Goal: Contribute content: Contribute content

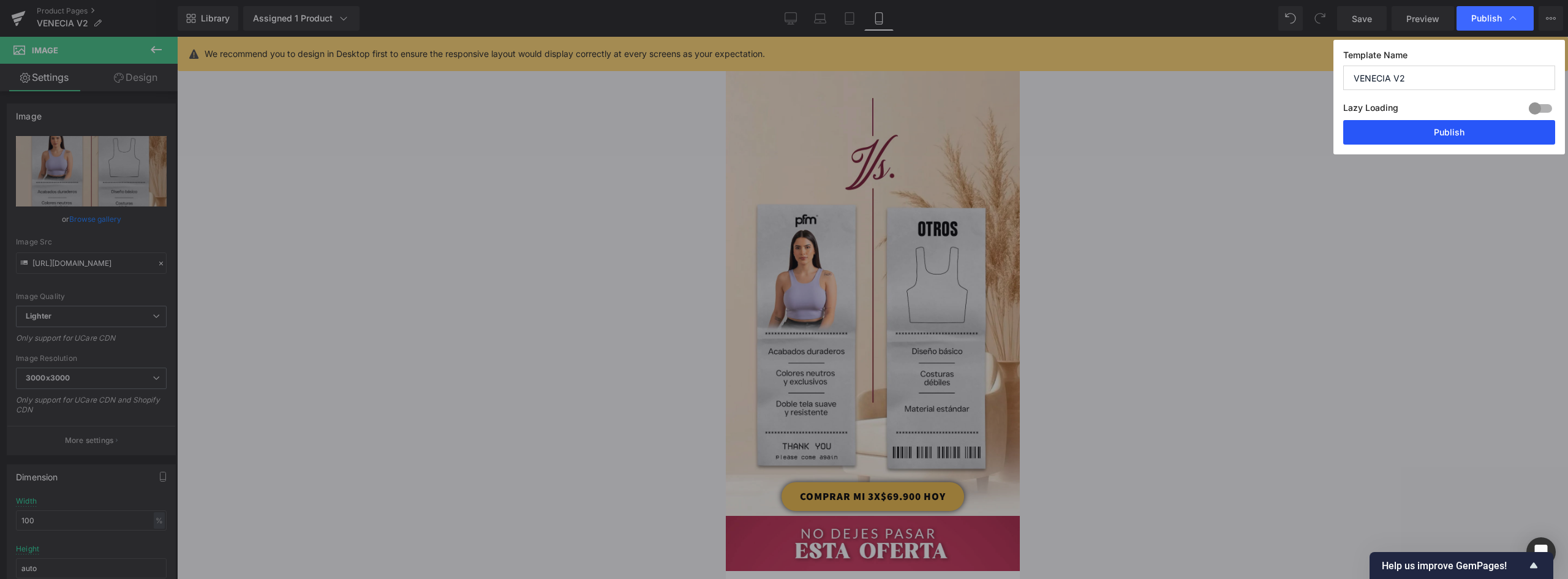
click at [1473, 136] on button "Publish" at bounding box center [1449, 132] width 212 height 24
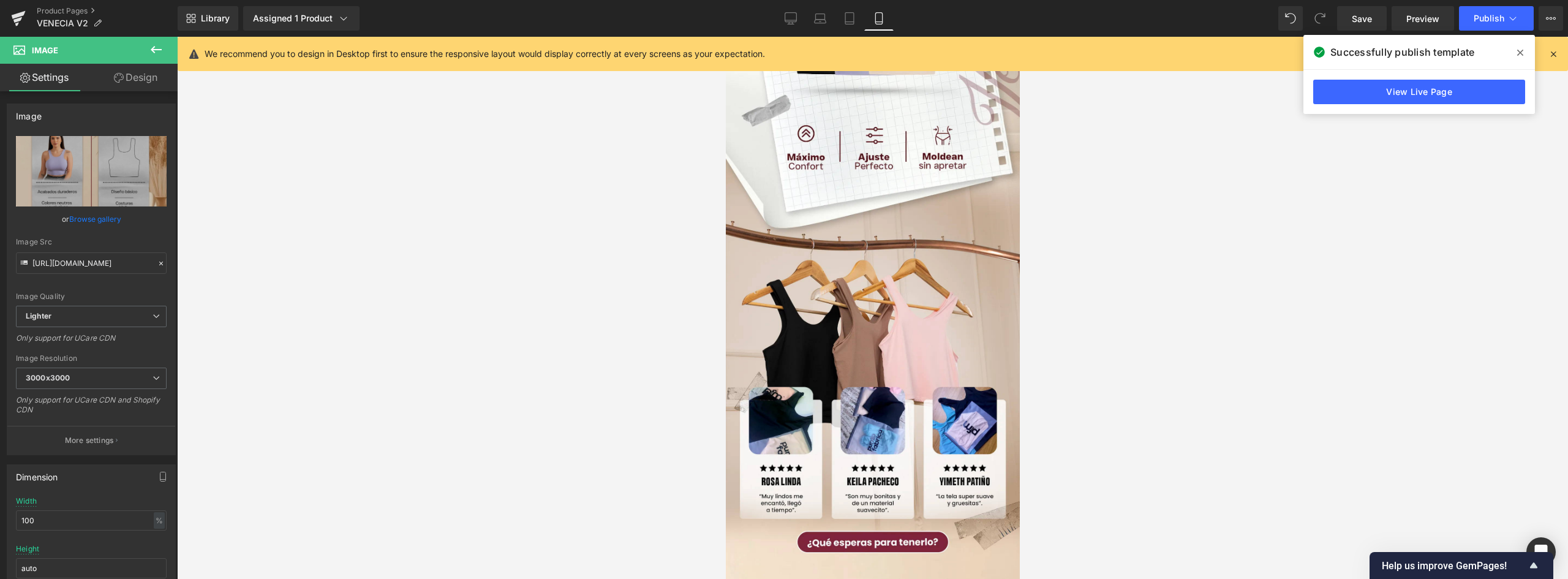
scroll to position [1164, 0]
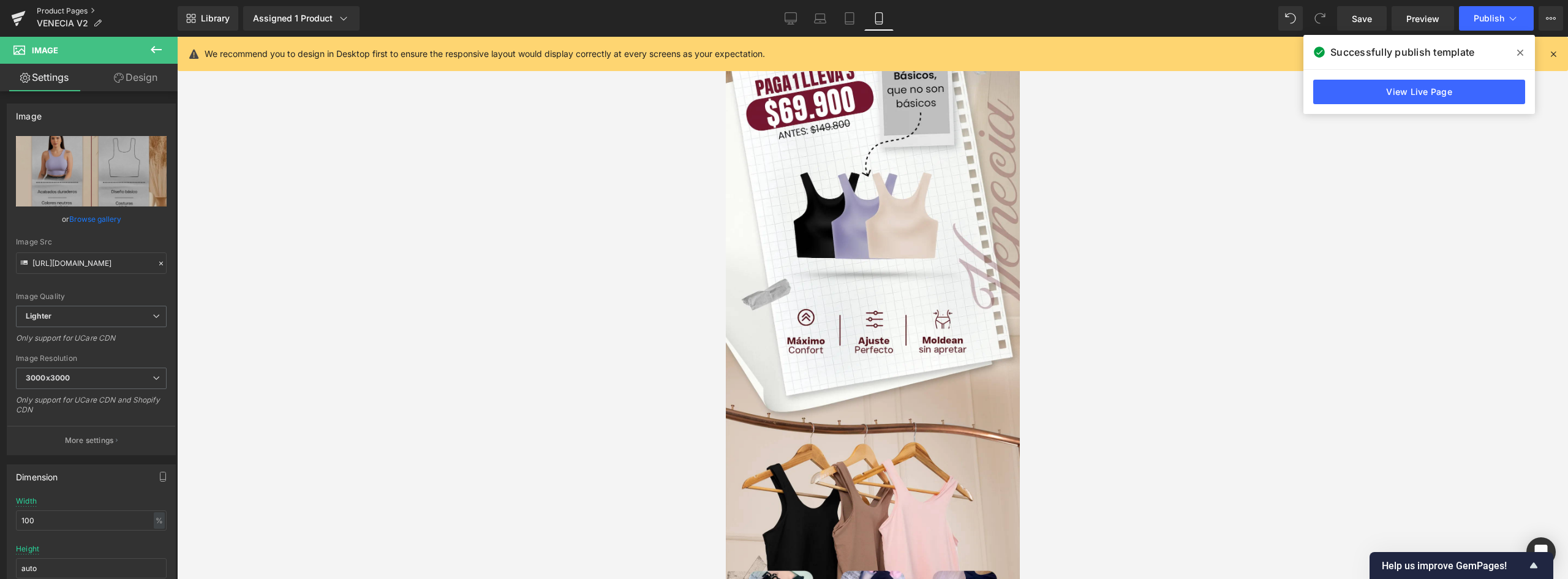
click at [49, 8] on link "Product Pages" at bounding box center [107, 11] width 141 height 10
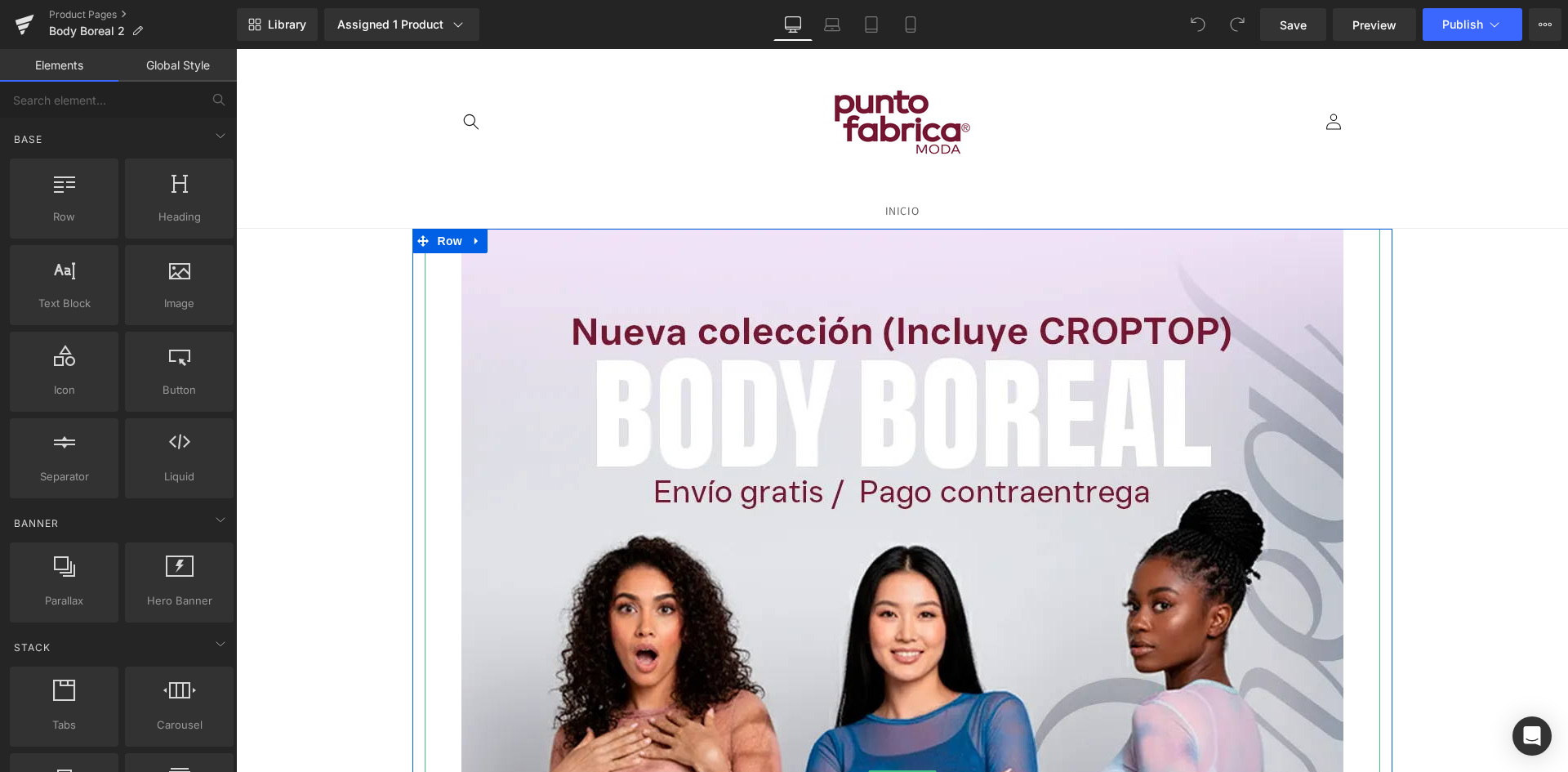
scroll to position [82, 0]
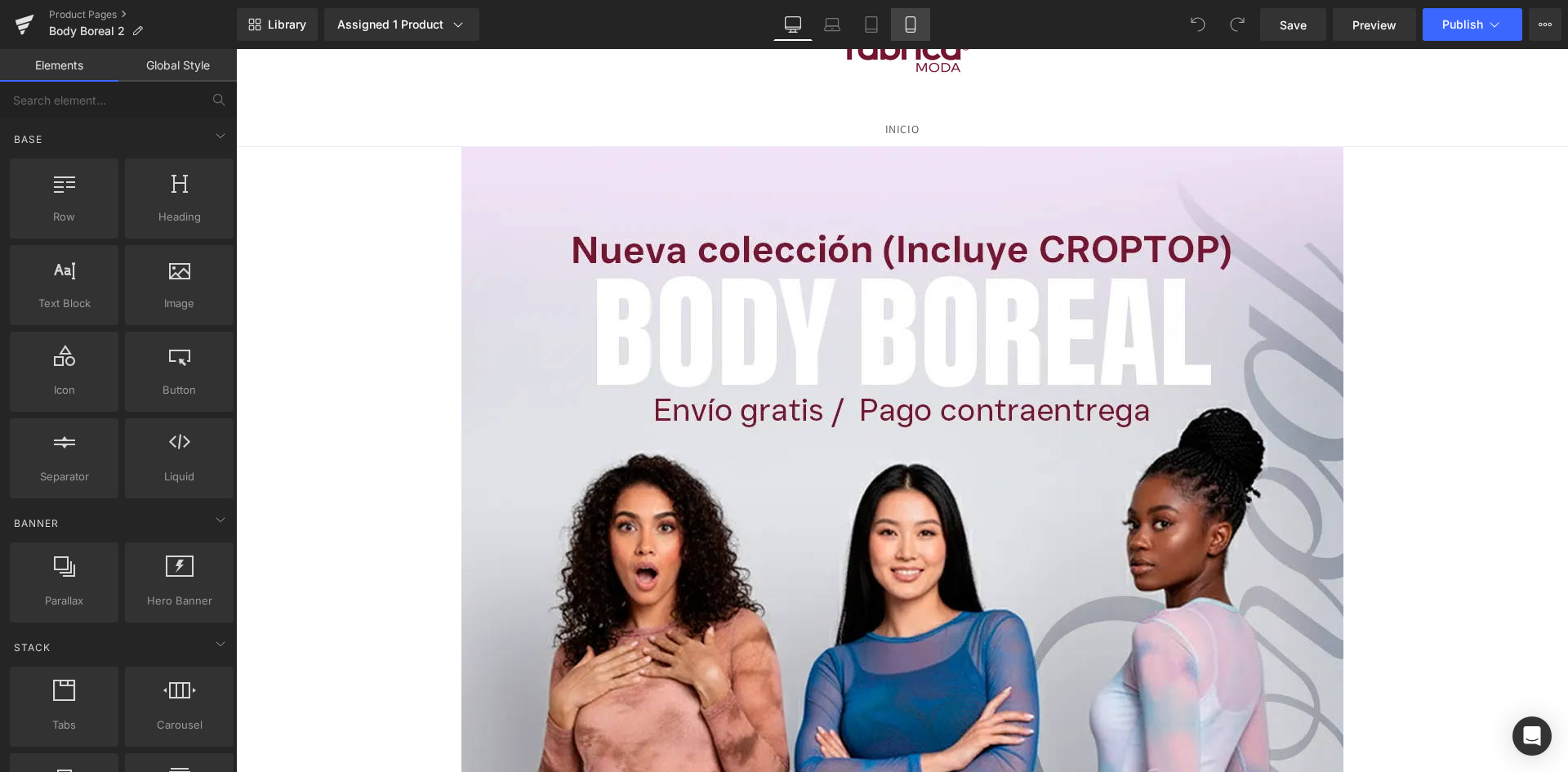
click at [912, 23] on icon at bounding box center [911, 25] width 17 height 17
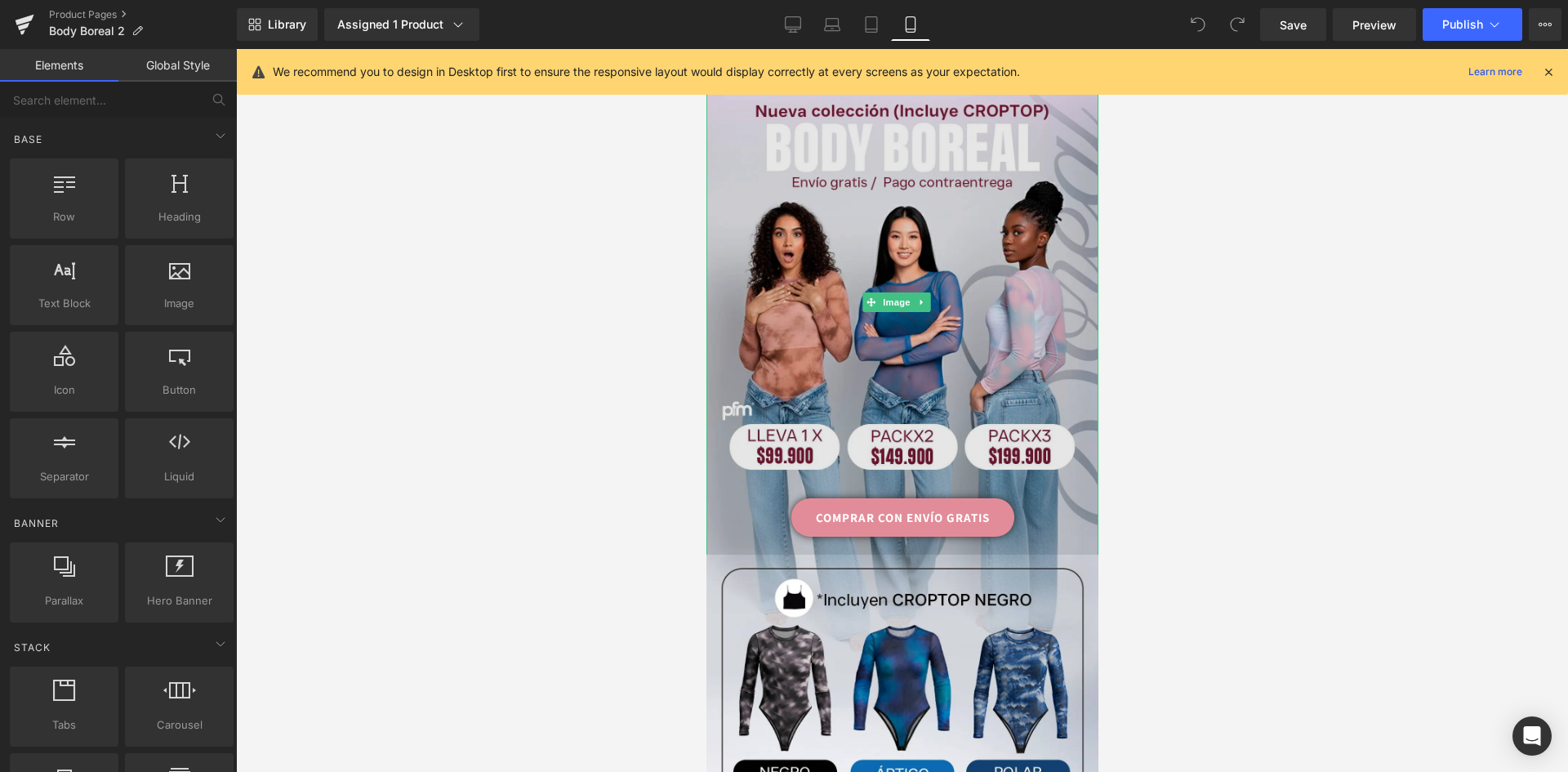
scroll to position [0, 0]
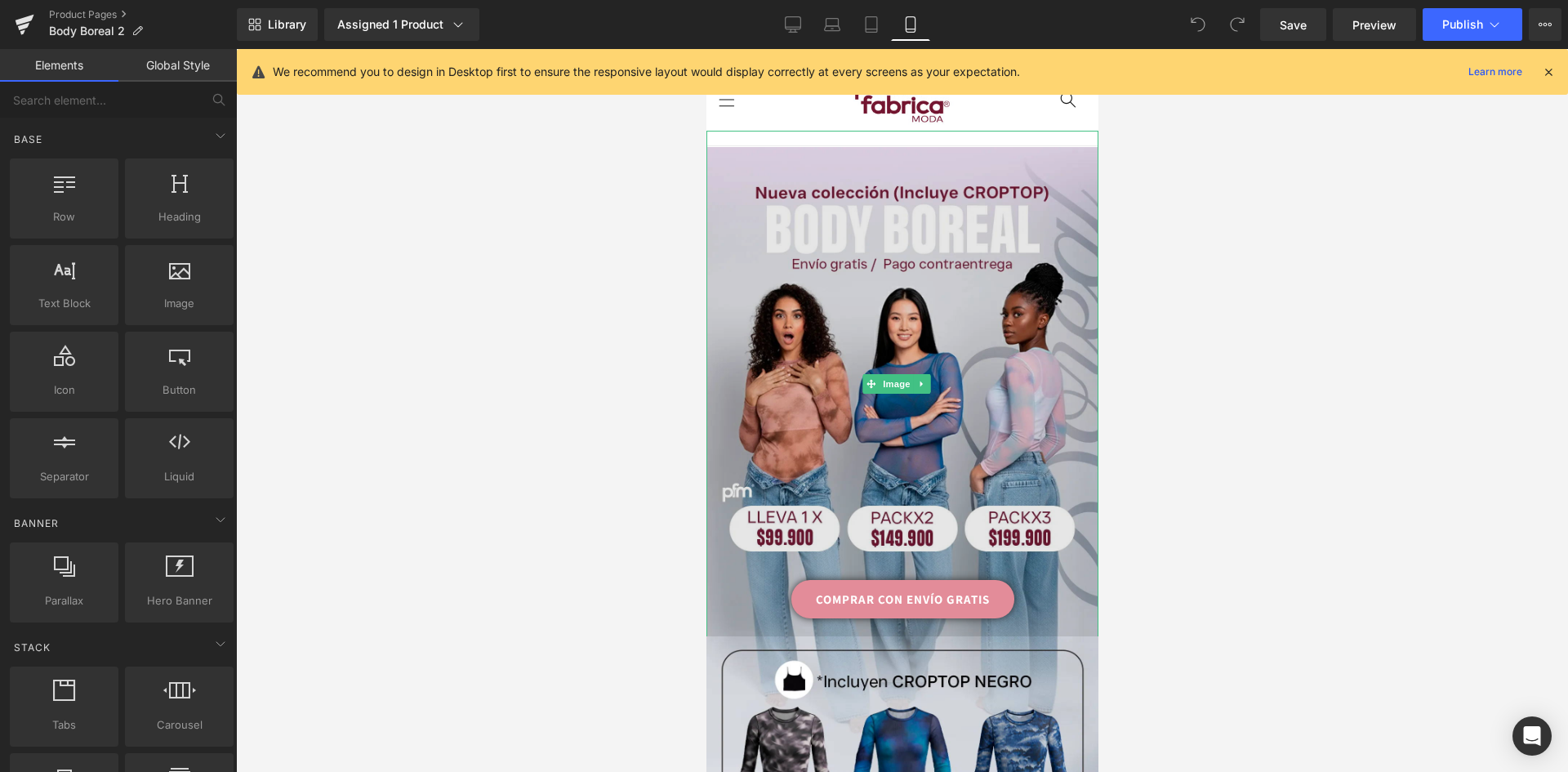
click at [889, 254] on img at bounding box center [901, 392] width 392 height 490
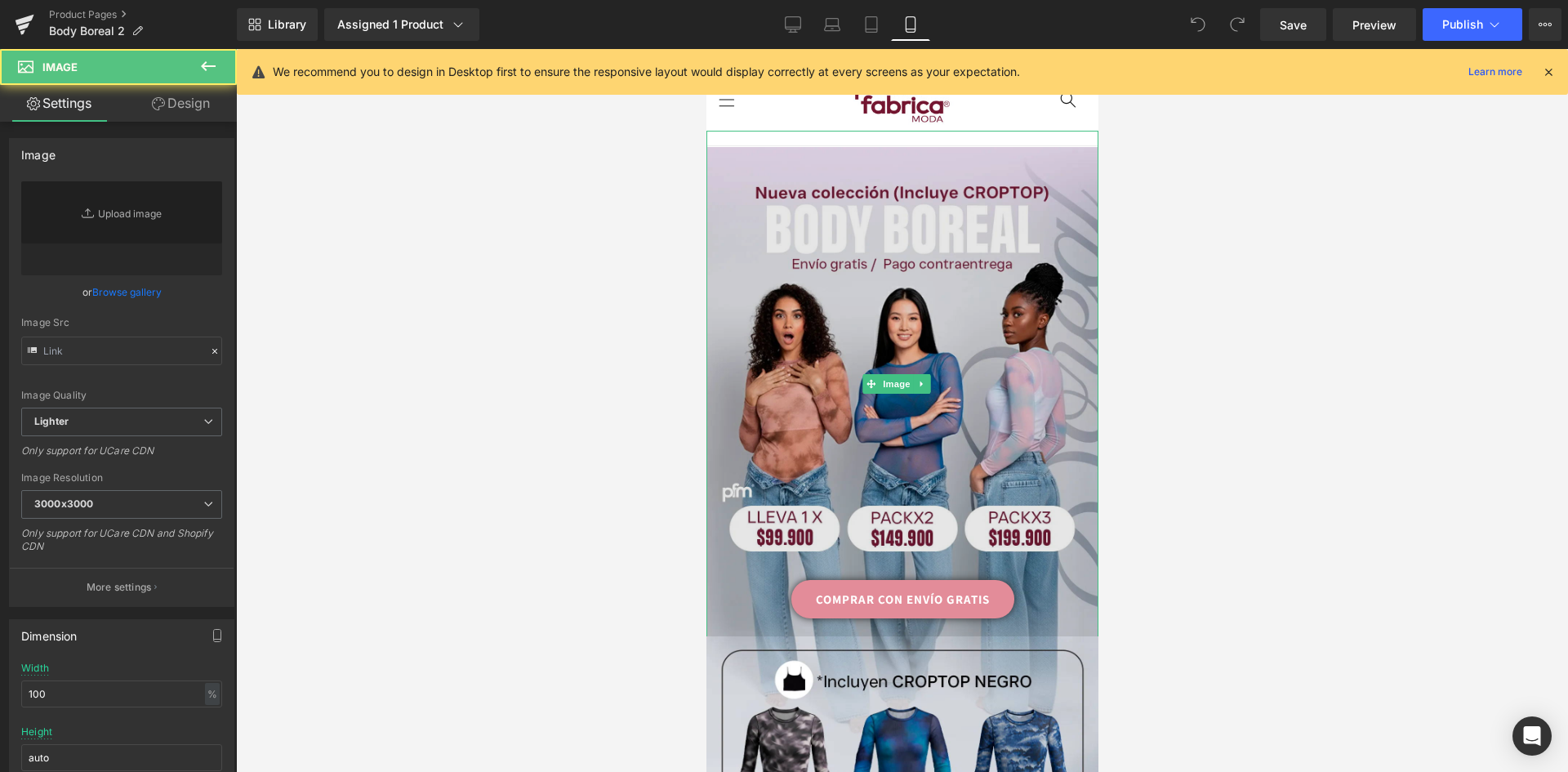
type input "https://ucarecdn.com/e1e48c61-935c-4a5e-8374-36dd7c4b7fee/-/format/auto/-/previ…"
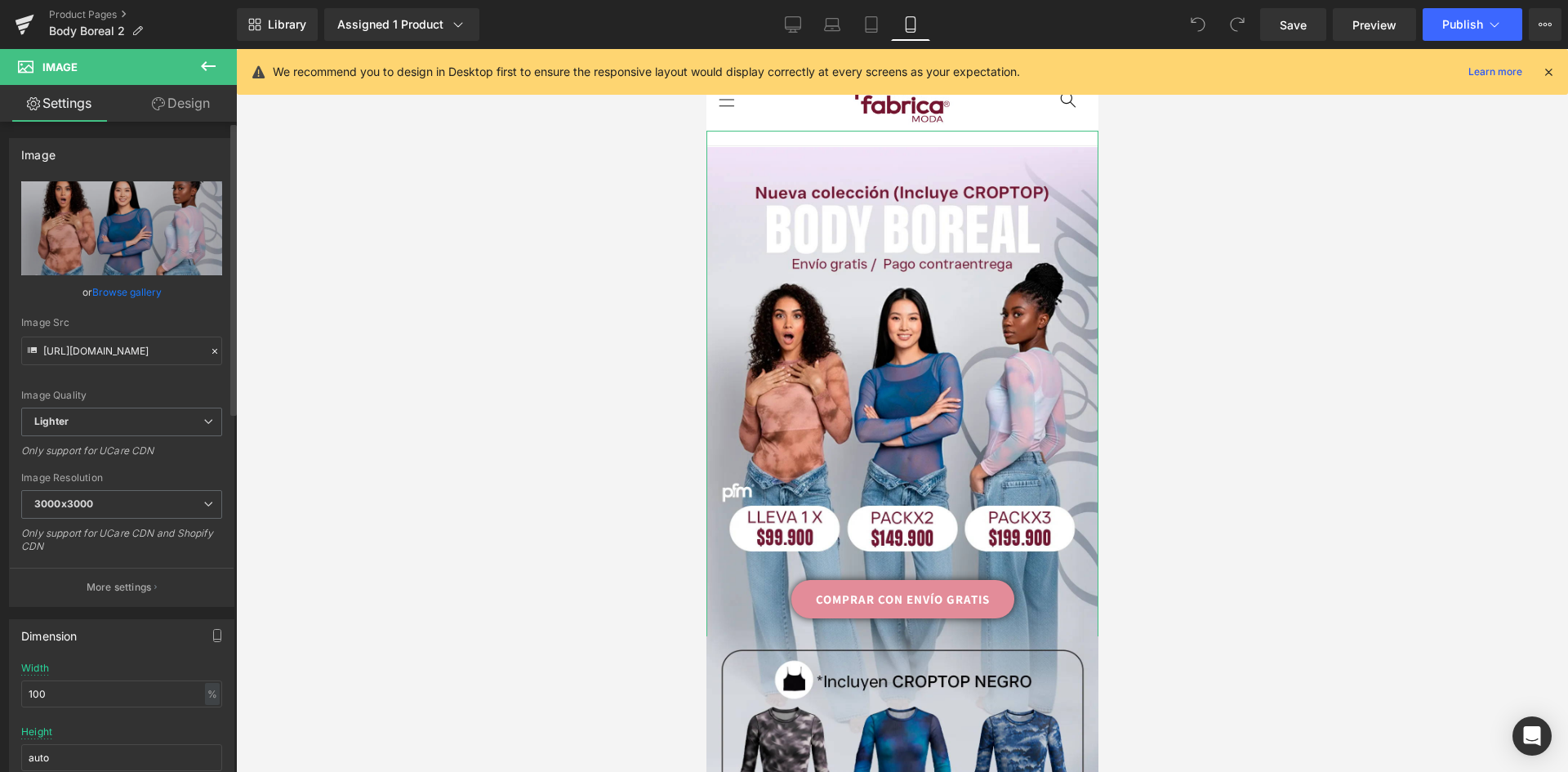
click at [146, 294] on link "Browse gallery" at bounding box center [126, 292] width 69 height 28
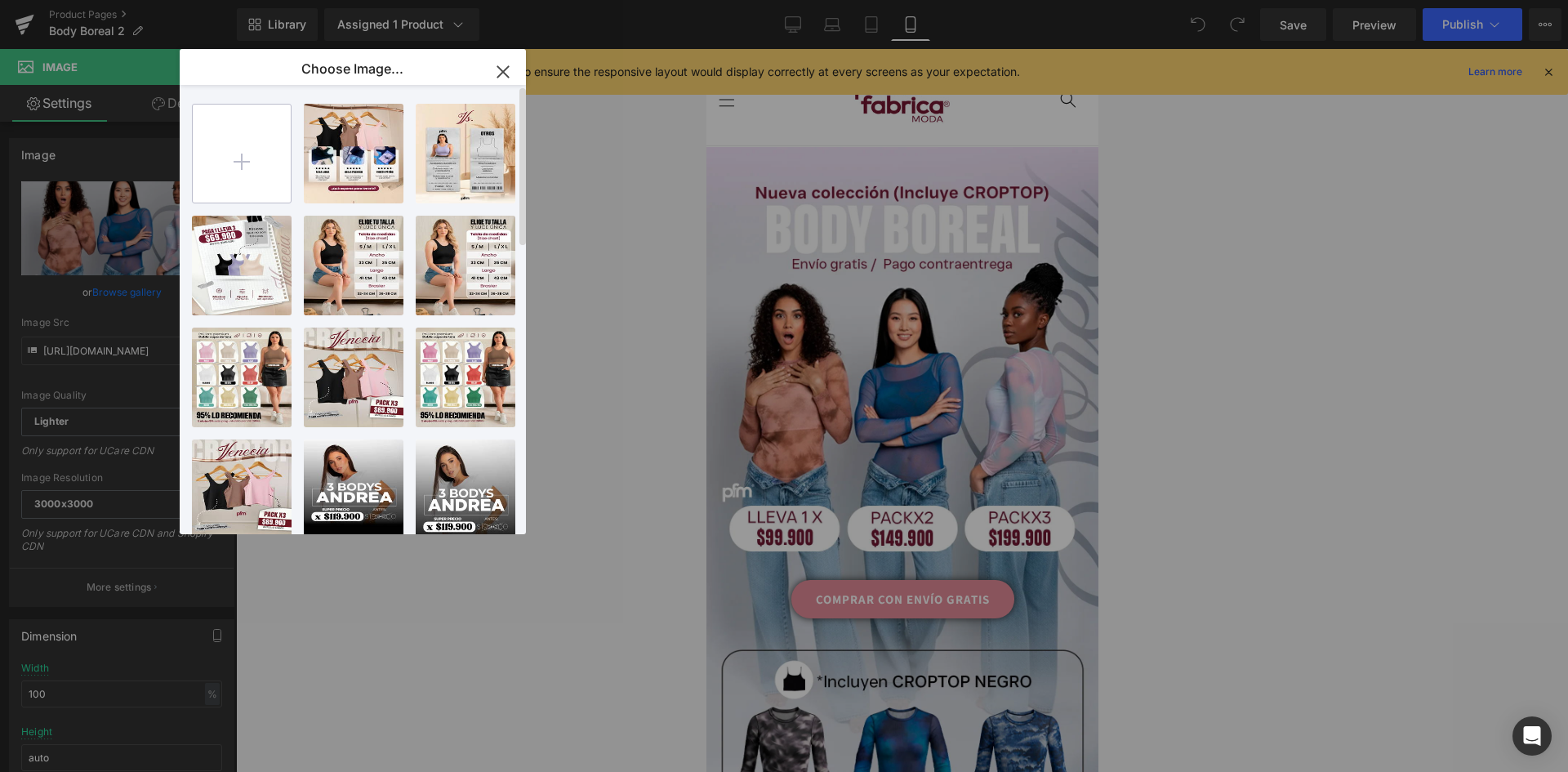
click at [260, 158] on input "file" at bounding box center [241, 153] width 98 height 98
type input "C:\fakepath\landing-Boreal-V02_01.jpg"
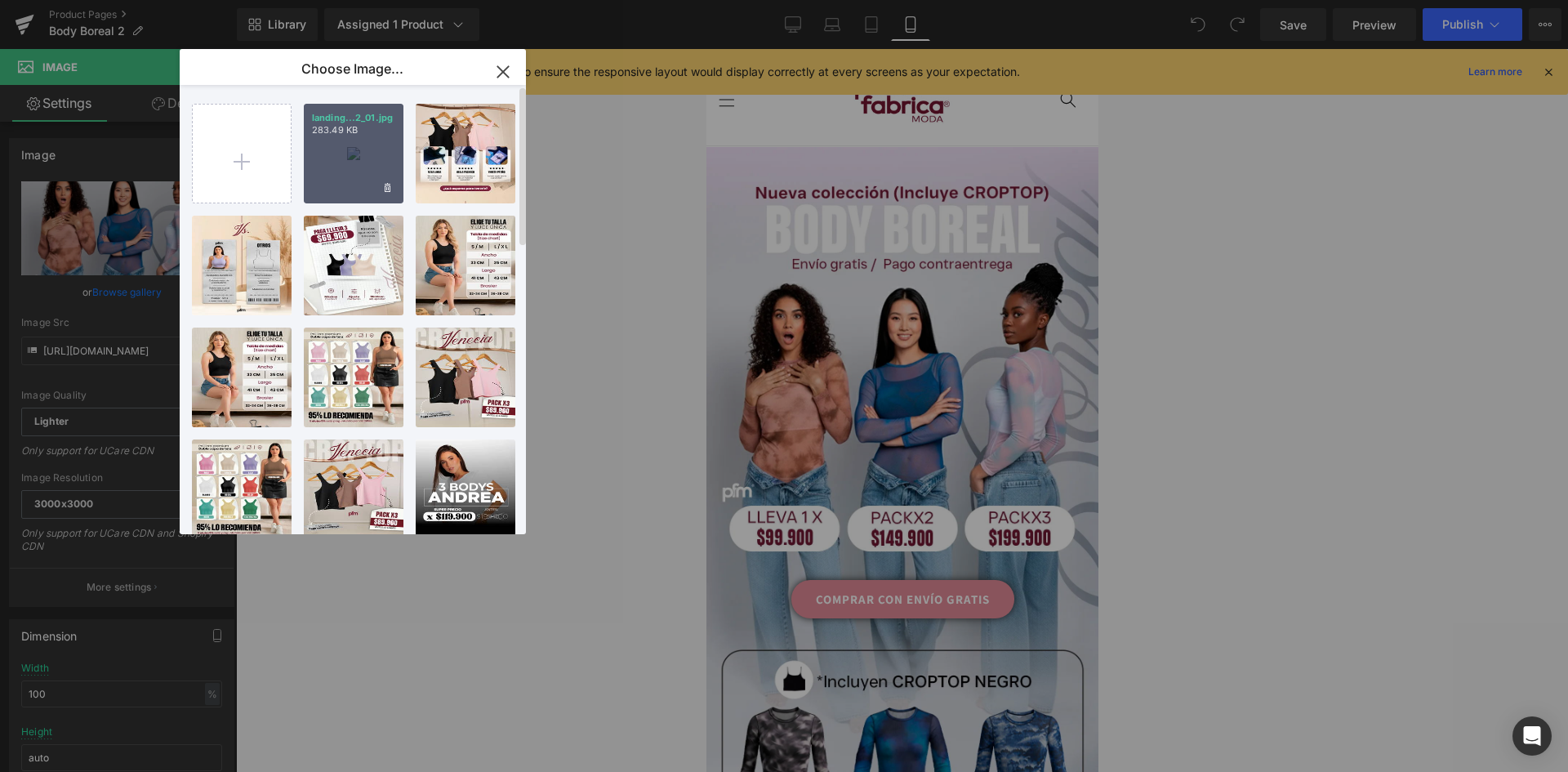
click at [344, 148] on div "landing...2_01.jpg 283.49 KB" at bounding box center [353, 153] width 100 height 100
type input "https://ucarecdn.com/29a63a9e-b629-4b11-80ad-a4f73568e41f/-/format/auto/-/previ…"
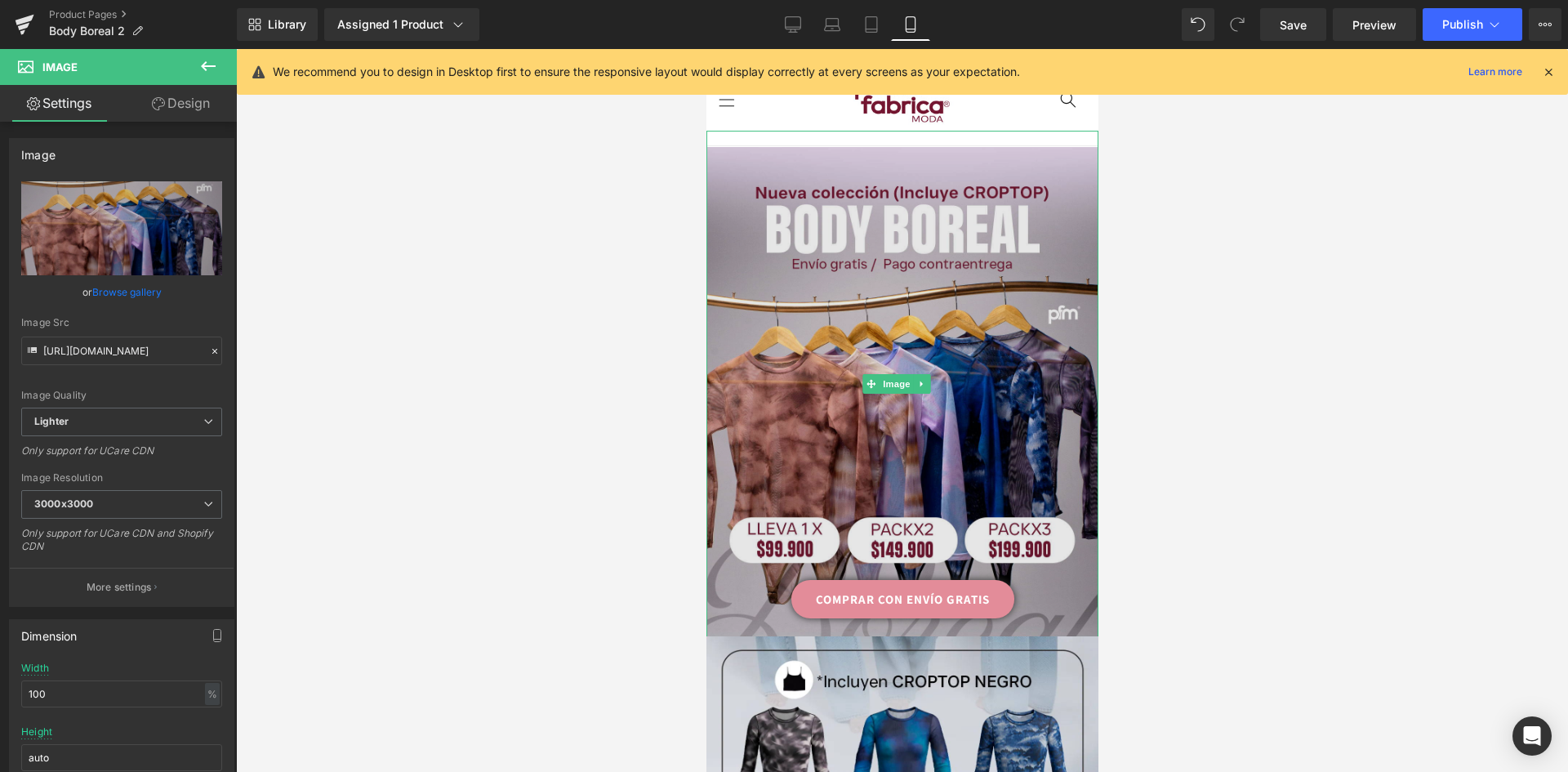
scroll to position [163, 0]
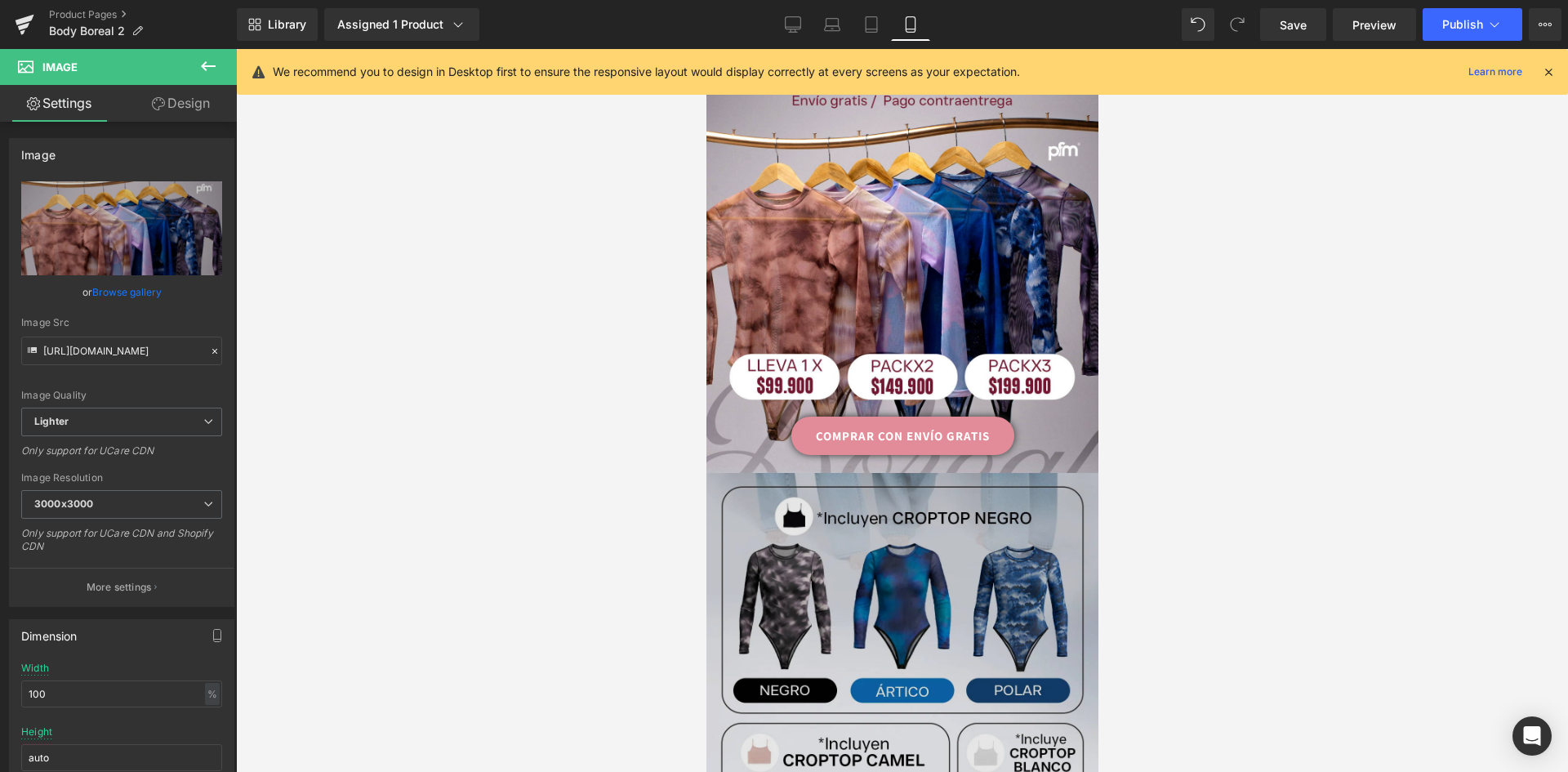
click at [945, 509] on img at bounding box center [901, 718] width 392 height 490
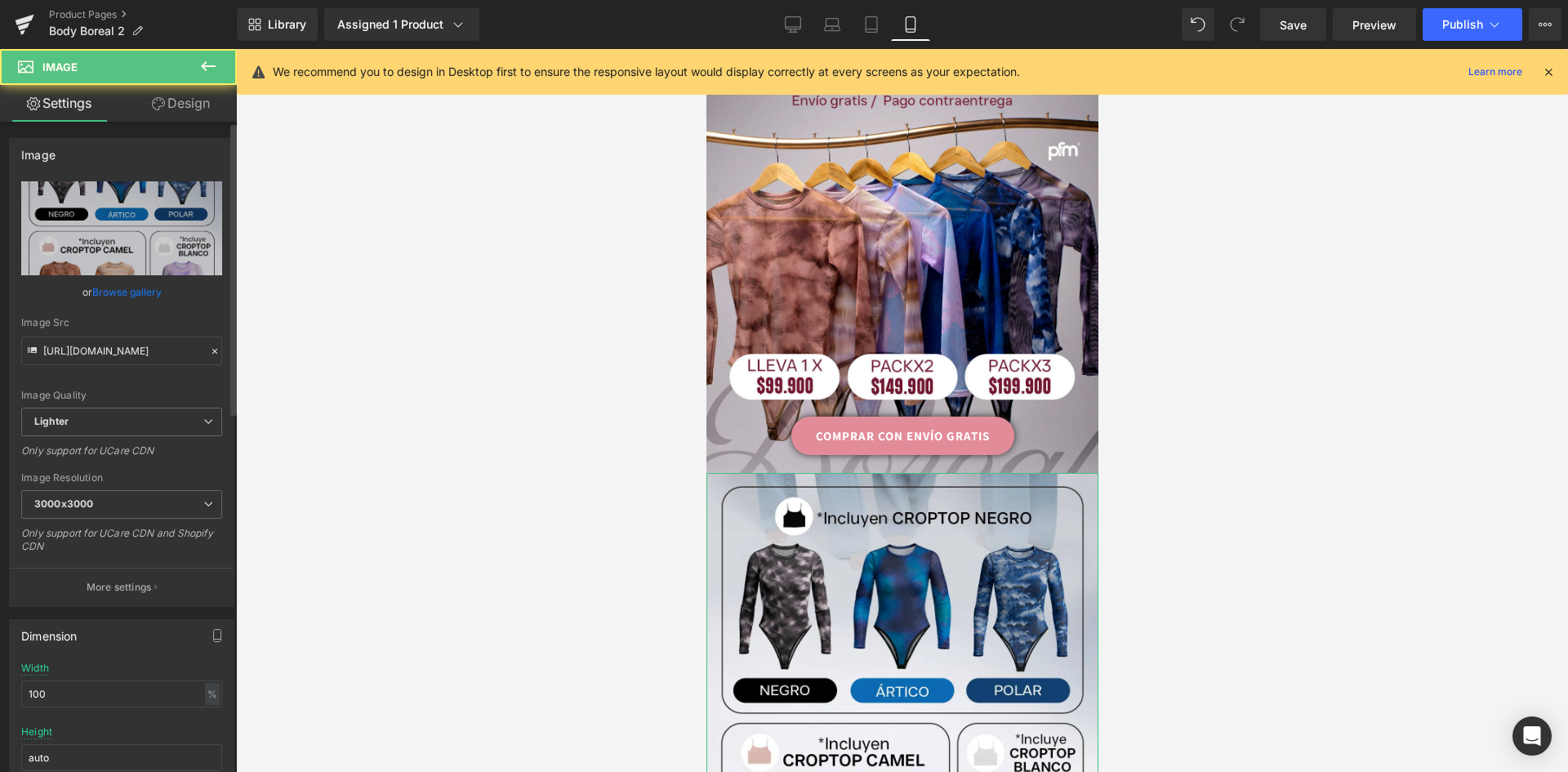
click at [120, 297] on link "Browse gallery" at bounding box center [126, 292] width 69 height 28
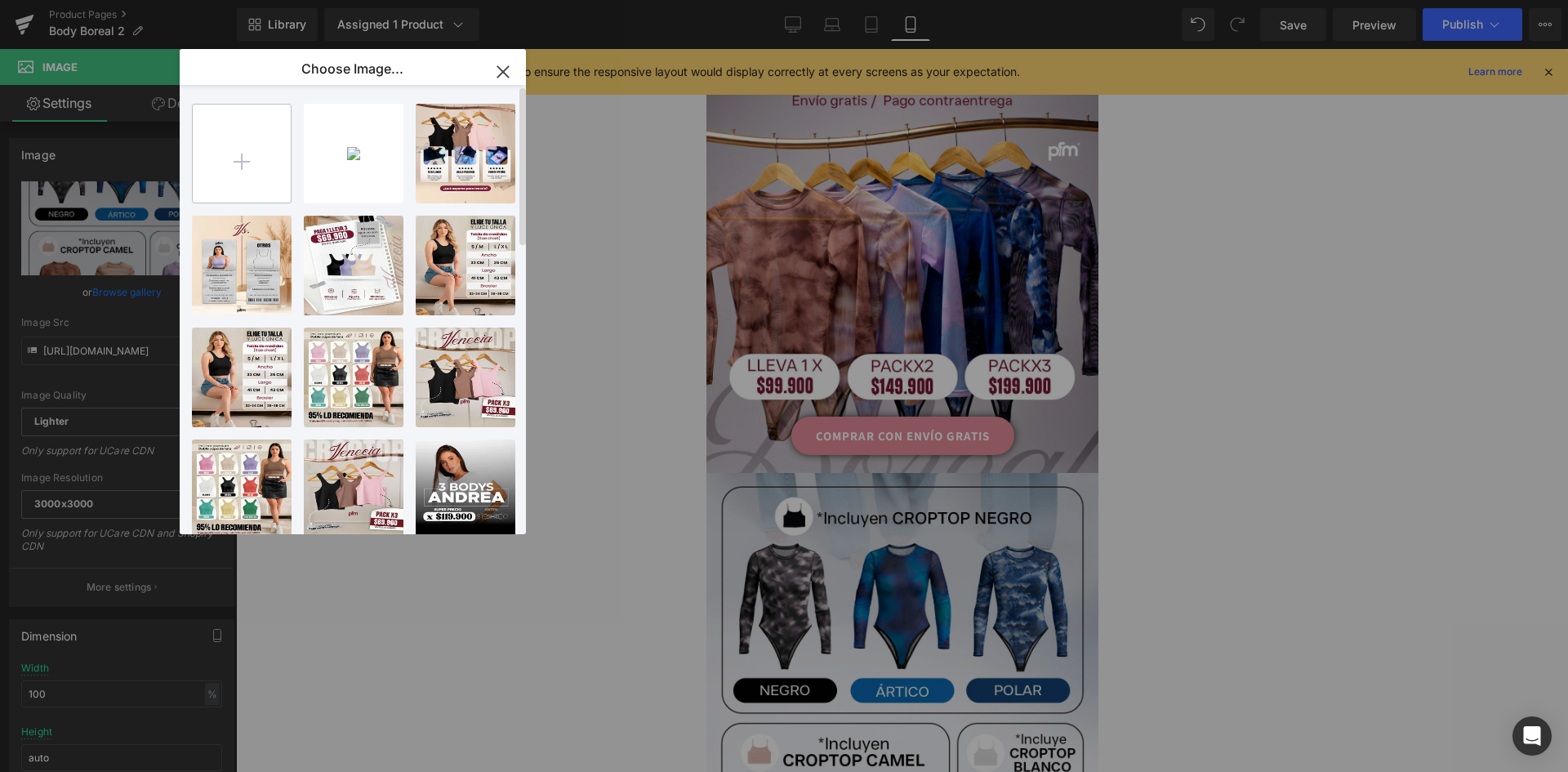
click at [257, 158] on input "file" at bounding box center [241, 153] width 98 height 98
type input "C:\fakepath\landing-Boreal-V02_02.png"
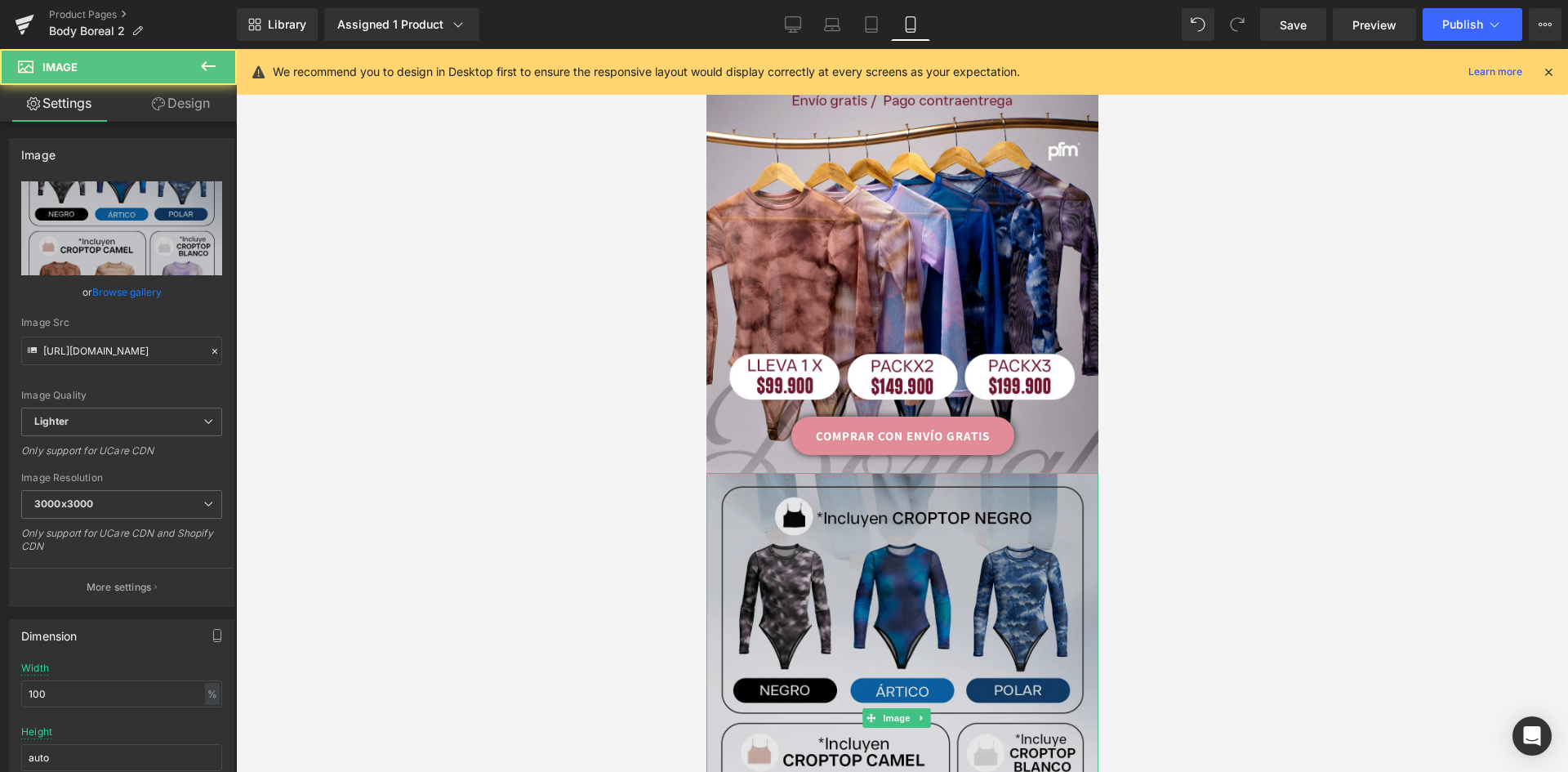
click at [925, 497] on img at bounding box center [901, 718] width 392 height 490
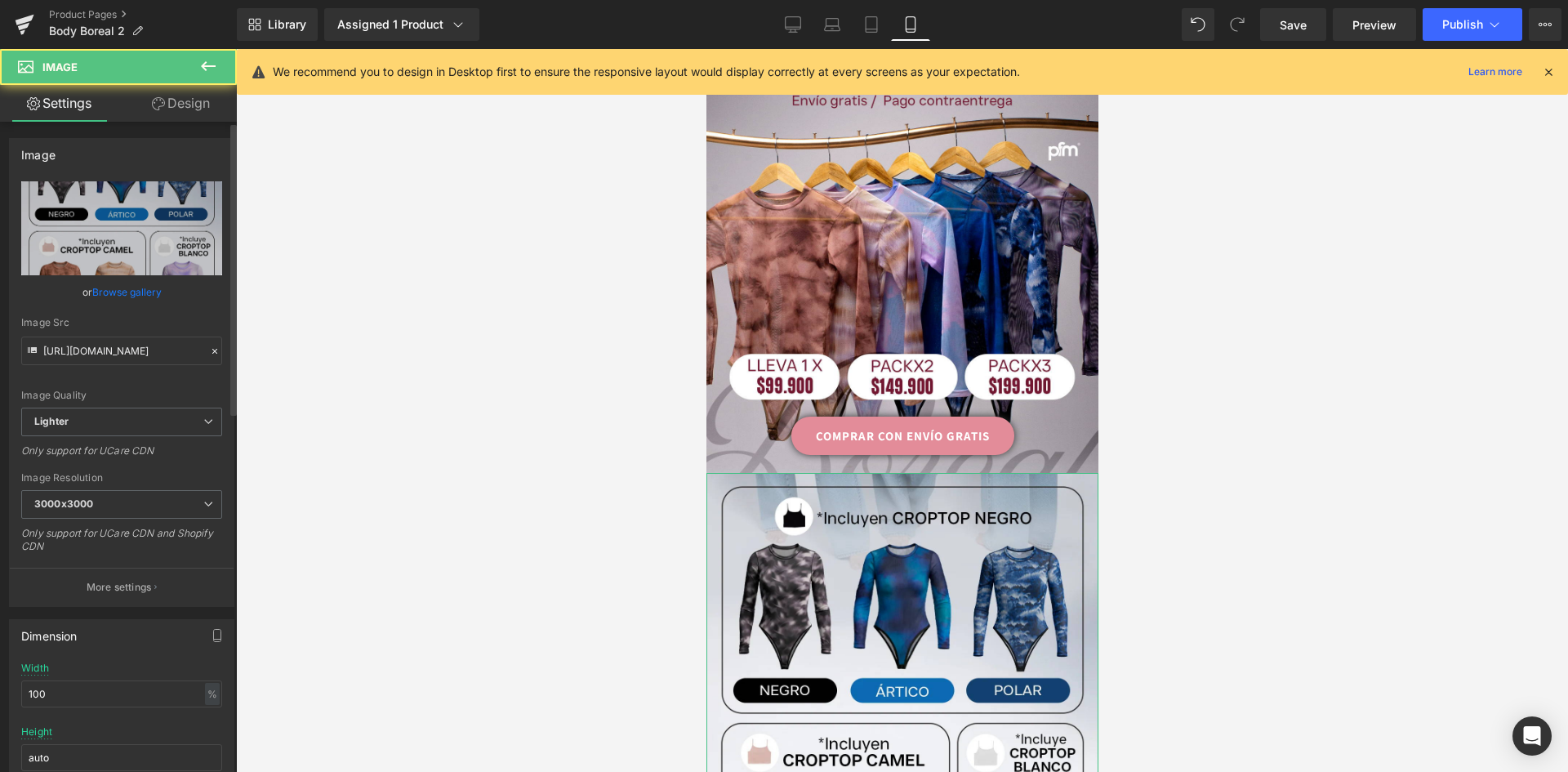
click at [138, 295] on link "Browse gallery" at bounding box center [126, 292] width 69 height 28
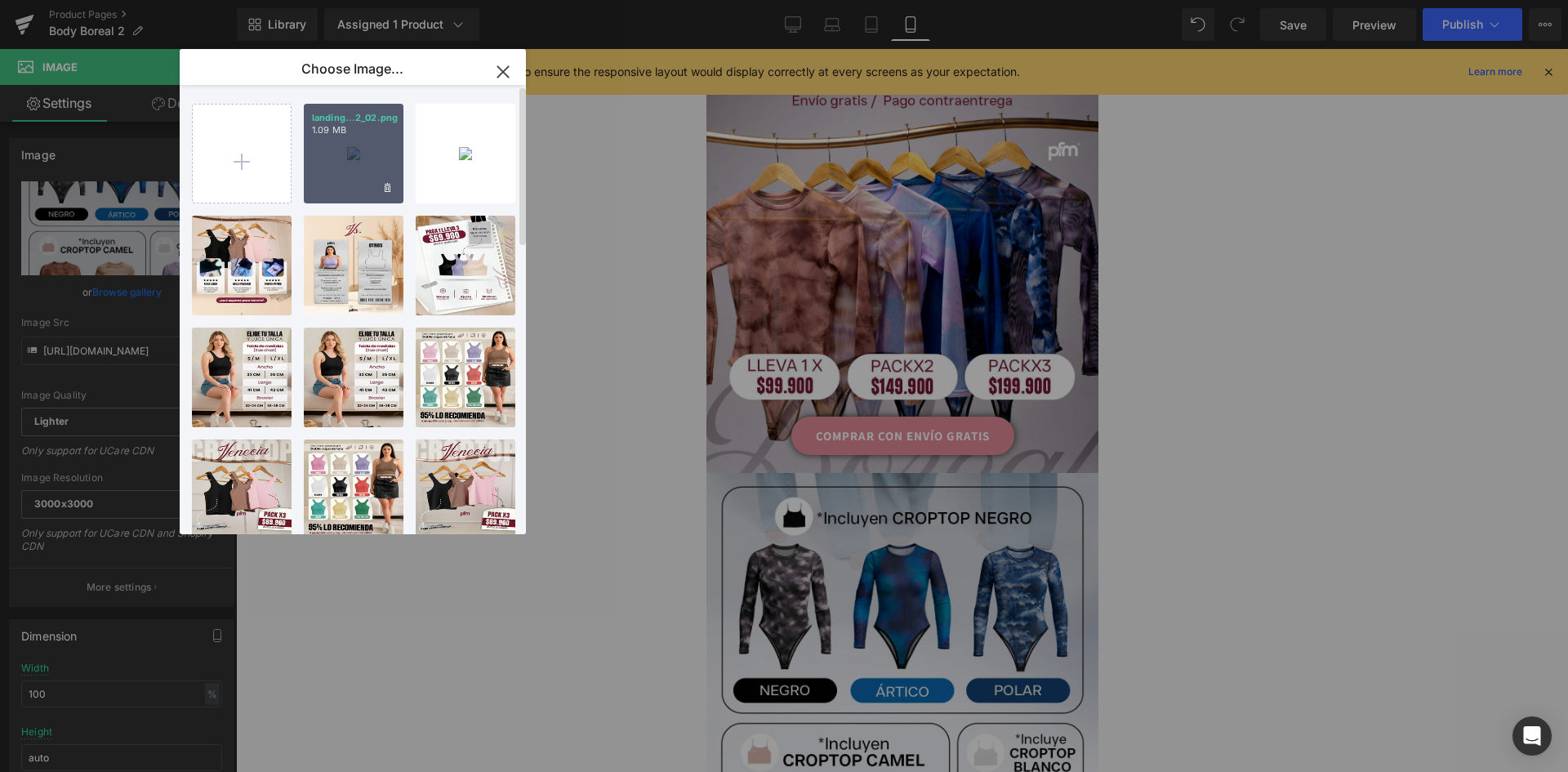
click at [382, 173] on div "landing...2_02.png 1.09 MB" at bounding box center [353, 153] width 100 height 100
type input "https://ucarecdn.com/de1616eb-9342-4c12-9856-7fddff940a46/-/format/auto/-/previ…"
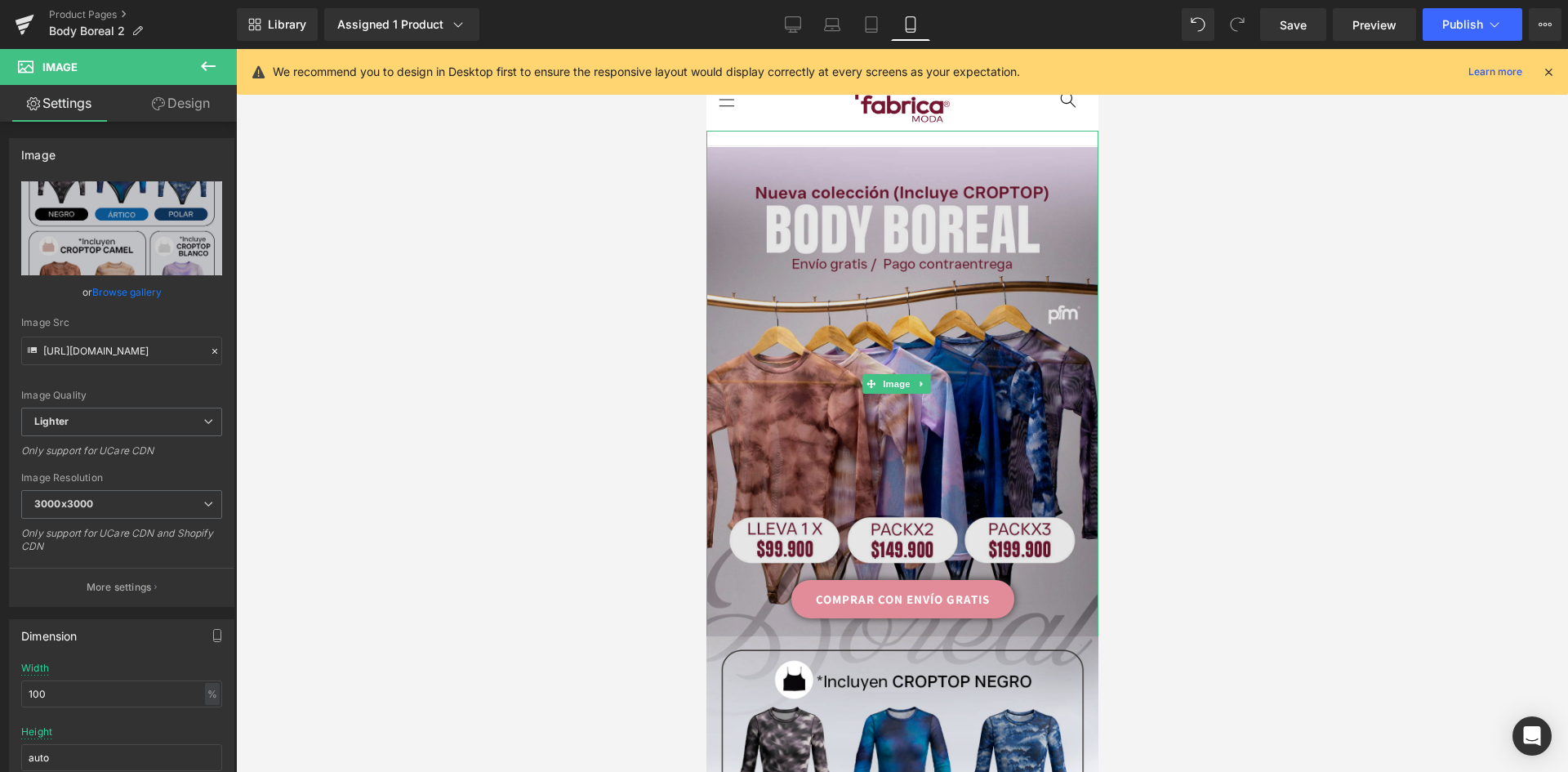
scroll to position [245, 0]
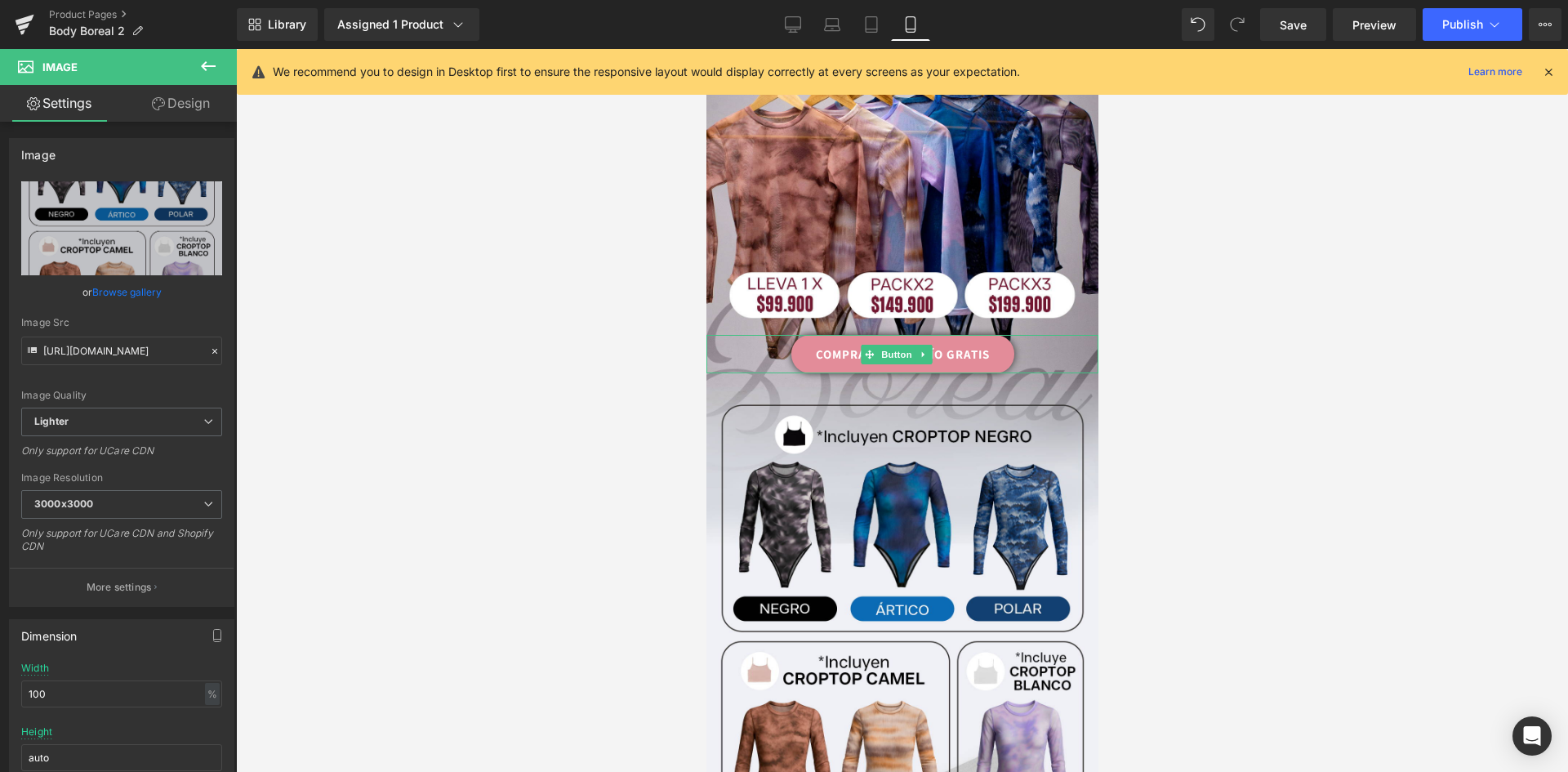
click at [997, 335] on link "COMPRAR CON ENVÍO GRATIS" at bounding box center [901, 354] width 223 height 38
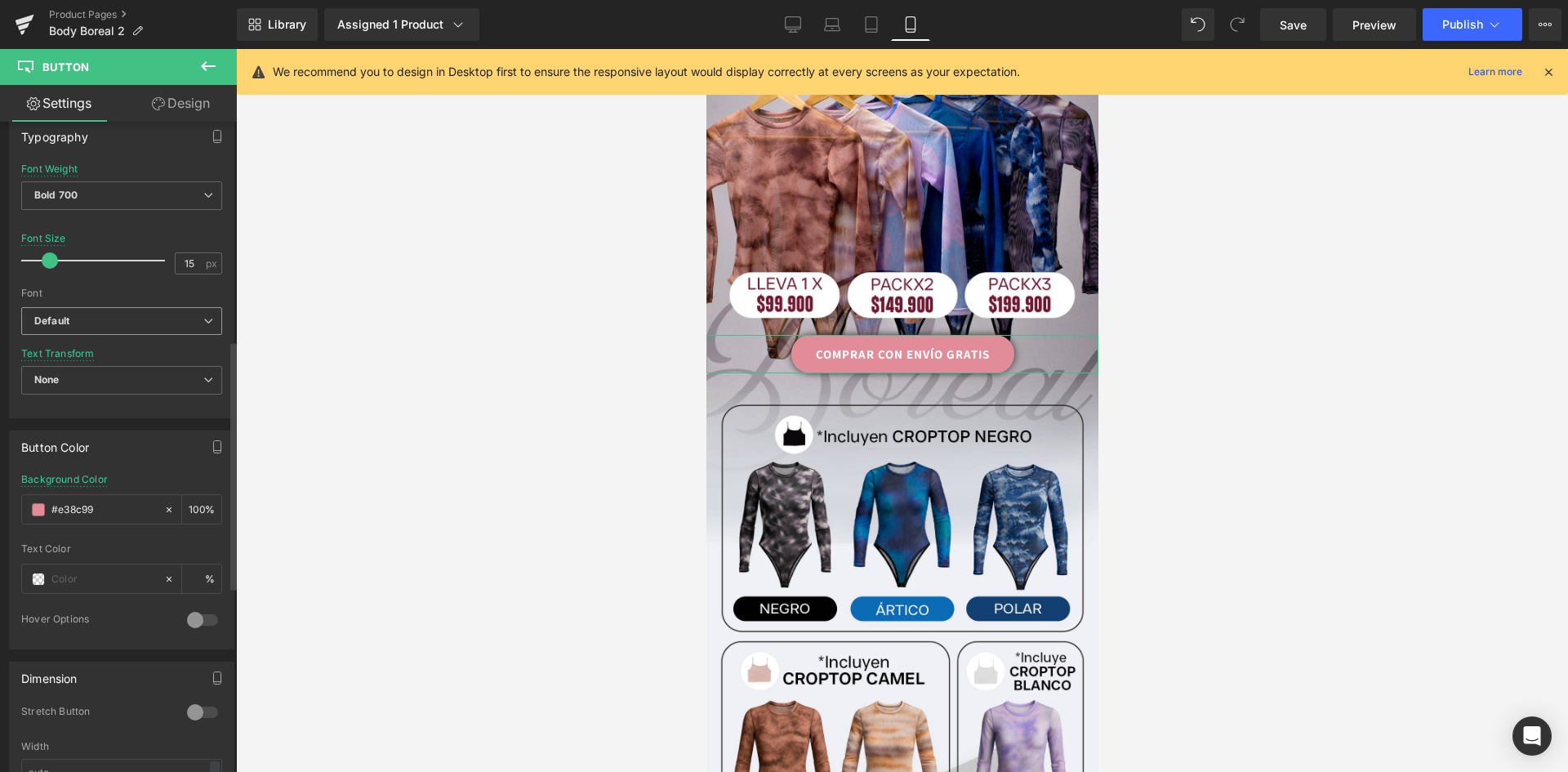
scroll to position [735, 0]
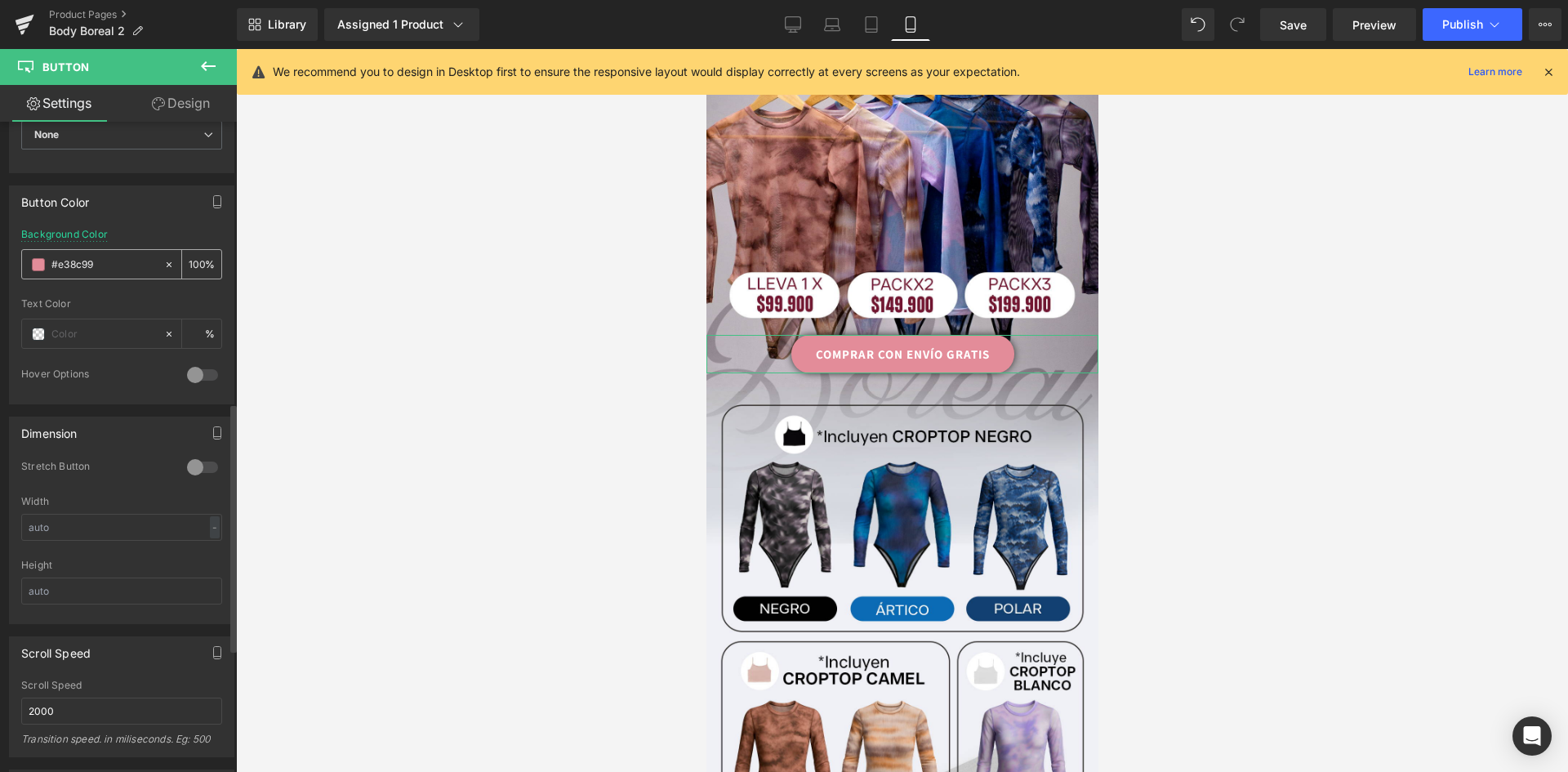
click at [66, 267] on input "#e38c99" at bounding box center [104, 264] width 105 height 18
click at [36, 262] on span at bounding box center [38, 265] width 13 height 13
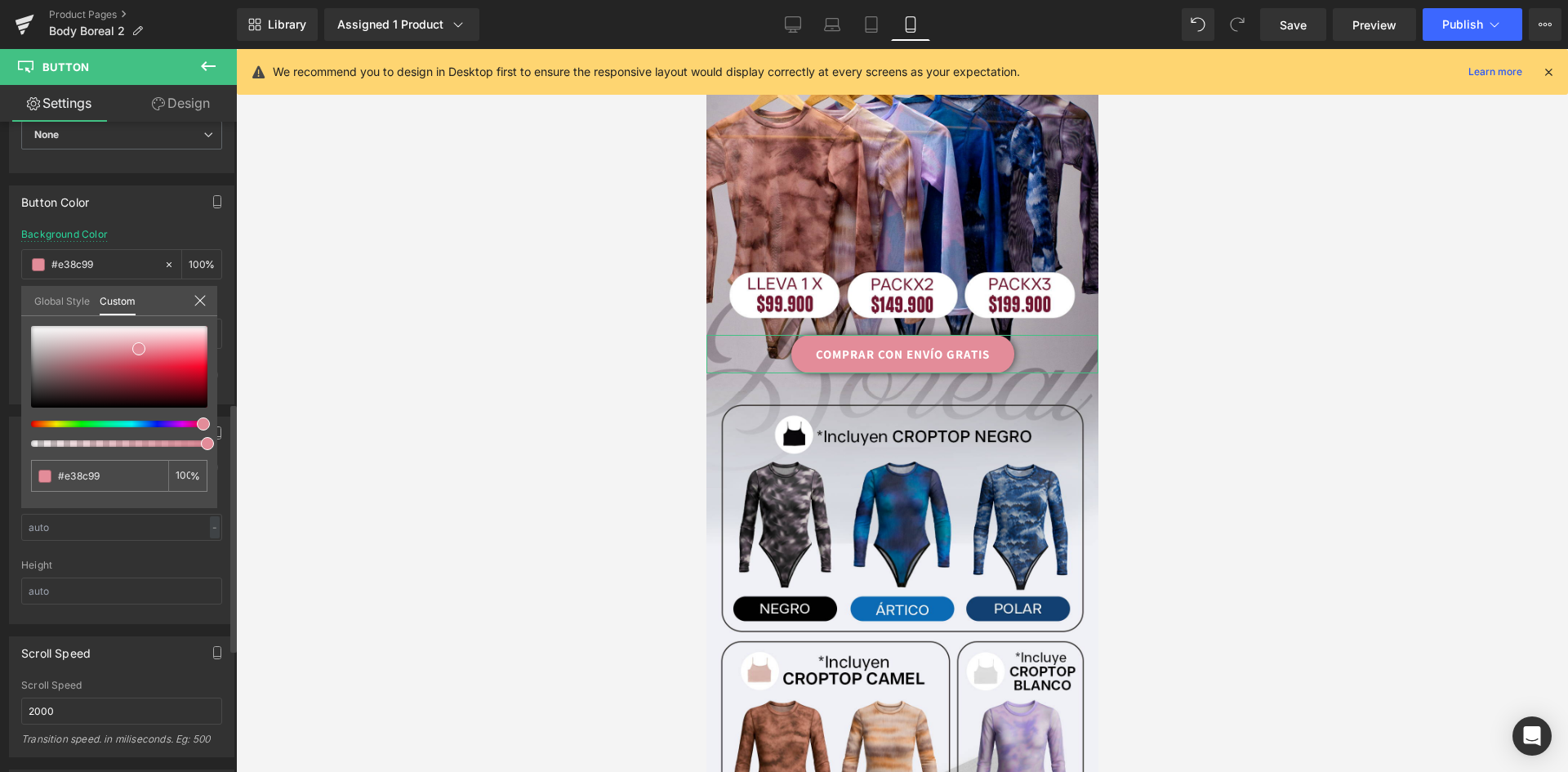
type input "#d8e38c"
type input "#d4e38c"
type input "#d1e38c"
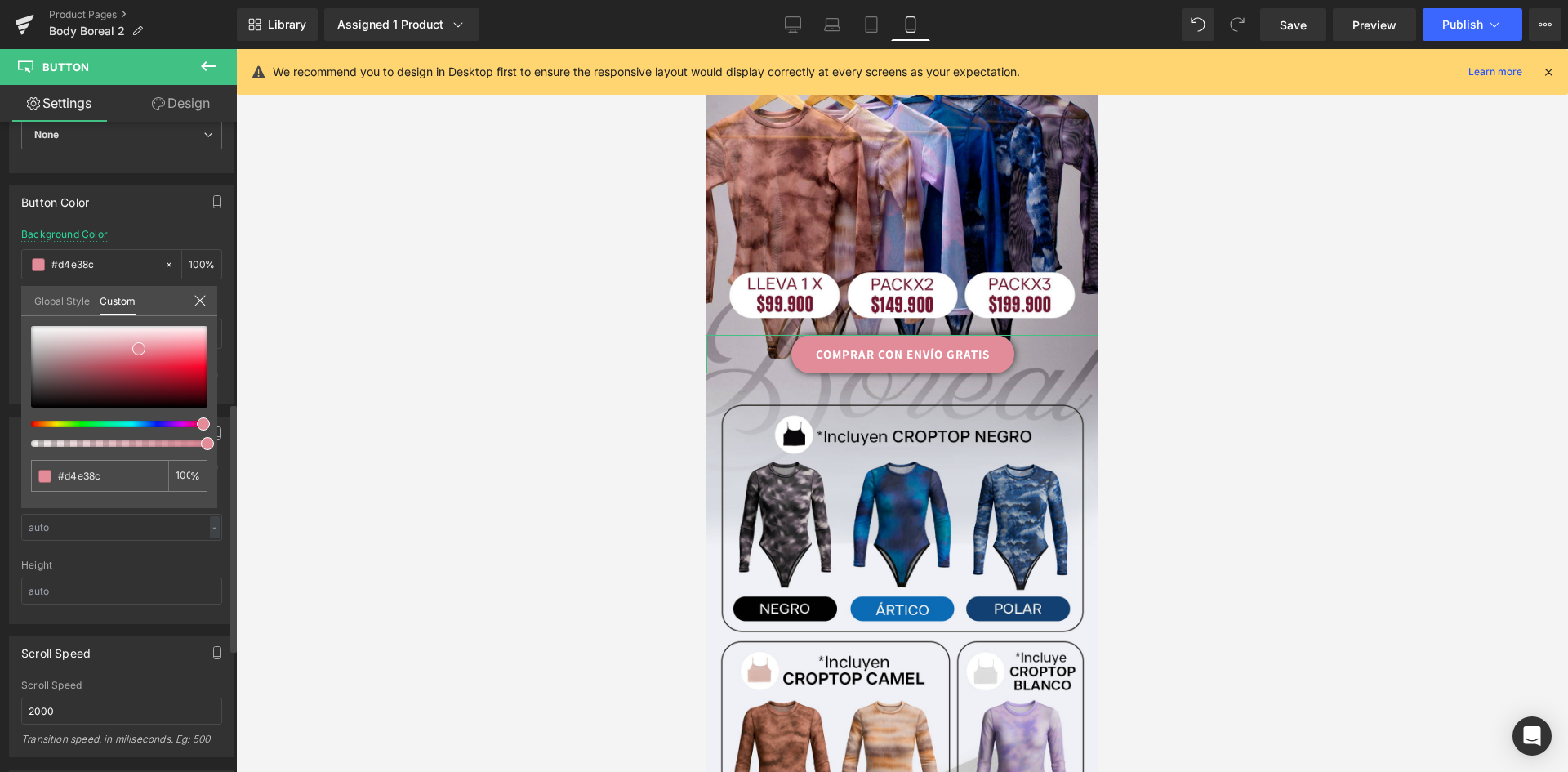
type input "#d1e38c"
click at [60, 422] on div at bounding box center [112, 424] width 176 height 7
type input "#d0e38c"
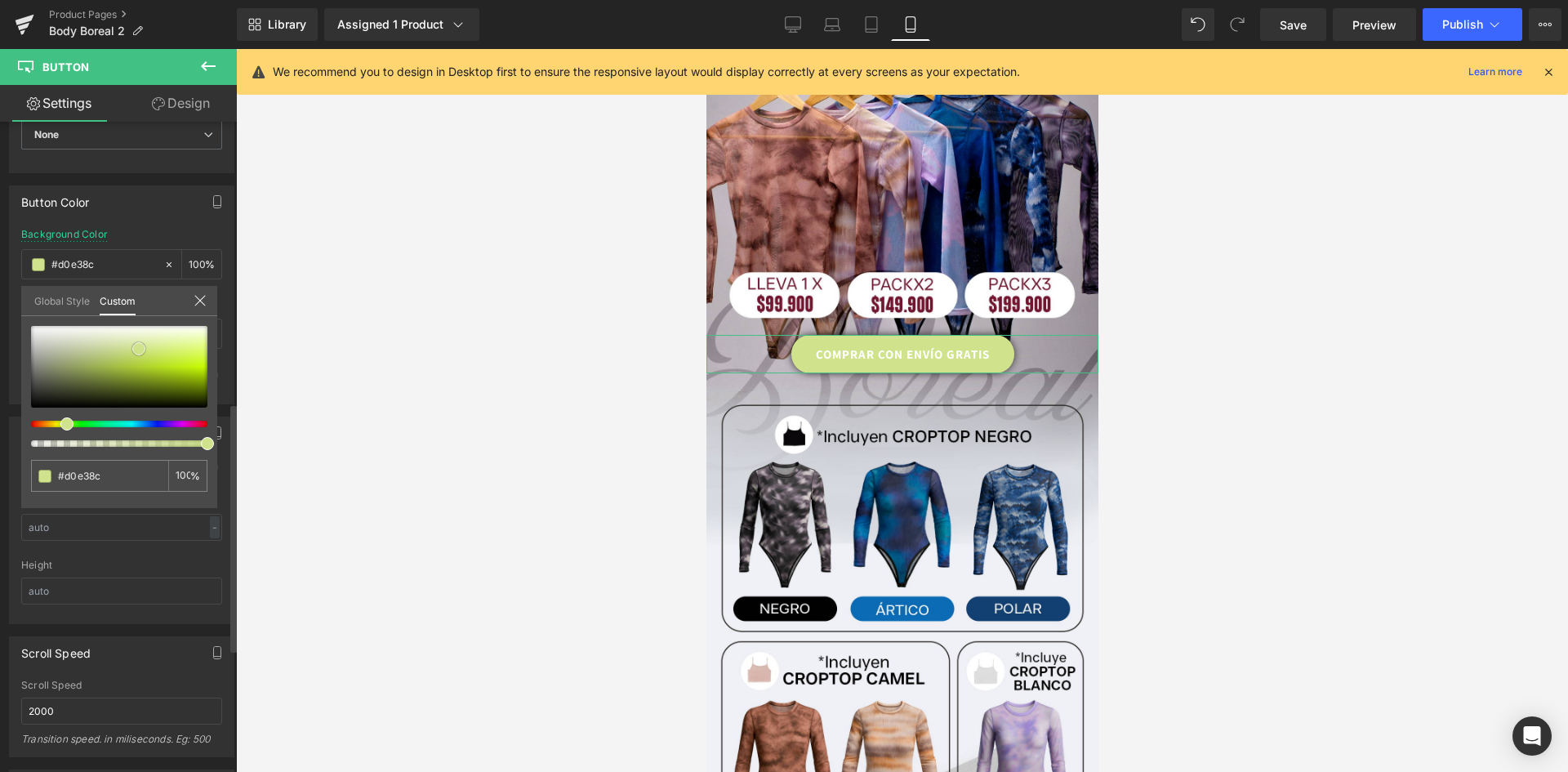
type input "#cce183"
type input "#cce27d"
type input "#cce476"
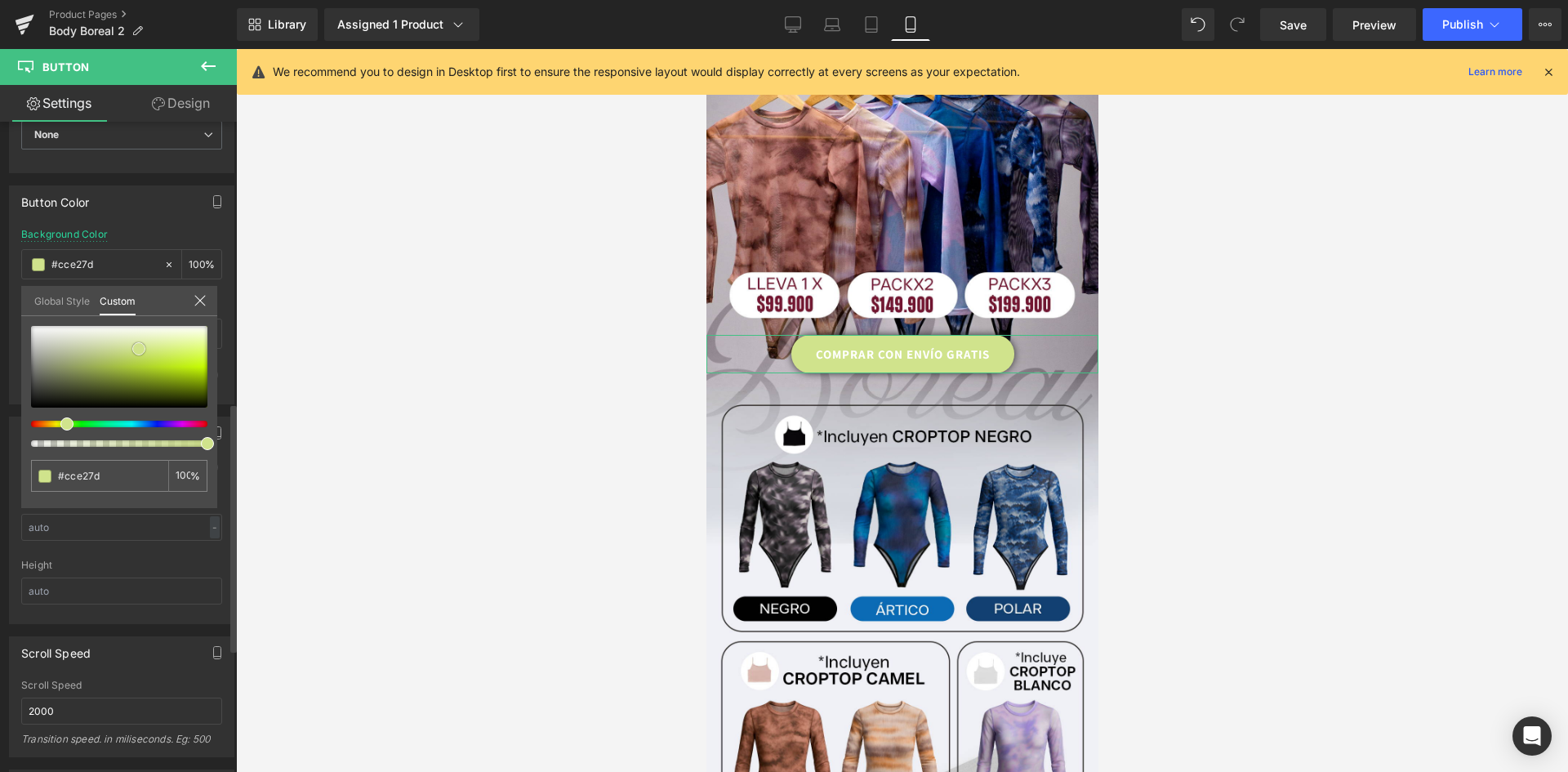
type input "#cce476"
type input "#cee773"
type input "#d0e877"
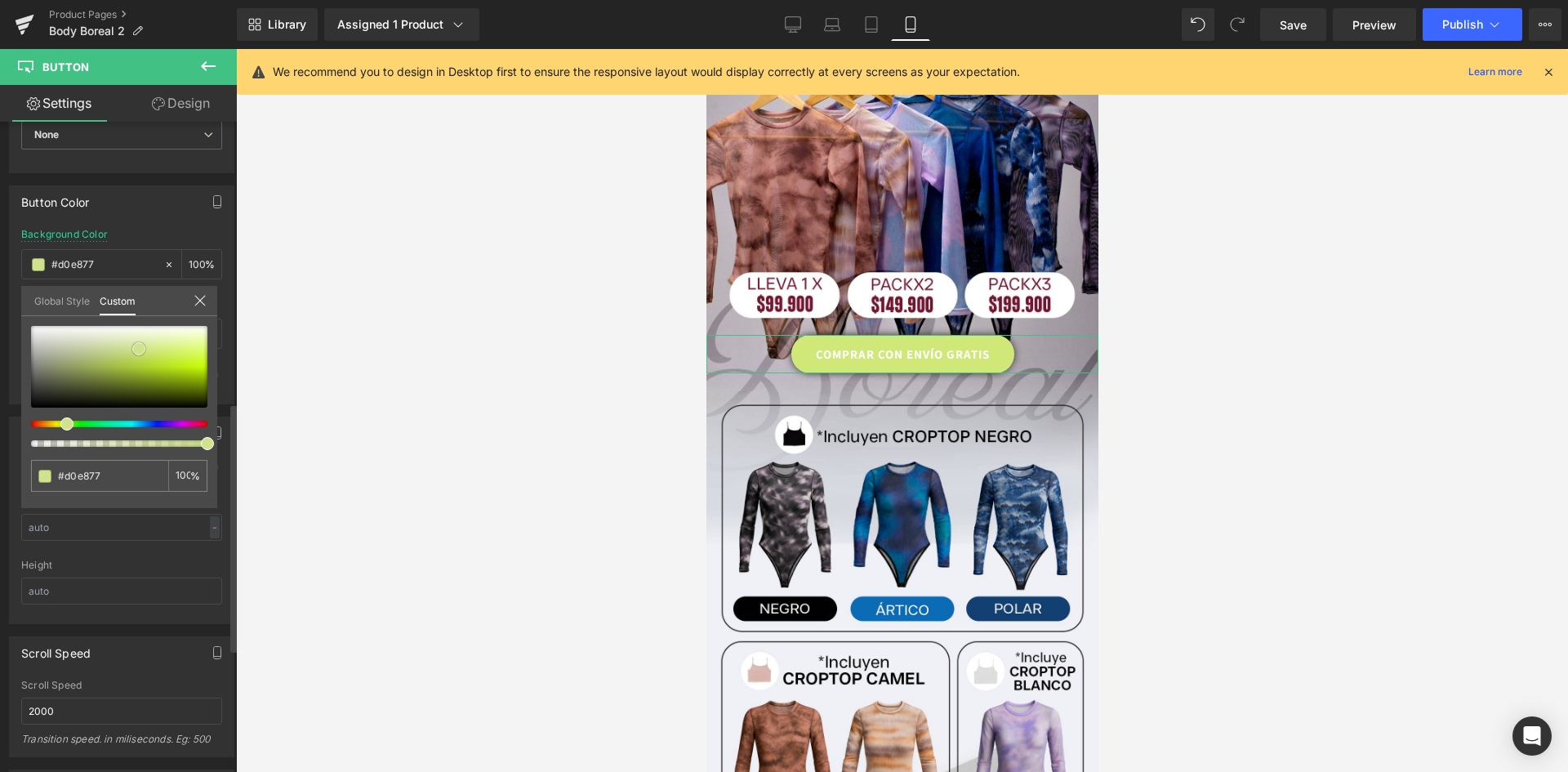
type input "#d2eb79"
type input "#d6ed81"
type input "#daf188"
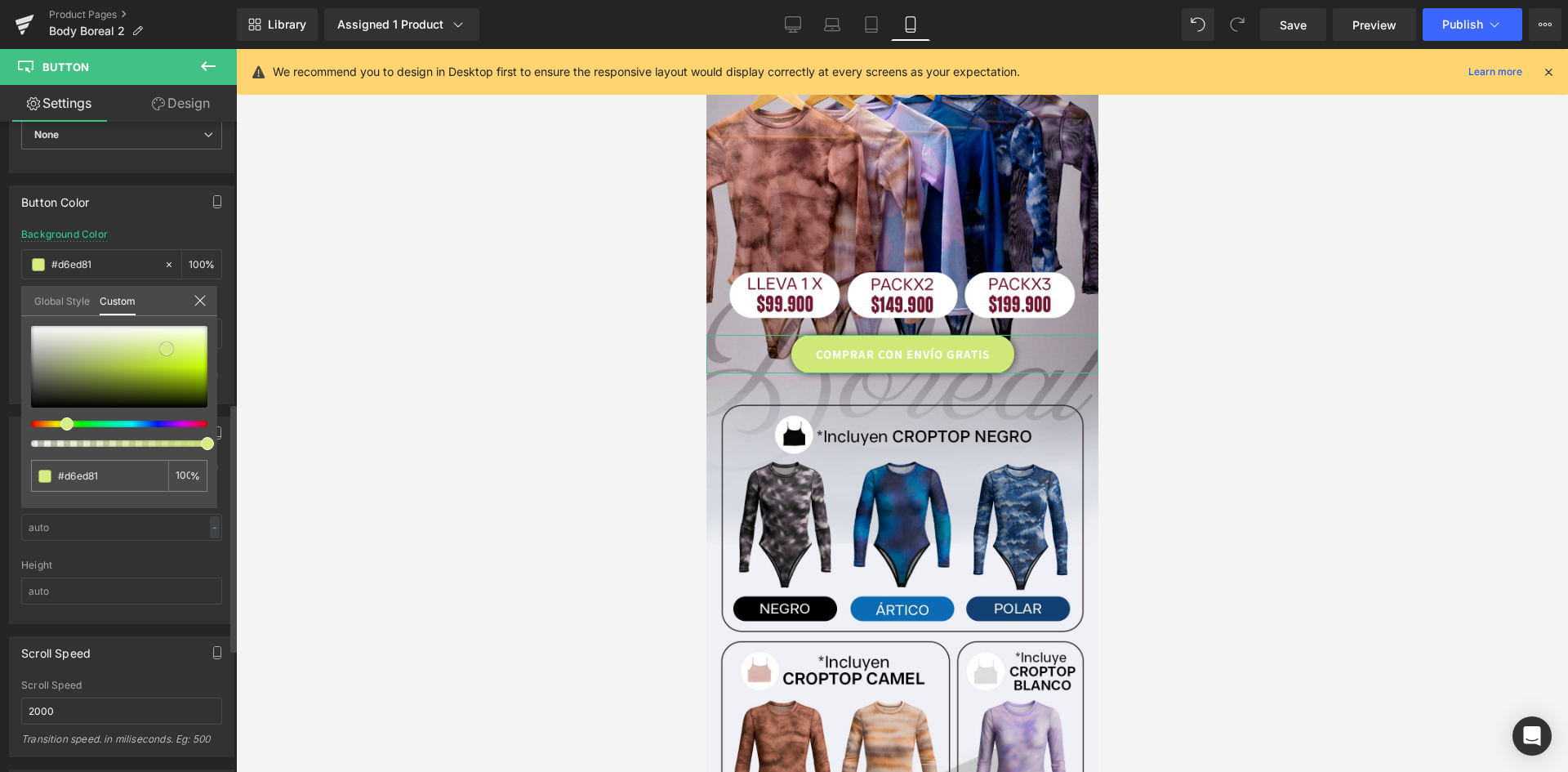
type input "#daf188"
type input "#dcf28c"
type input "#dcf28b"
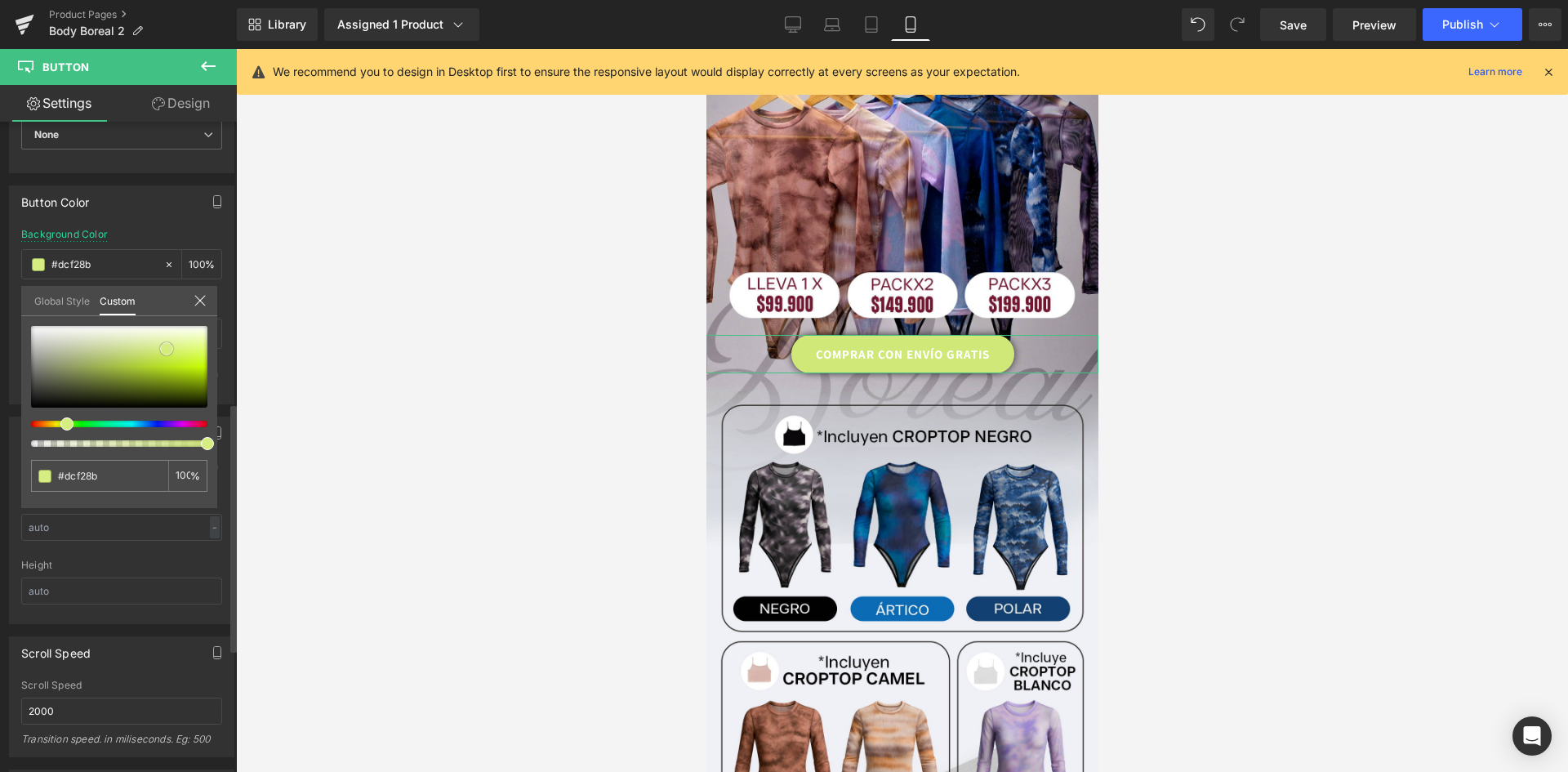
type input "#ddf48a"
type input "#ddf489"
type input "#def58e"
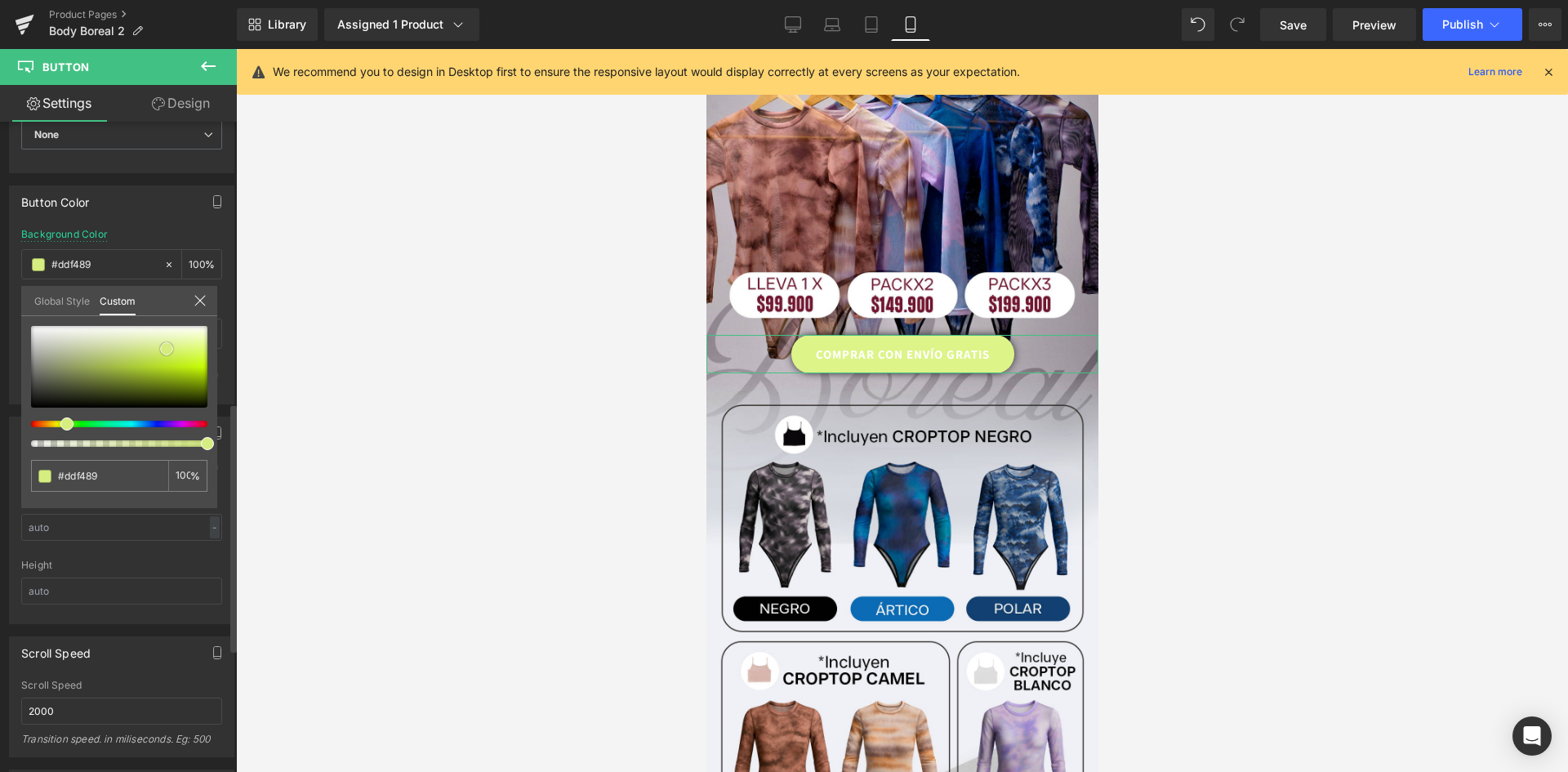
type input "#def58e"
drag, startPoint x: 156, startPoint y: 348, endPoint x: 166, endPoint y: 355, distance: 12.2
click at [186, 341] on span at bounding box center [183, 345] width 13 height 13
type input "#dff58d"
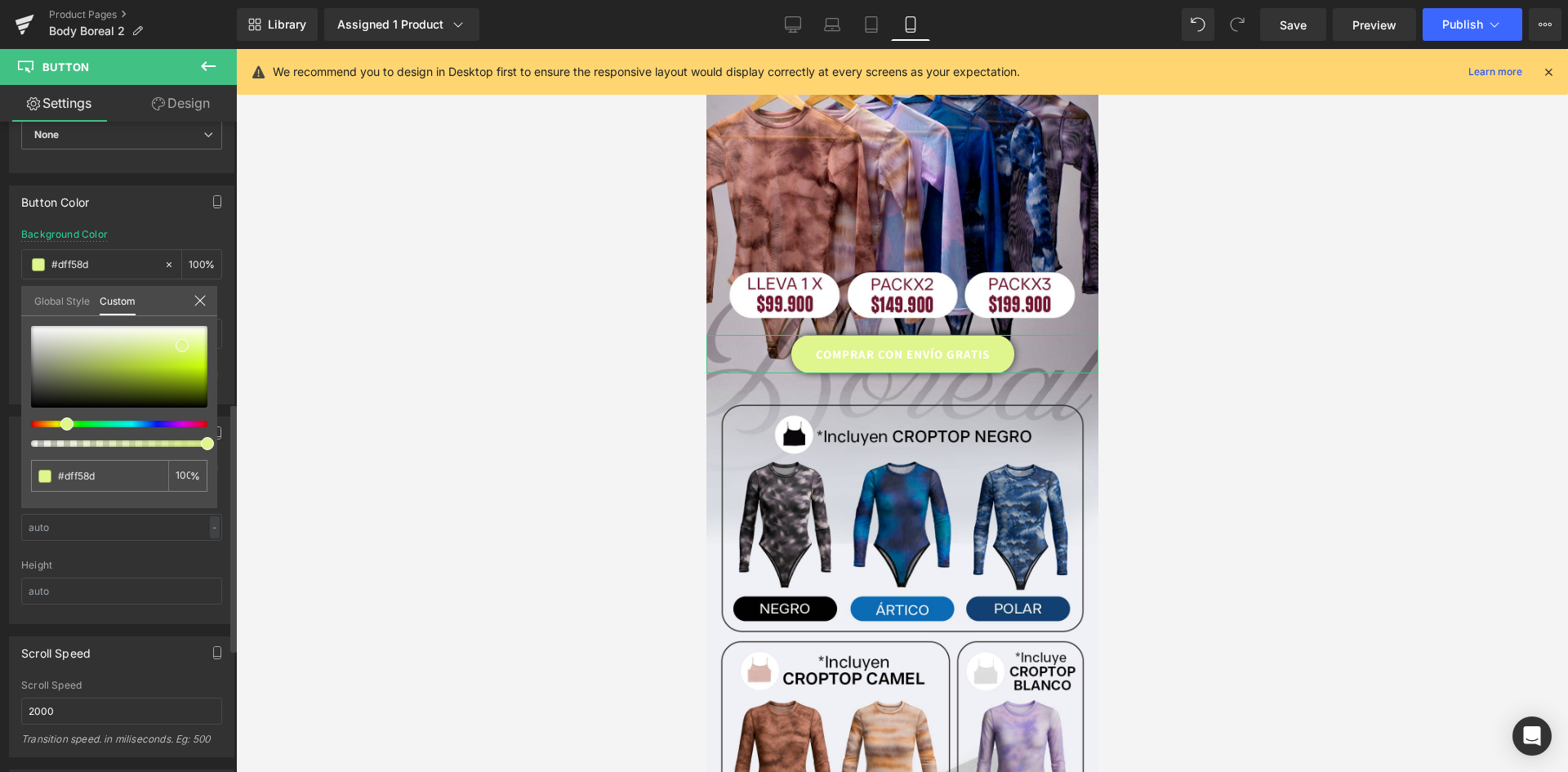
type input "#cdf58e"
type input "#d6f58e"
type input "#dbf58e"
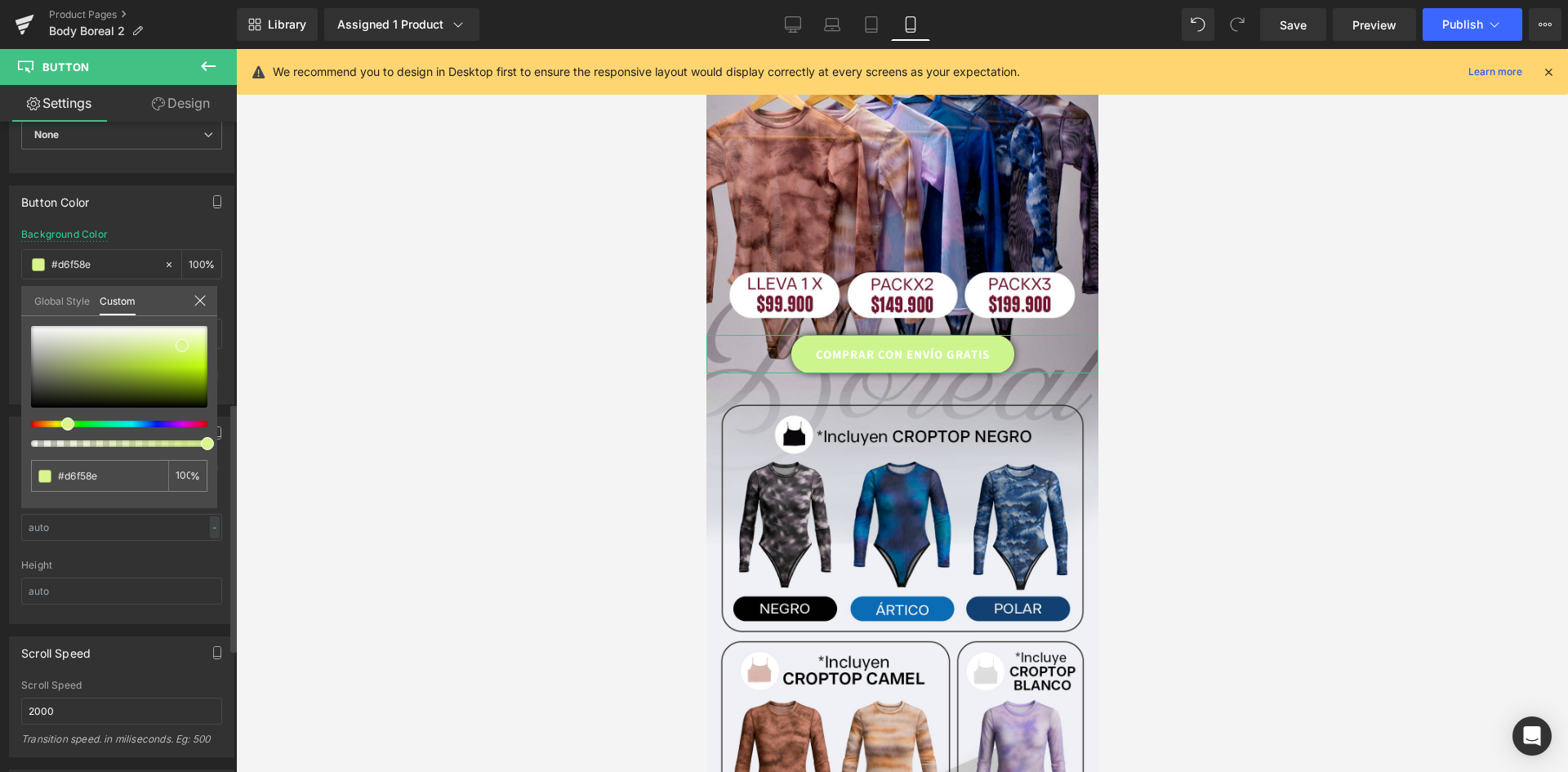
type input "#dbf58e"
type input "#def58e"
type input "#e4f58e"
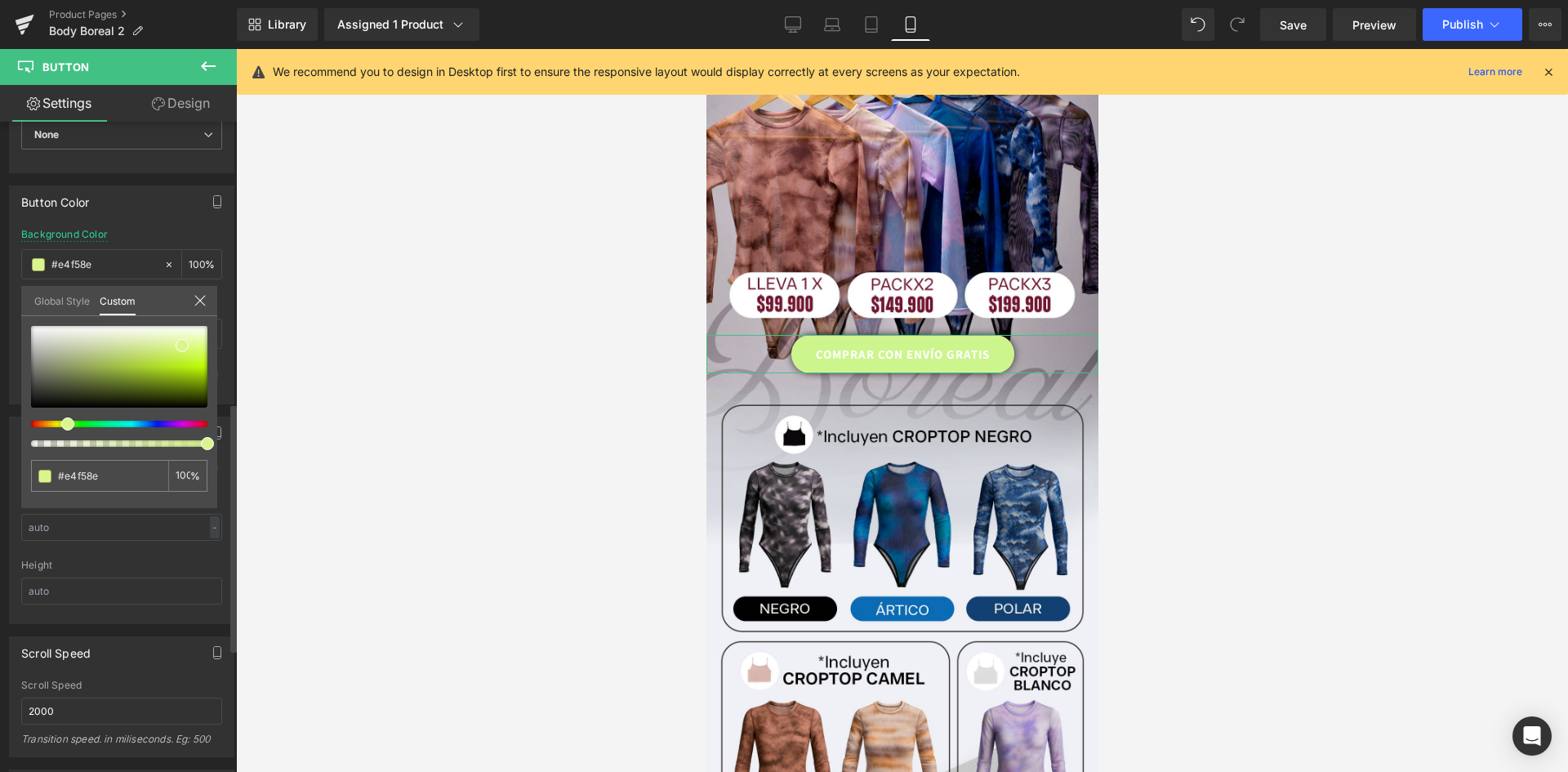
type input "#e7f58e"
type input "#eaf58e"
type input "#f3f58e"
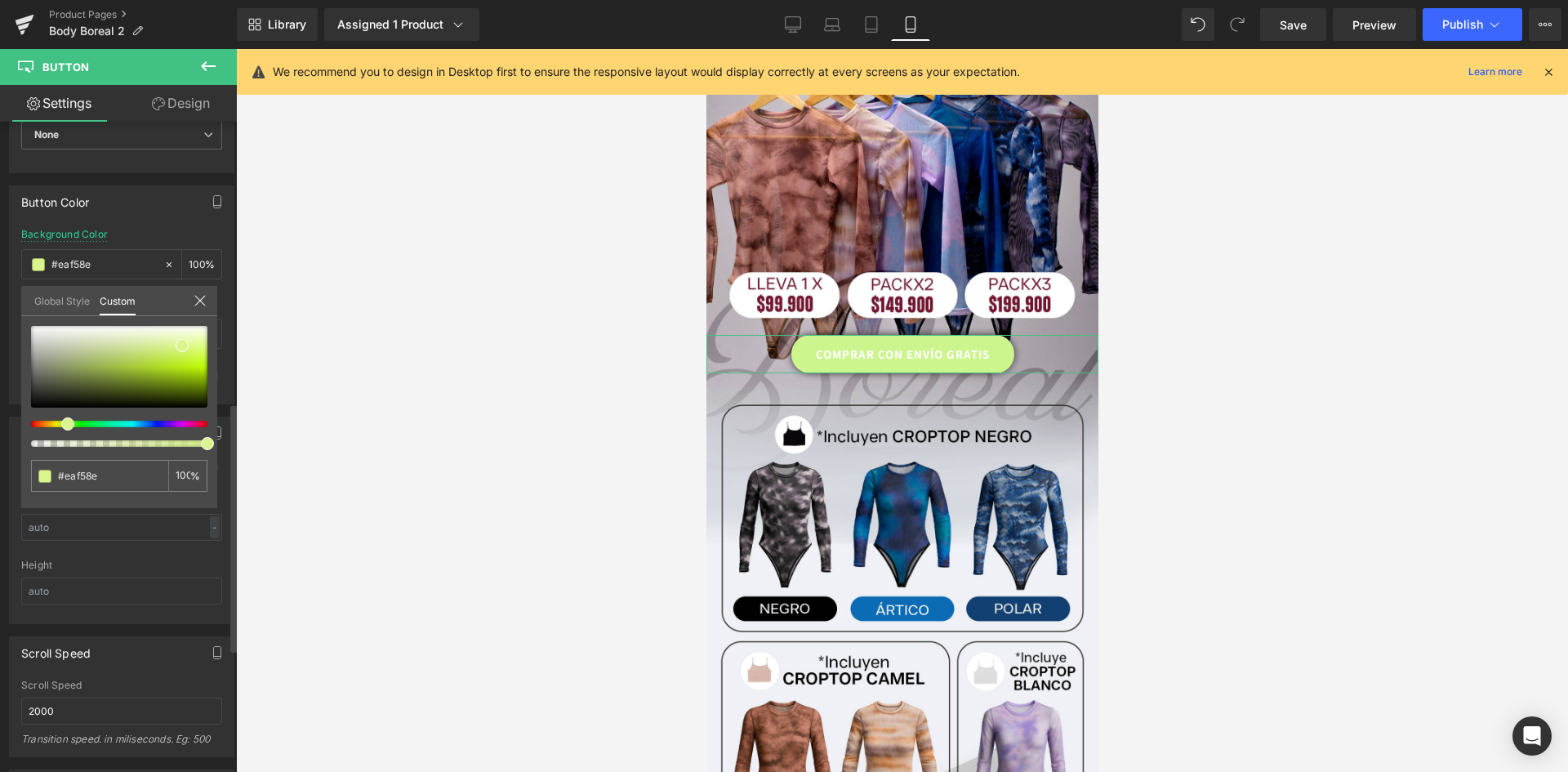
type input "#f3f58e"
type input "#f5f58e"
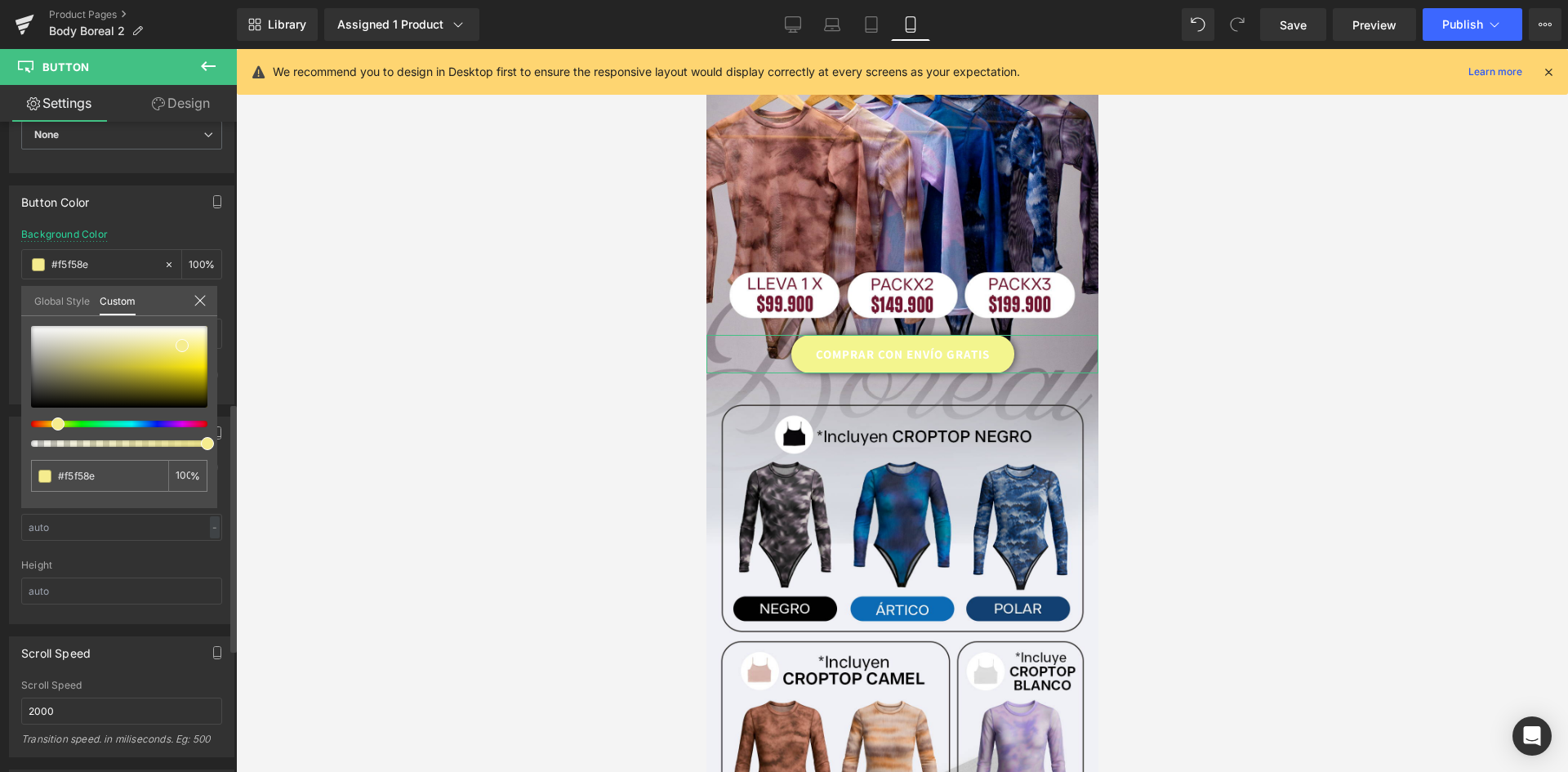
type input "#f5ee8e"
type input "#f5e98e"
type input "#f5dd8e"
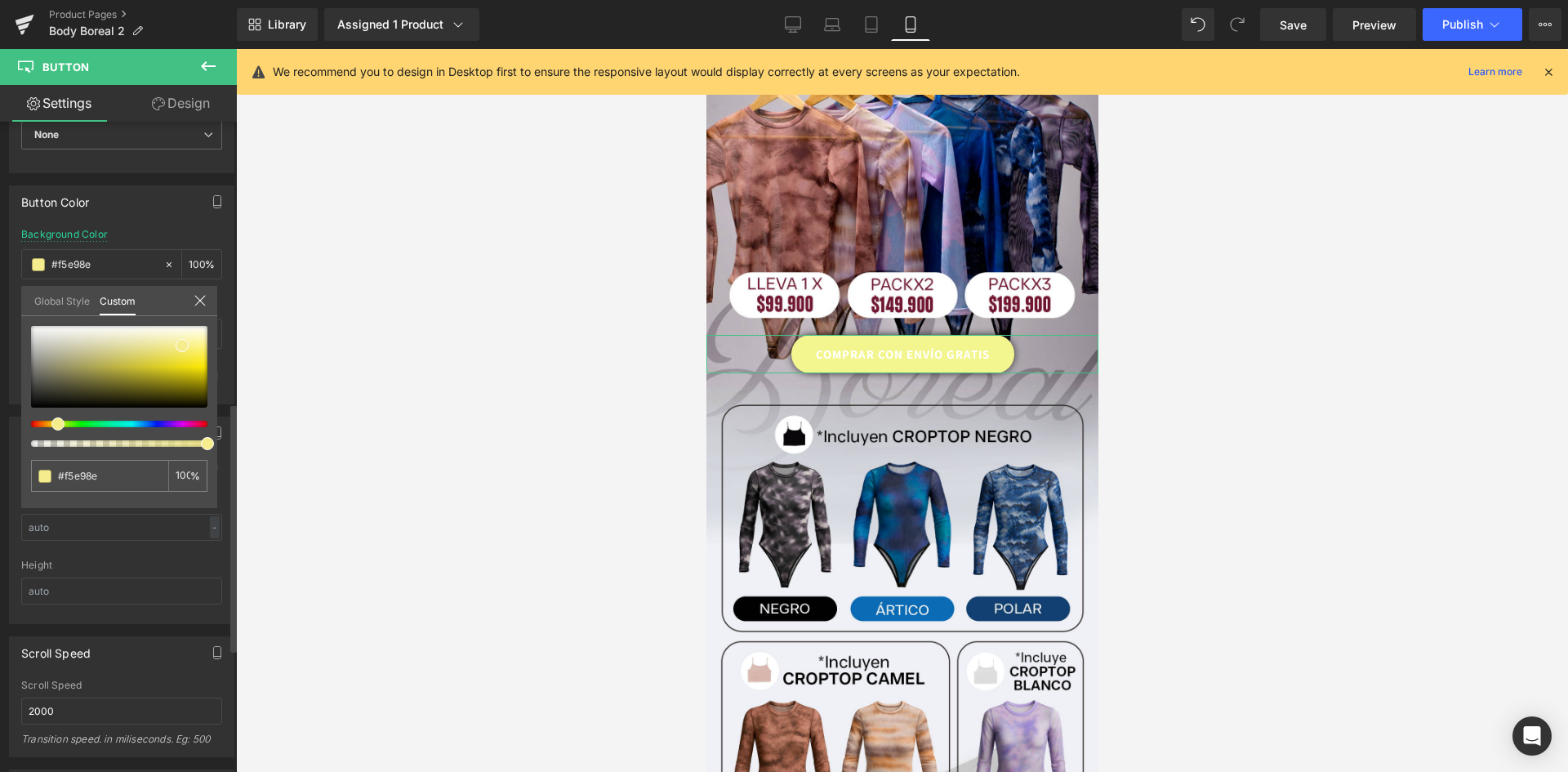
type input "#f5dd8e"
type input "#f5db8e"
type input "#f5d88e"
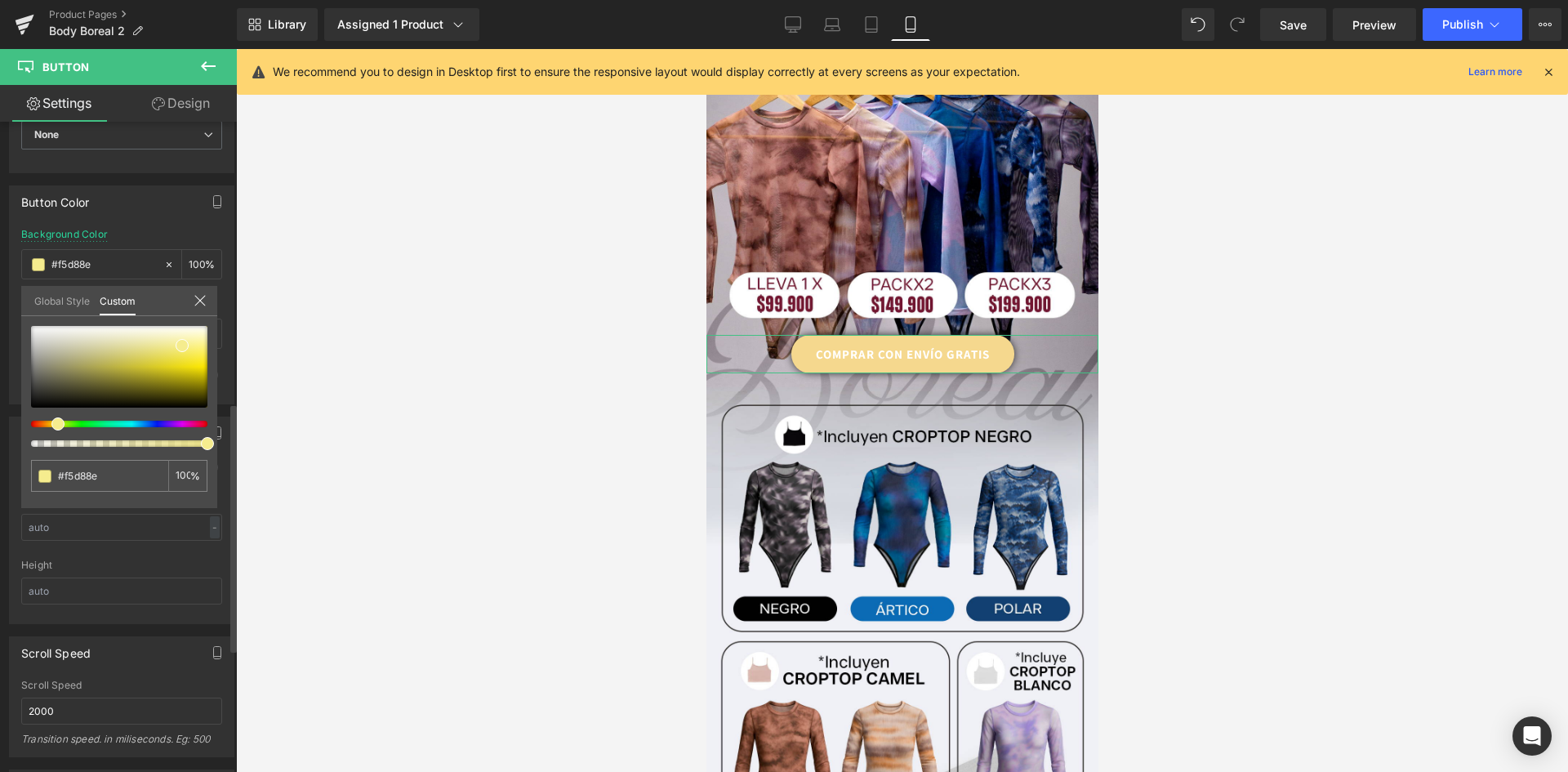
type input "#f5cf8e"
type input "#f5cc8e"
type input "#f5c68e"
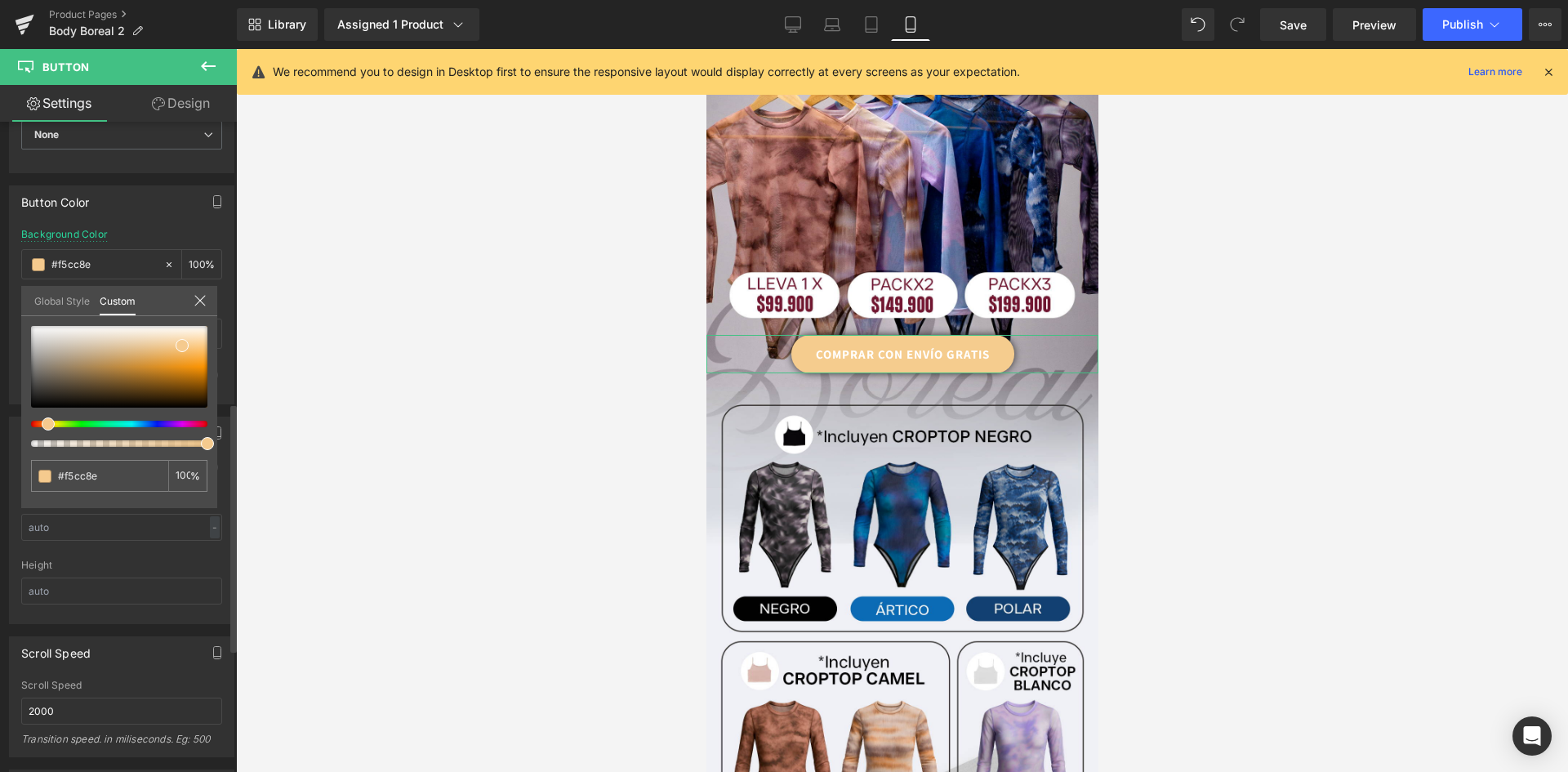
type input "#f5c68e"
type input "#f5c18e"
type input "#f5ba8e"
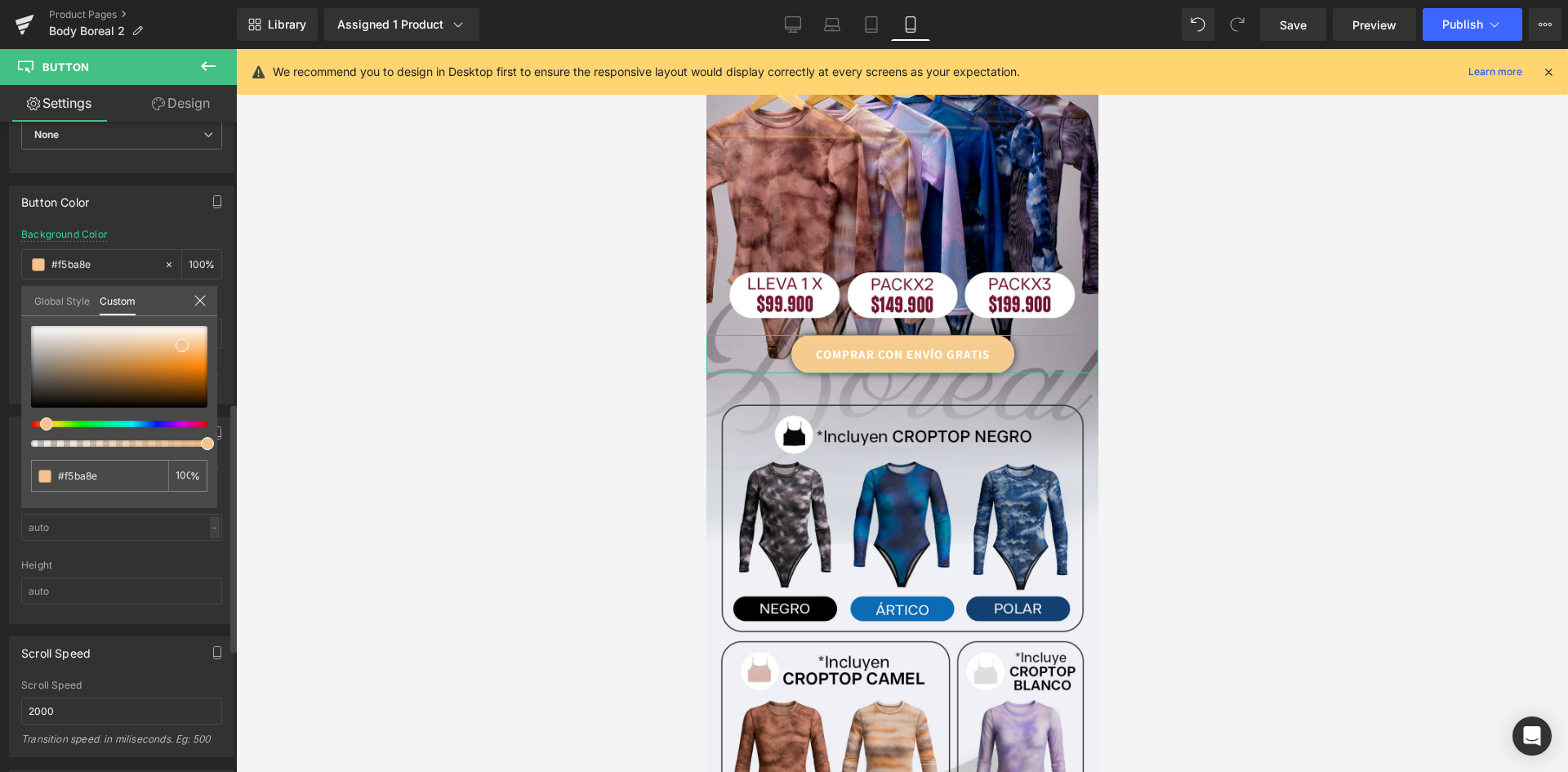
type input "#f5b98e"
type input "#f5b58e"
type input "#f5b28e"
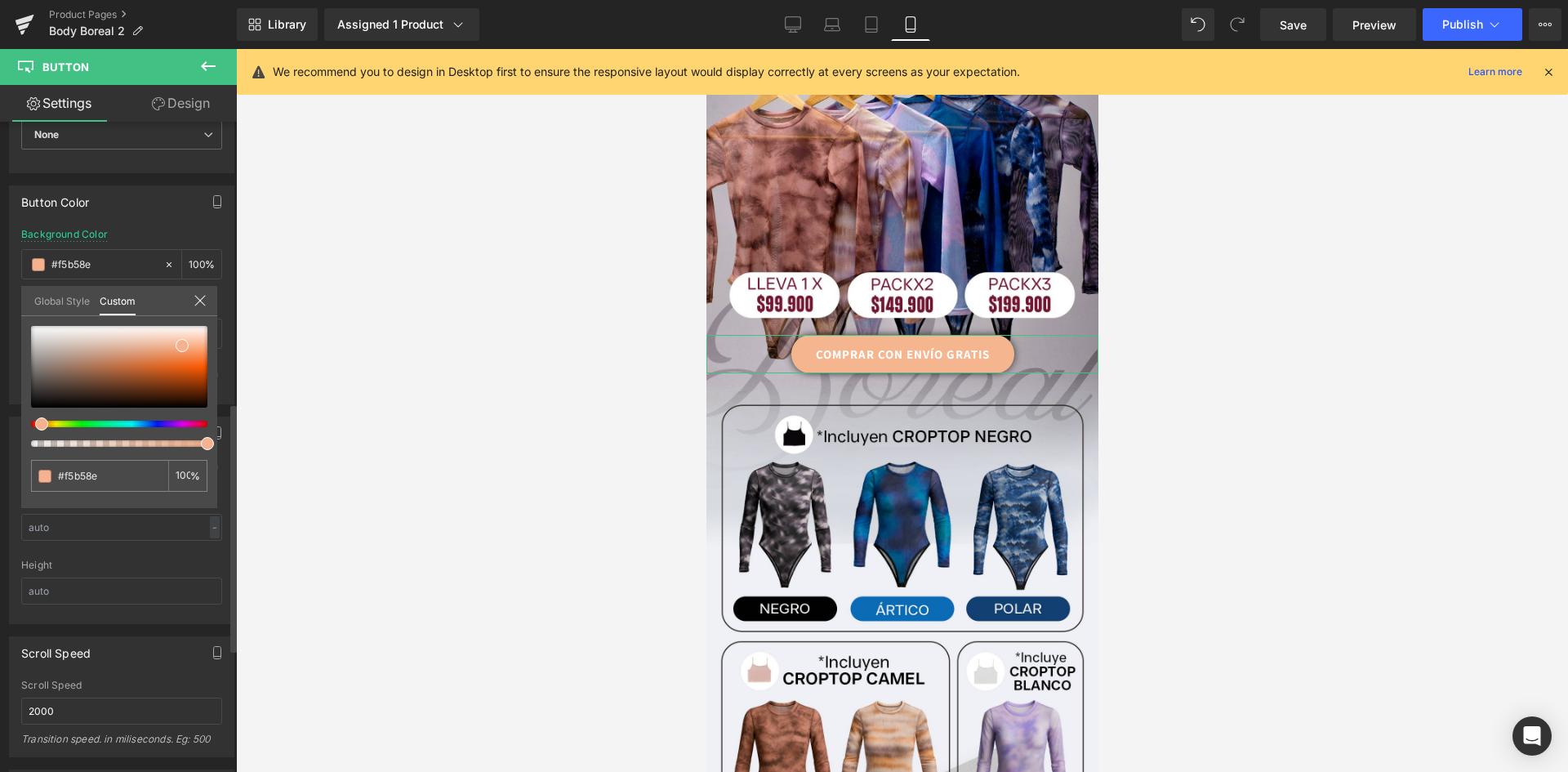
type input "#f5b28e"
drag, startPoint x: 69, startPoint y: 428, endPoint x: 38, endPoint y: 431, distance: 31.1
click at [38, 431] on div at bounding box center [119, 386] width 176 height 121
type input "#f5c88e"
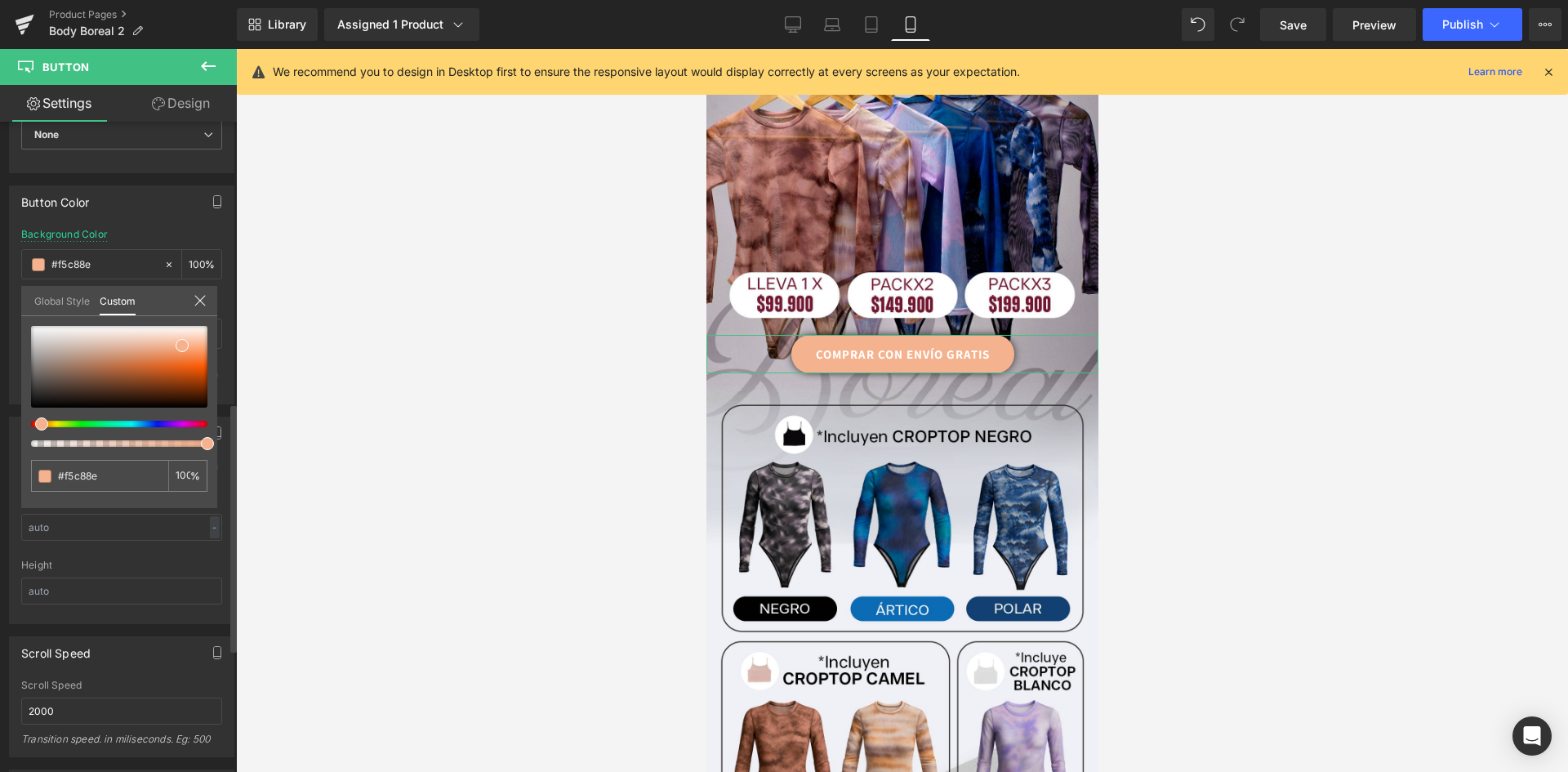
type input "#f5cc8e"
type input "#f5d18e"
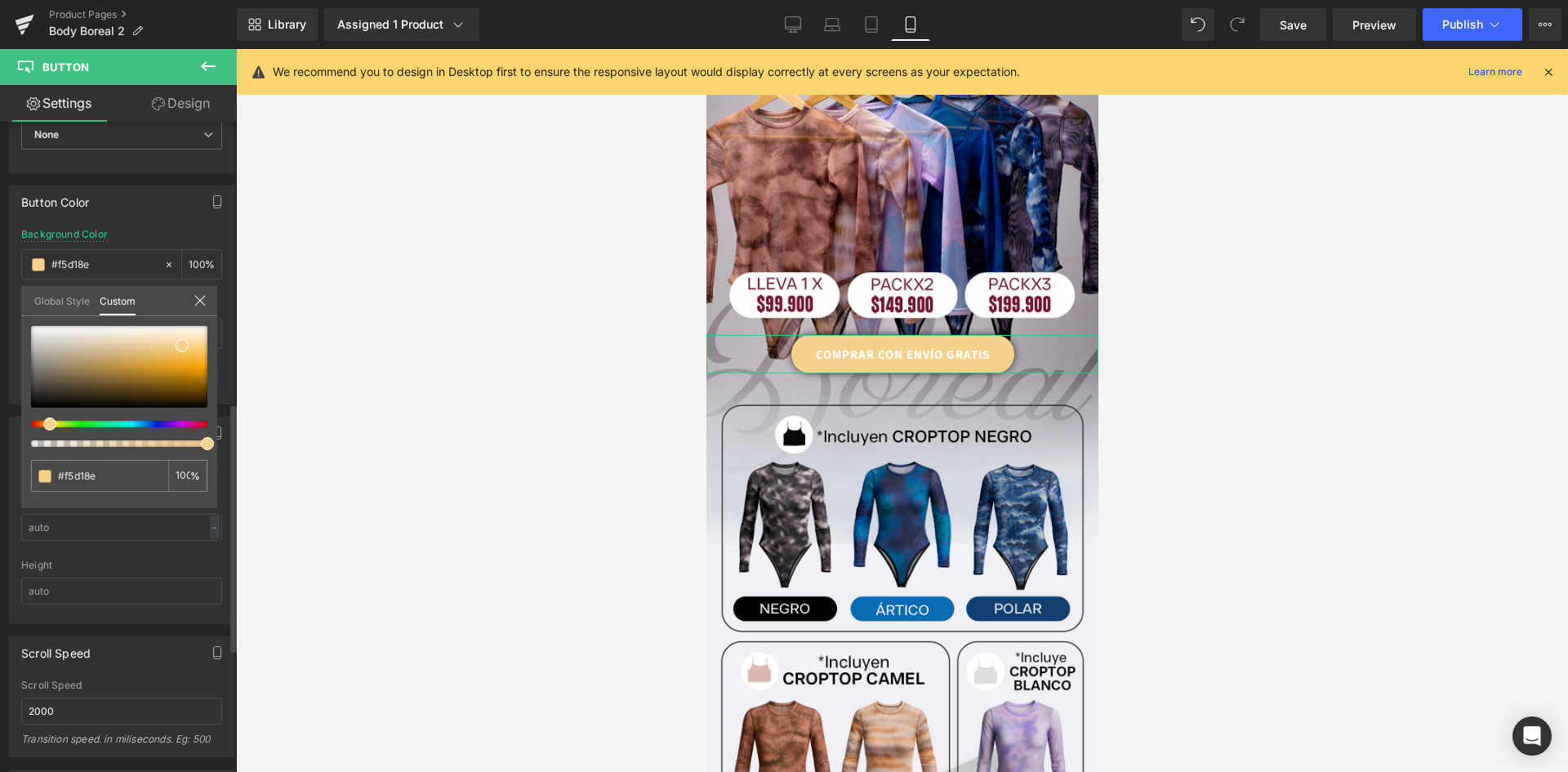
click at [51, 426] on span at bounding box center [50, 424] width 13 height 13
type input "#f5d18d"
type input "#f7ce82"
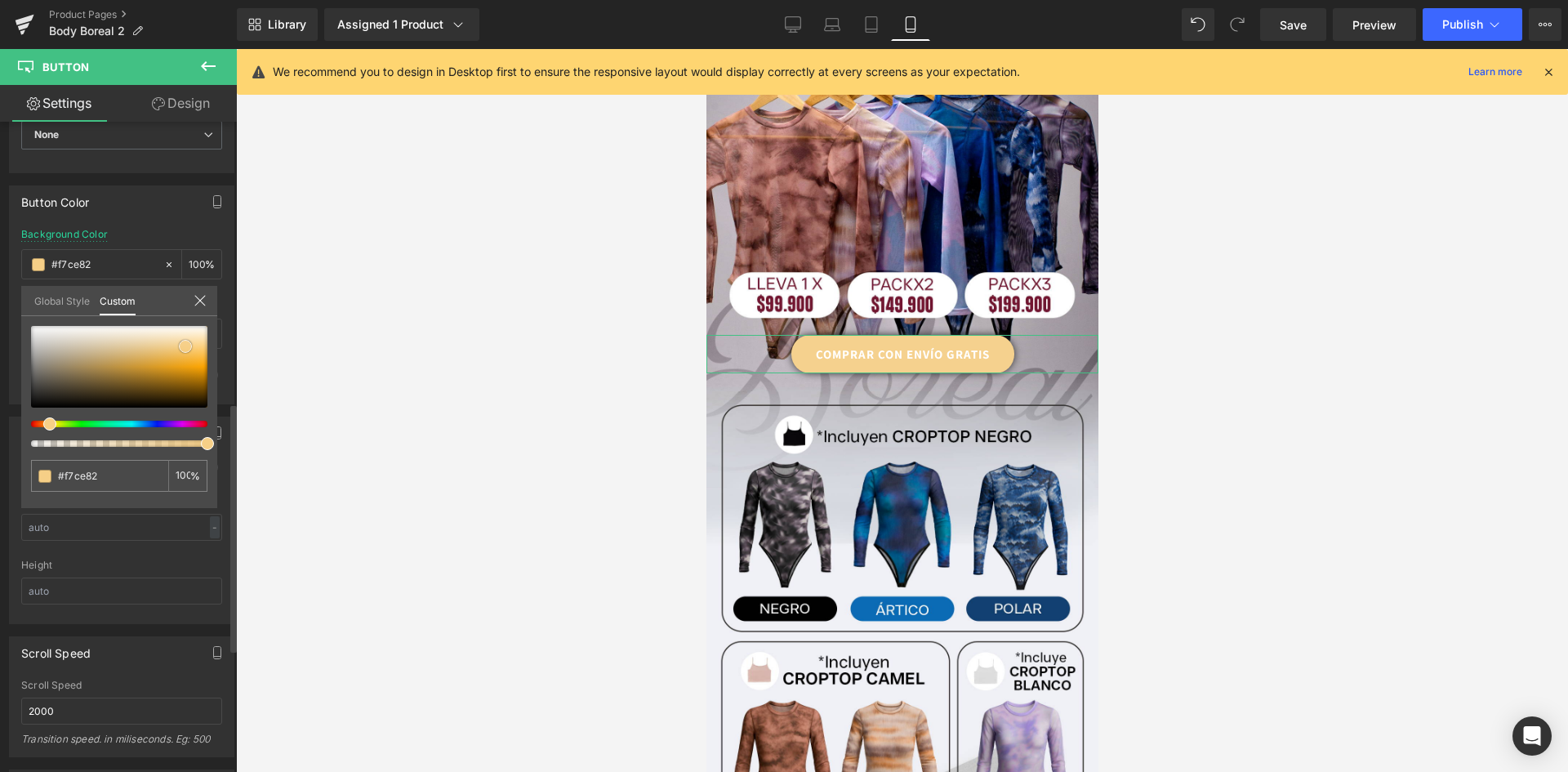
type input "#f8cc7c"
type input "#f7c972"
type input "#f8c76c"
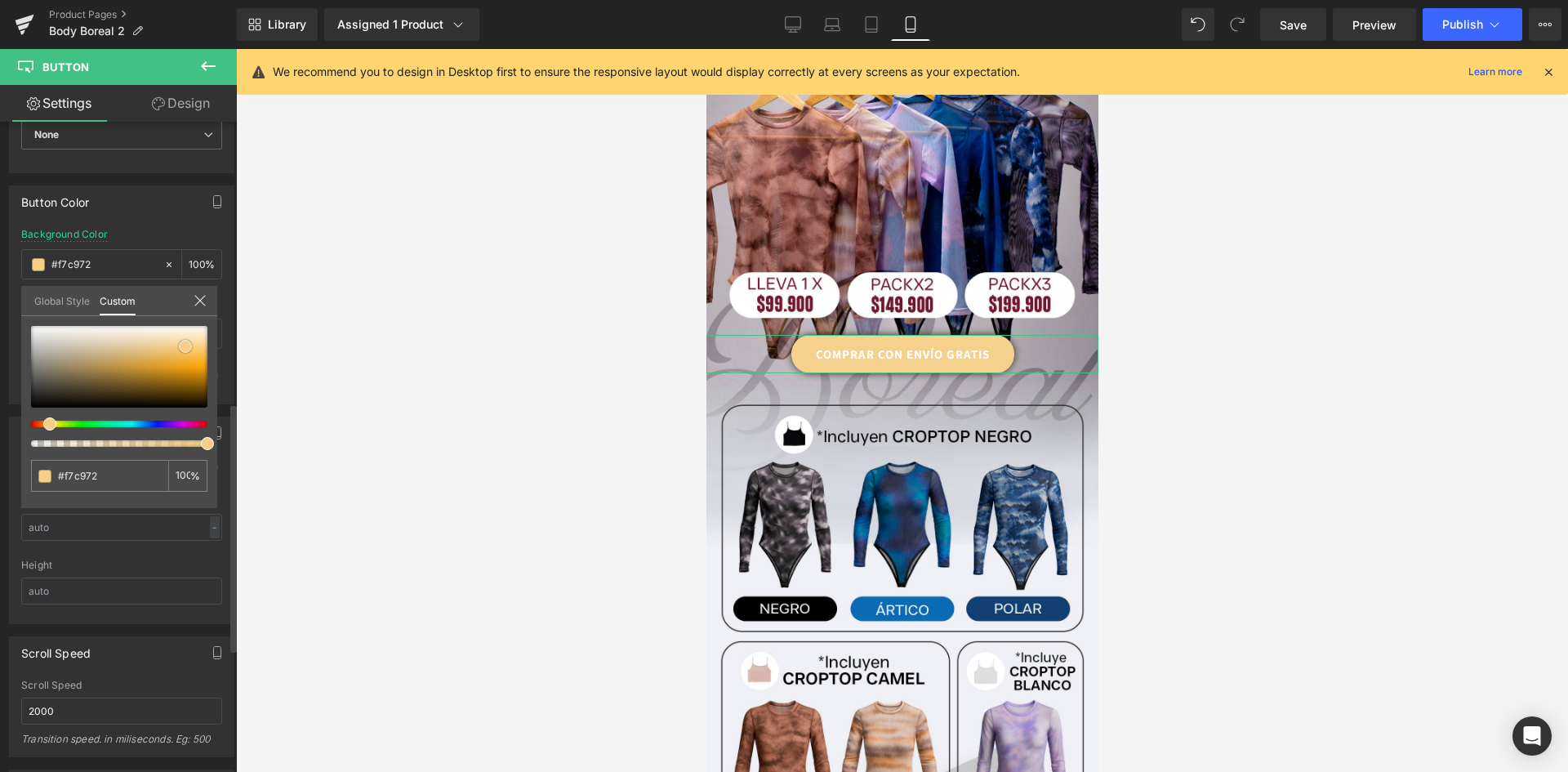
type input "#f8c76c"
type input "#f7c568"
type input "#f9c461"
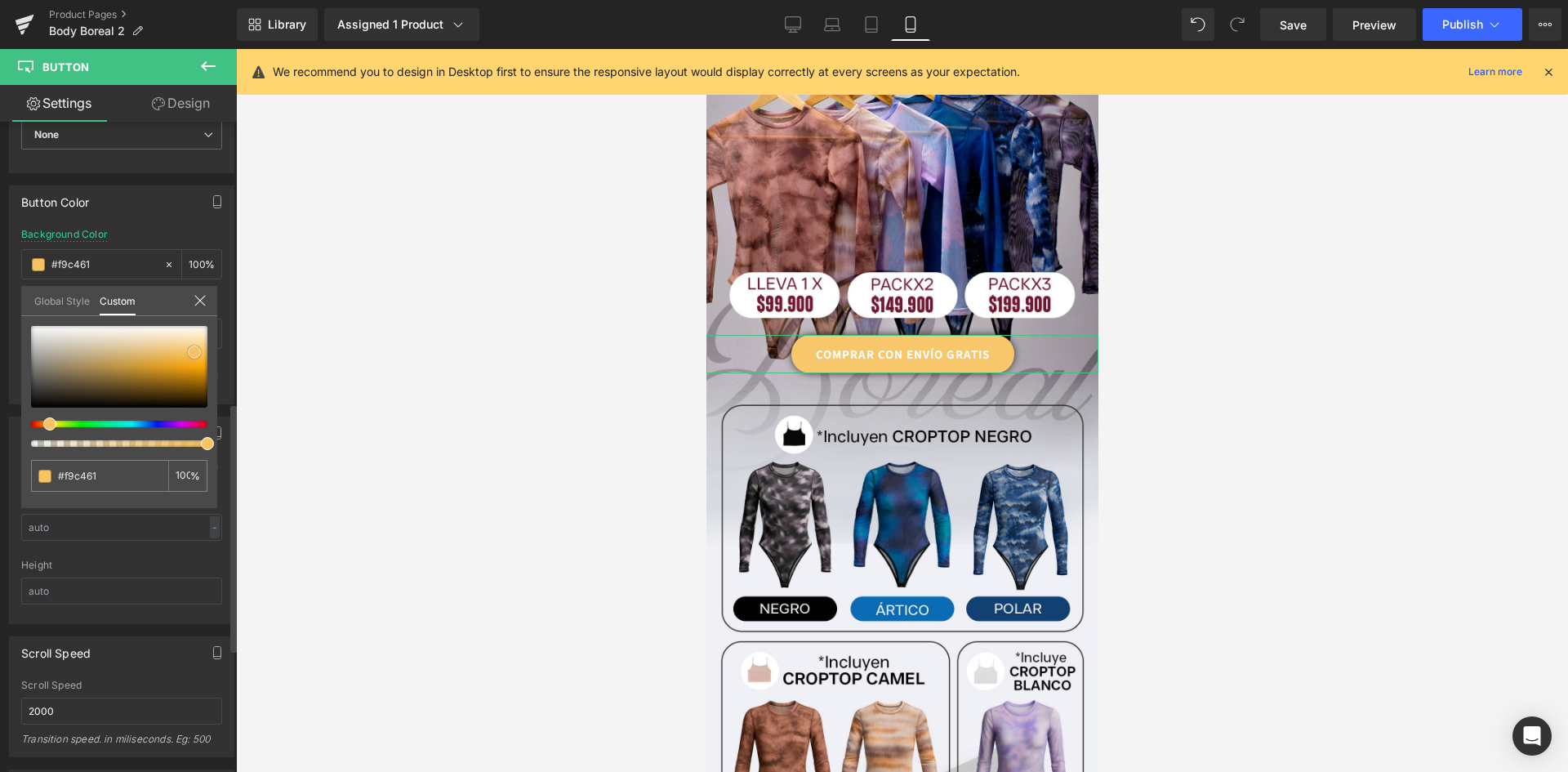
type input "#f9c25c"
type input "#f8c057"
type input "#f8be52"
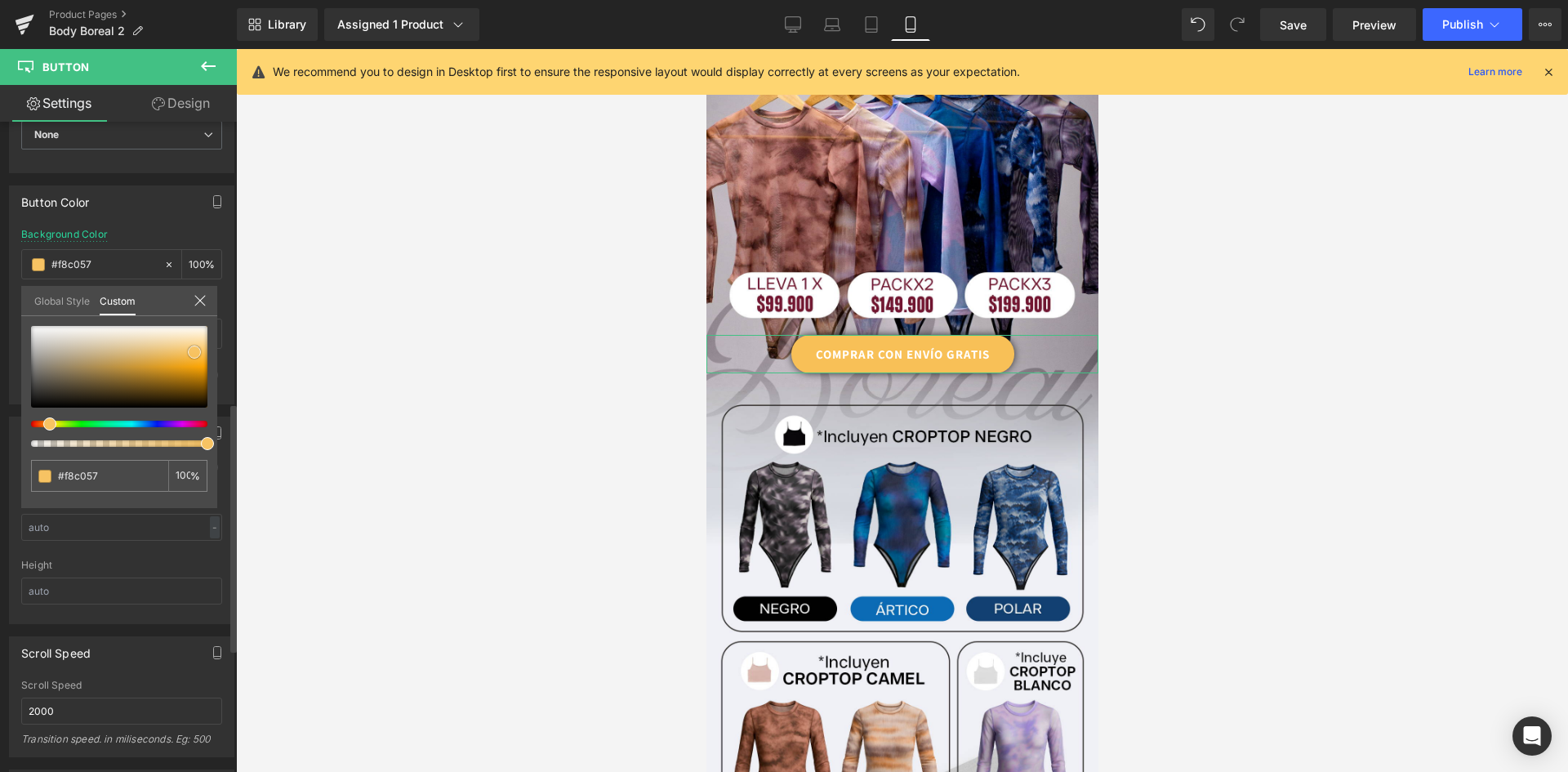
type input "#f8be52"
type input "#fabb47"
type input "#fbba41"
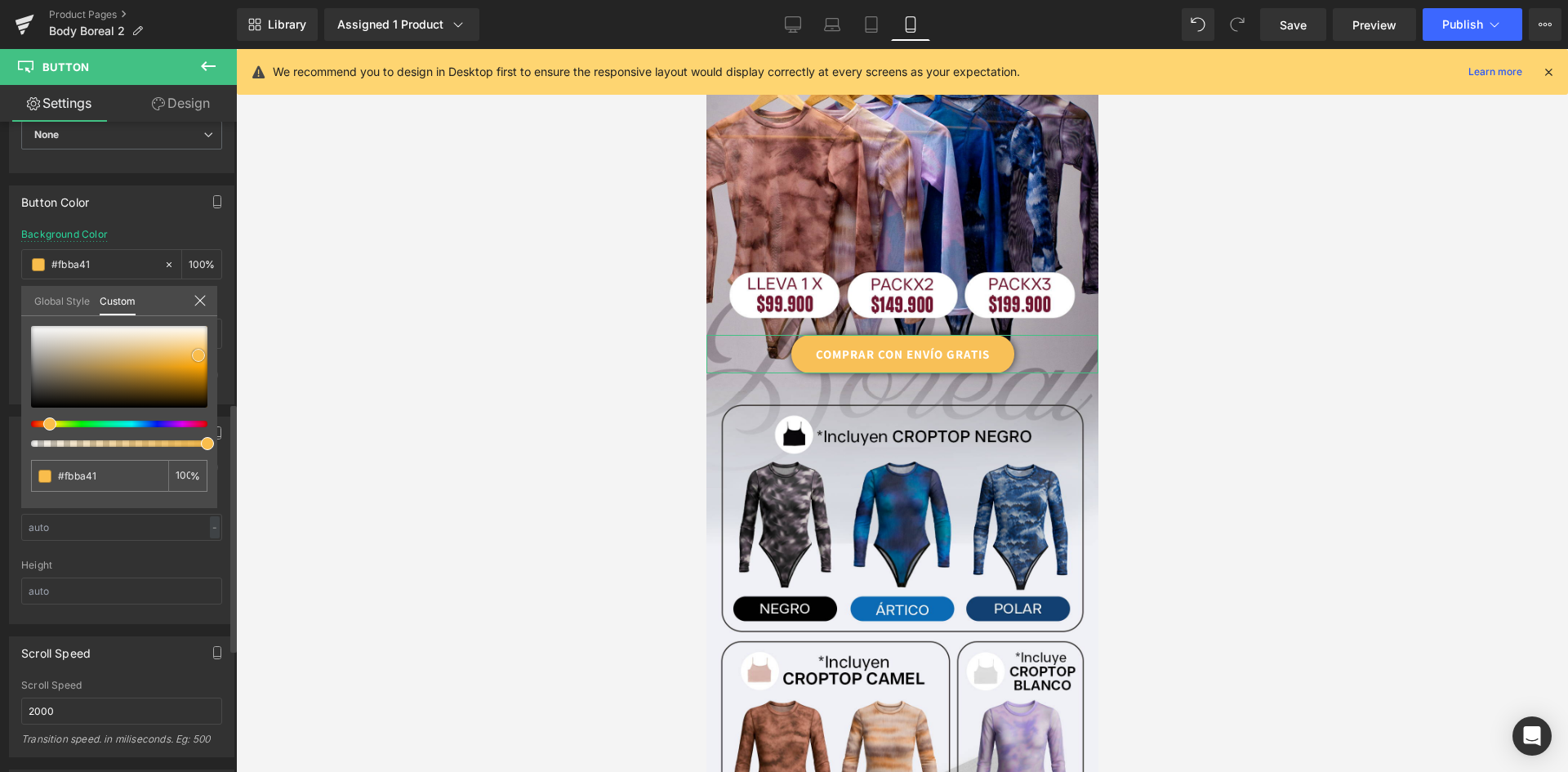
type input "#fbb83c"
type input "#fab637"
type input "#fab432"
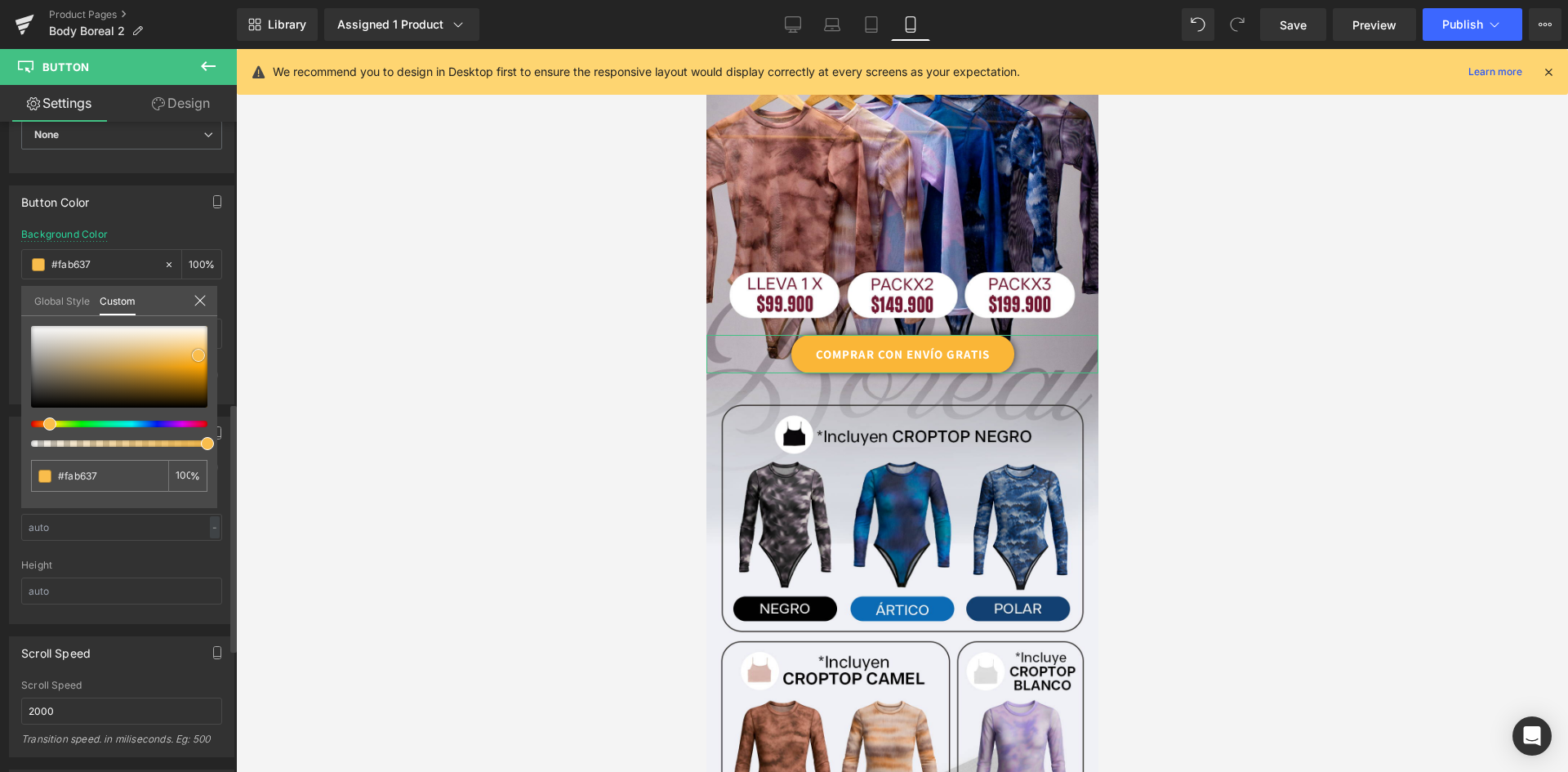
type input "#fab432"
type input "#fbb126"
type input "#fbaf21"
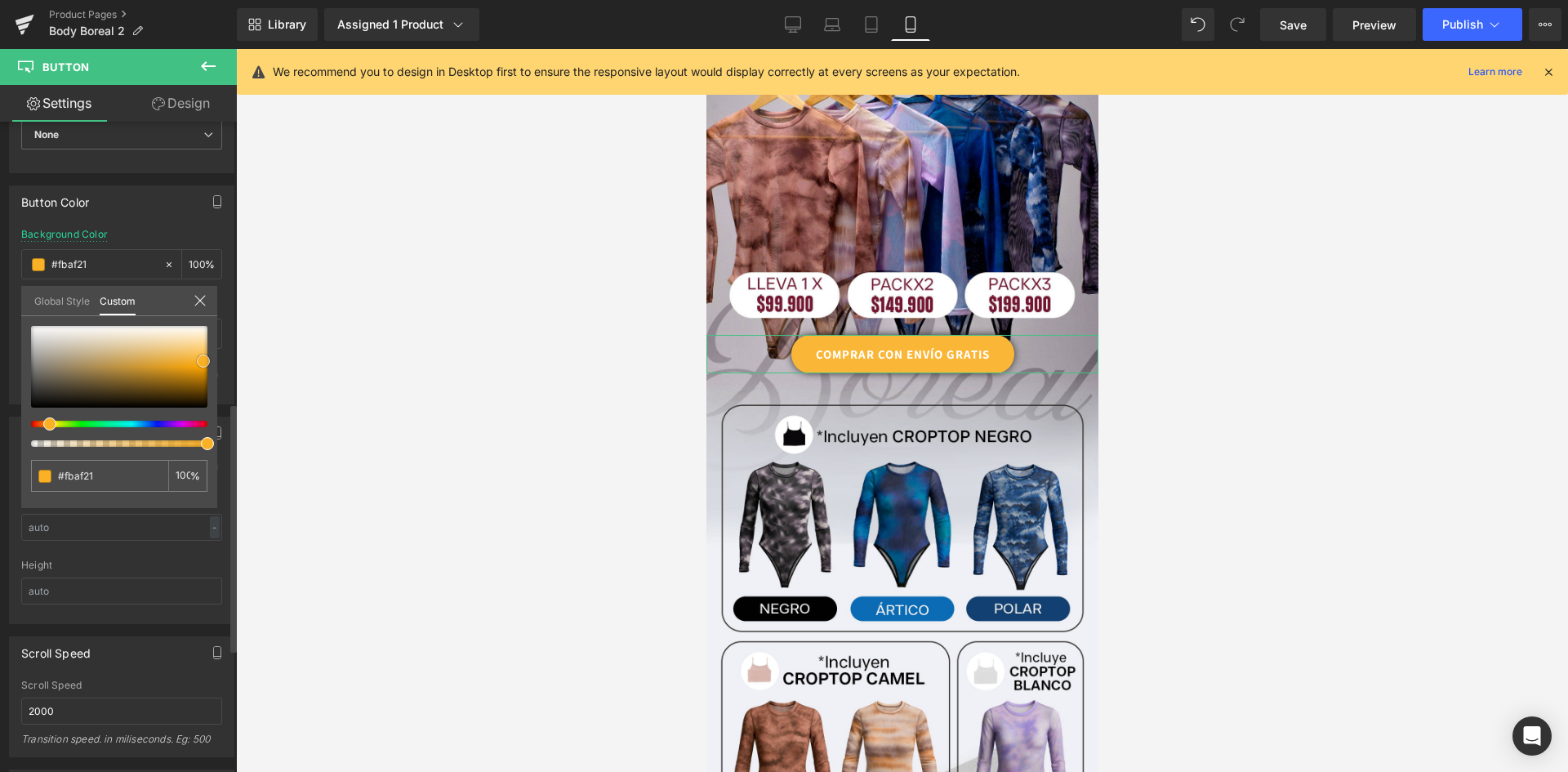
type input "#fcad1b"
type input "#ffac14"
type input "#ffb01e"
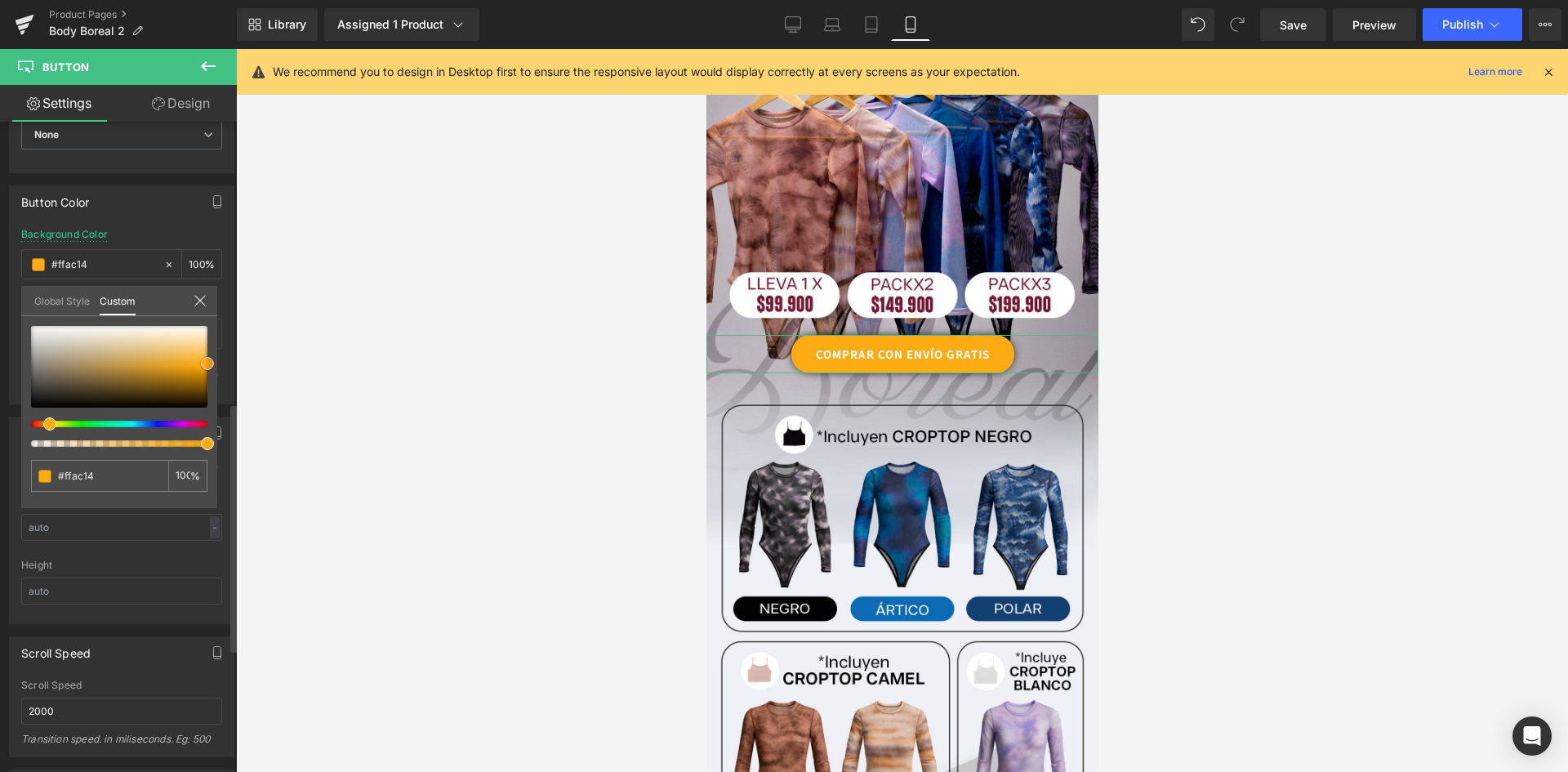
type input "#ffb01e"
type input "#feb223"
type input "#fdb124"
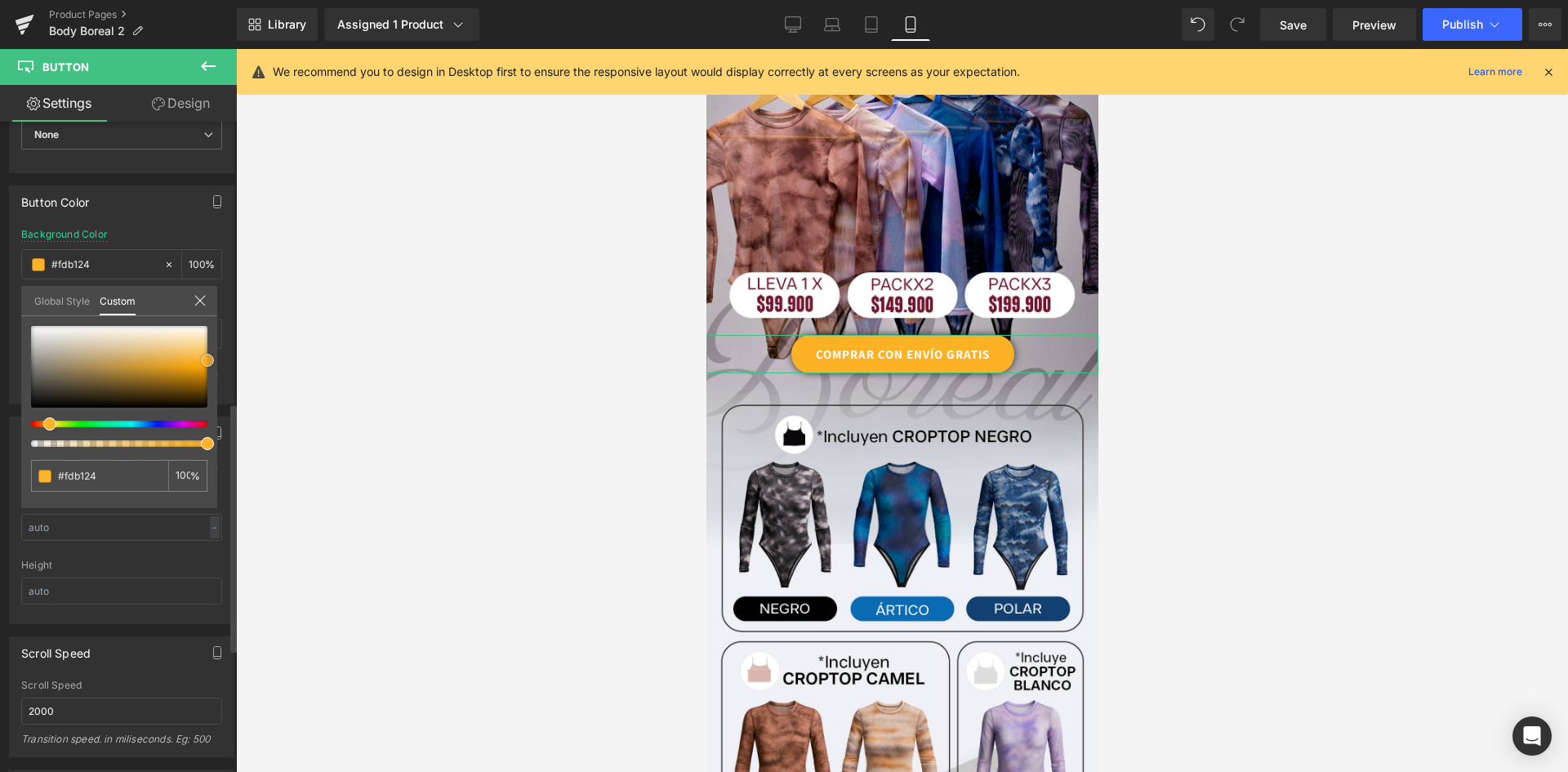
type input "#feb52d"
type input "#fdb734"
type input "#fcb635"
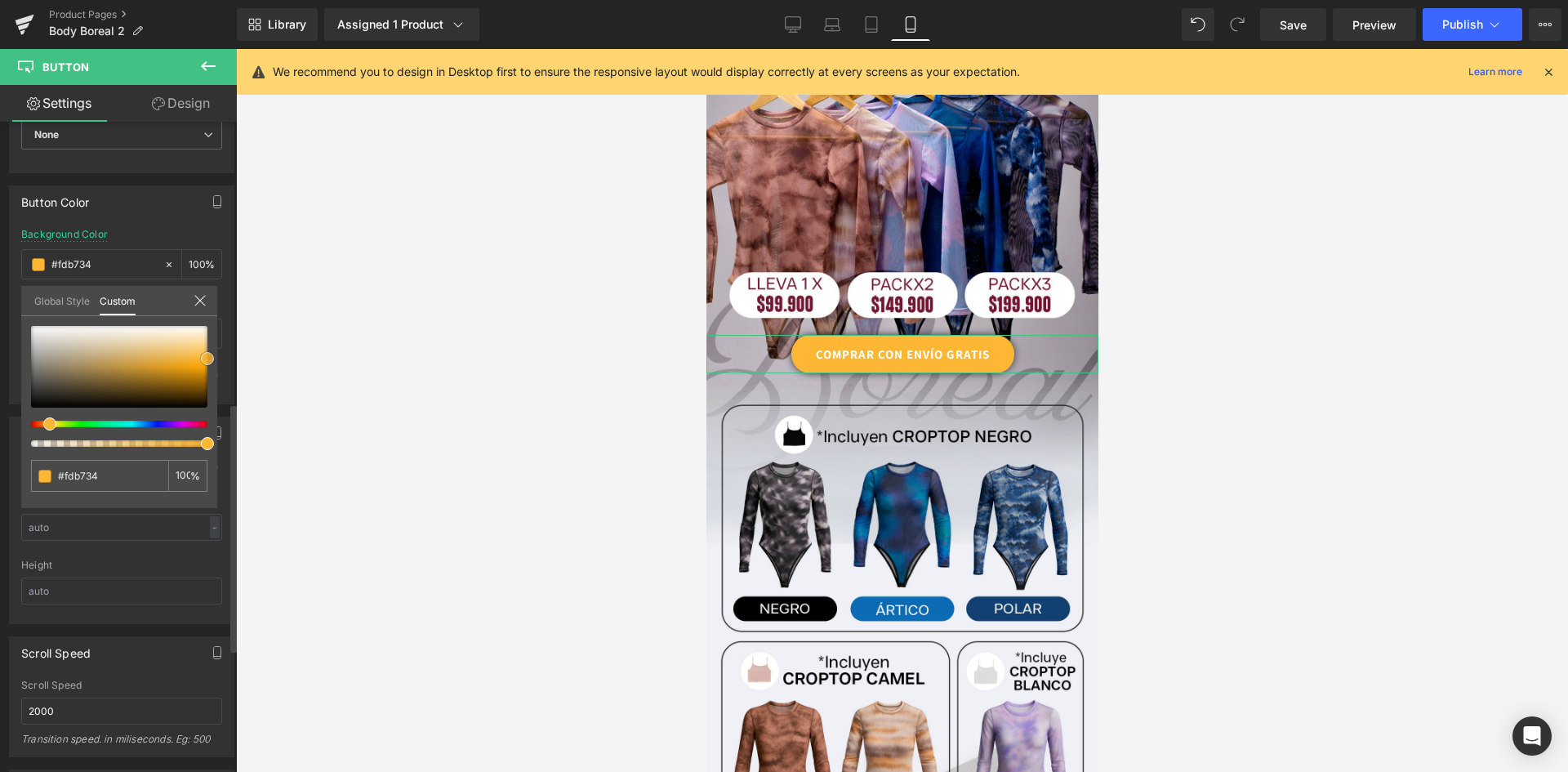
type input "#fcb635"
type input "#feba3e"
type input "#ffbb3d"
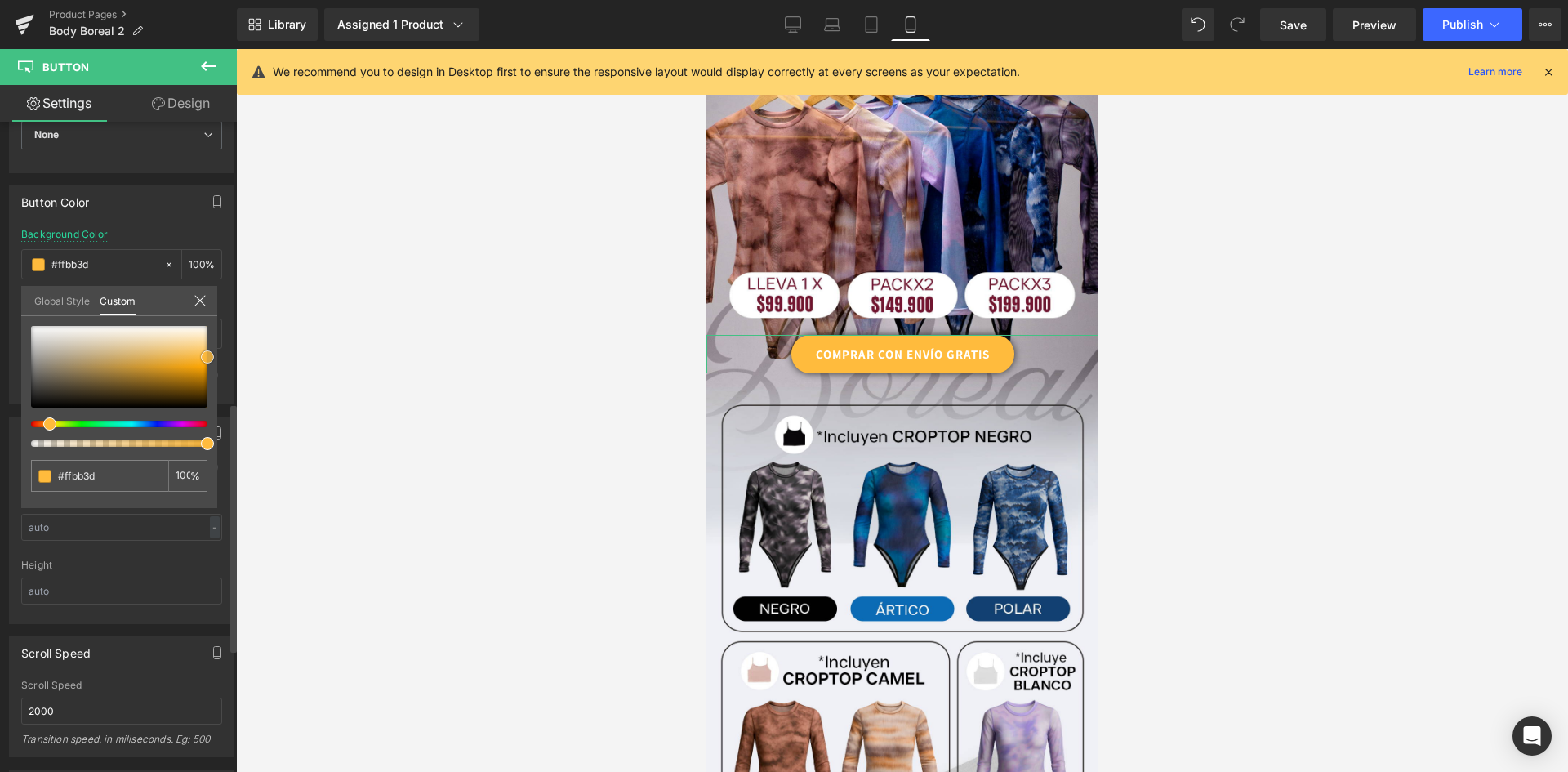
drag, startPoint x: 186, startPoint y: 345, endPoint x: 212, endPoint y: 357, distance: 28.6
click at [212, 357] on span at bounding box center [207, 357] width 13 height 13
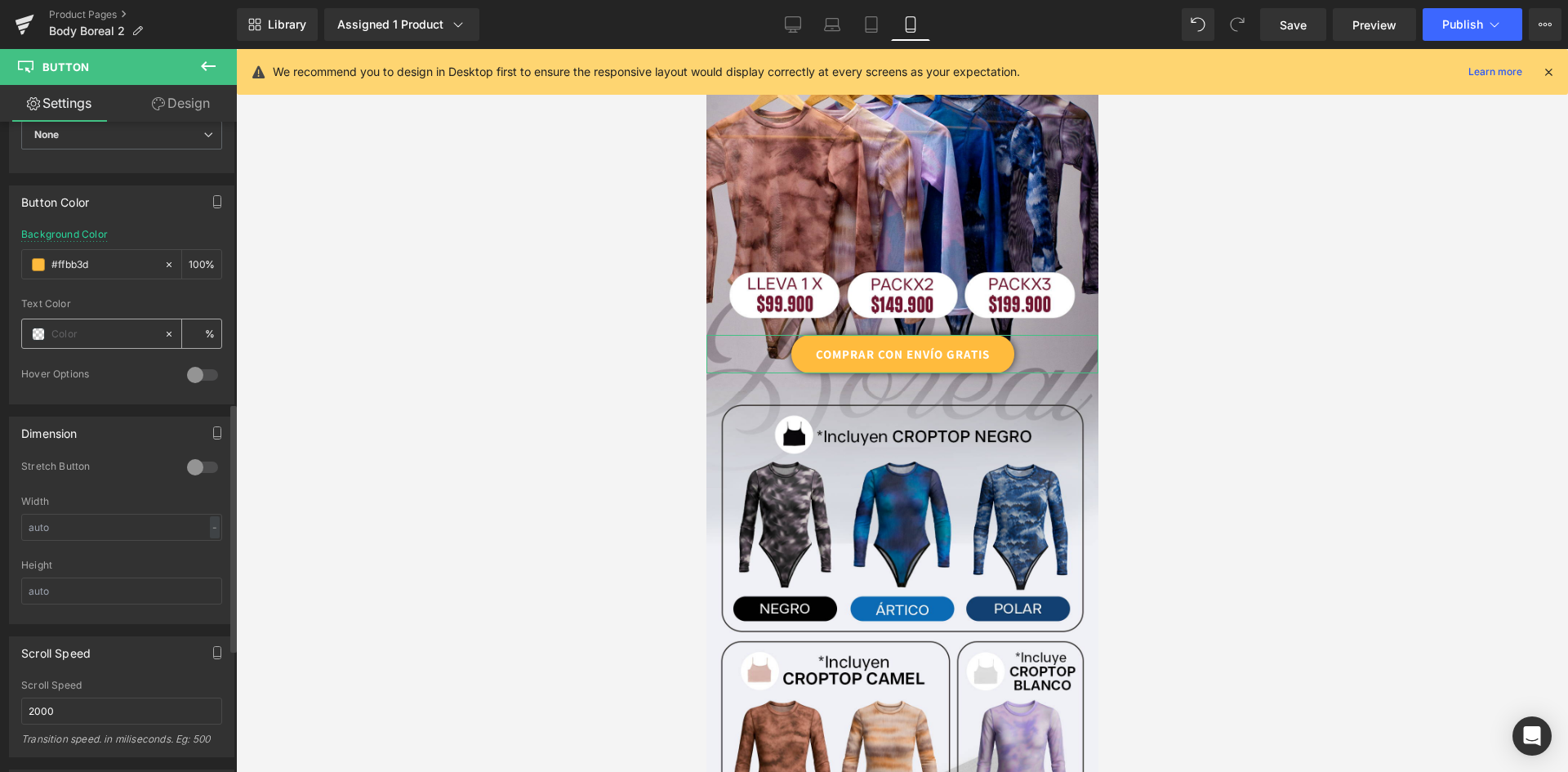
click at [38, 330] on span at bounding box center [38, 335] width 13 height 13
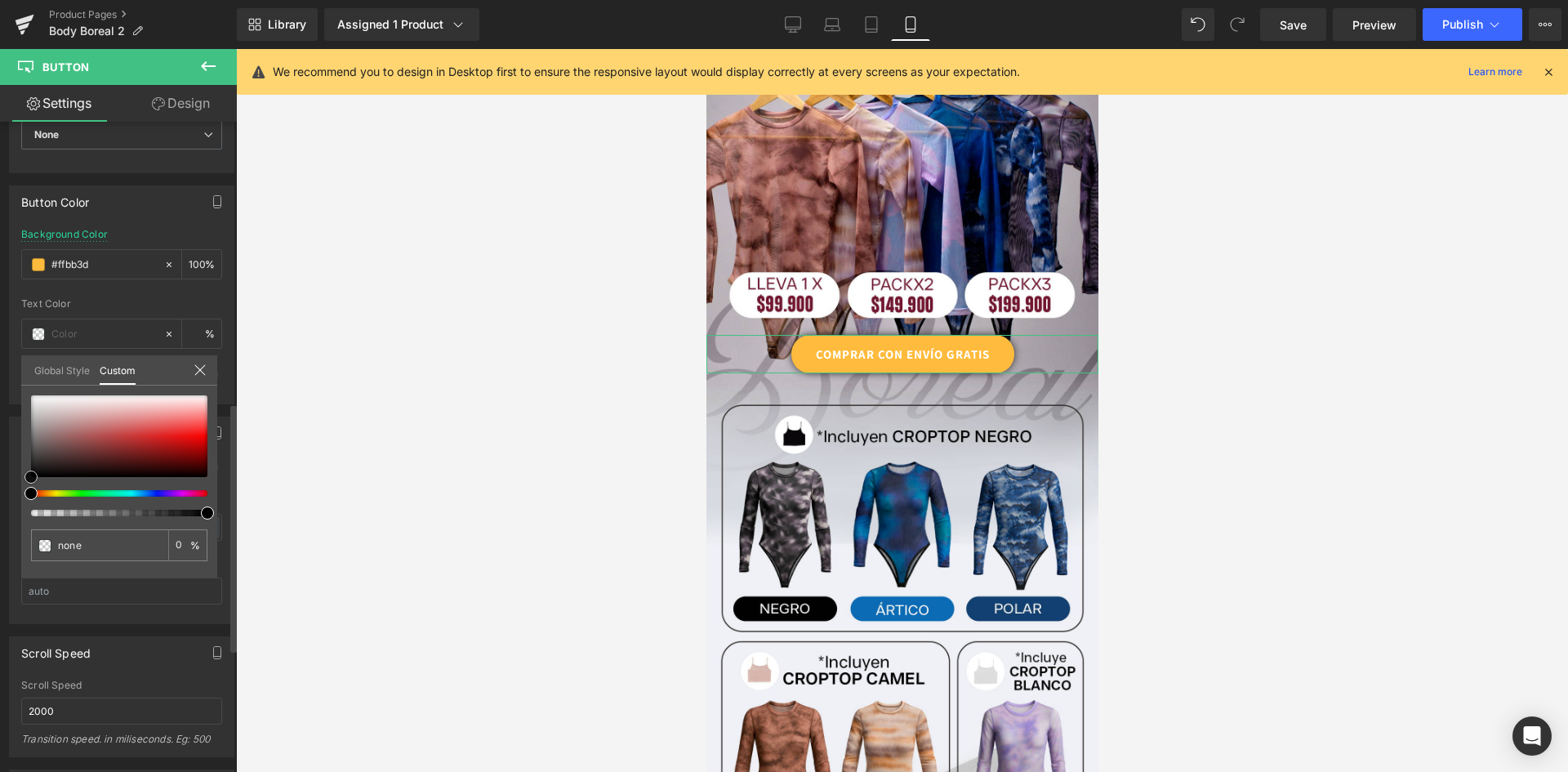
type input "#cf8181"
type input "100"
type input "#cf8181"
type input "100"
type input "#c87979"
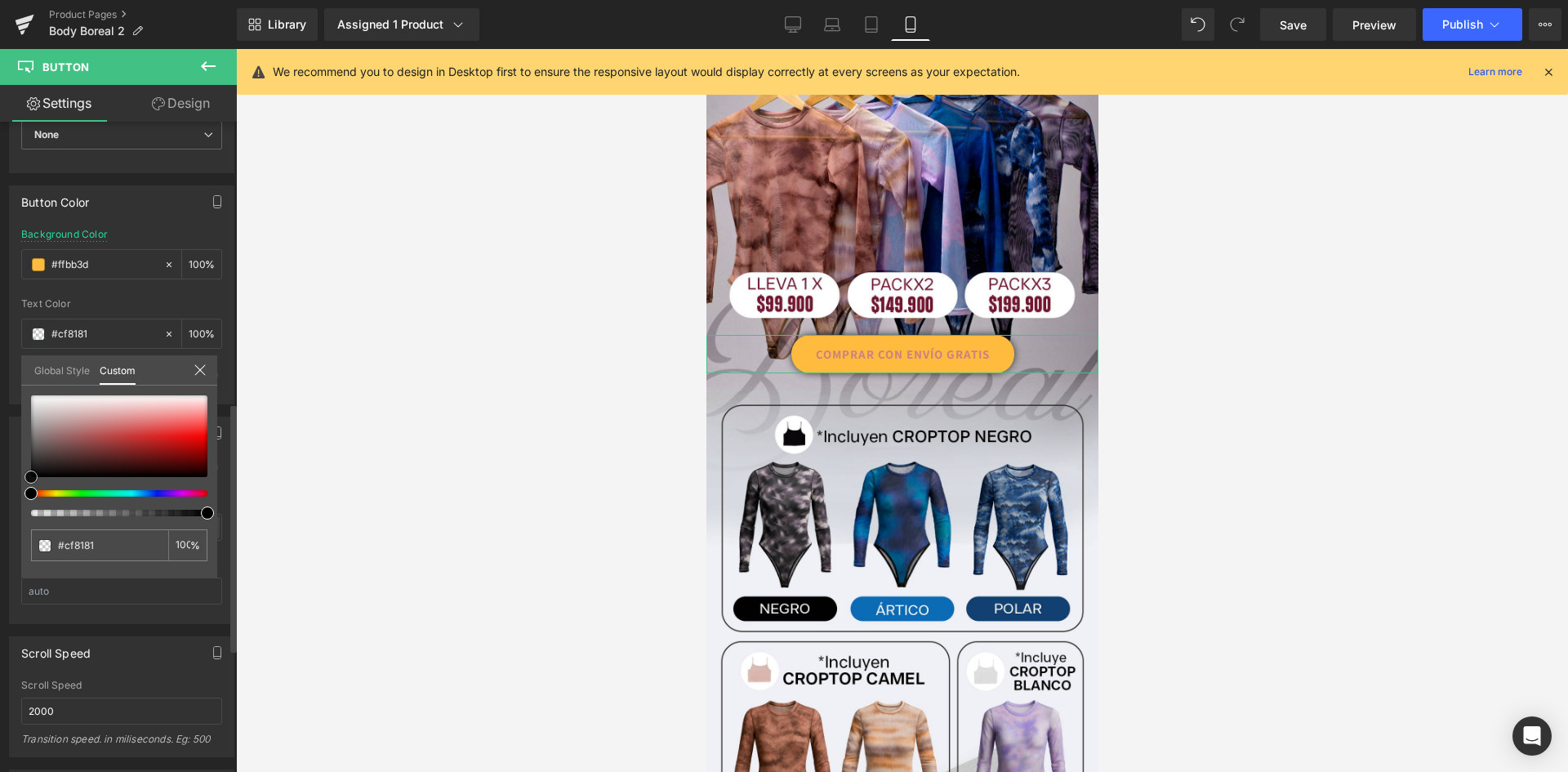
type input "#c87979"
type input "#925d5d"
type input "#424242"
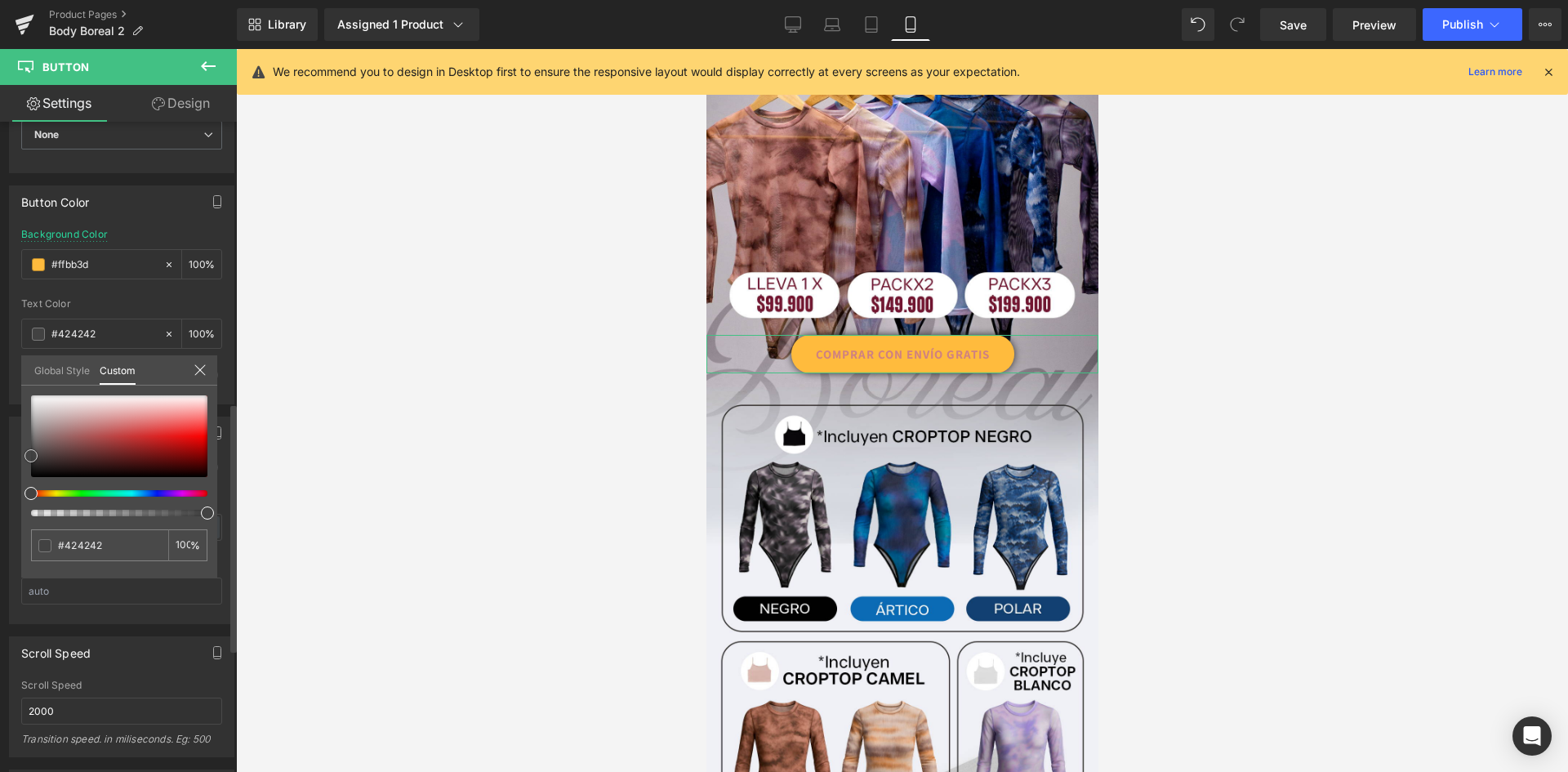
type input "#000000"
drag, startPoint x: 110, startPoint y: 423, endPoint x: 0, endPoint y: 495, distance: 131.5
click at [0, 404] on div "Button Color rgba(255, 187, 61, 1) Background Color #ffbb3d 100 % rgba(0, 0, 0,…" at bounding box center [122, 289] width 244 height 231
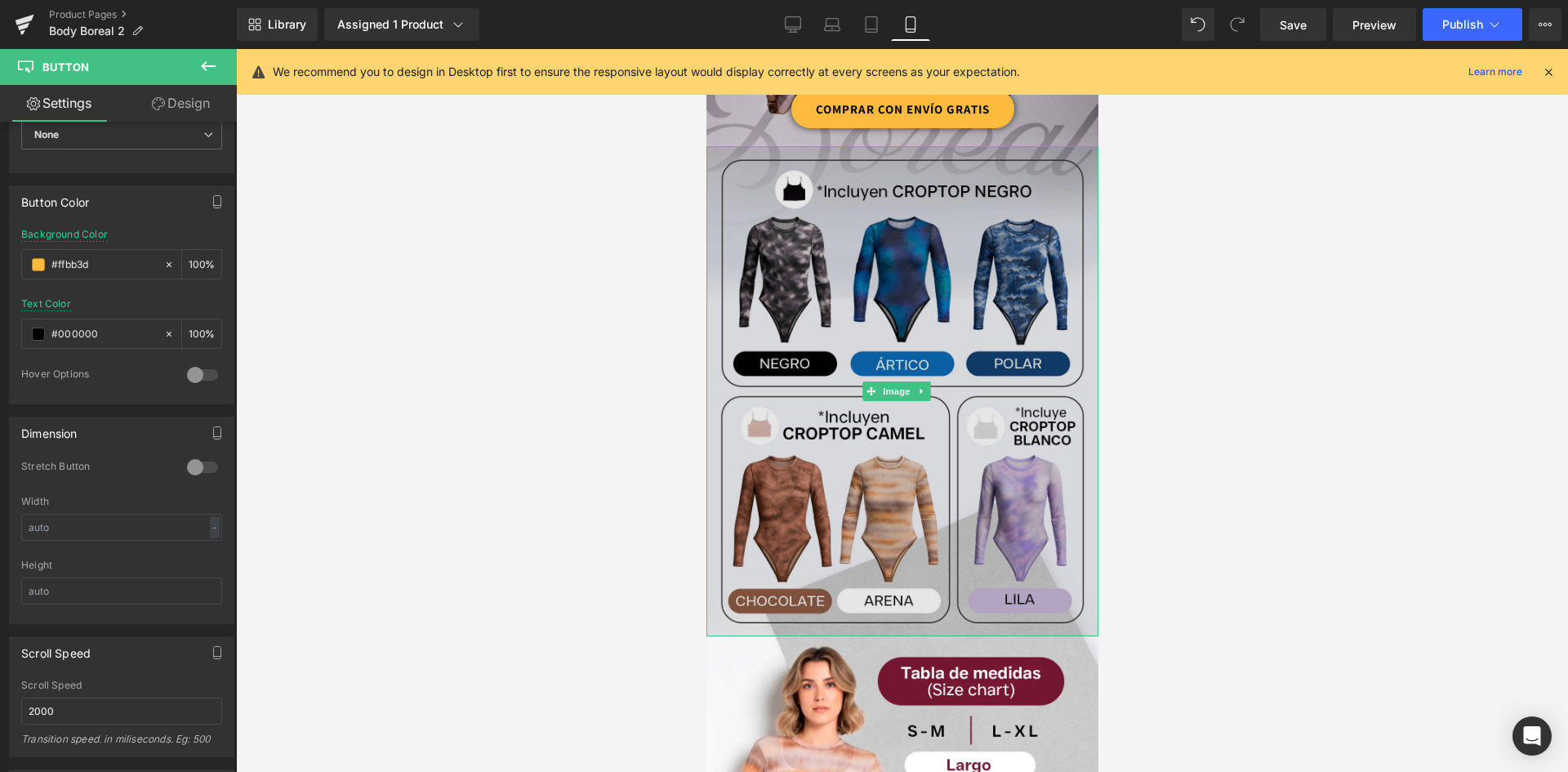
scroll to position [327, 0]
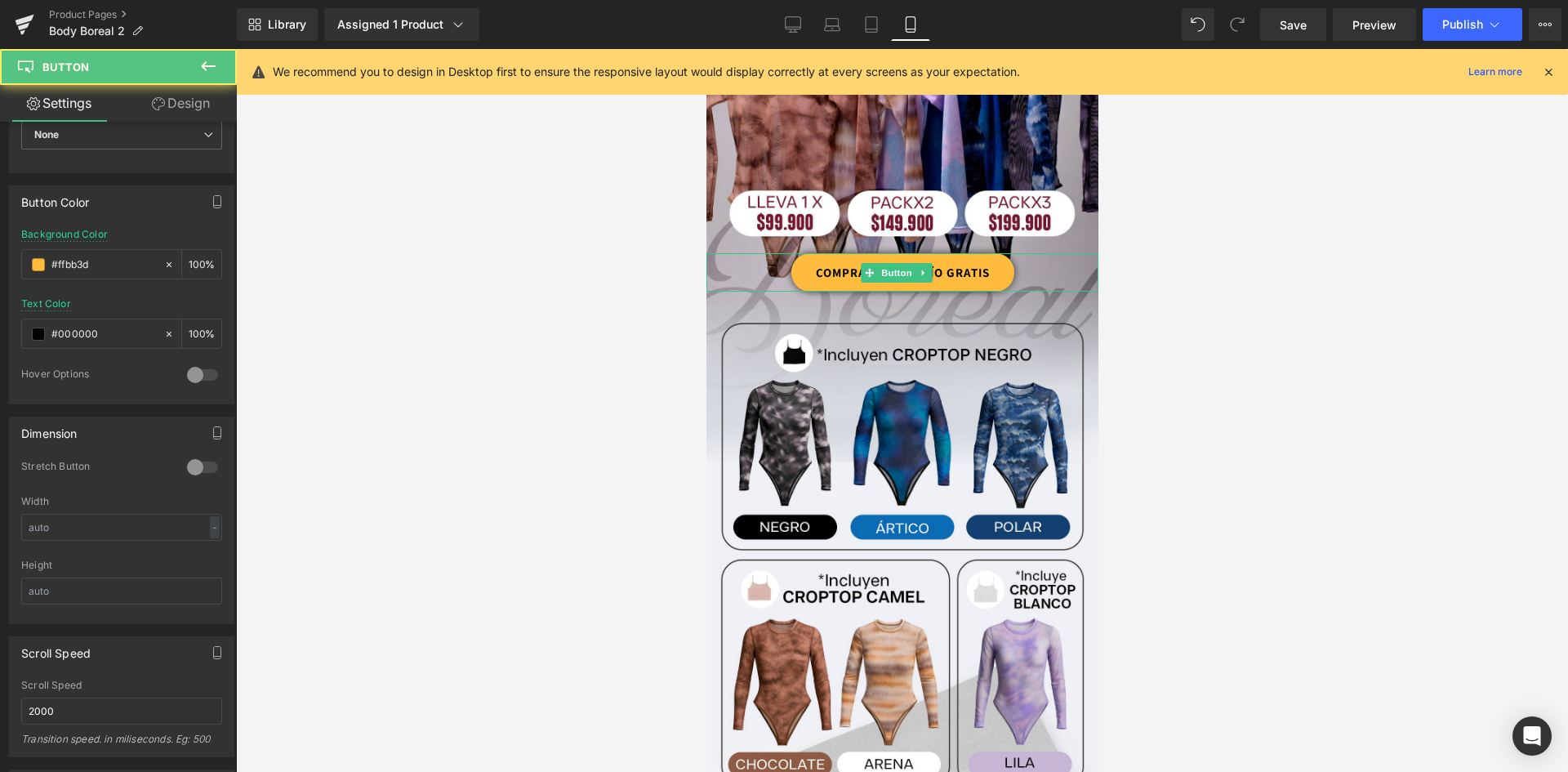
click at [994, 262] on link "COMPRAR CON ENVÍO GRATIS" at bounding box center [901, 273] width 223 height 38
drag, startPoint x: 87, startPoint y: 261, endPoint x: 0, endPoint y: 261, distance: 87.0
click at [0, 261] on div "Button Color rgba(255, 187, 61, 1) Background Color #ffbb3d 100 % rgba(0, 0, 0,…" at bounding box center [122, 289] width 244 height 231
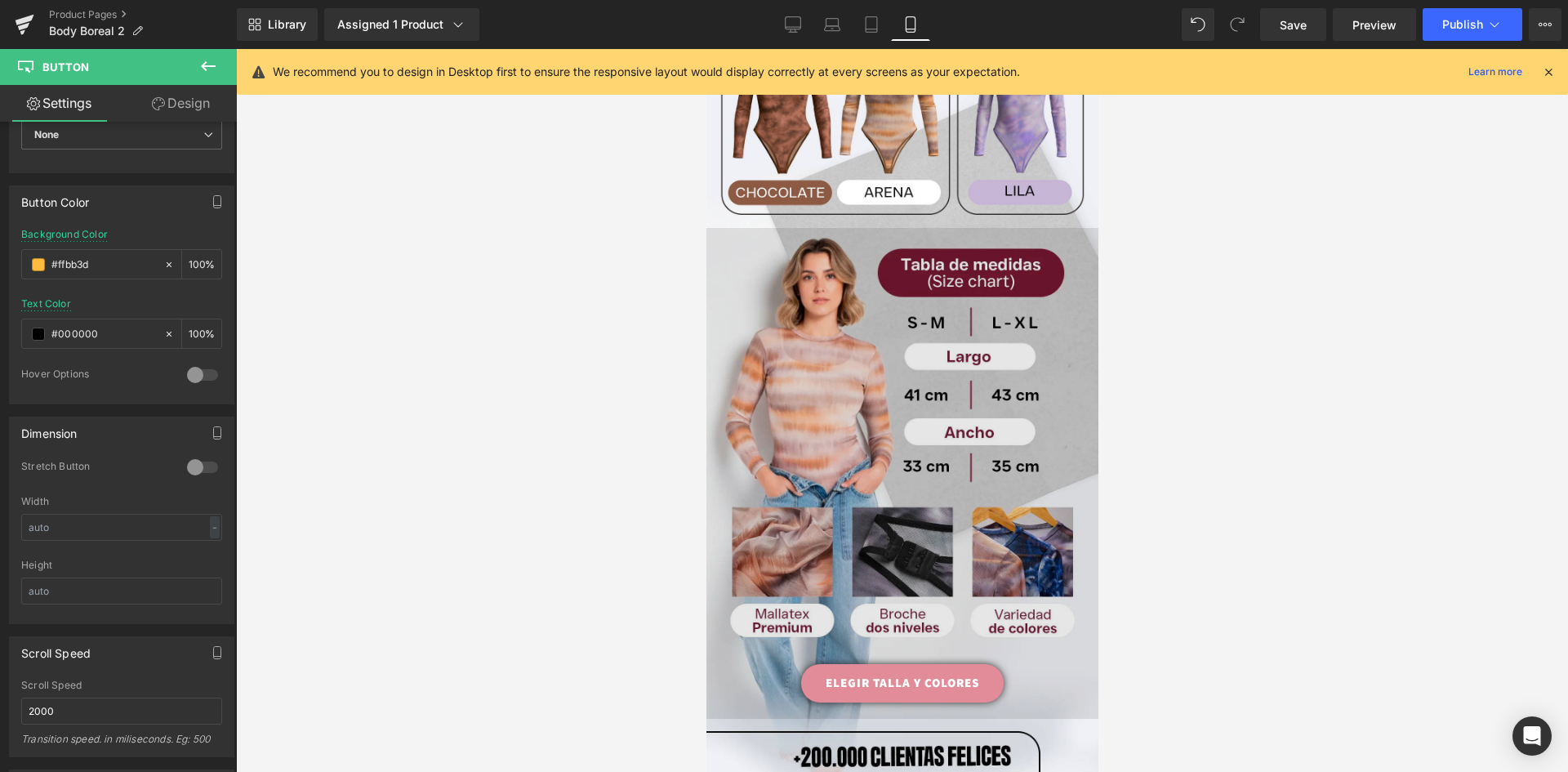
scroll to position [1225, 0]
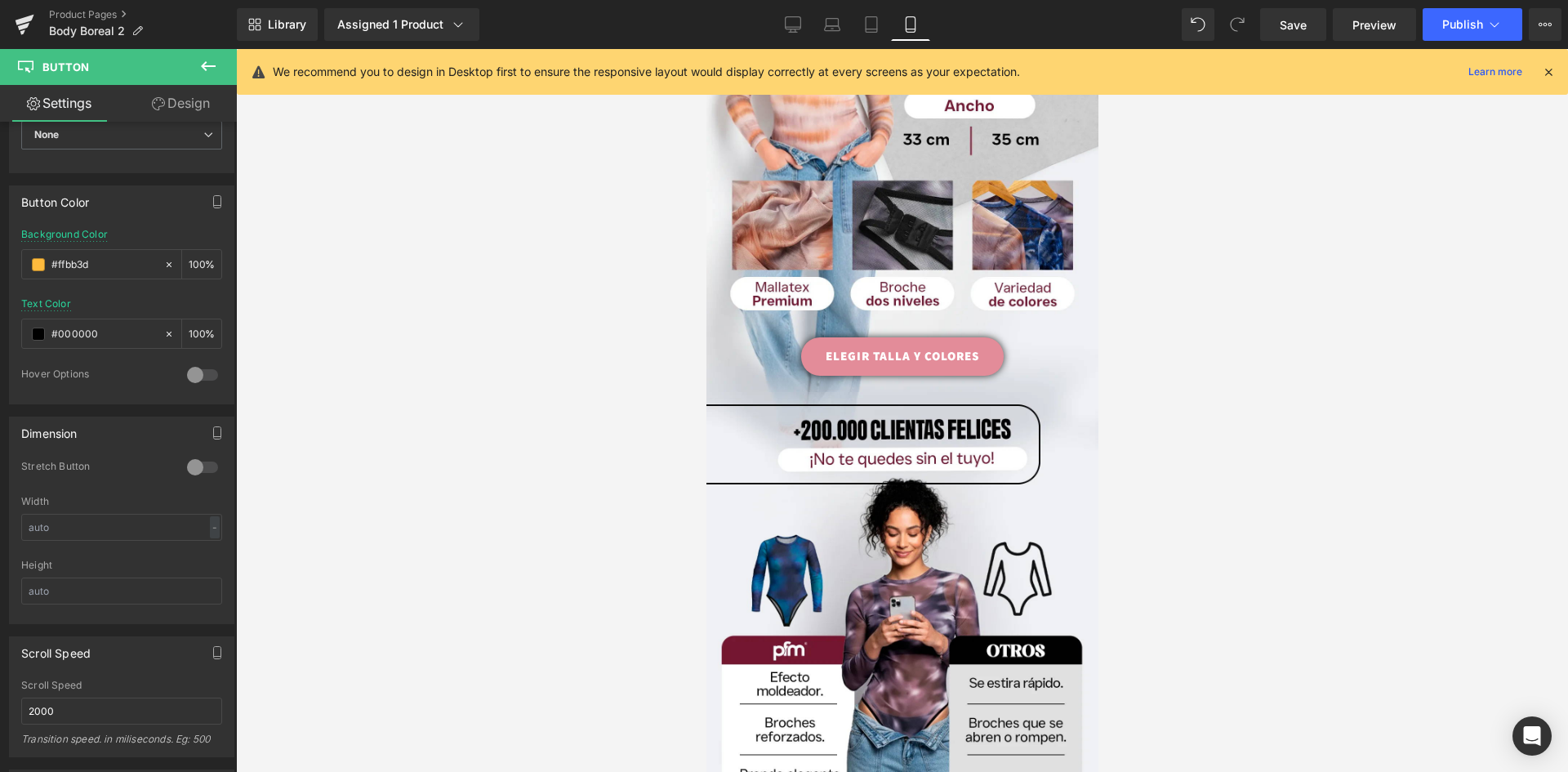
click at [975, 337] on link "ELEGIR TALLA Y COLORES" at bounding box center [901, 356] width 202 height 38
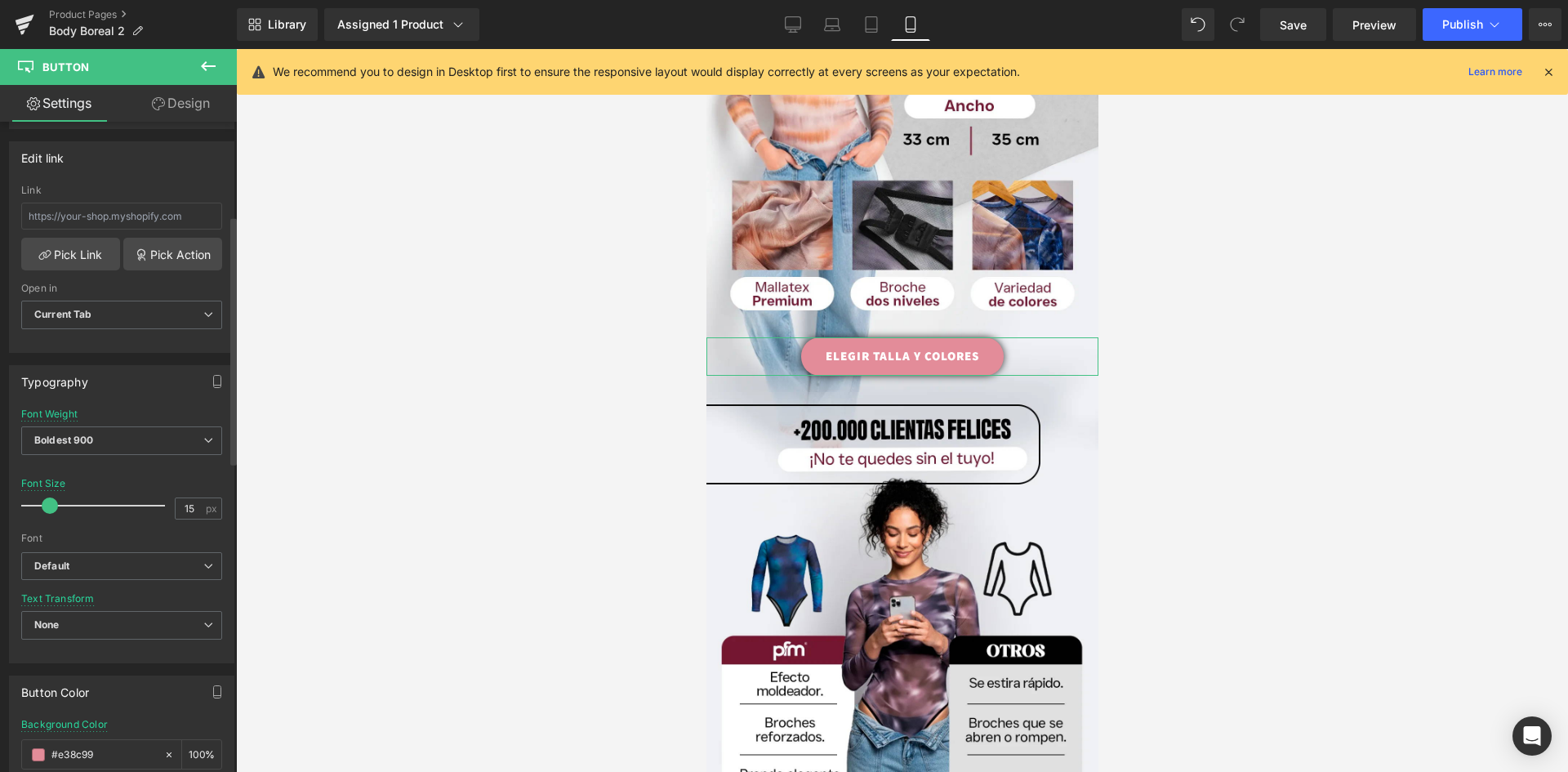
scroll to position [572, 0]
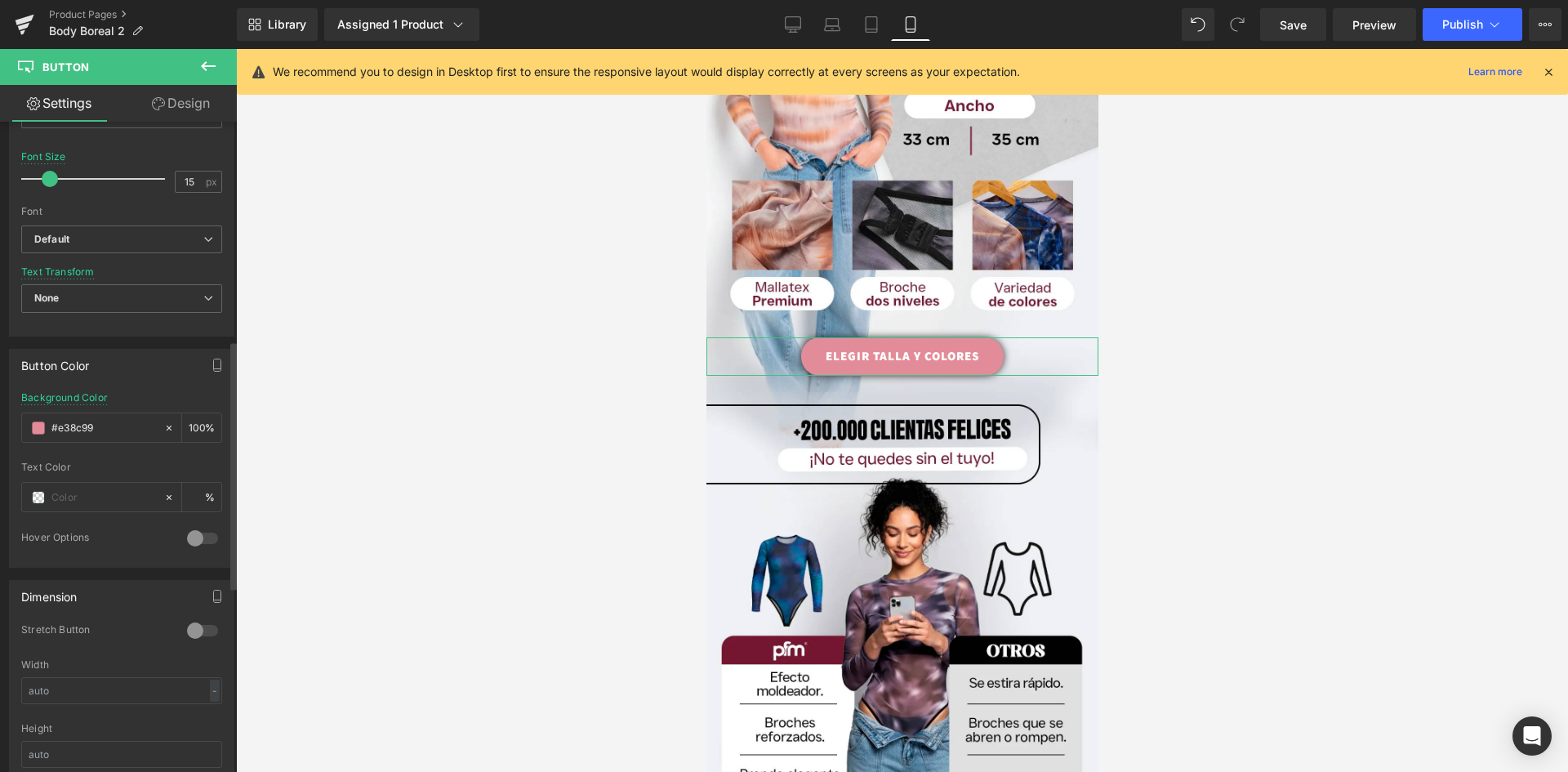
drag, startPoint x: 113, startPoint y: 431, endPoint x: 0, endPoint y: 417, distance: 113.9
click at [0, 415] on div "Button Color rgb(227, 140, 153) Background Color #e38c99 100 % Text Color % 0 H…" at bounding box center [122, 452] width 244 height 231
type input "#ffbb3d"
click at [70, 493] on input "text" at bounding box center [104, 497] width 105 height 18
type input "0"
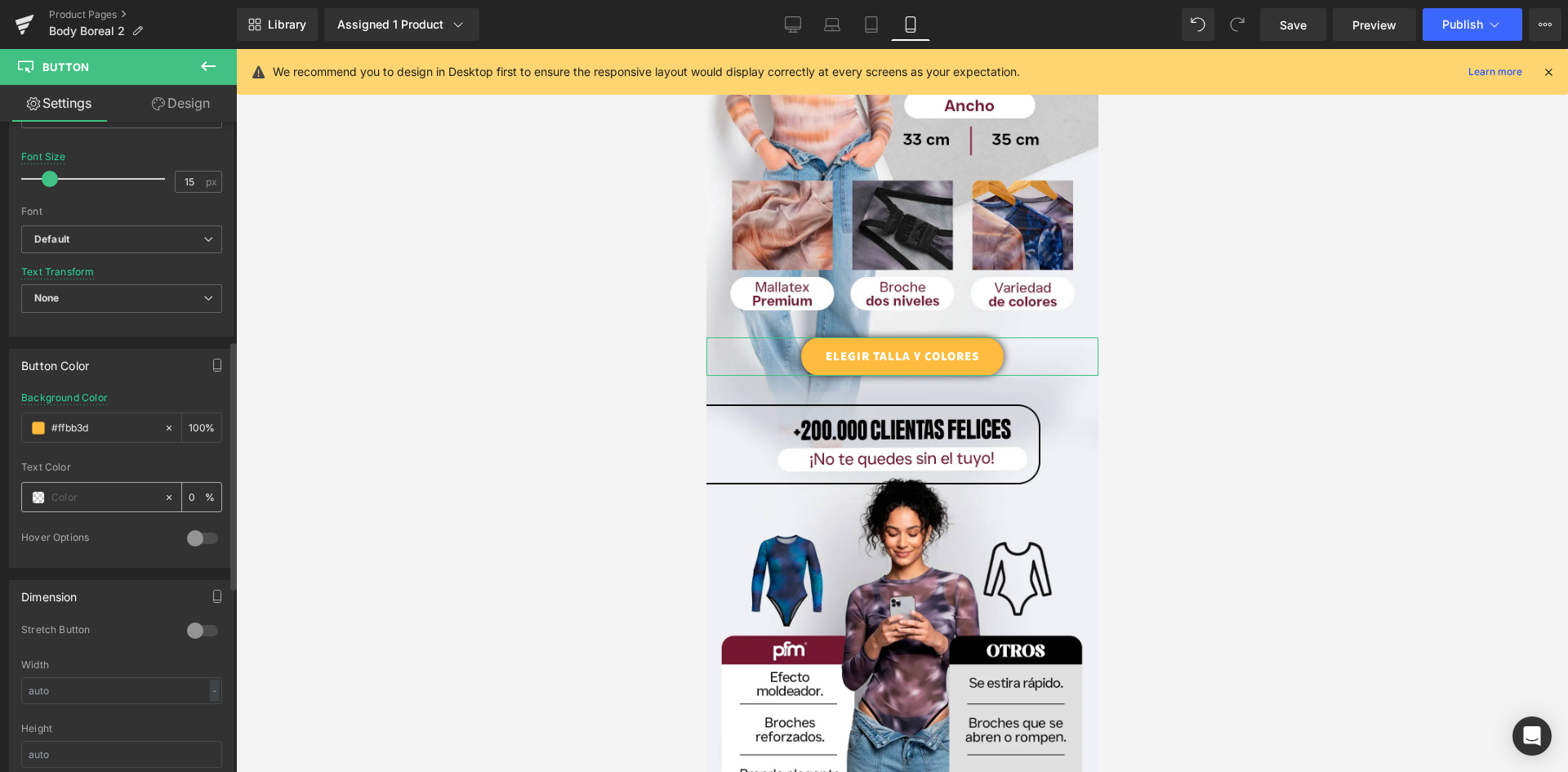
click at [47, 494] on div at bounding box center [92, 497] width 141 height 28
click at [38, 497] on span at bounding box center [38, 498] width 13 height 13
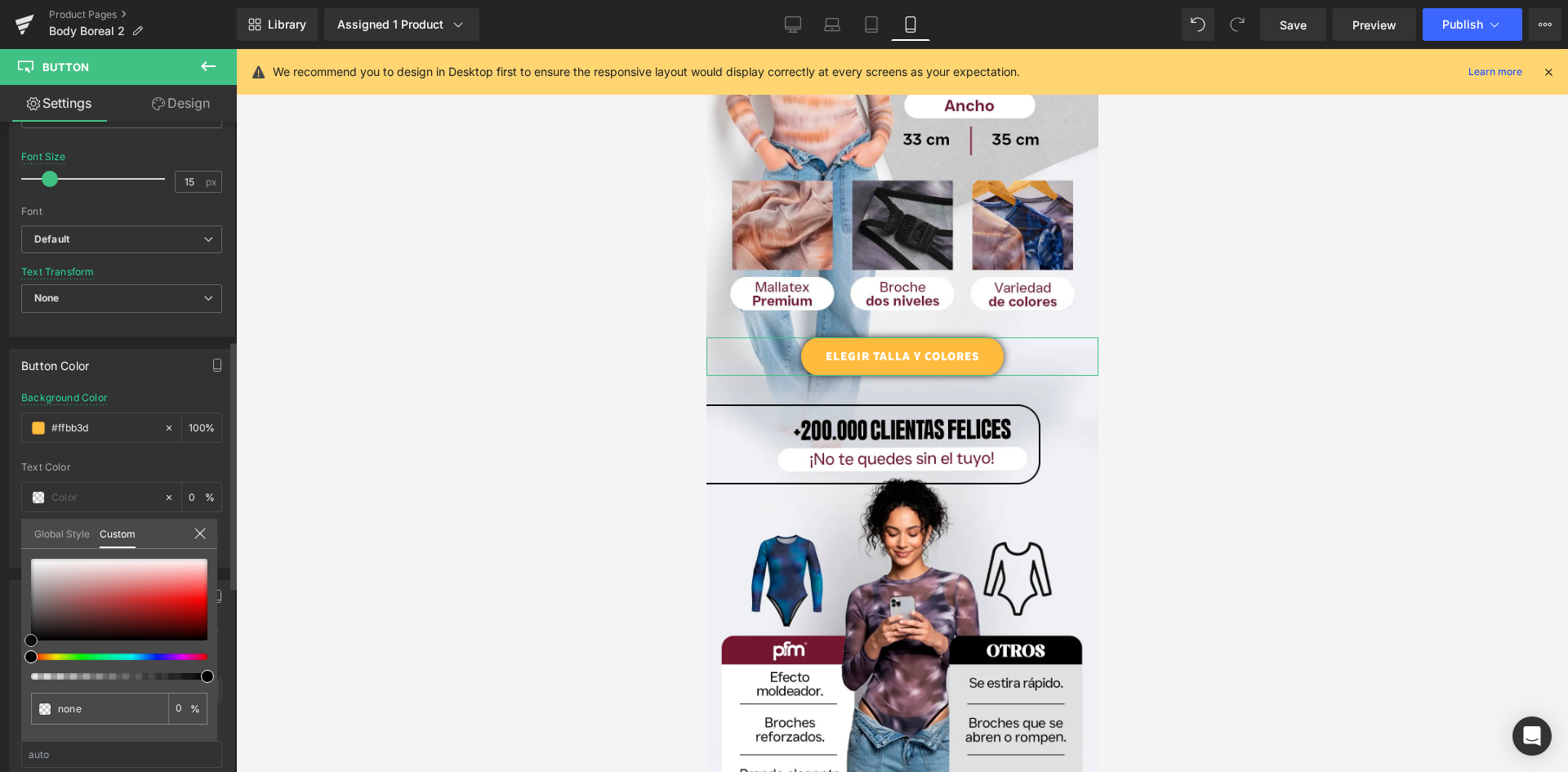
type input "#544444"
type input "100"
type input "#544444"
type input "100"
type input "#423838"
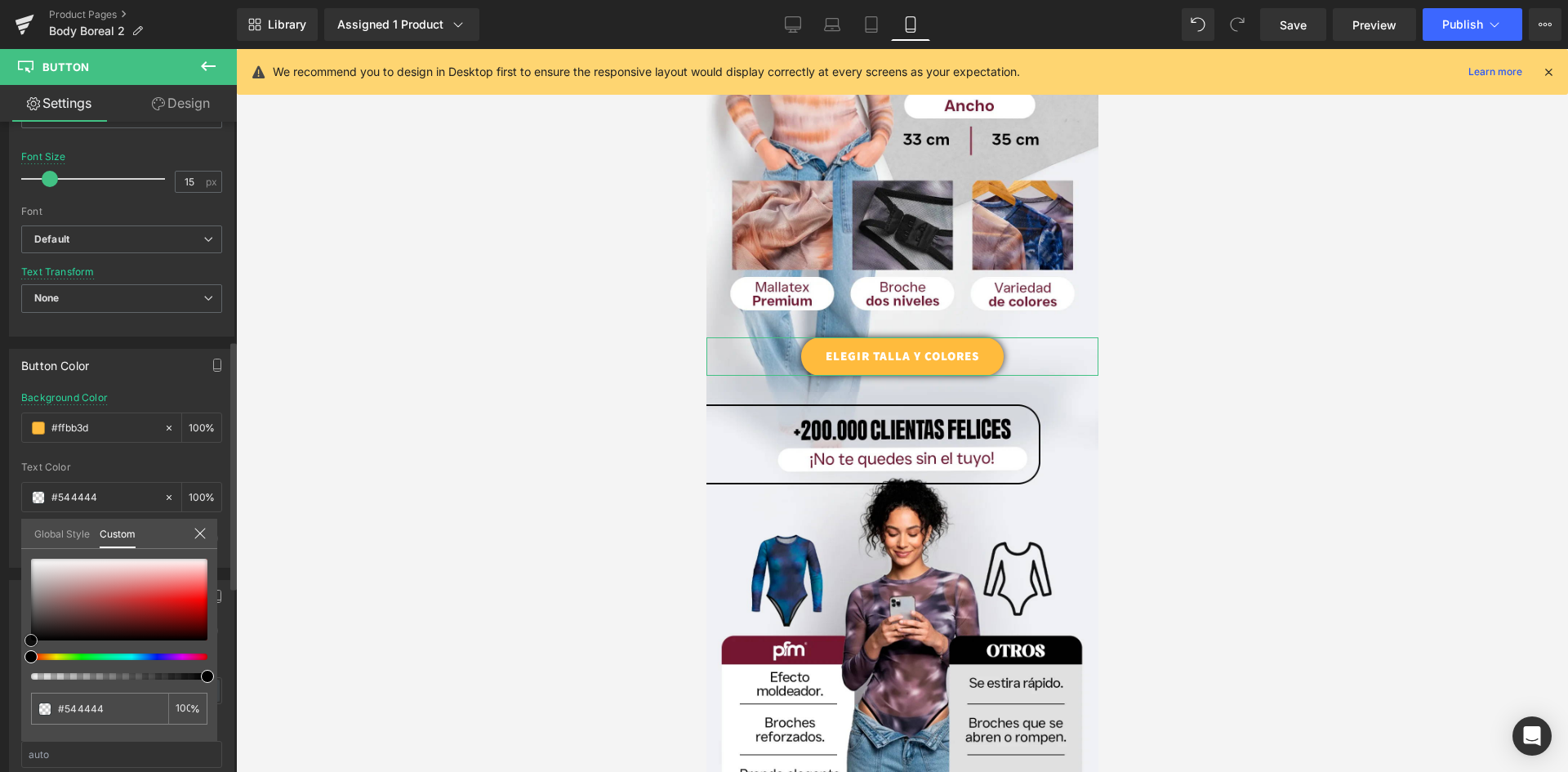
type input "#423838"
type input "#191919"
type input "#000000"
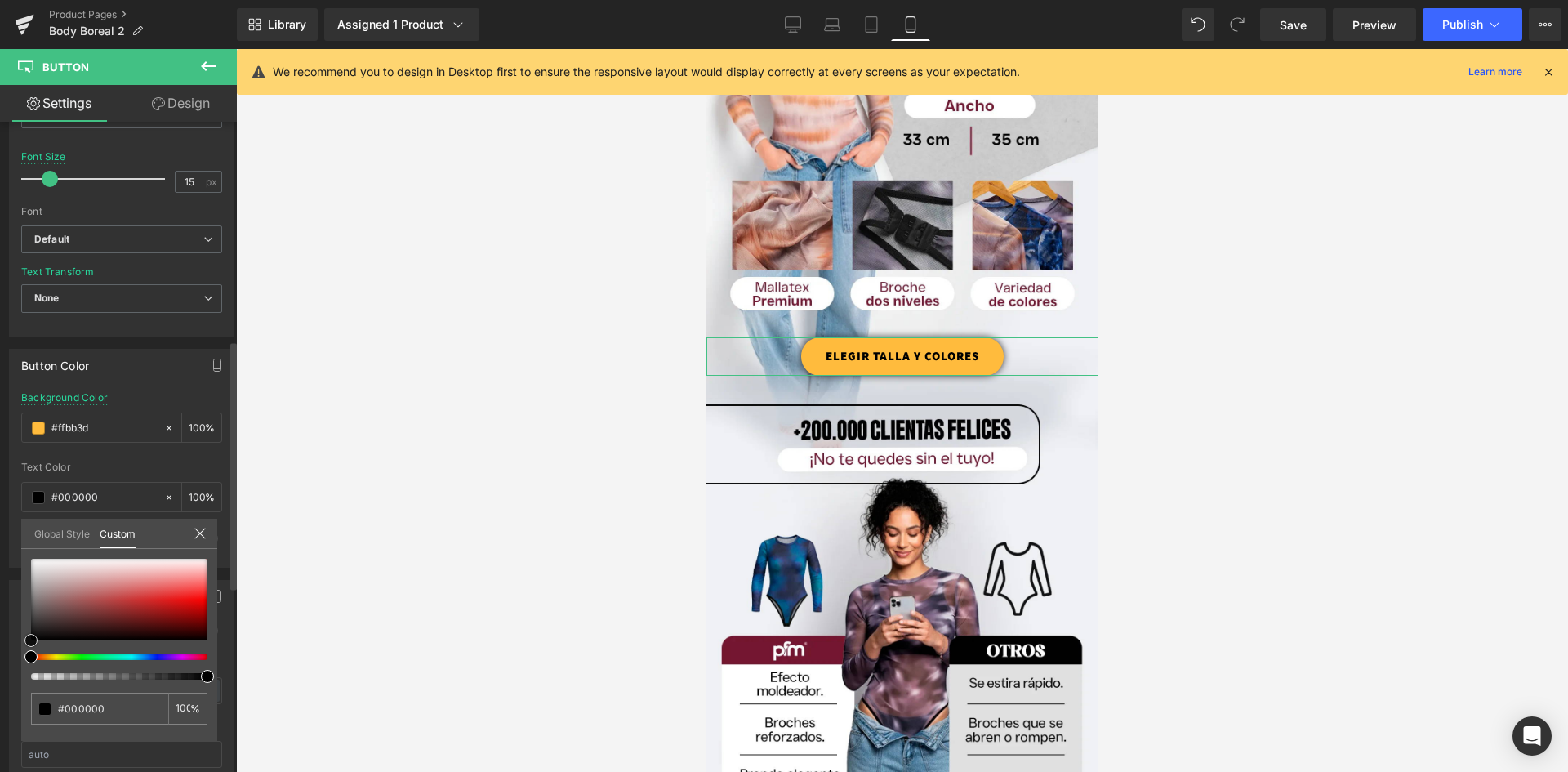
drag, startPoint x: 29, startPoint y: 635, endPoint x: 84, endPoint y: 600, distance: 65.2
click at [6, 568] on div "Button Color rgb(255, 187, 61) Background Color #ffbb3d 100 % rgba(0, 0, 0, 1) …" at bounding box center [122, 452] width 244 height 231
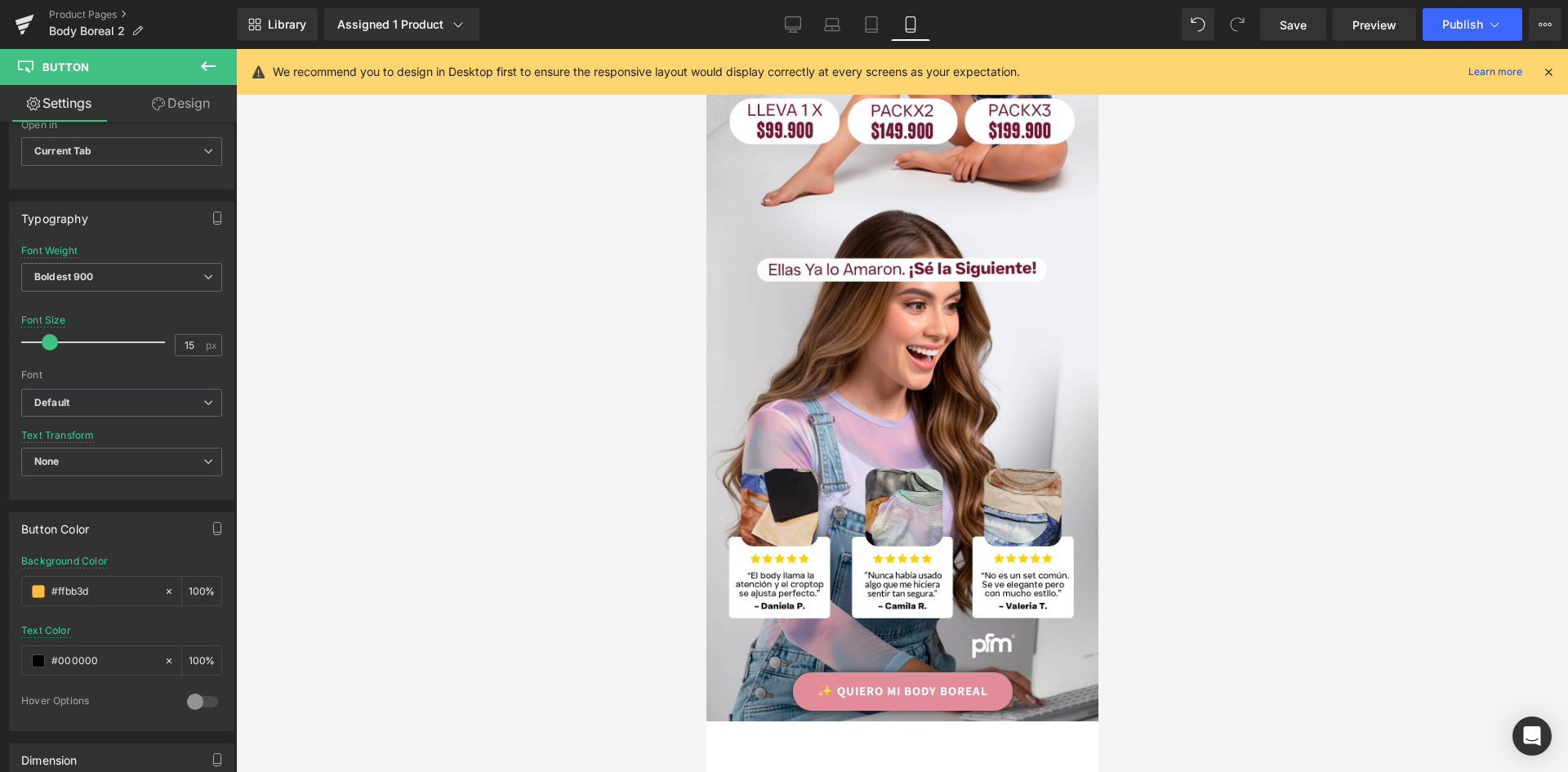
scroll to position [2532, 0]
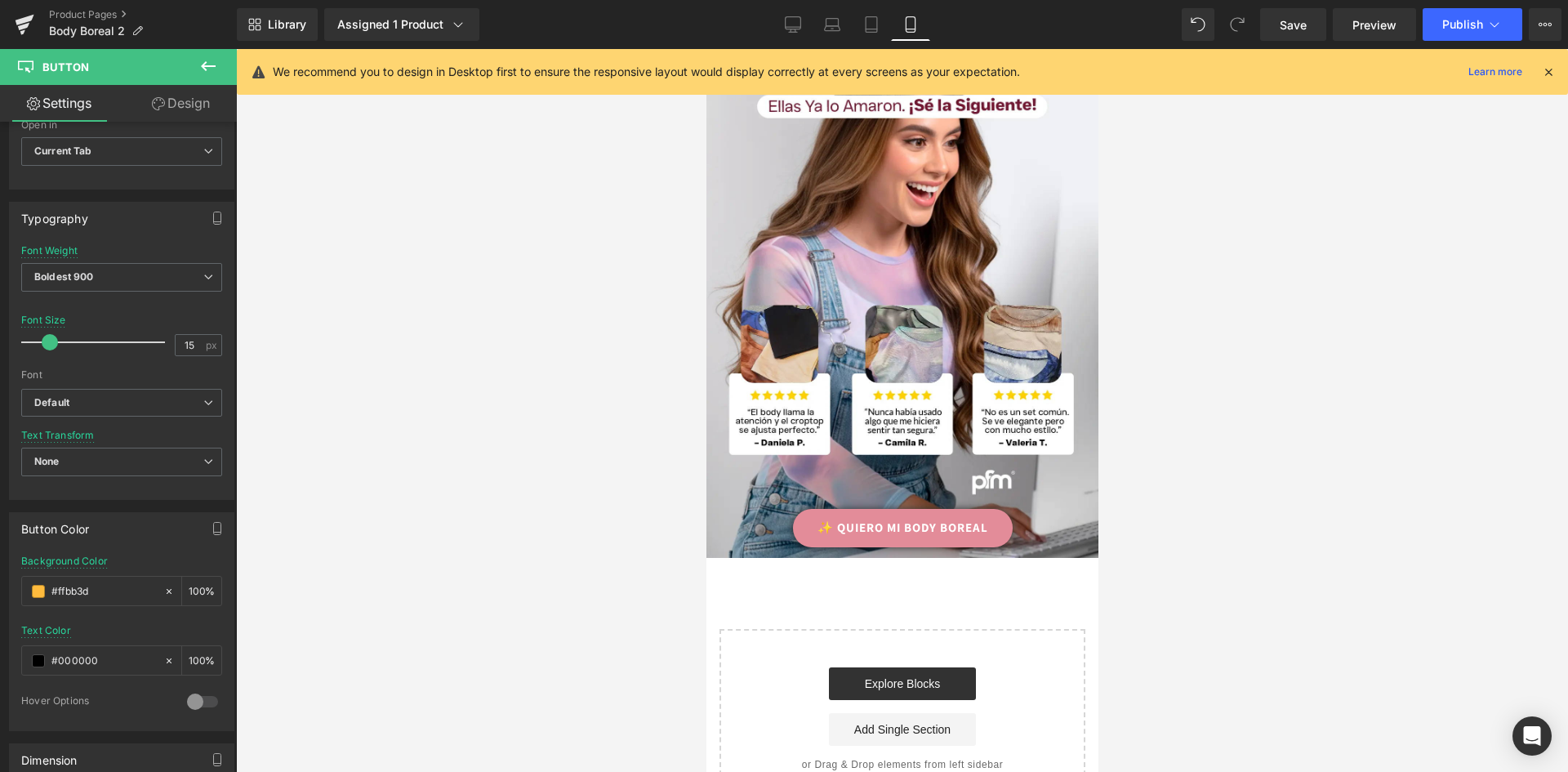
click at [998, 509] on link "✨ QUIERO MI BODY BOREAL" at bounding box center [901, 528] width 220 height 38
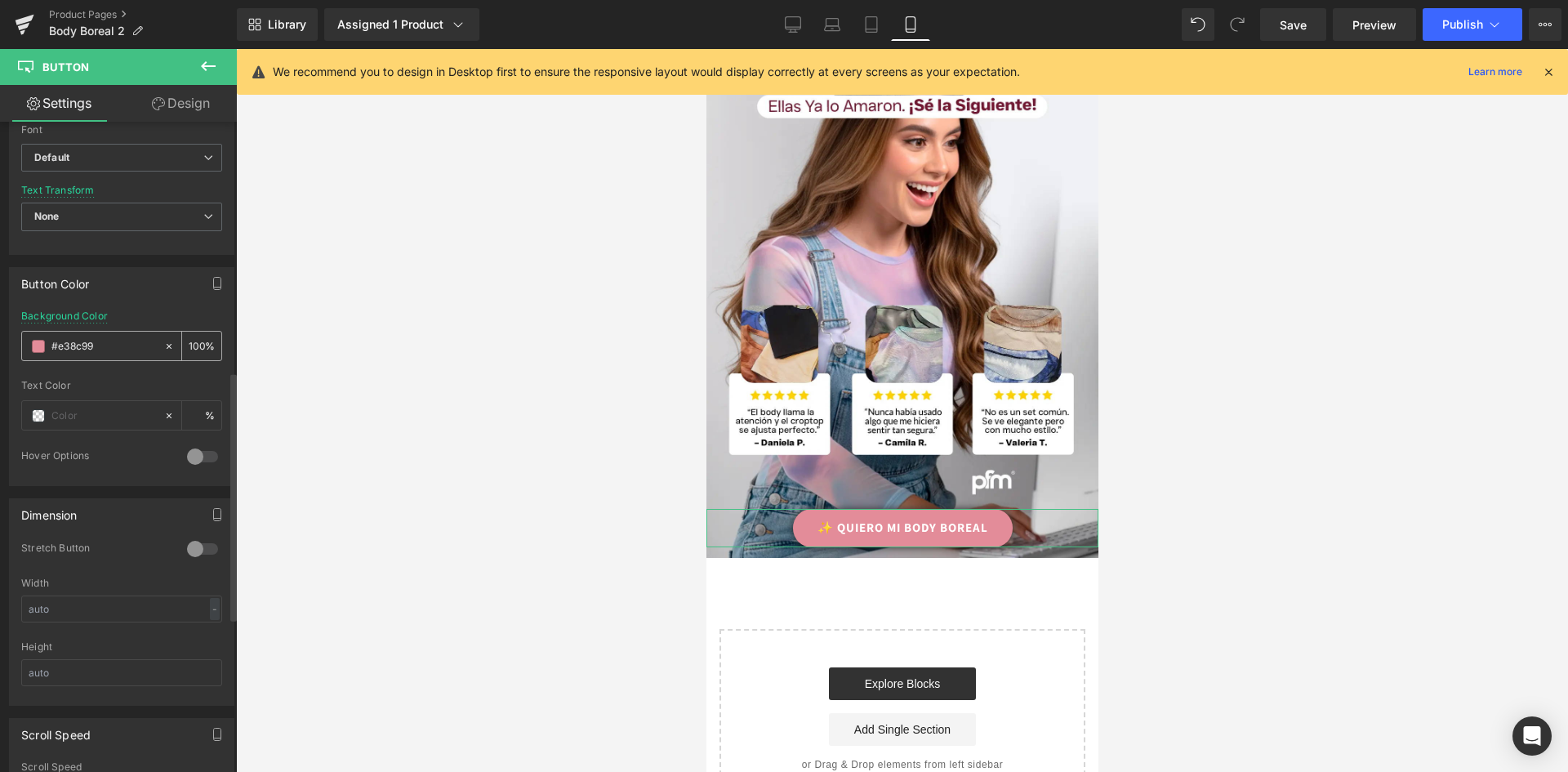
drag, startPoint x: 107, startPoint y: 356, endPoint x: 82, endPoint y: 349, distance: 26.0
click at [81, 350] on div "#e38c99" at bounding box center [92, 346] width 141 height 28
drag, startPoint x: 100, startPoint y: 345, endPoint x: 1, endPoint y: 345, distance: 99.0
click at [1, 345] on div "Button Color rgb(227, 140, 153) Background Color #e38c99 100 % Text Color % 0 H…" at bounding box center [122, 371] width 244 height 231
paste input "ffbb3d"
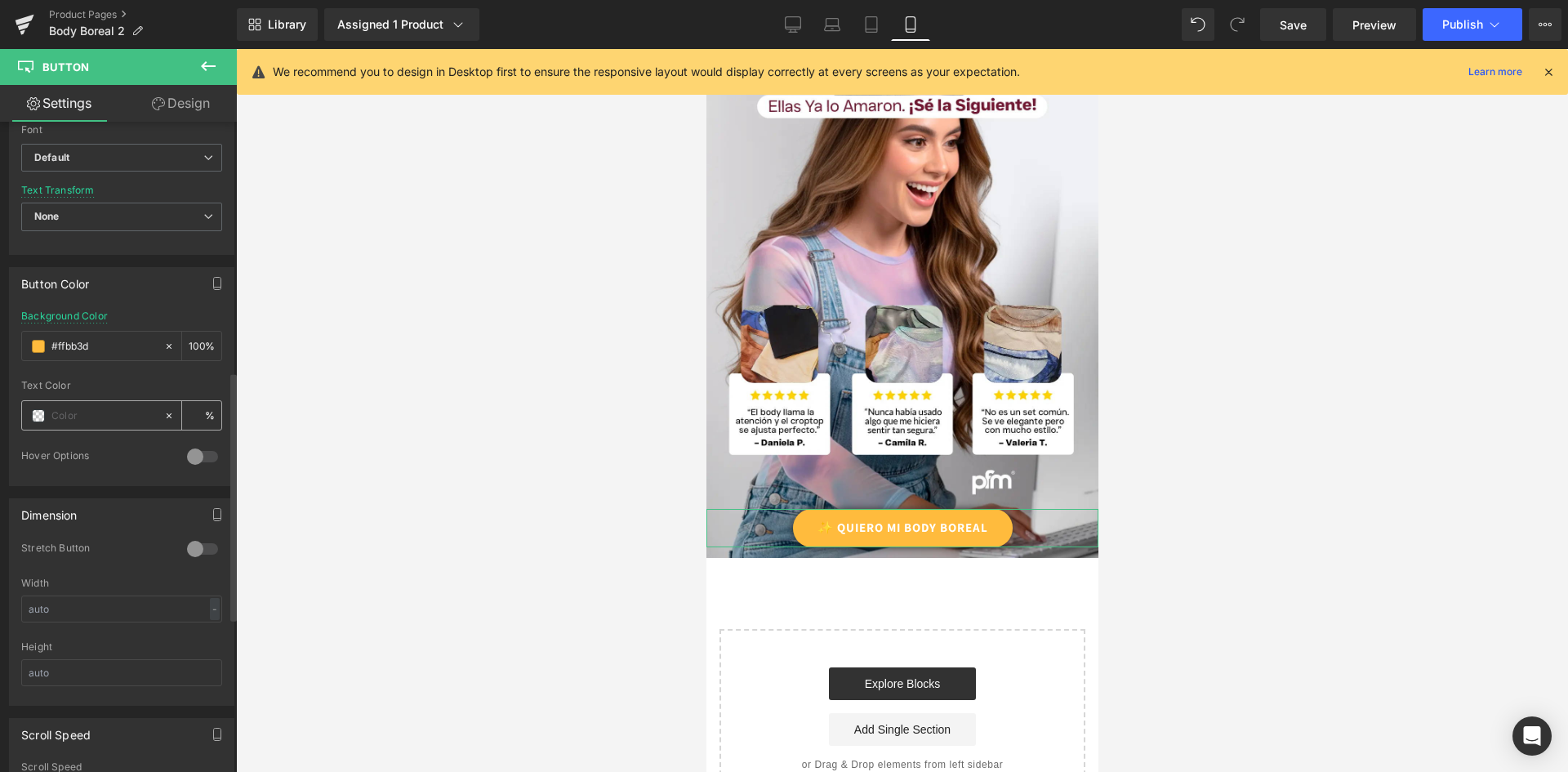
type input "#ffbb3d"
click at [66, 420] on input "text" at bounding box center [104, 415] width 105 height 18
type input "0"
click at [44, 417] on span at bounding box center [38, 416] width 13 height 13
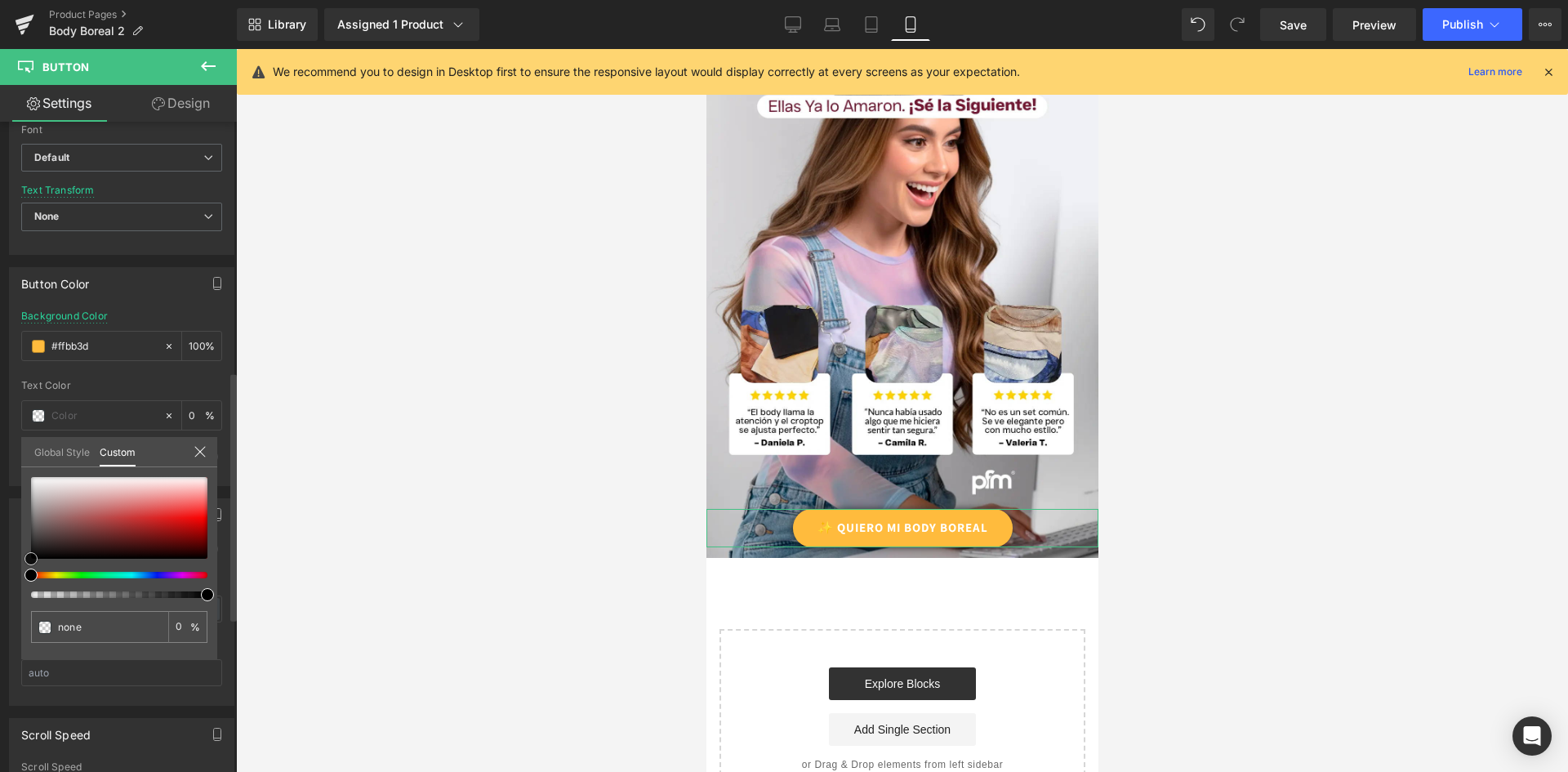
type input "#9b6363"
type input "100"
type input "#9b6363"
type input "100"
type input "#865f5f"
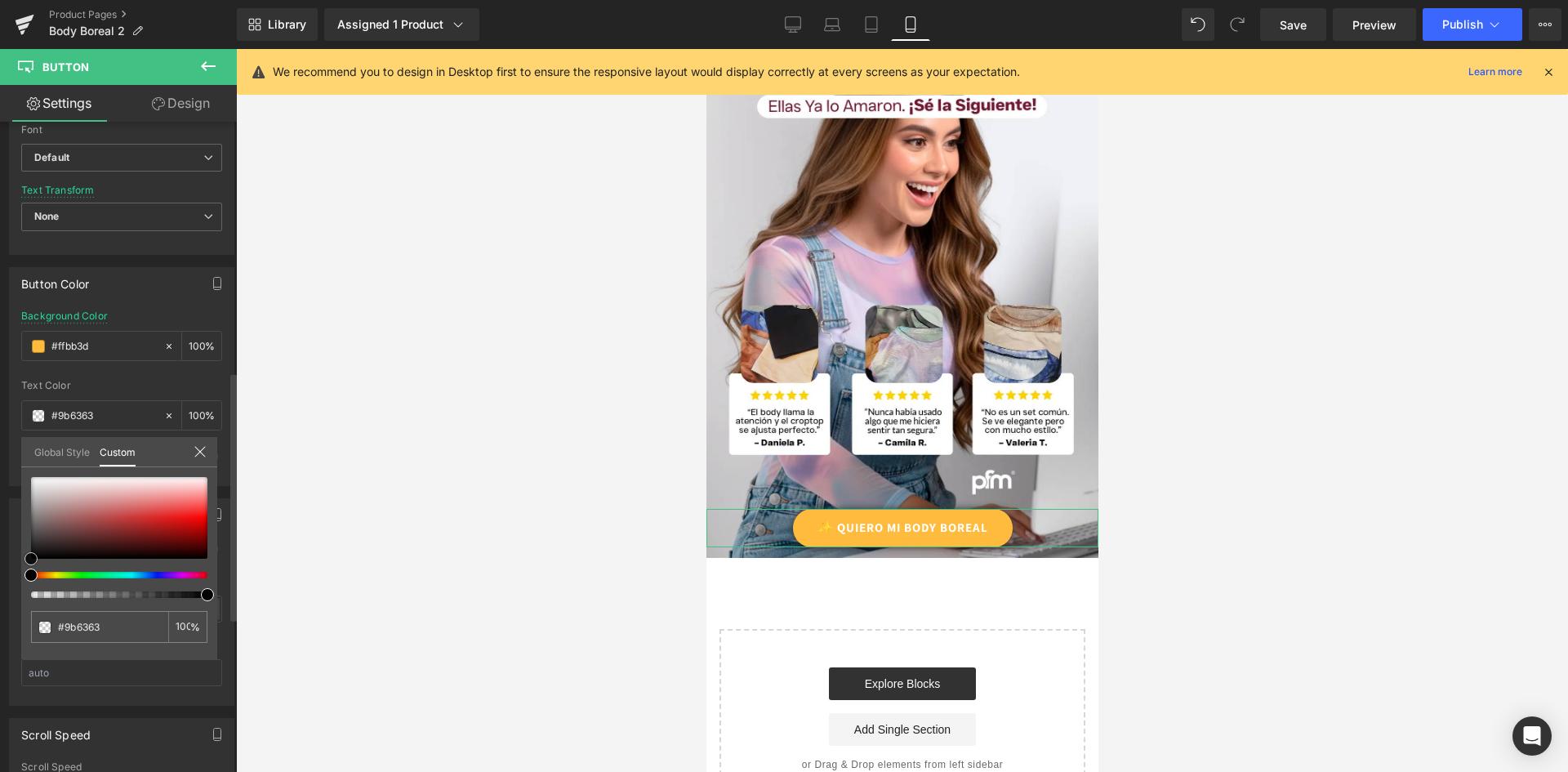
type input "#865f5f"
type input "#444040"
type input "#0c0c0c"
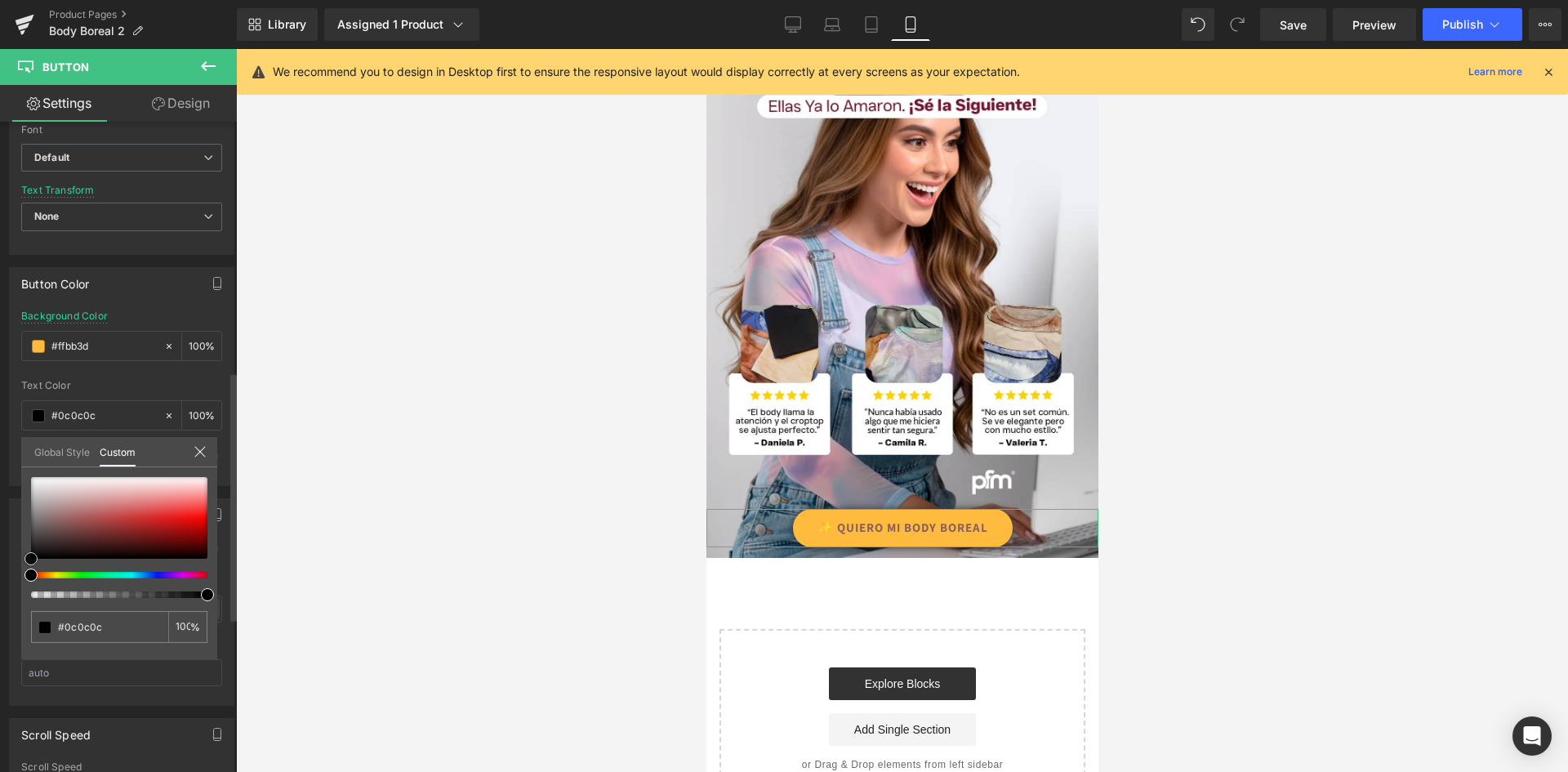
type input "#000000"
drag, startPoint x: 28, startPoint y: 541, endPoint x: 0, endPoint y: 569, distance: 39.6
click at [0, 486] on div "Button Color rgb(255, 187, 61) Background Color #ffbb3d 100 % rgba(0, 0, 0, 1) …" at bounding box center [122, 371] width 244 height 231
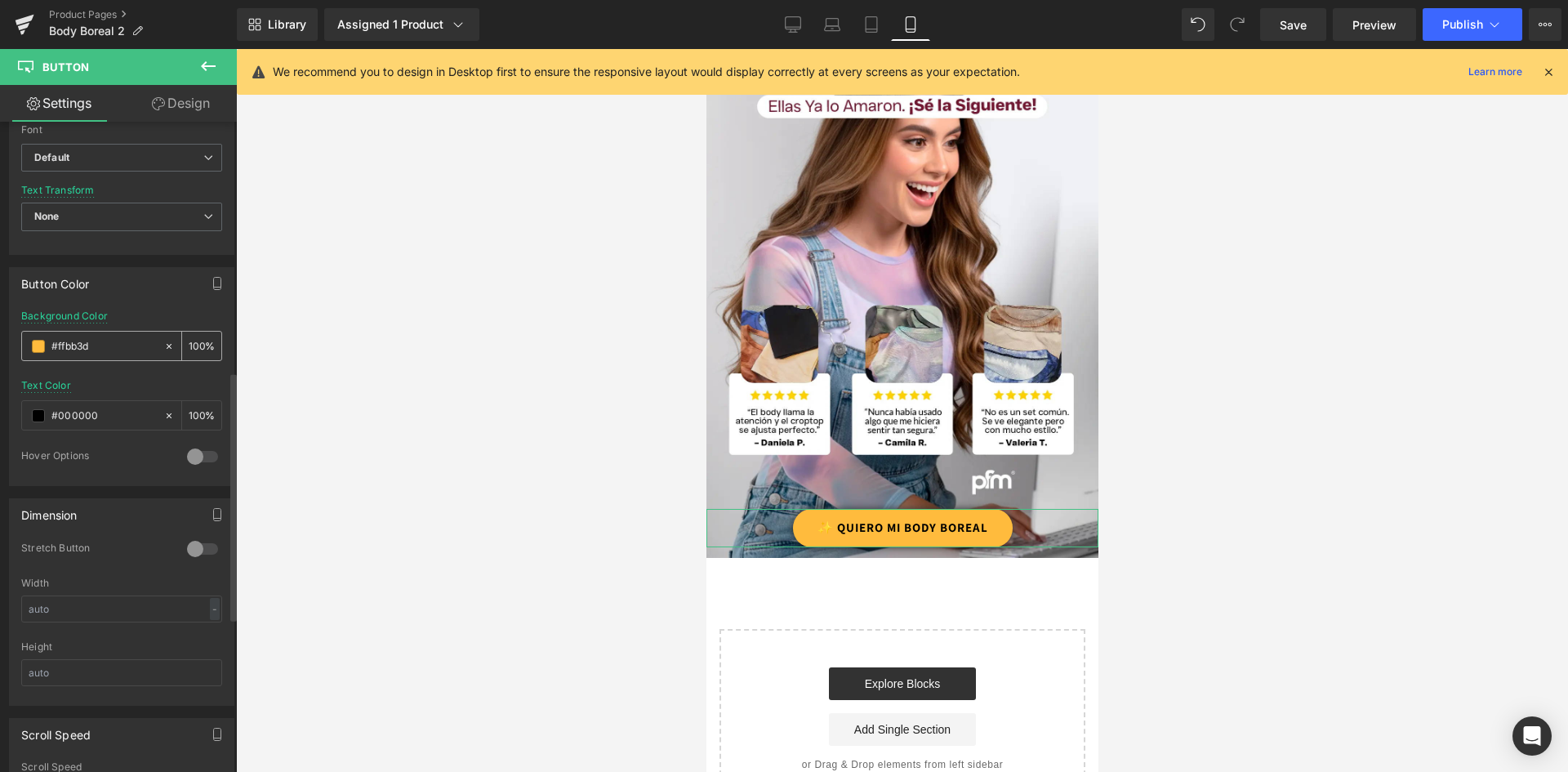
click at [35, 347] on span at bounding box center [38, 346] width 13 height 13
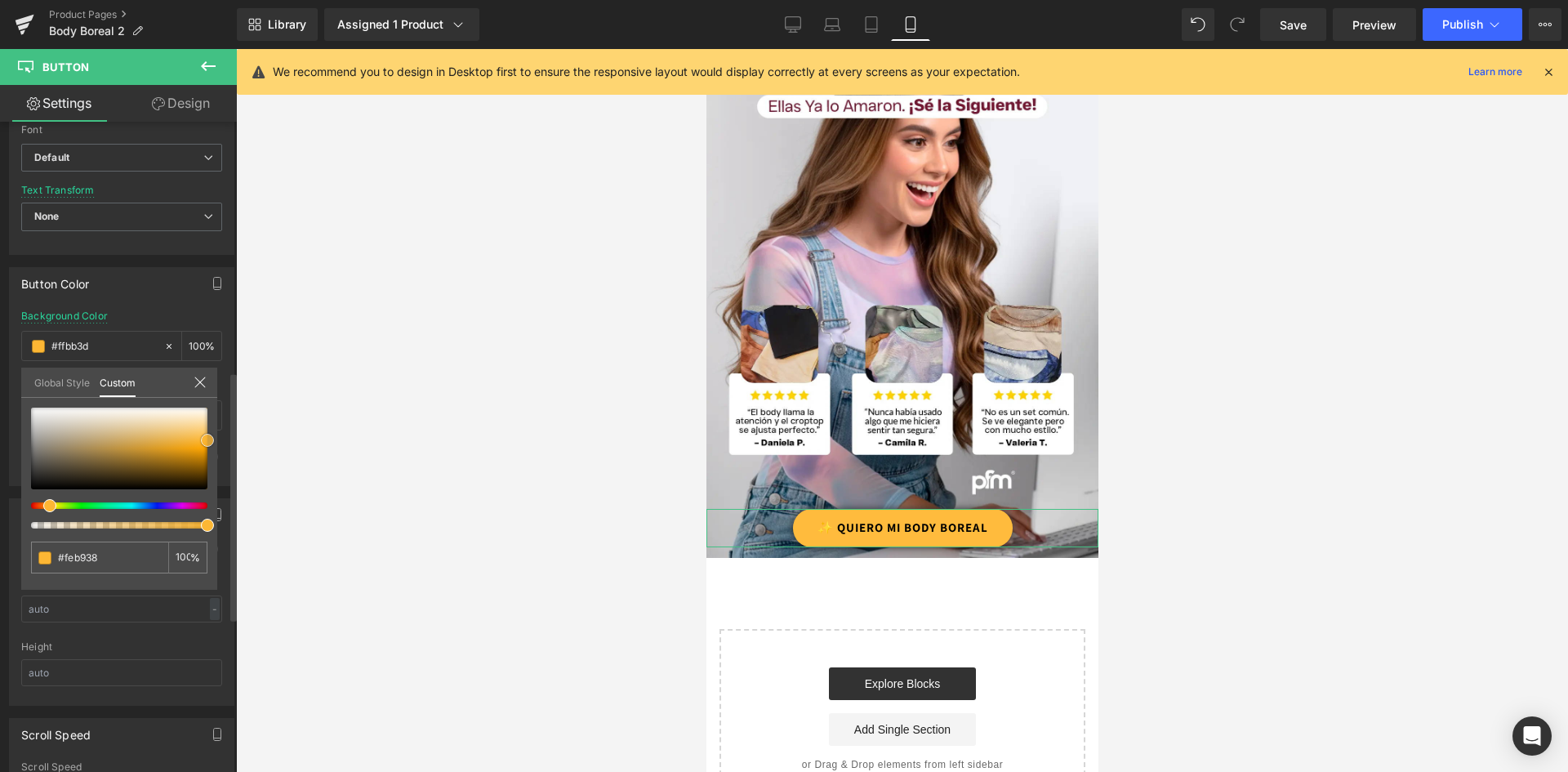
type input "#feb938"
type input "#fdb734"
type input "#fdb329"
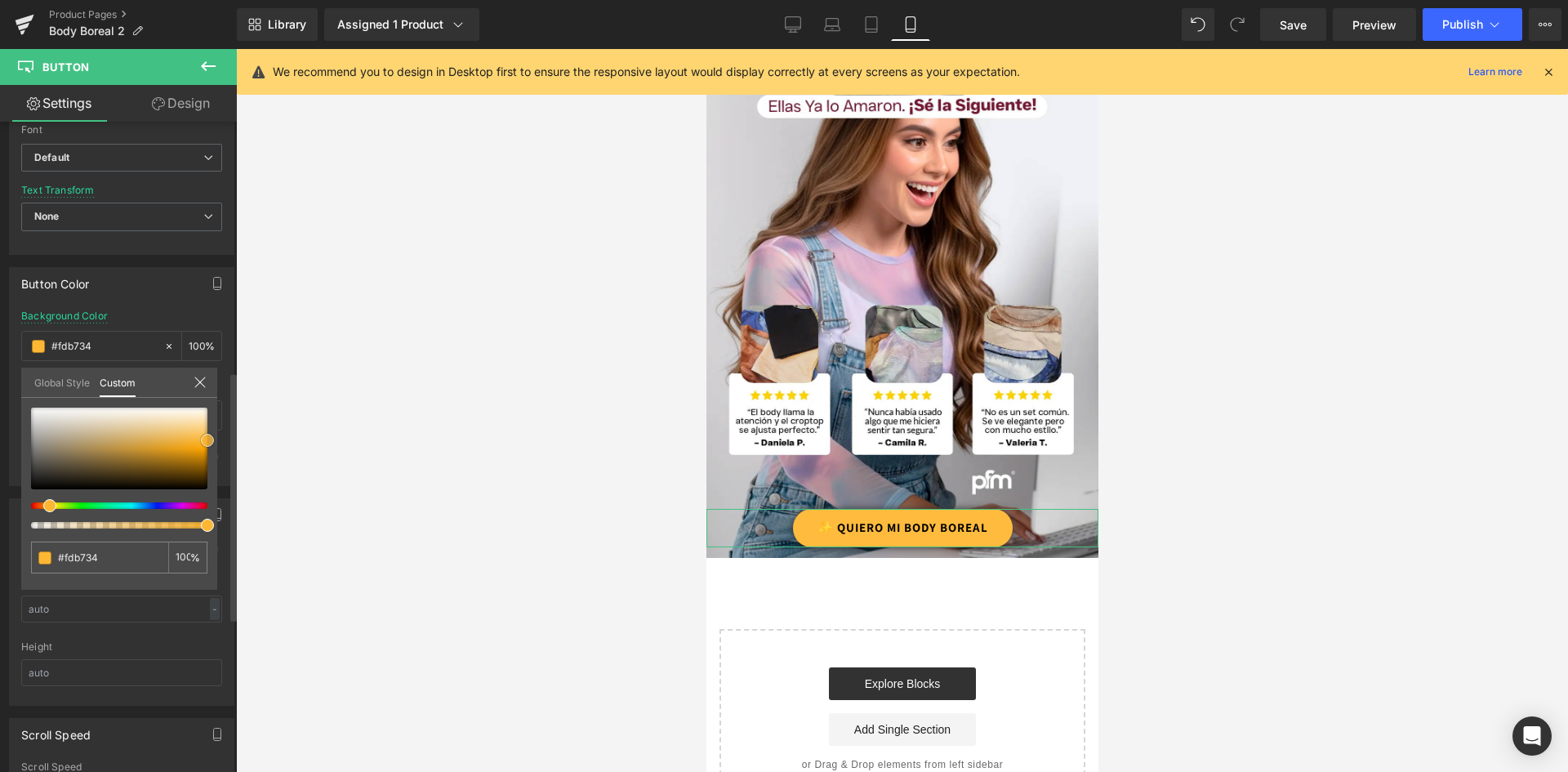
type input "#fdb329"
type input "#feb223"
type input "#fdb01f"
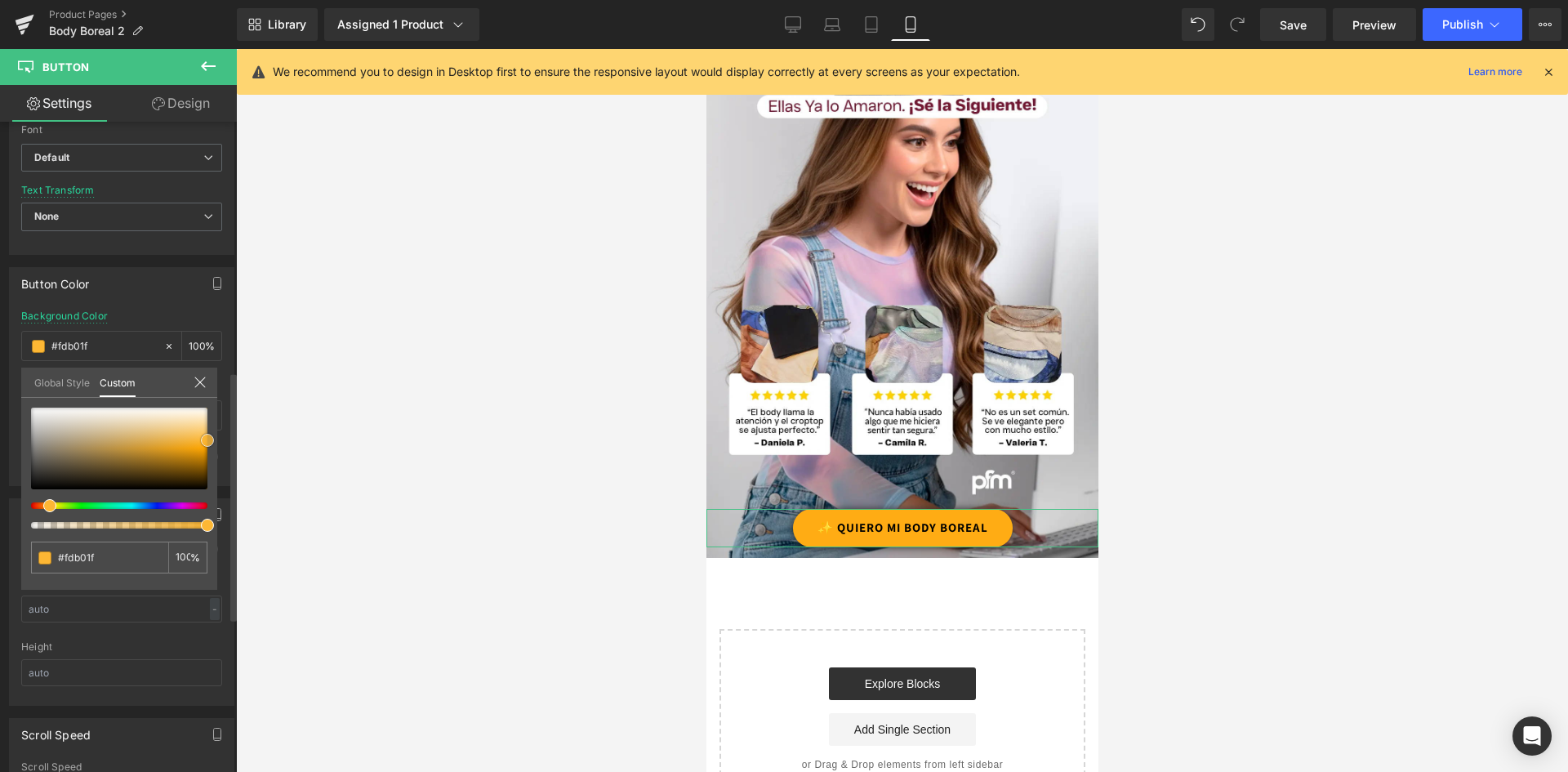
type input "#ffac14"
type input "#ffae19"
type input "#ffb01e"
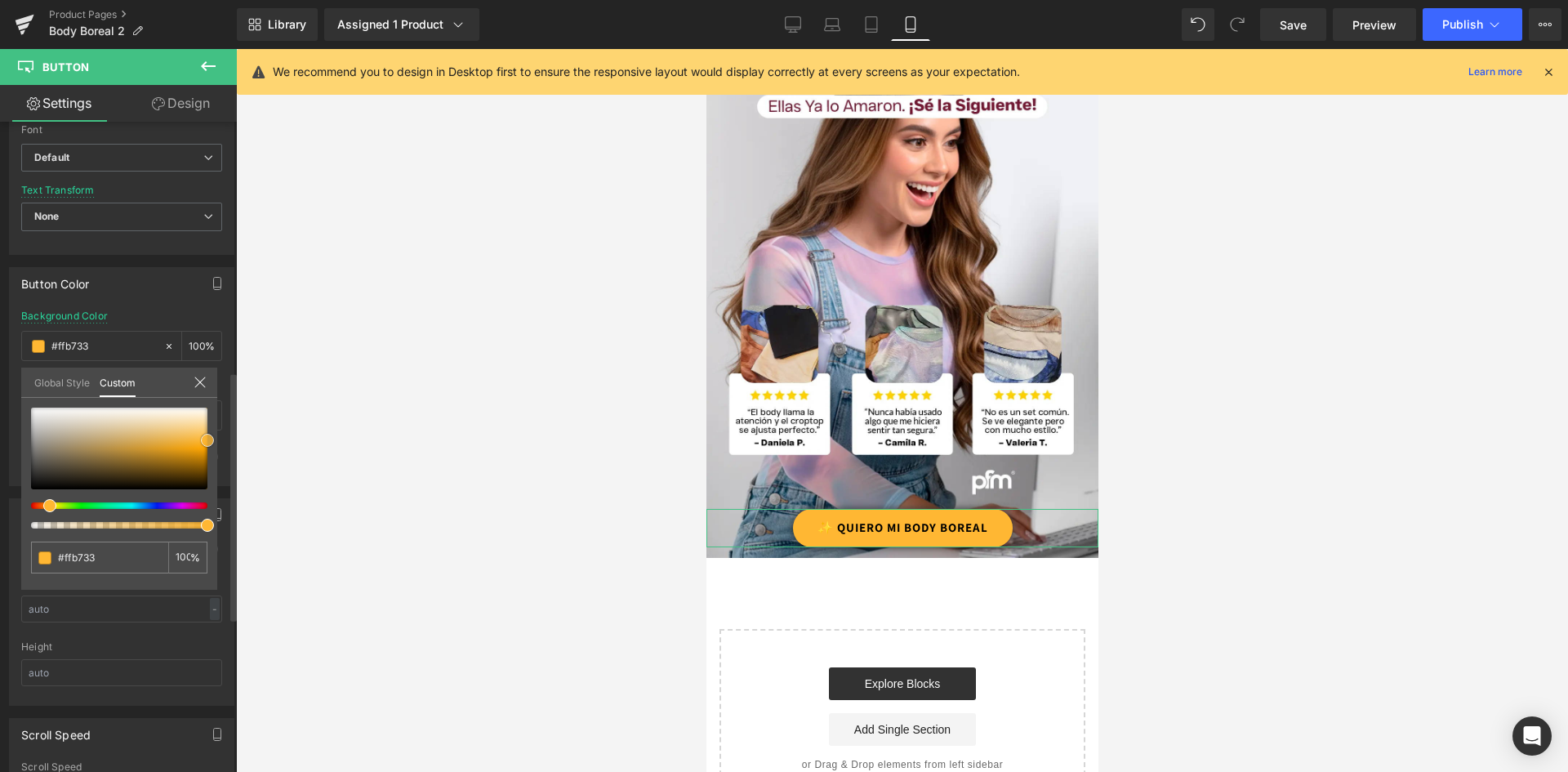
click at [212, 444] on span at bounding box center [207, 441] width 13 height 13
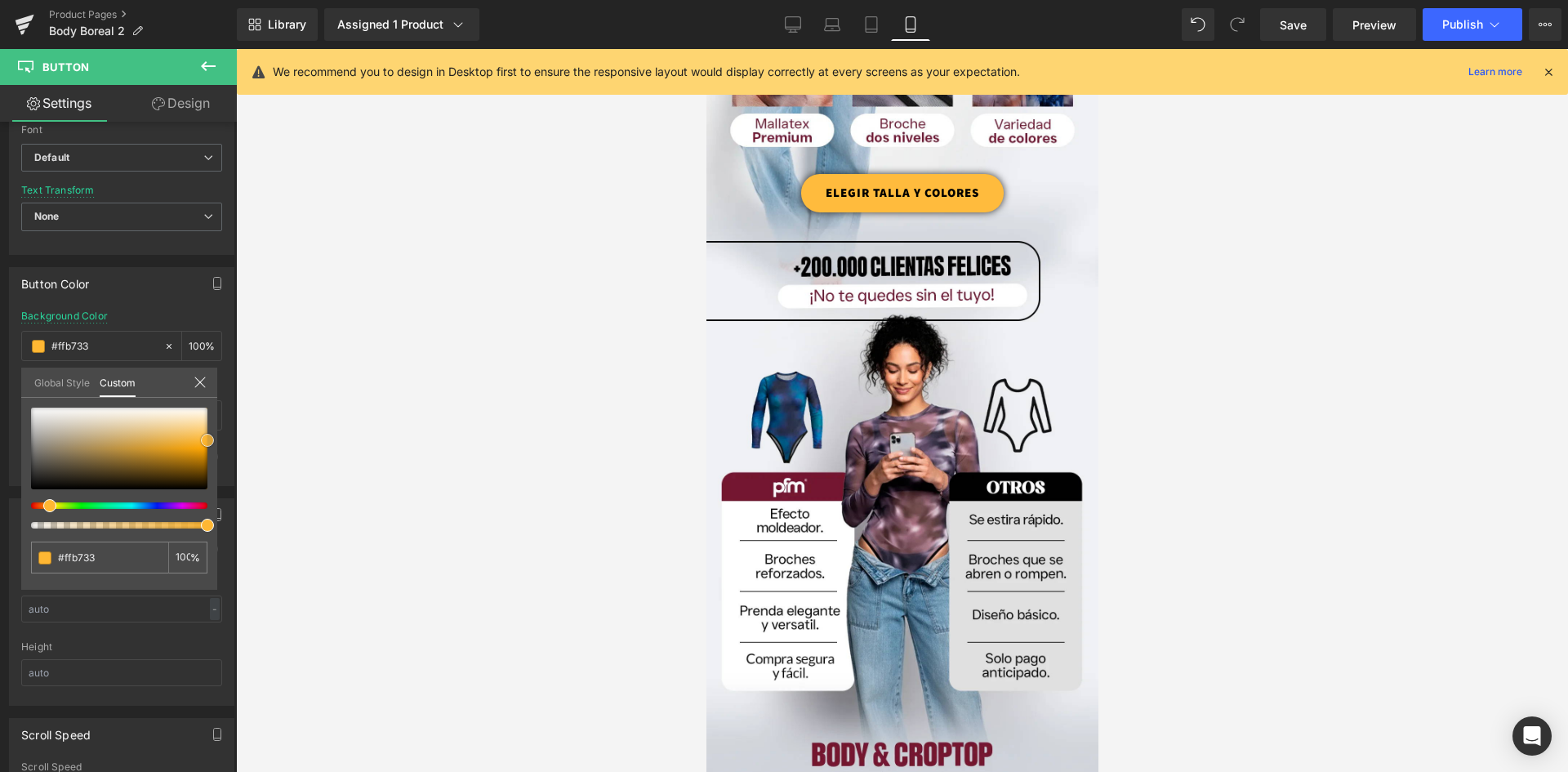
scroll to position [1062, 0]
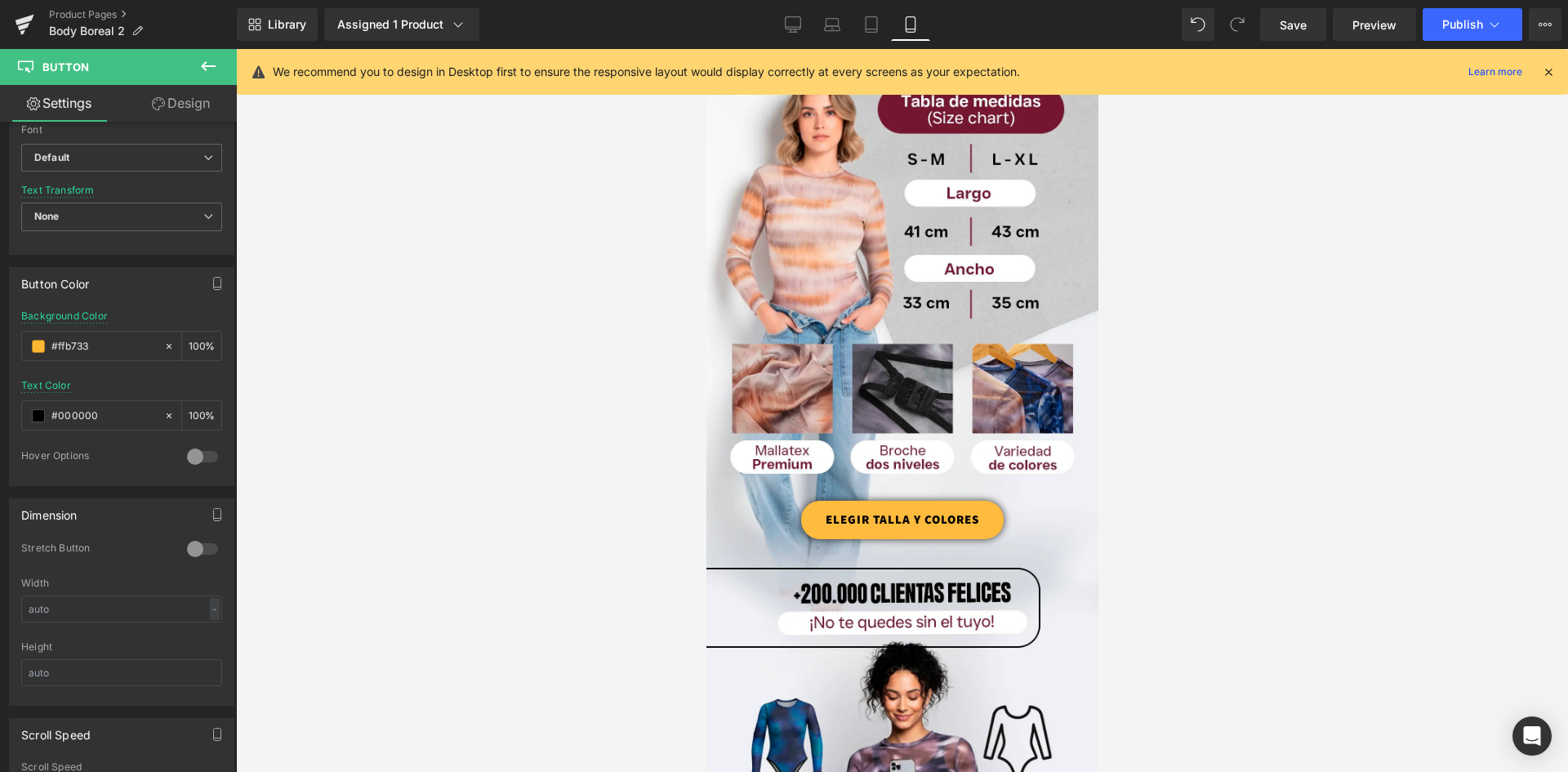
click at [70, 345] on input "#ffb733" at bounding box center [104, 345] width 105 height 18
click at [45, 345] on div "#ffb733" at bounding box center [92, 346] width 141 height 28
click at [43, 346] on span at bounding box center [38, 346] width 13 height 13
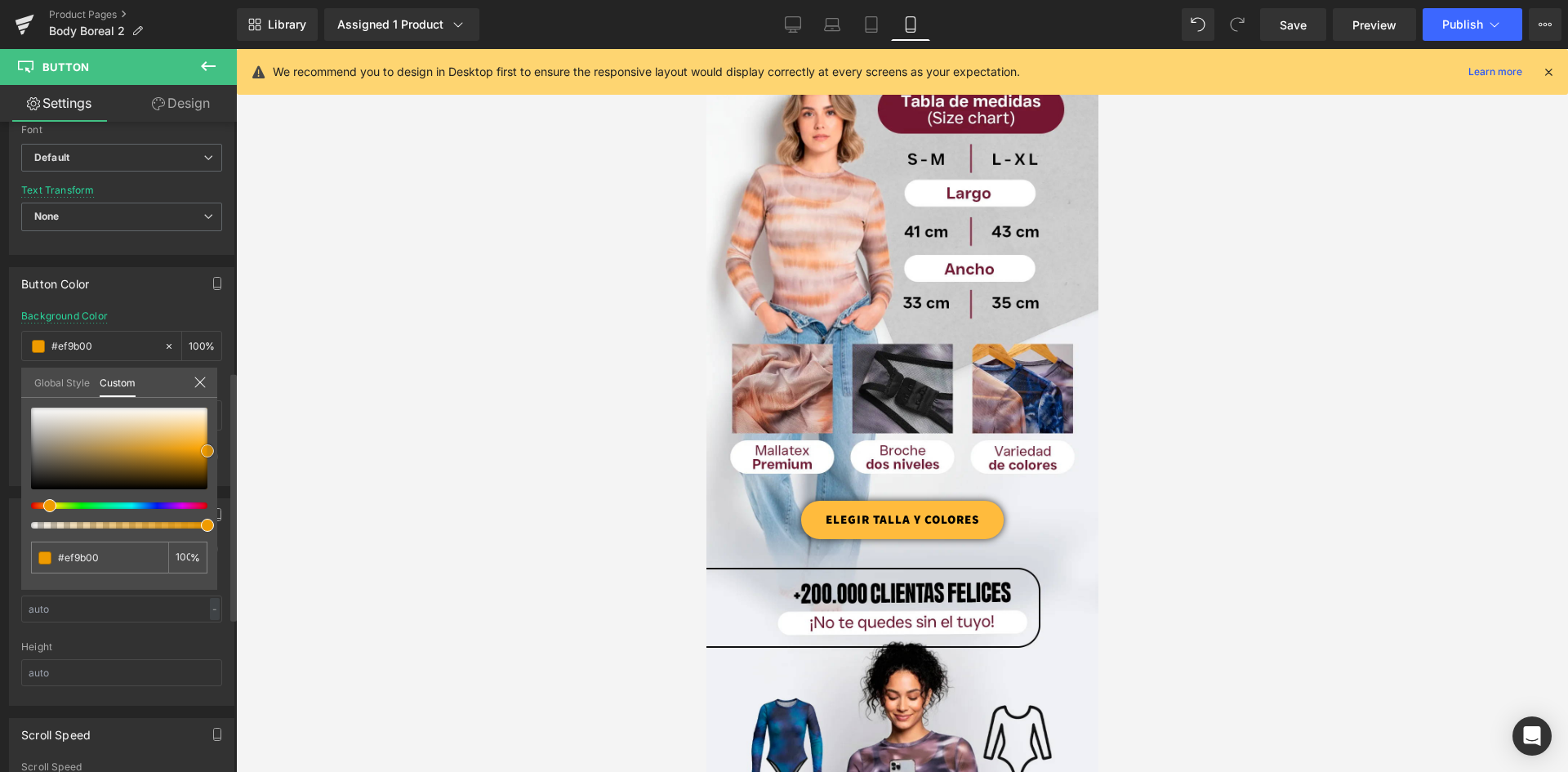
drag, startPoint x: 208, startPoint y: 437, endPoint x: 211, endPoint y: 448, distance: 11.4
click at [211, 448] on span at bounding box center [207, 451] width 13 height 13
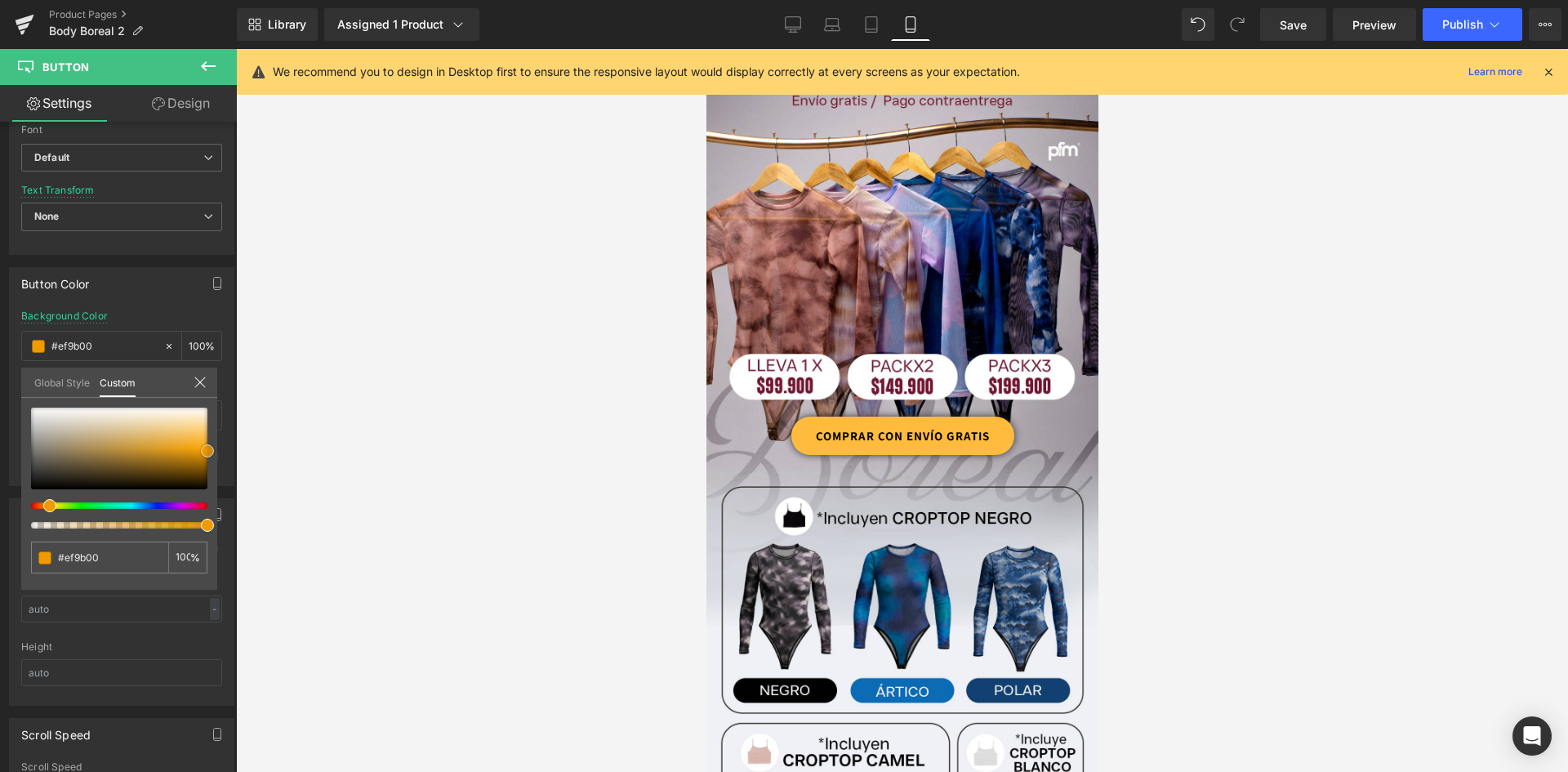
scroll to position [0, 0]
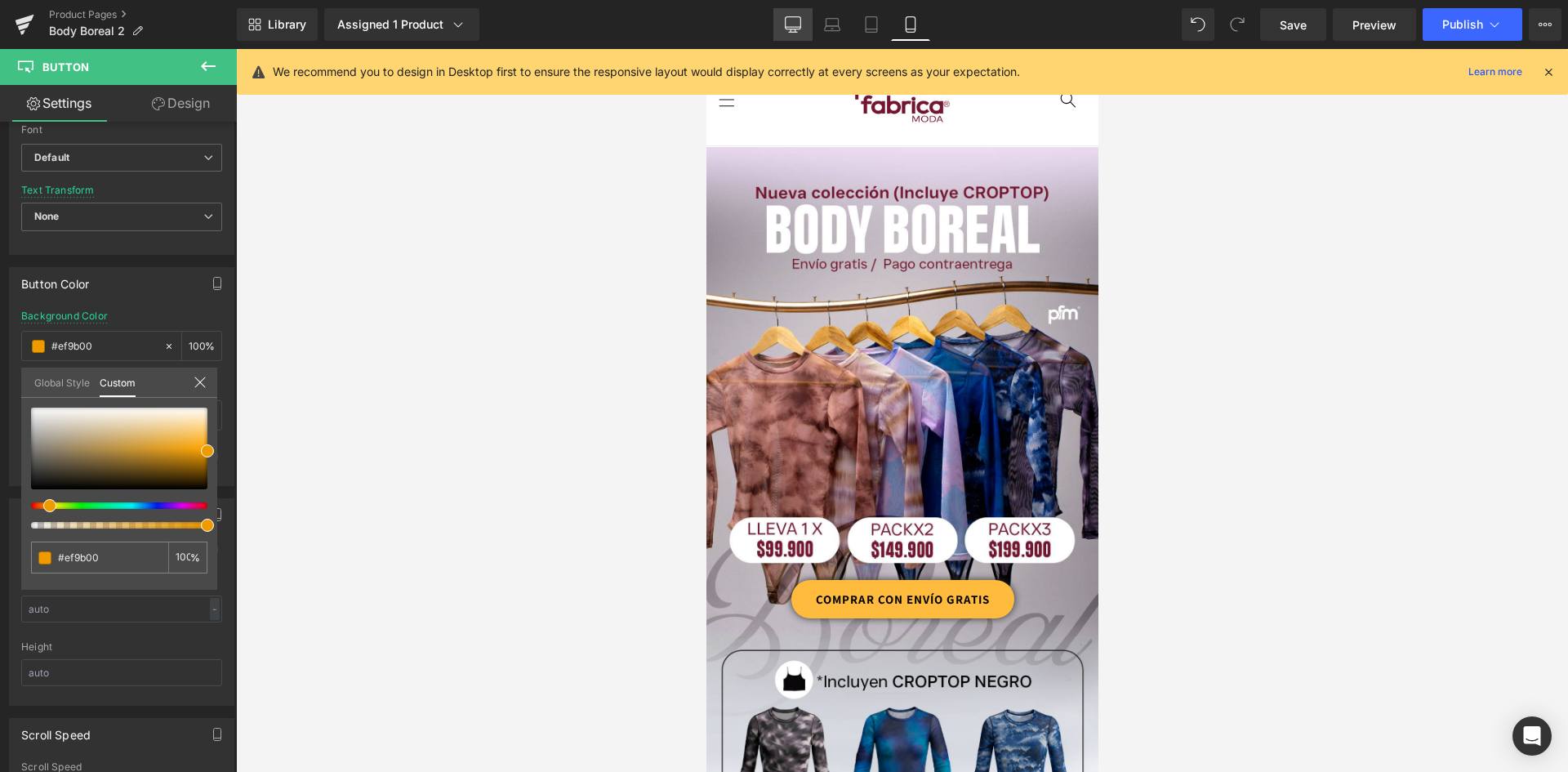
click at [800, 24] on icon at bounding box center [794, 25] width 17 height 17
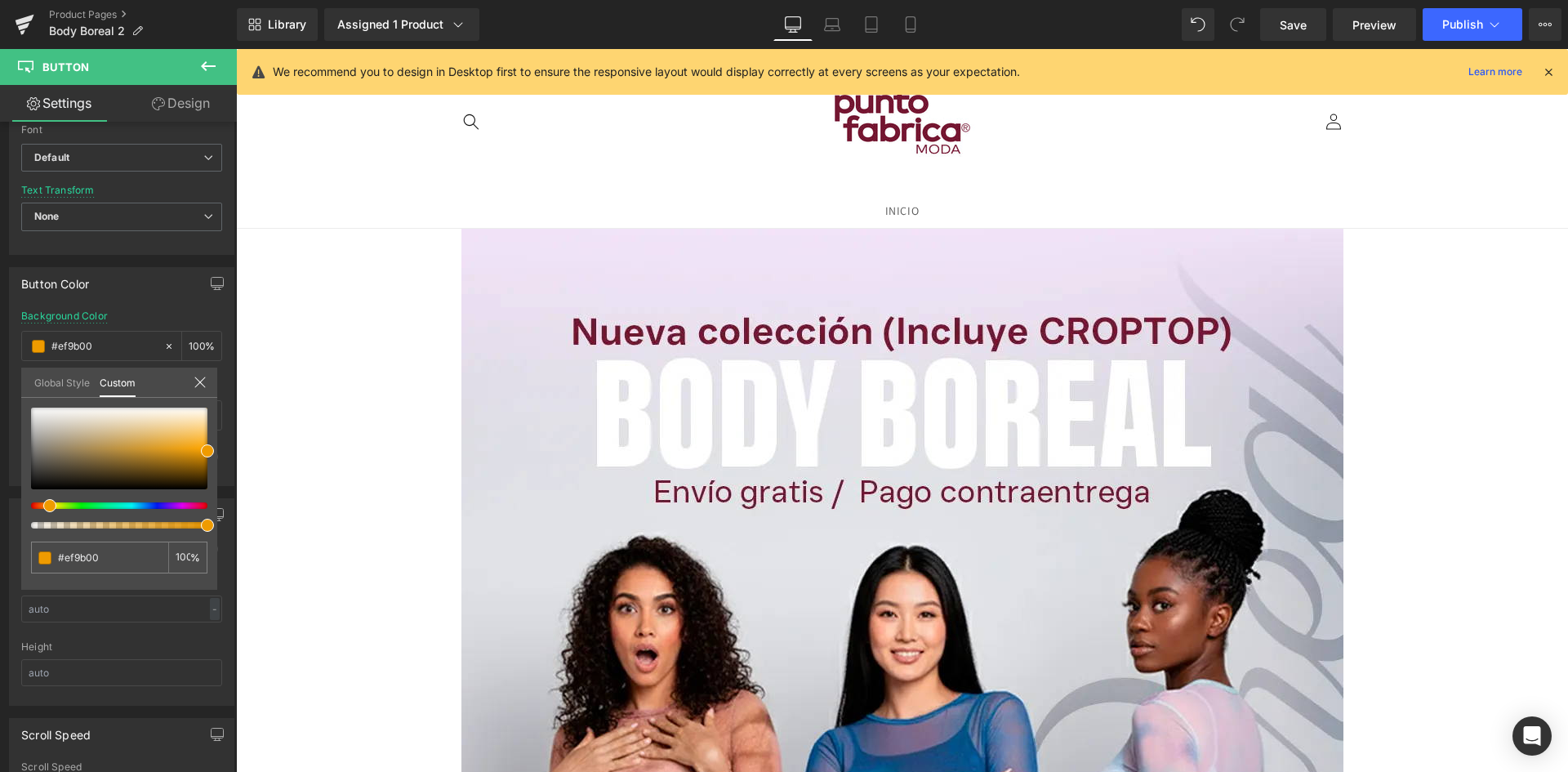
scroll to position [408, 0]
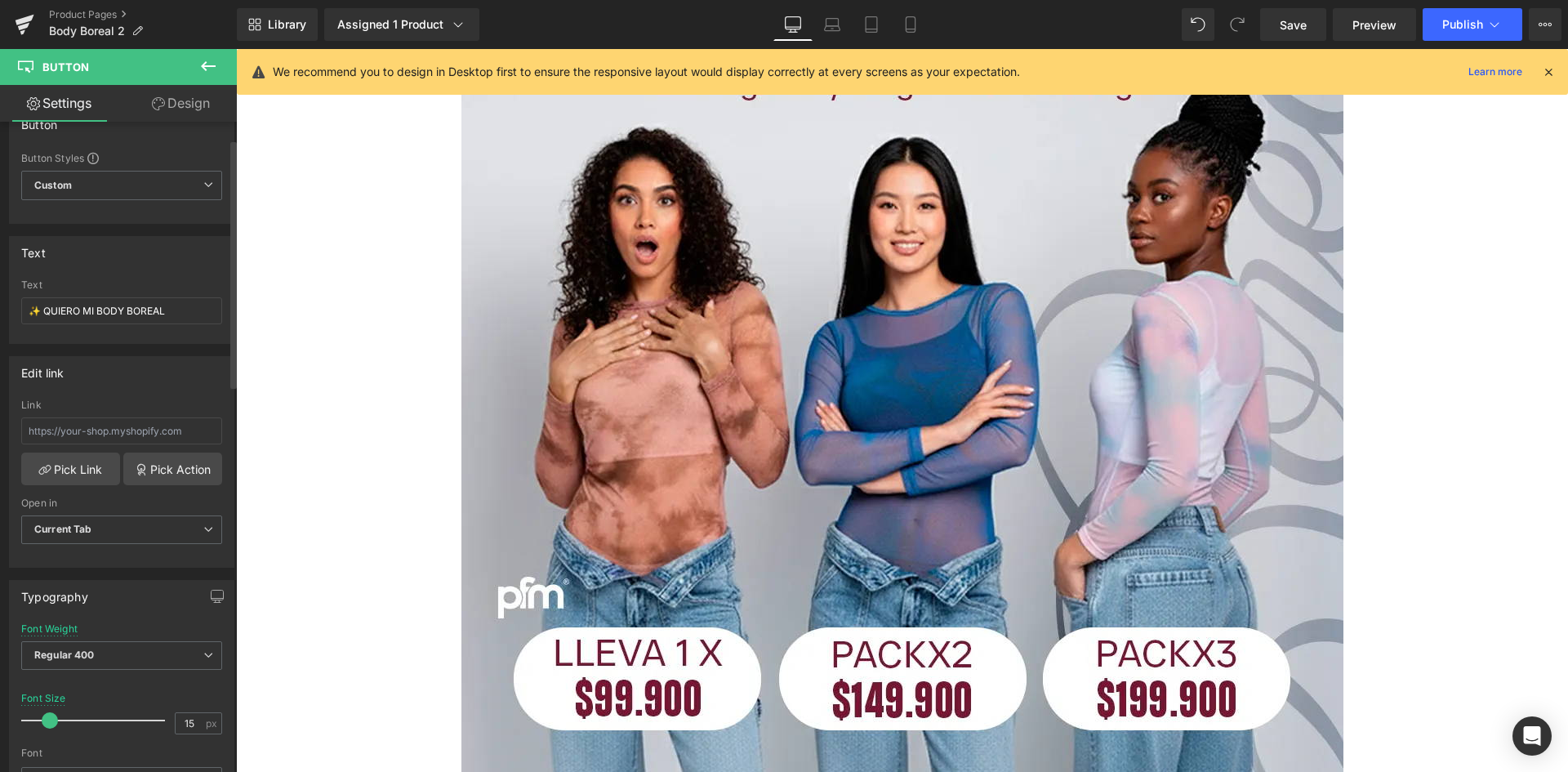
scroll to position [0, 0]
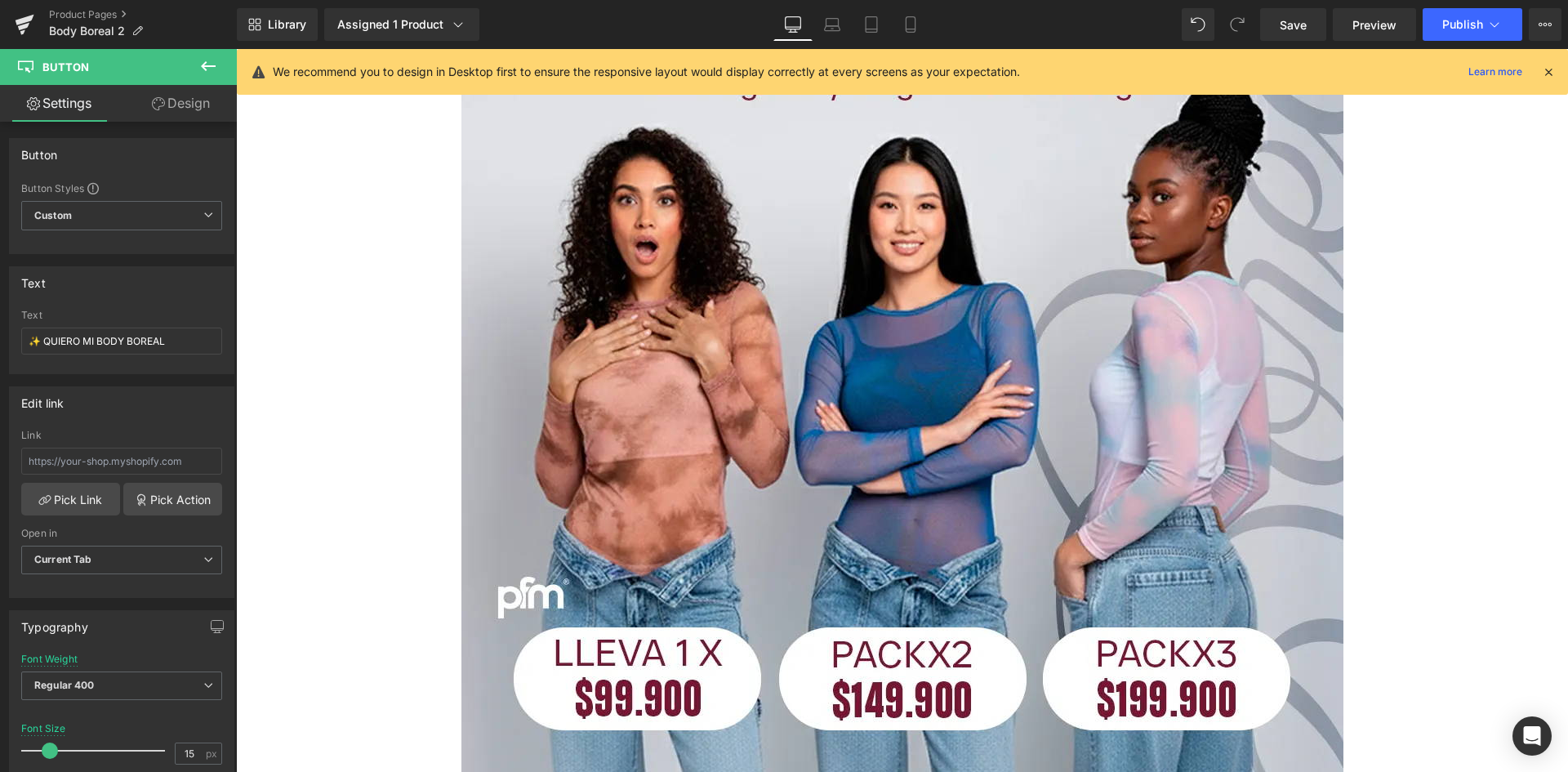
click at [86, 106] on link "Settings" at bounding box center [59, 104] width 119 height 37
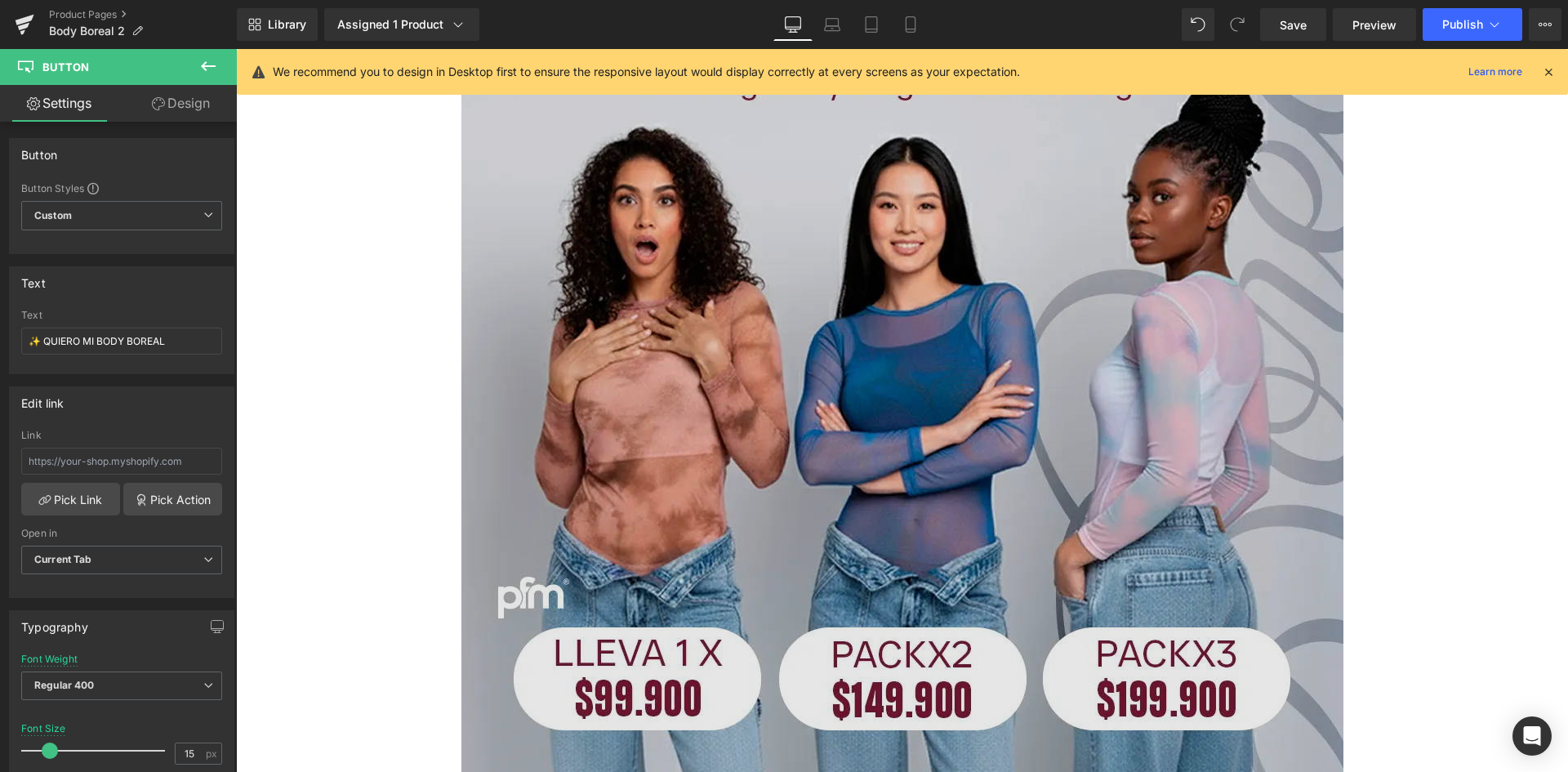
click at [702, 274] on img at bounding box center [902, 371] width 882 height 1102
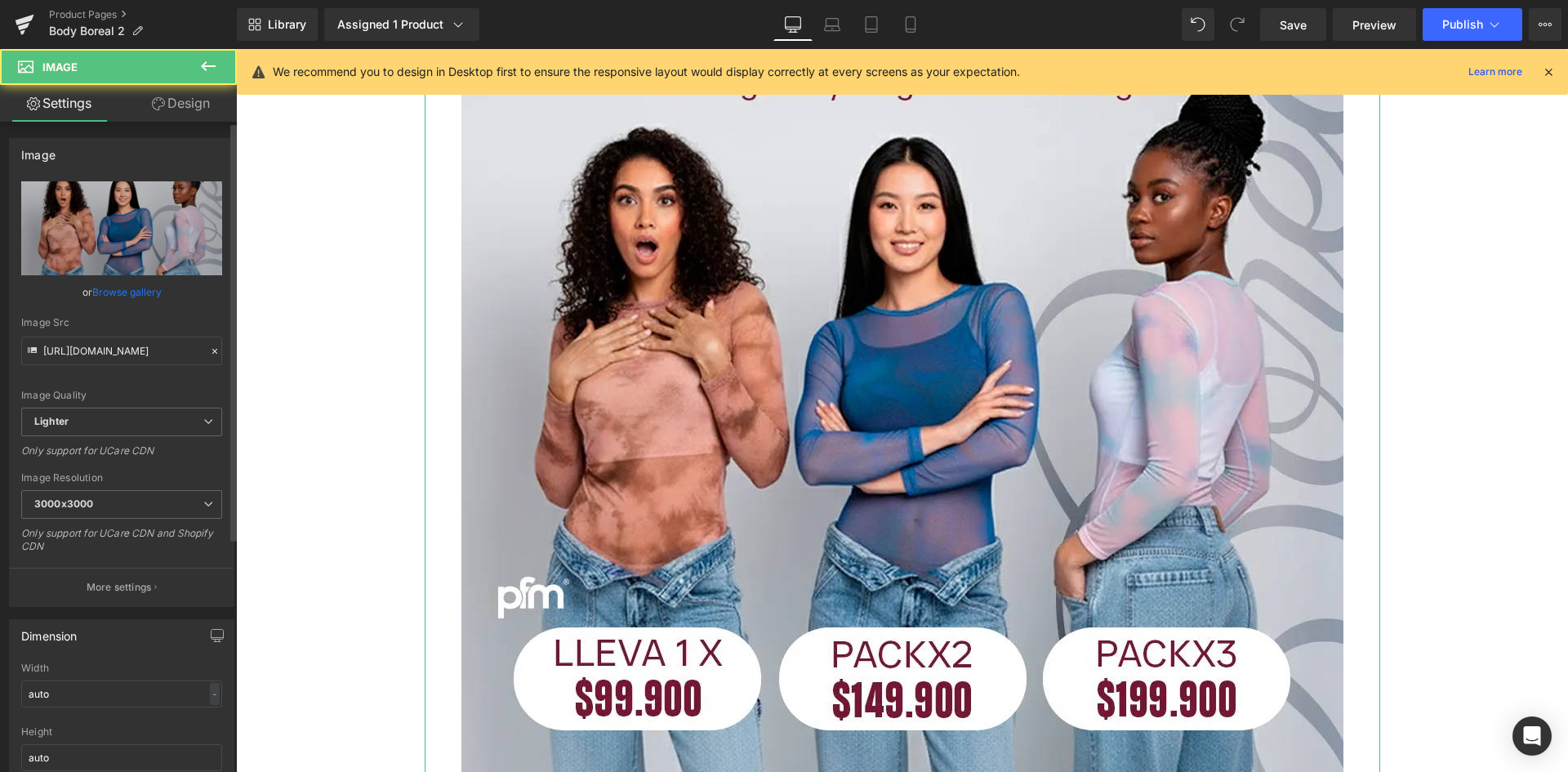
click at [132, 288] on link "Browse gallery" at bounding box center [126, 292] width 69 height 28
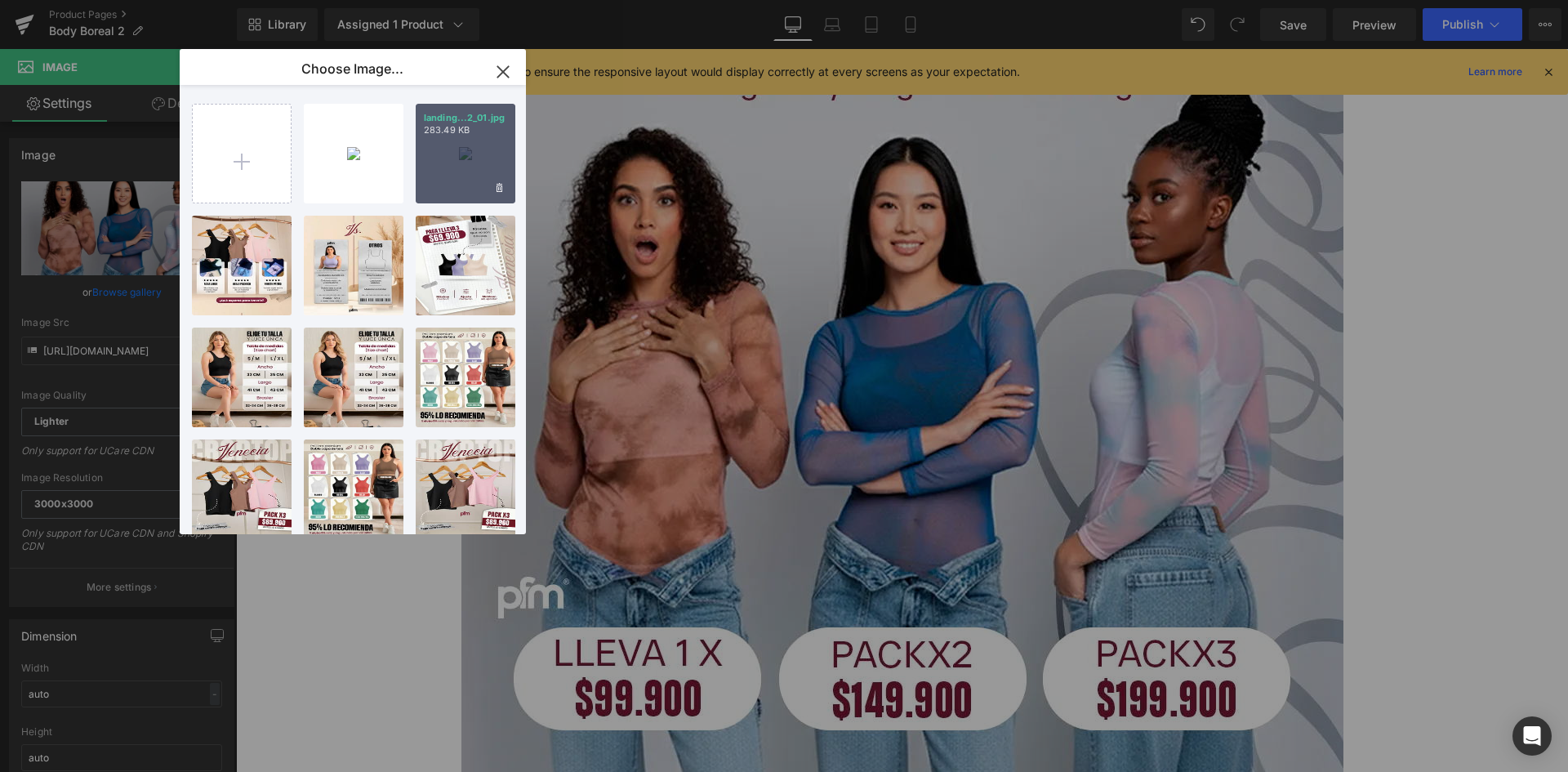
click at [470, 161] on div "landing...2_01.jpg 283.49 KB" at bounding box center [465, 153] width 100 height 100
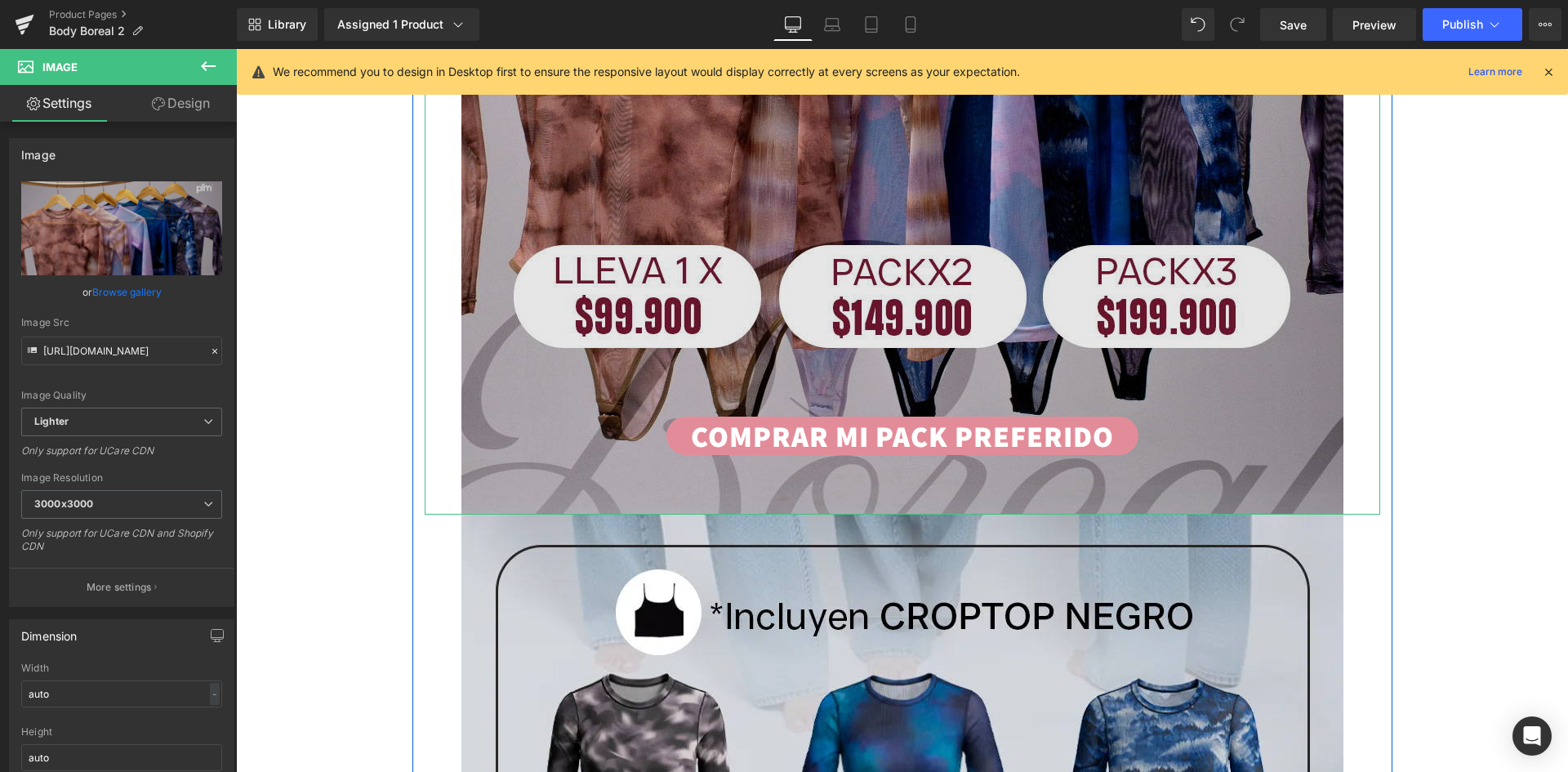
scroll to position [1143, 0]
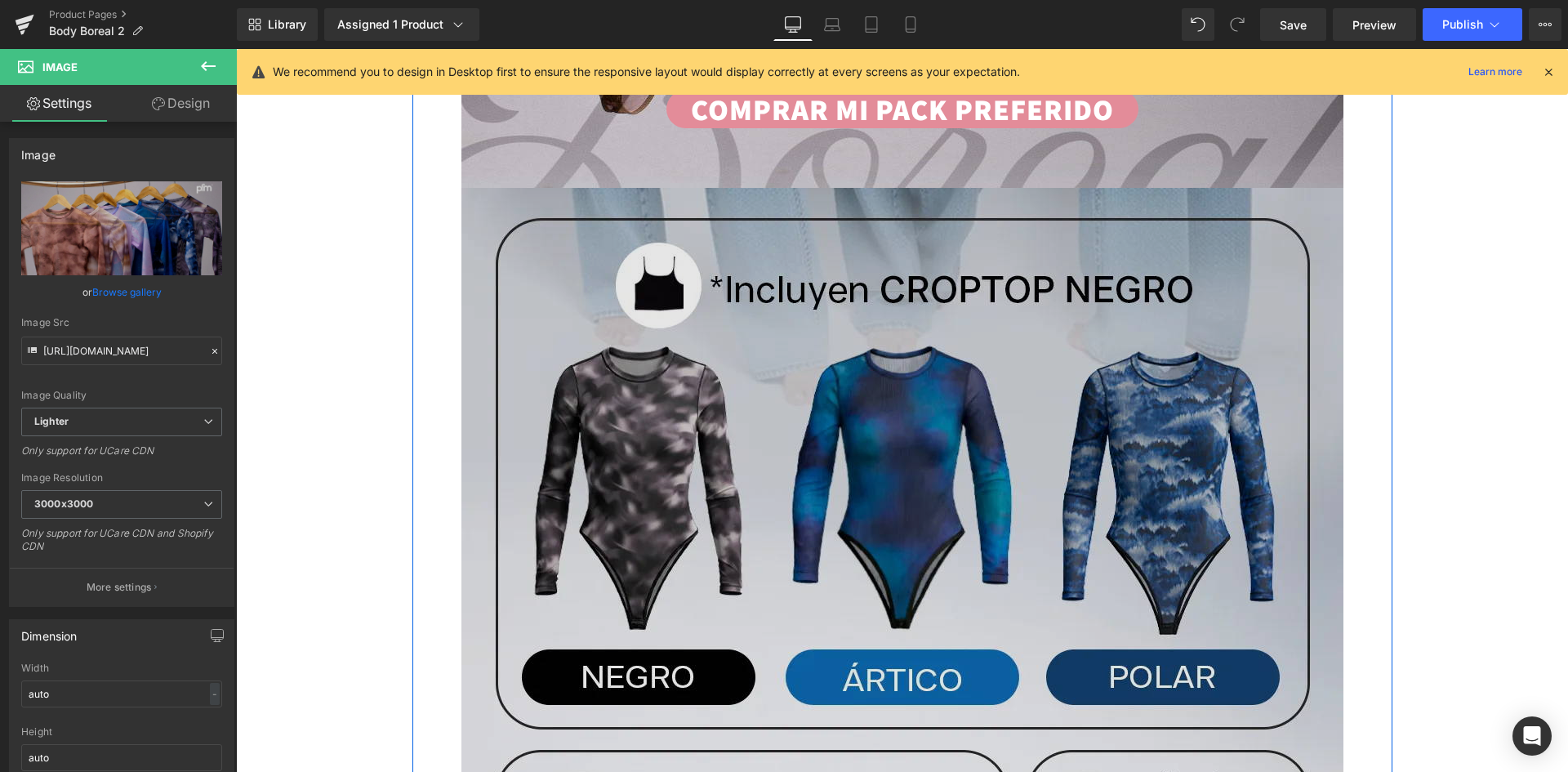
click at [781, 332] on img at bounding box center [902, 739] width 882 height 1102
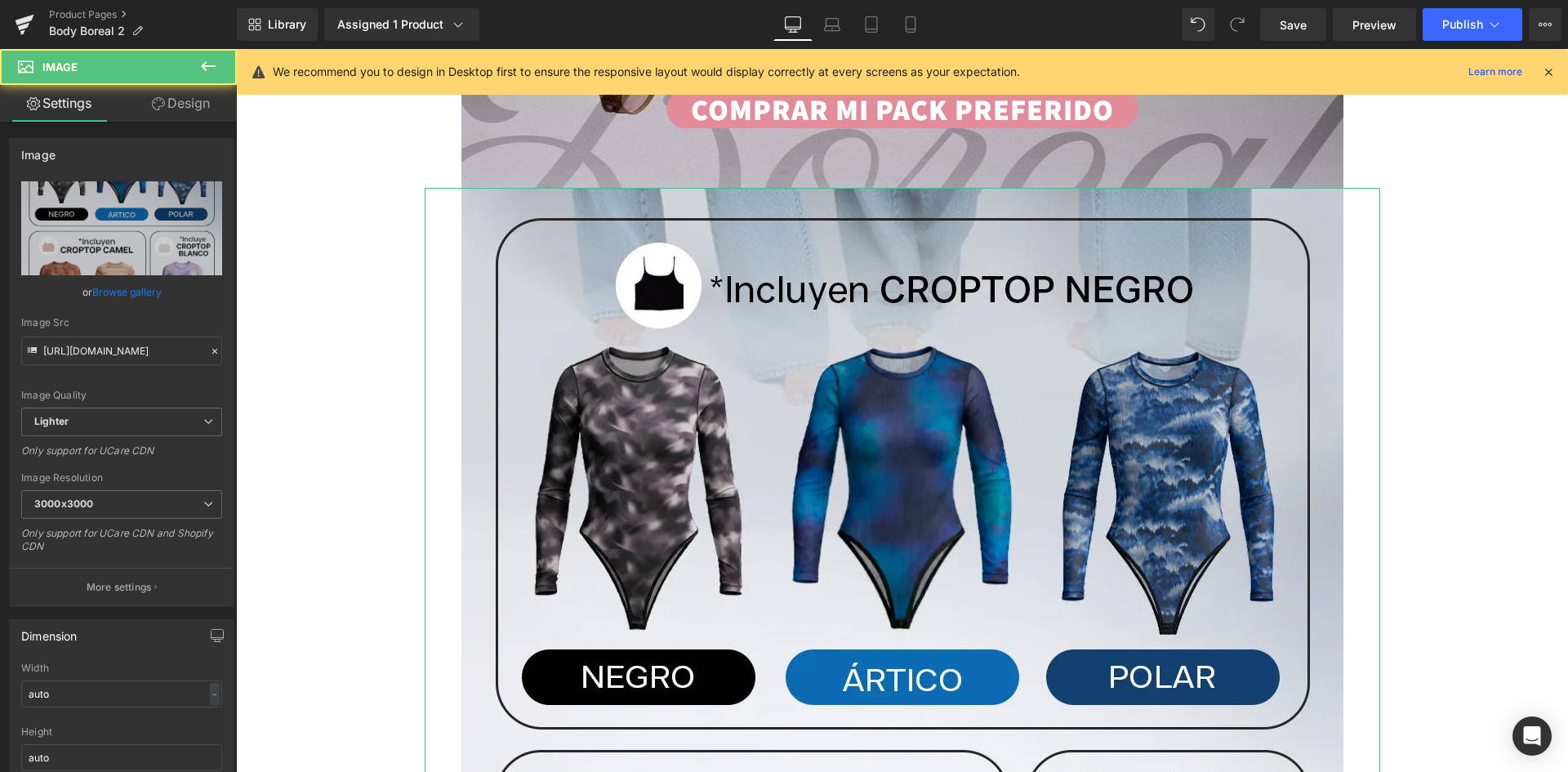
click at [135, 292] on link "Browse gallery" at bounding box center [126, 292] width 69 height 28
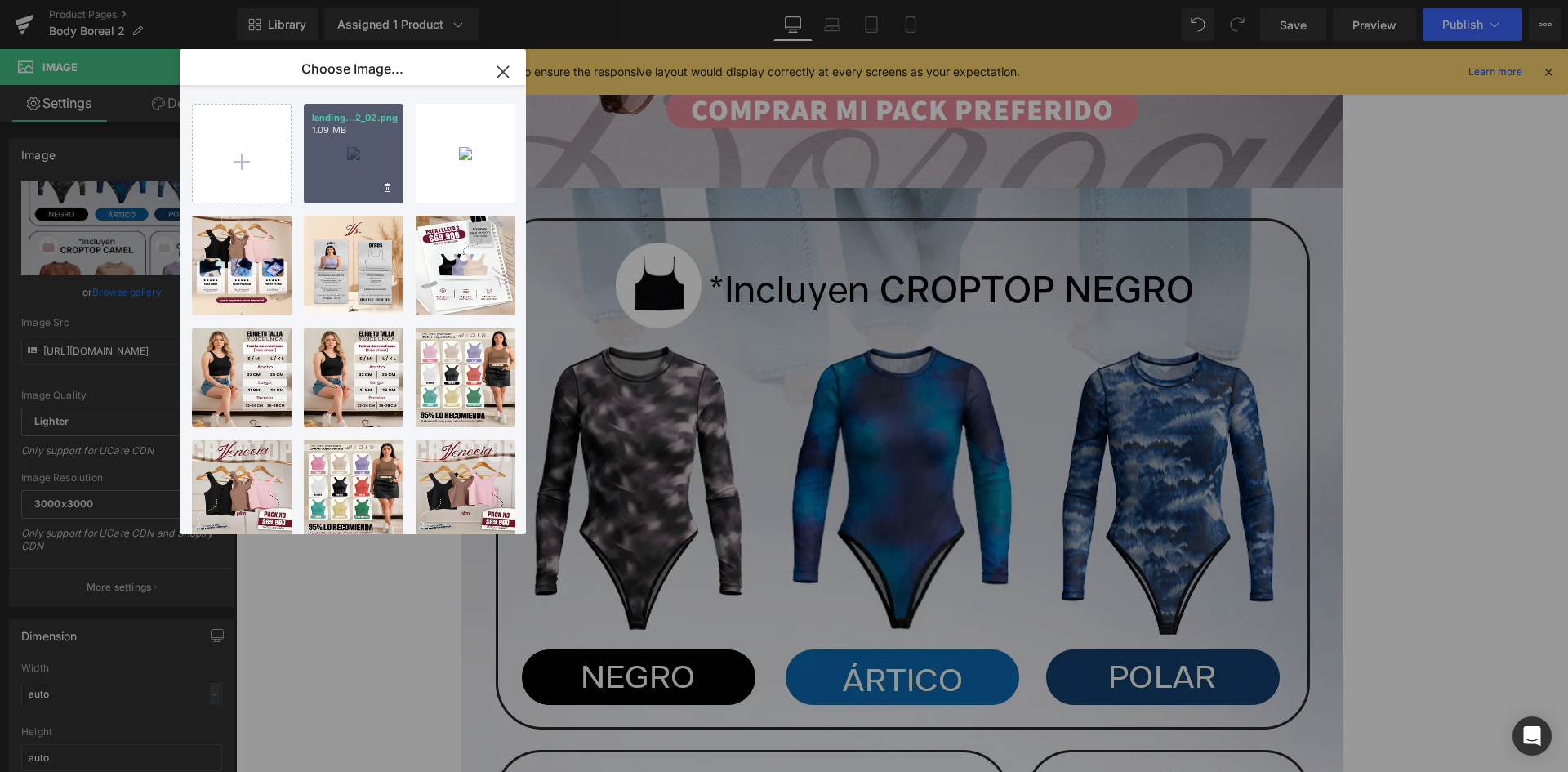
click at [365, 161] on div "landing...2_02.png 1.09 MB" at bounding box center [353, 153] width 100 height 100
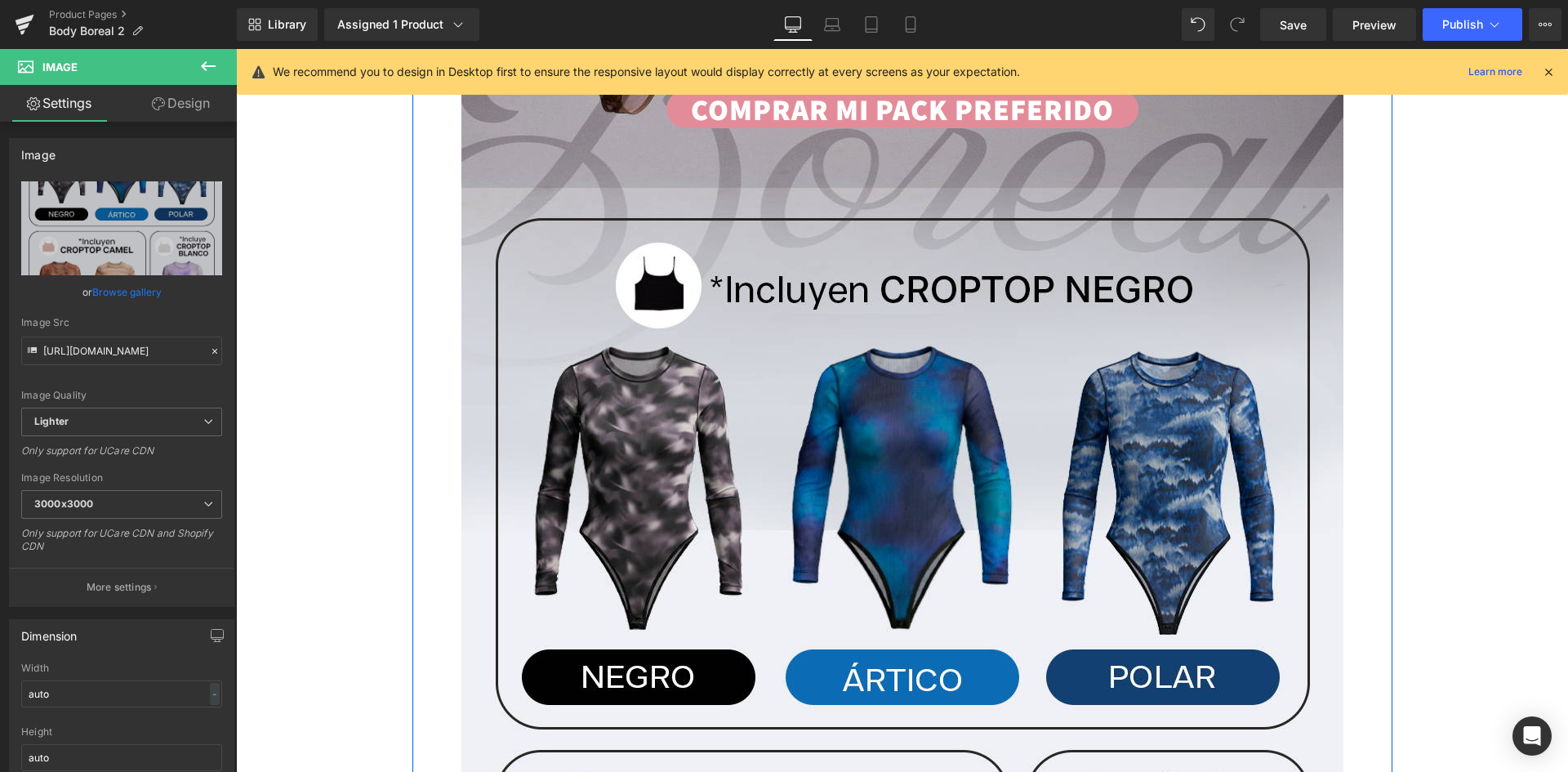
scroll to position [1062, 0]
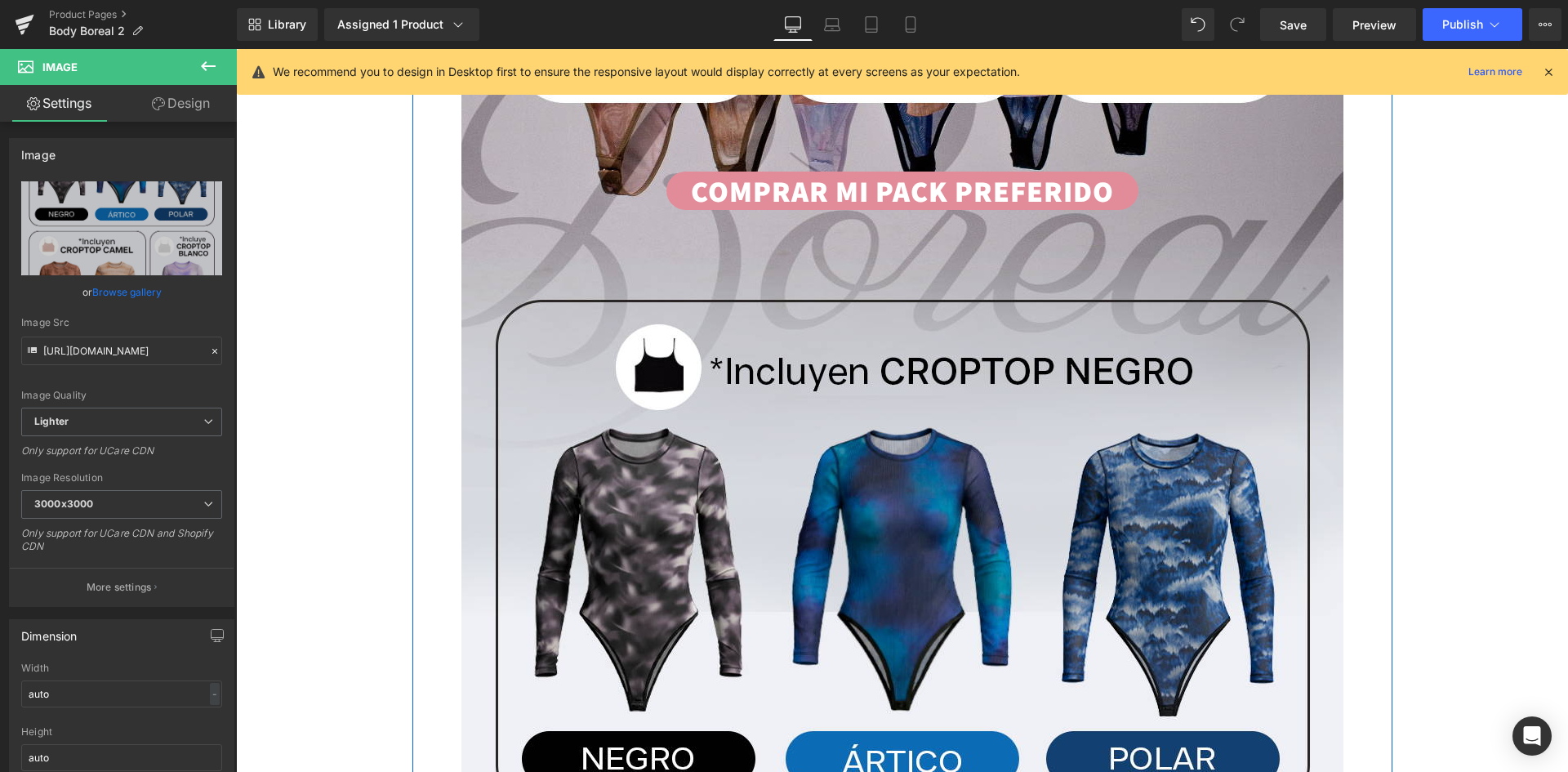
click at [1114, 190] on link "COMPRAR MI PACK PREFERIDO" at bounding box center [902, 191] width 472 height 38
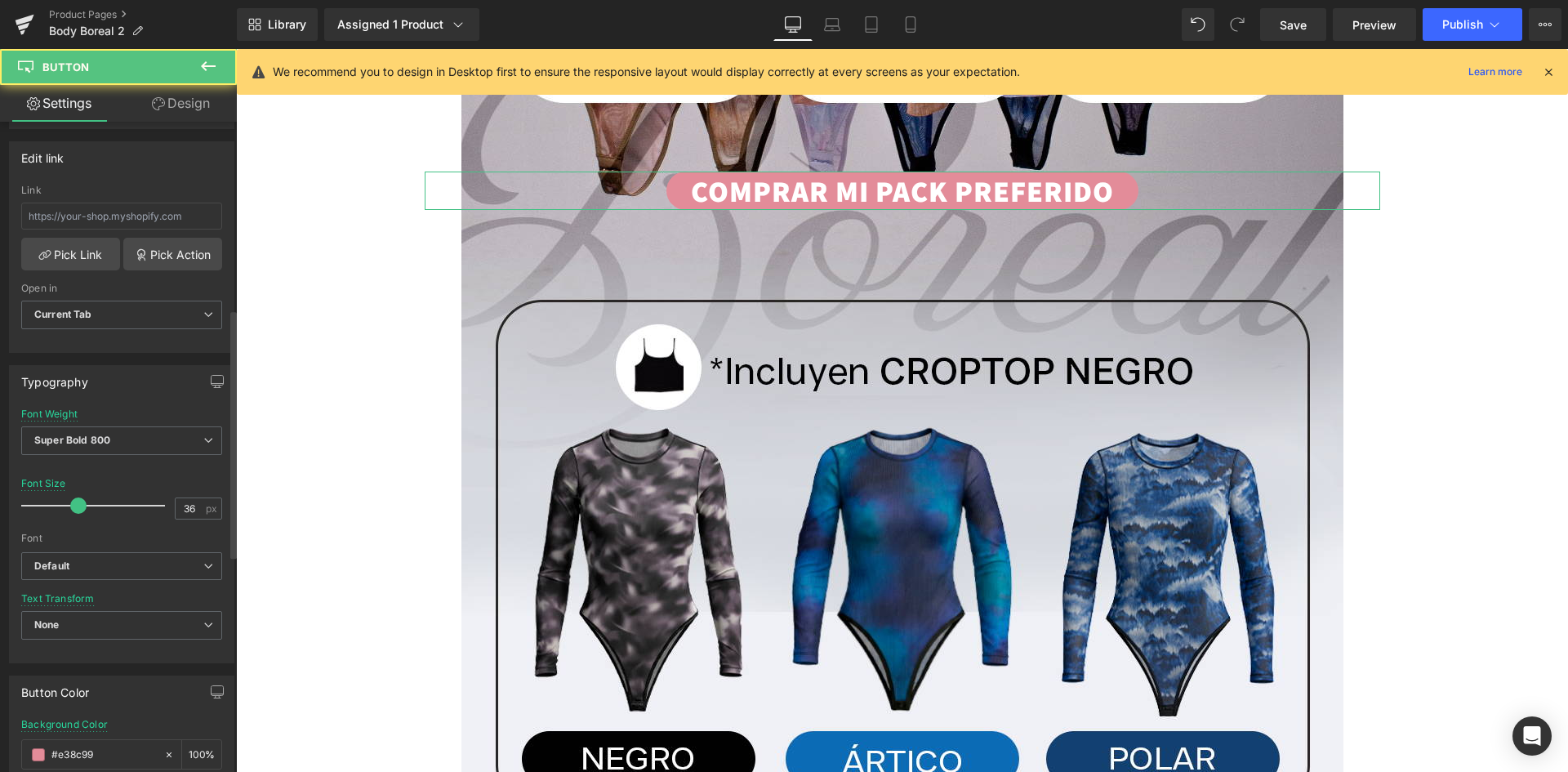
scroll to position [572, 0]
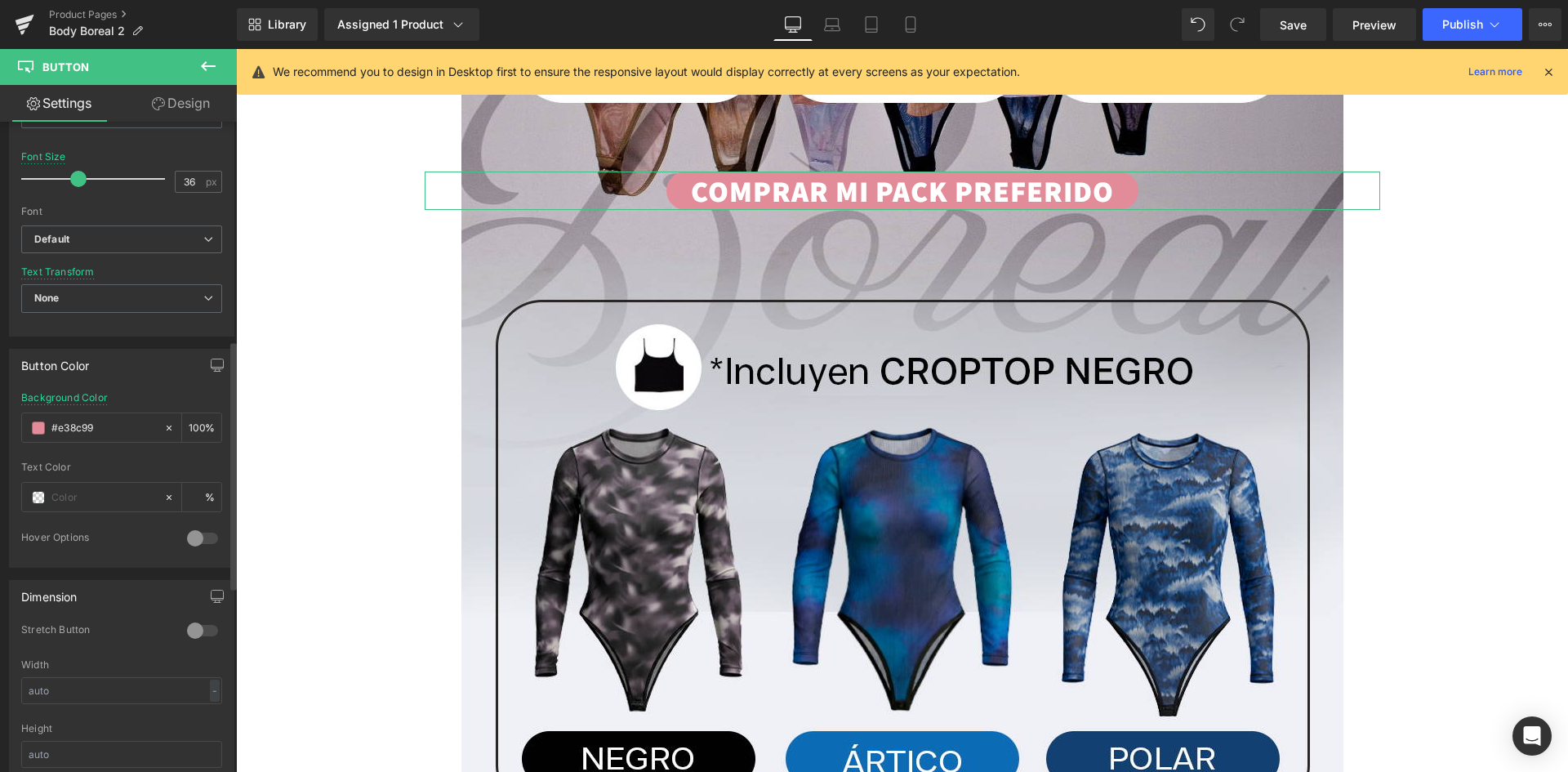
drag, startPoint x: 122, startPoint y: 429, endPoint x: 0, endPoint y: 404, distance: 124.5
click at [0, 404] on div "Button Color rgb(227, 140, 153) Background Color #e38c99 100 % Text Color % 0 H…" at bounding box center [122, 452] width 244 height 231
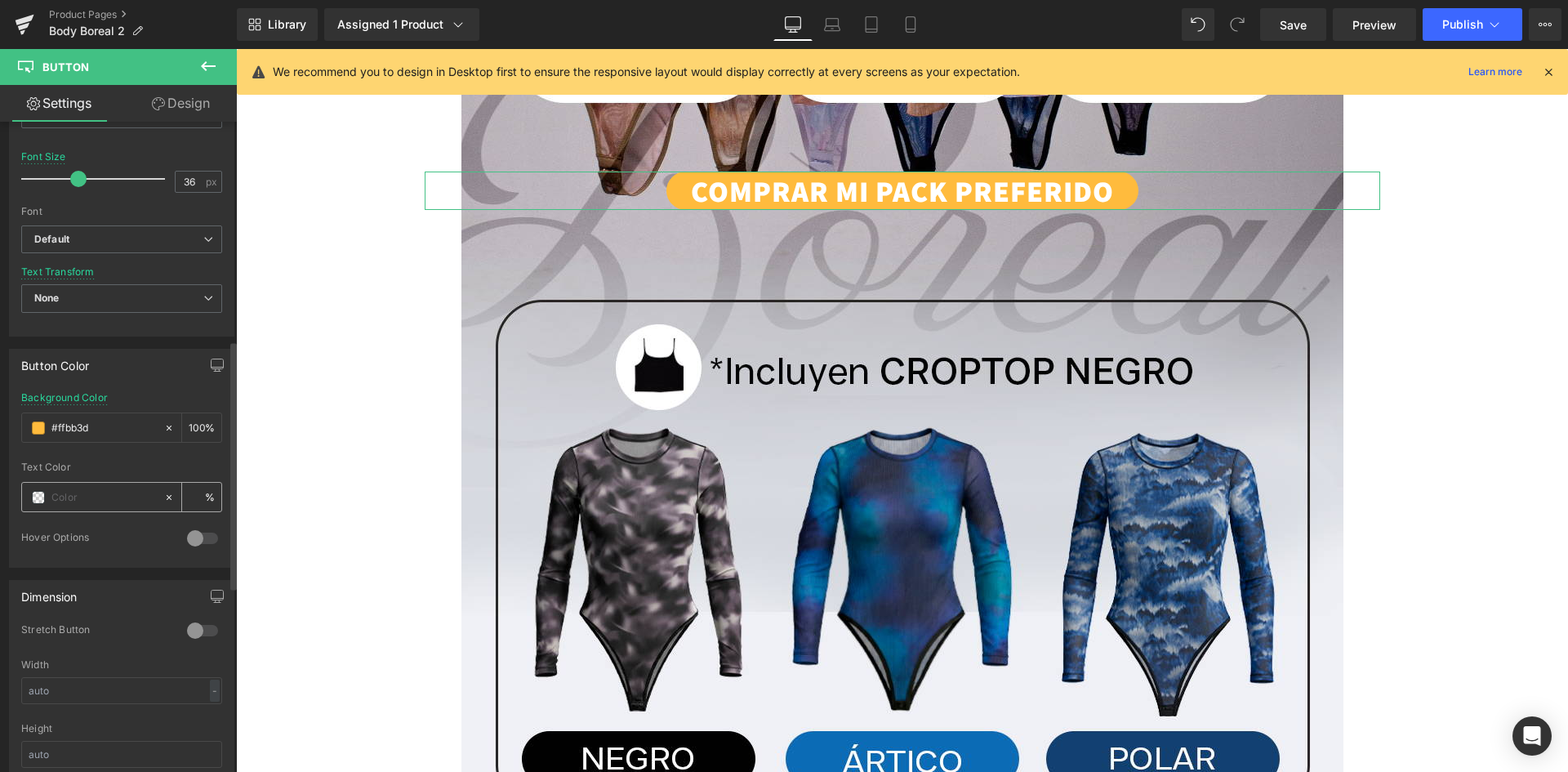
click at [38, 496] on span at bounding box center [38, 498] width 13 height 13
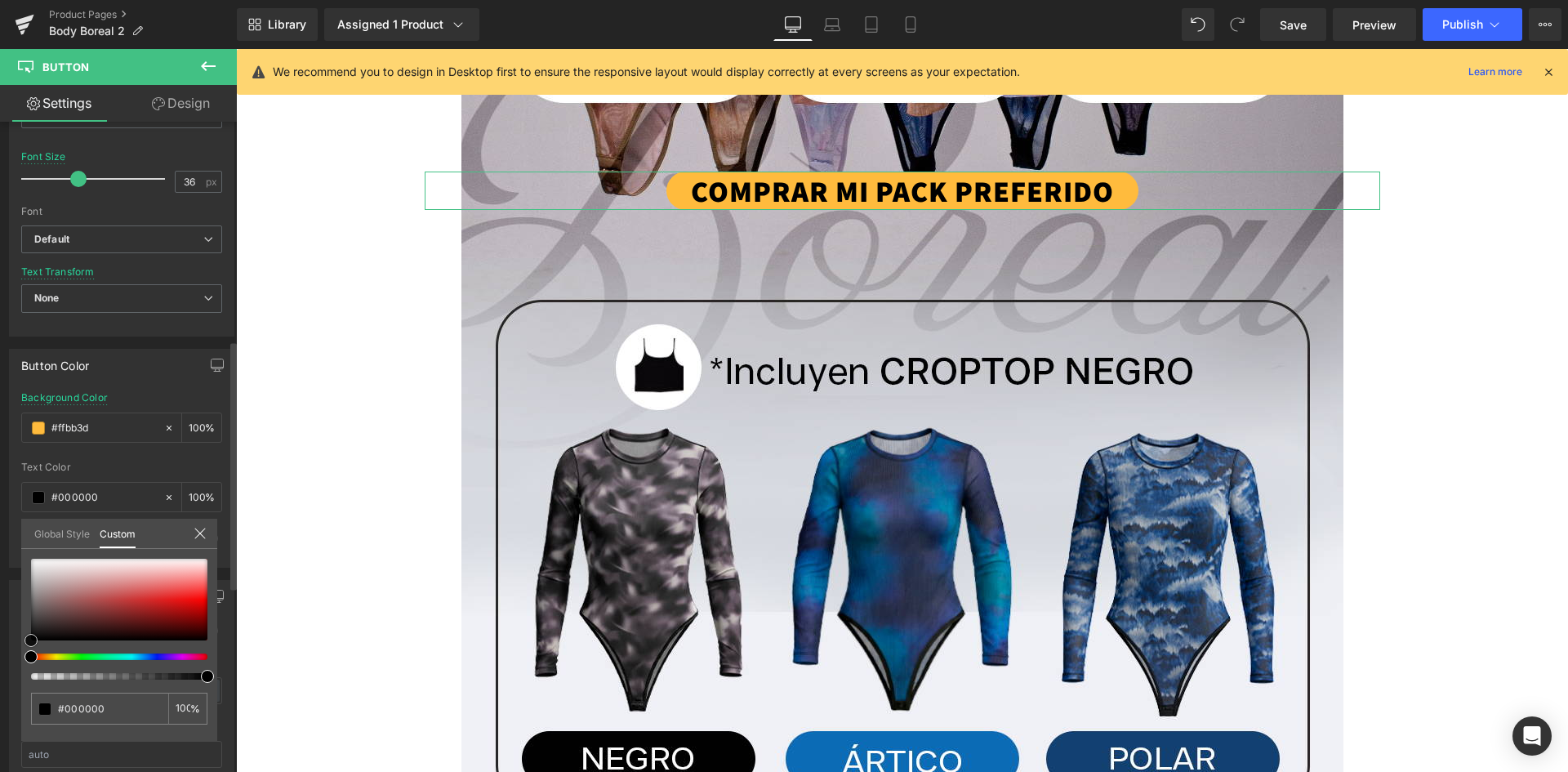
drag, startPoint x: 56, startPoint y: 612, endPoint x: 0, endPoint y: 671, distance: 81.3
click at [0, 568] on div "Button Color rgb(255, 187, 61) Background Color #ffbb3d 100 % rgba(0, 0, 0, 1) …" at bounding box center [122, 452] width 244 height 231
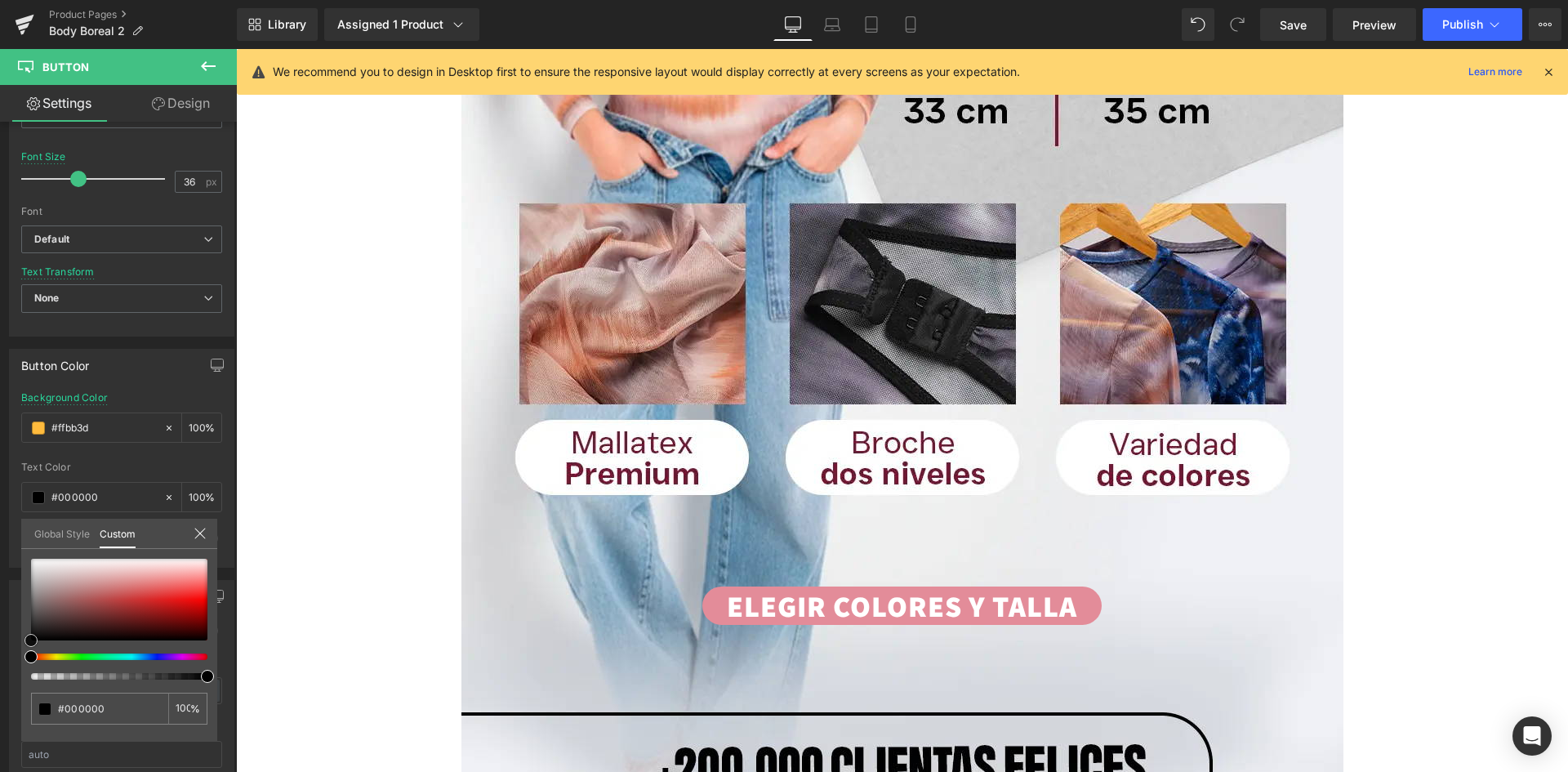
scroll to position [3186, 0]
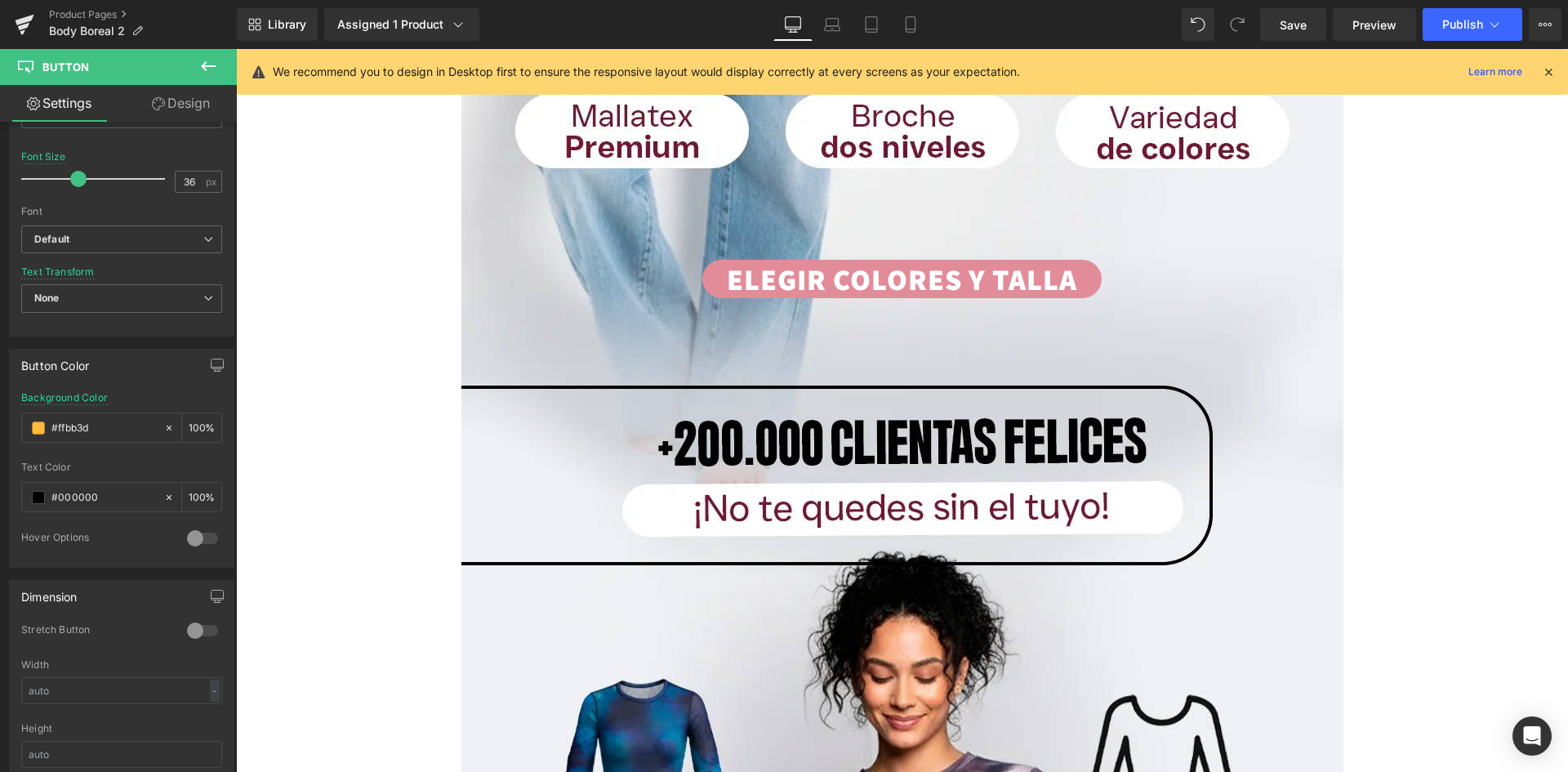
click at [1083, 274] on body "Ir directamente al contenido INICIO Iniciar sesión Facebook Instagram TikTok" at bounding box center [901, 667] width 1332 height 7609
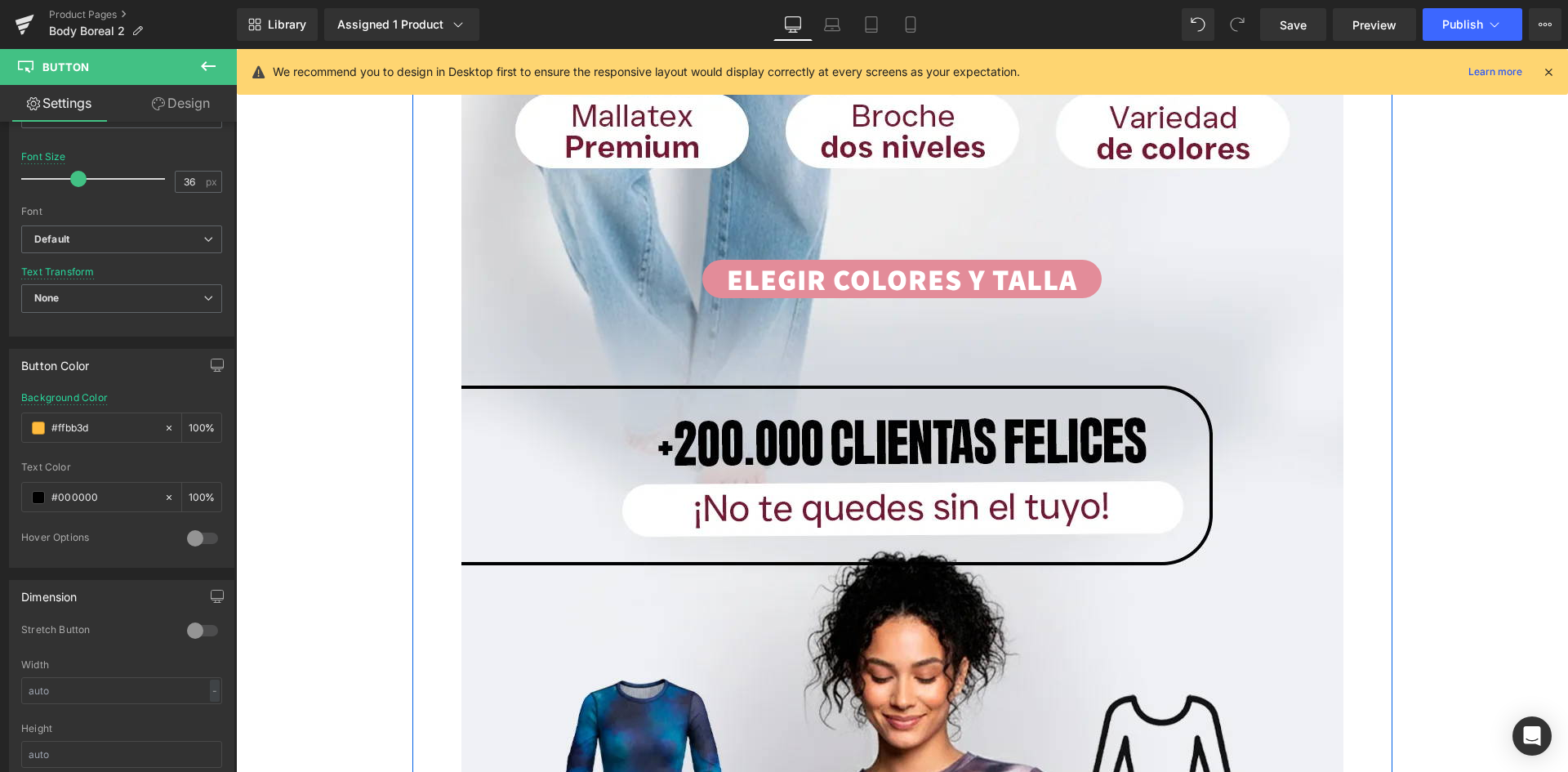
click at [812, 277] on link "ELEGIR COLORES Y TALLA" at bounding box center [902, 279] width 400 height 38
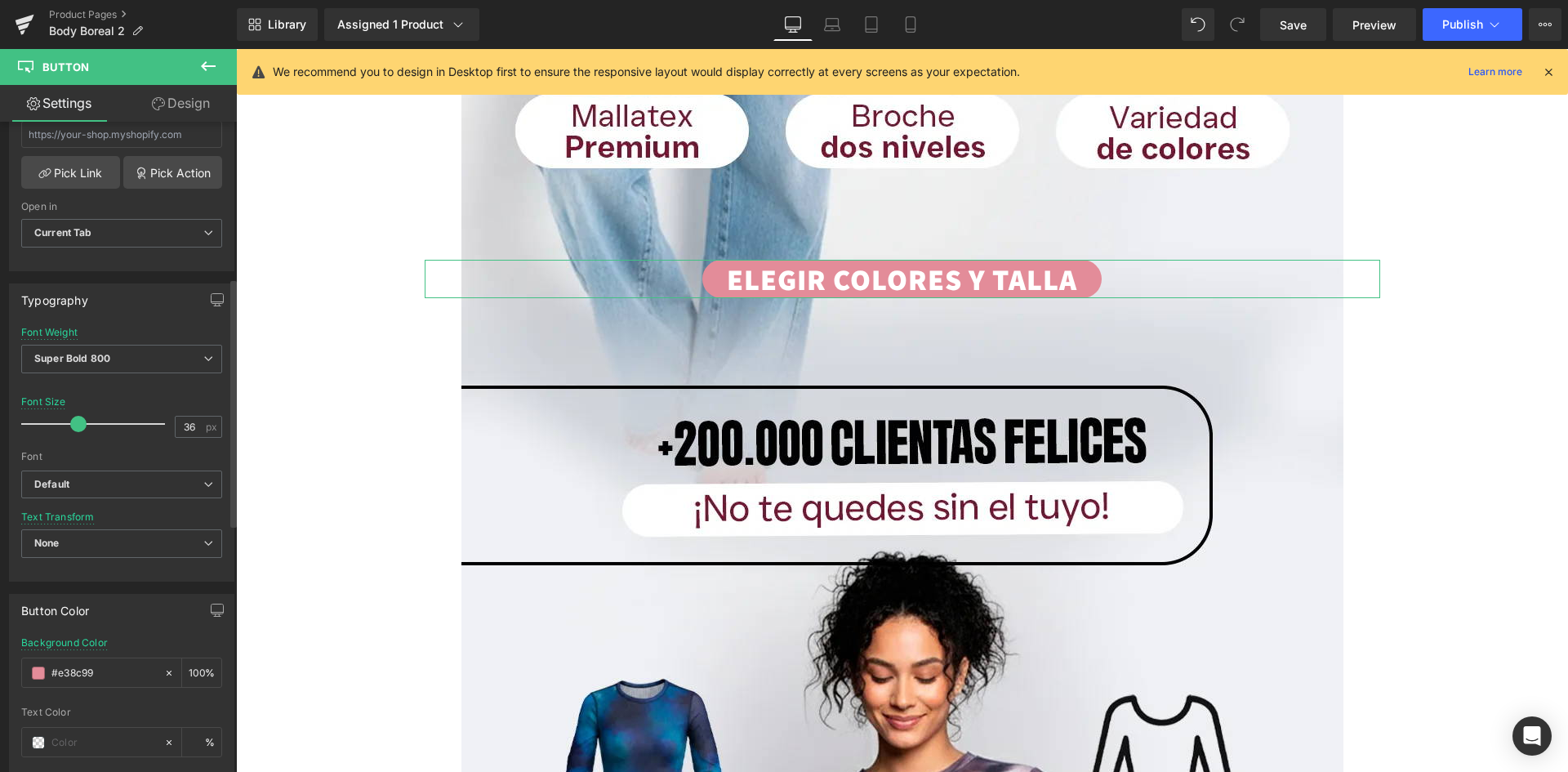
scroll to position [572, 0]
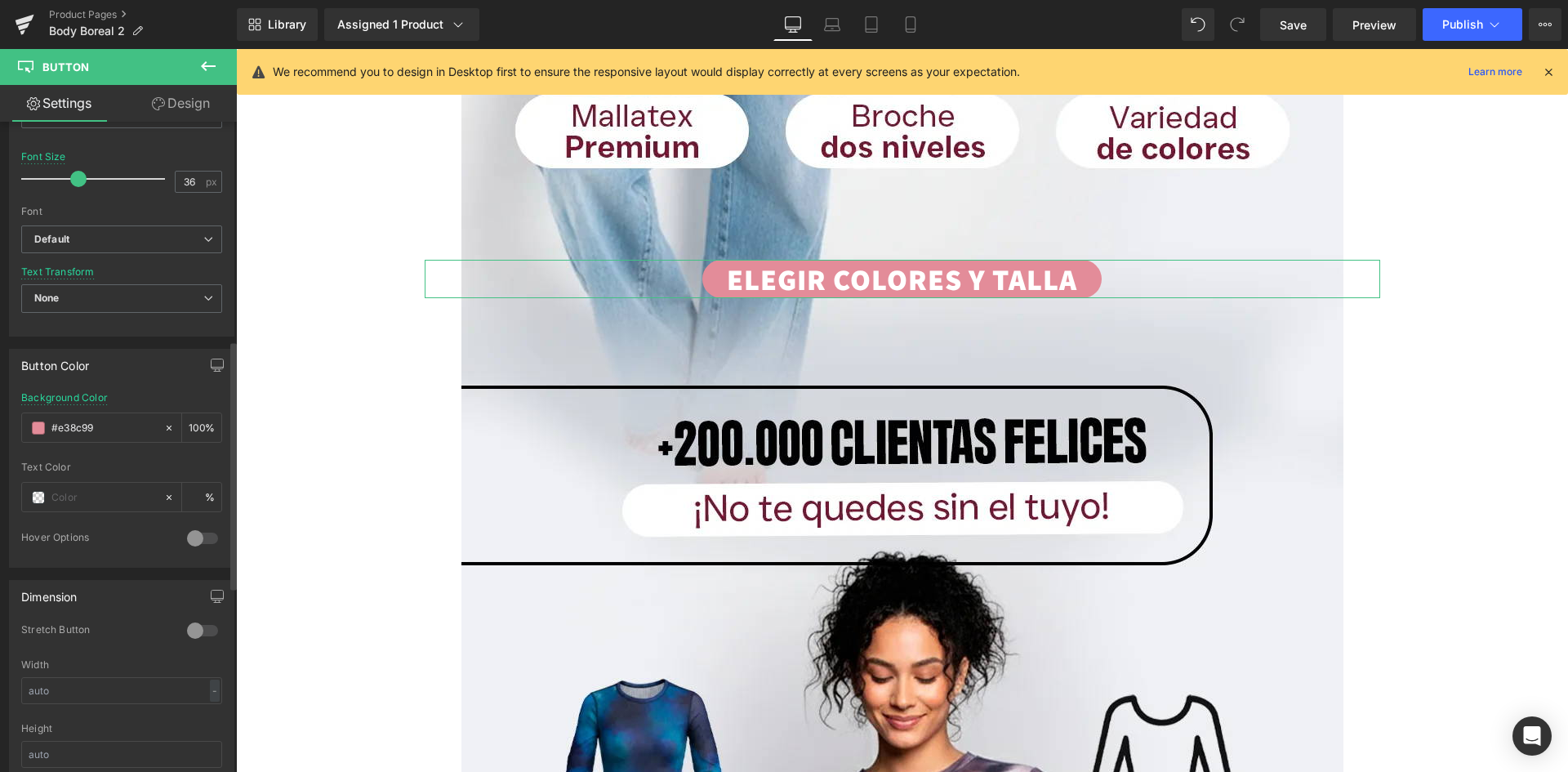
drag, startPoint x: 119, startPoint y: 427, endPoint x: 0, endPoint y: 426, distance: 119.0
click at [0, 426] on div "Button Color rgb(227, 140, 153) Background Color #e38c99 100 % Text Color % 0 H…" at bounding box center [122, 452] width 244 height 231
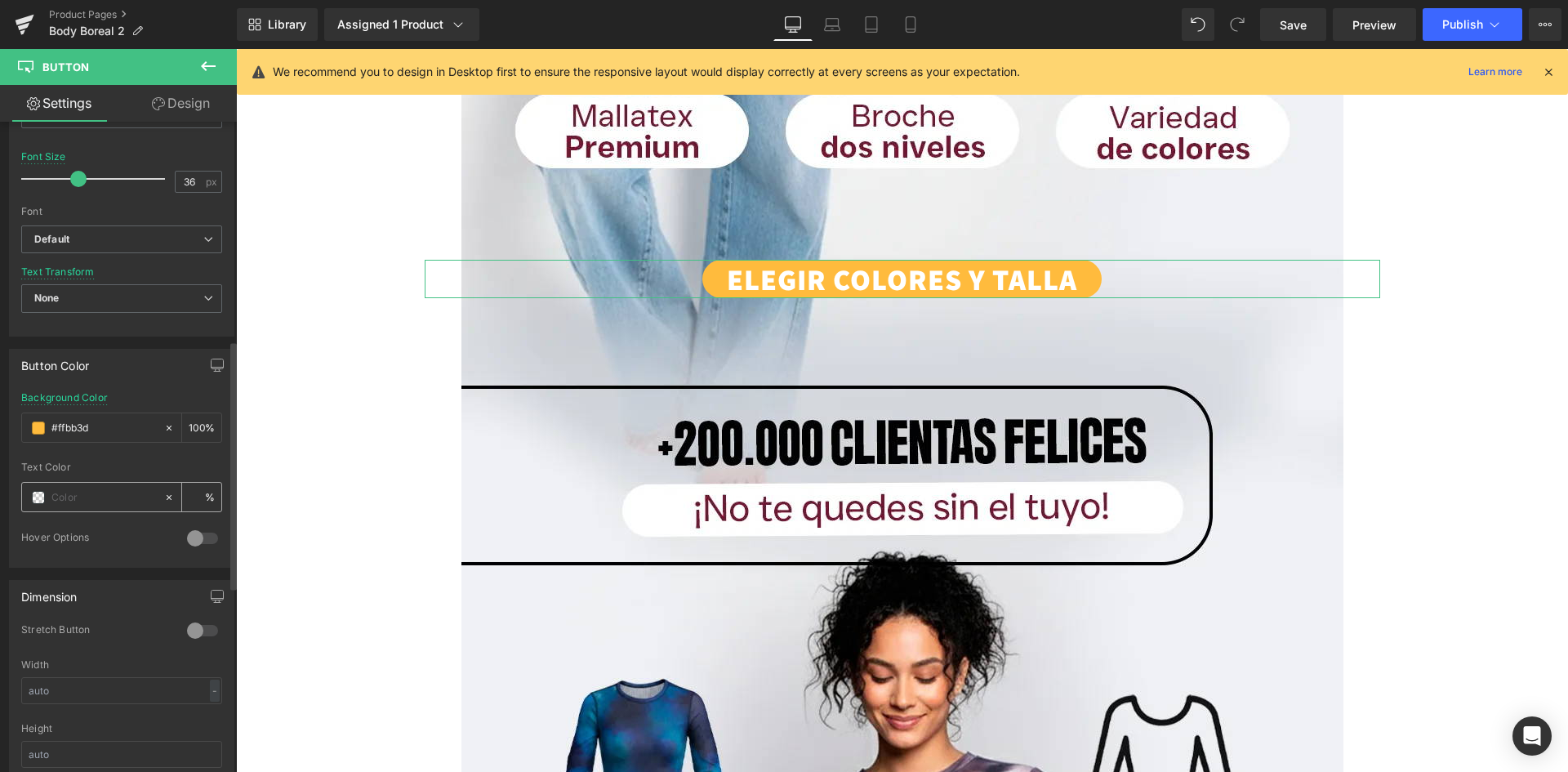
drag, startPoint x: 79, startPoint y: 503, endPoint x: 54, endPoint y: 502, distance: 25.0
click at [79, 503] on input "text" at bounding box center [104, 497] width 105 height 18
click at [43, 500] on span at bounding box center [38, 498] width 13 height 13
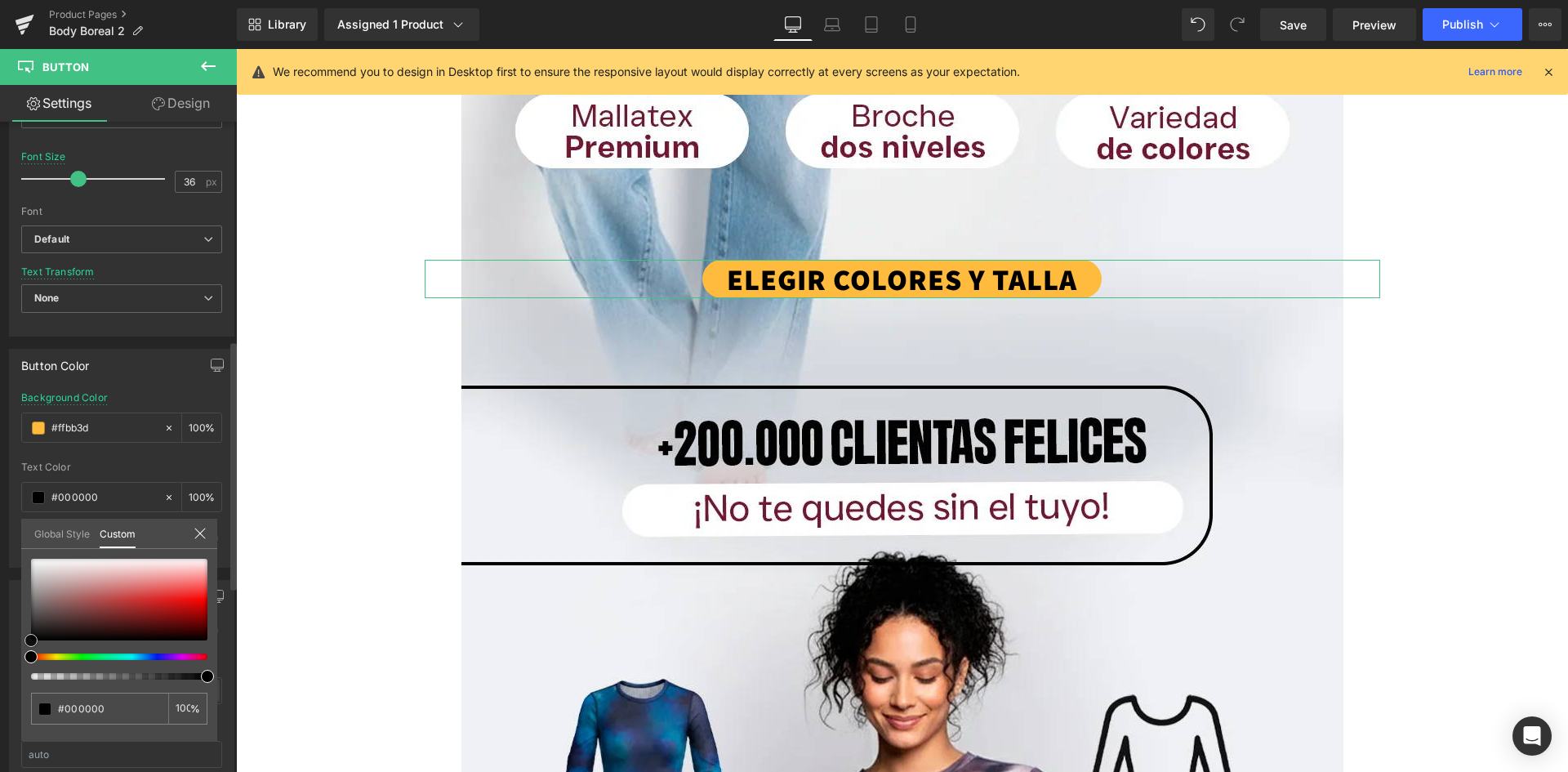
drag, startPoint x: 45, startPoint y: 625, endPoint x: 0, endPoint y: 693, distance: 81.5
click at [0, 568] on div "Button Color rgb(255, 187, 61) Background Color #ffbb3d 100 % rgba(0, 0, 0, 1) …" at bounding box center [122, 452] width 244 height 231
click at [1162, 333] on body "Ir directamente al contenido INICIO Iniciar sesión Facebook Instagram TikTok" at bounding box center [901, 667] width 1332 height 7609
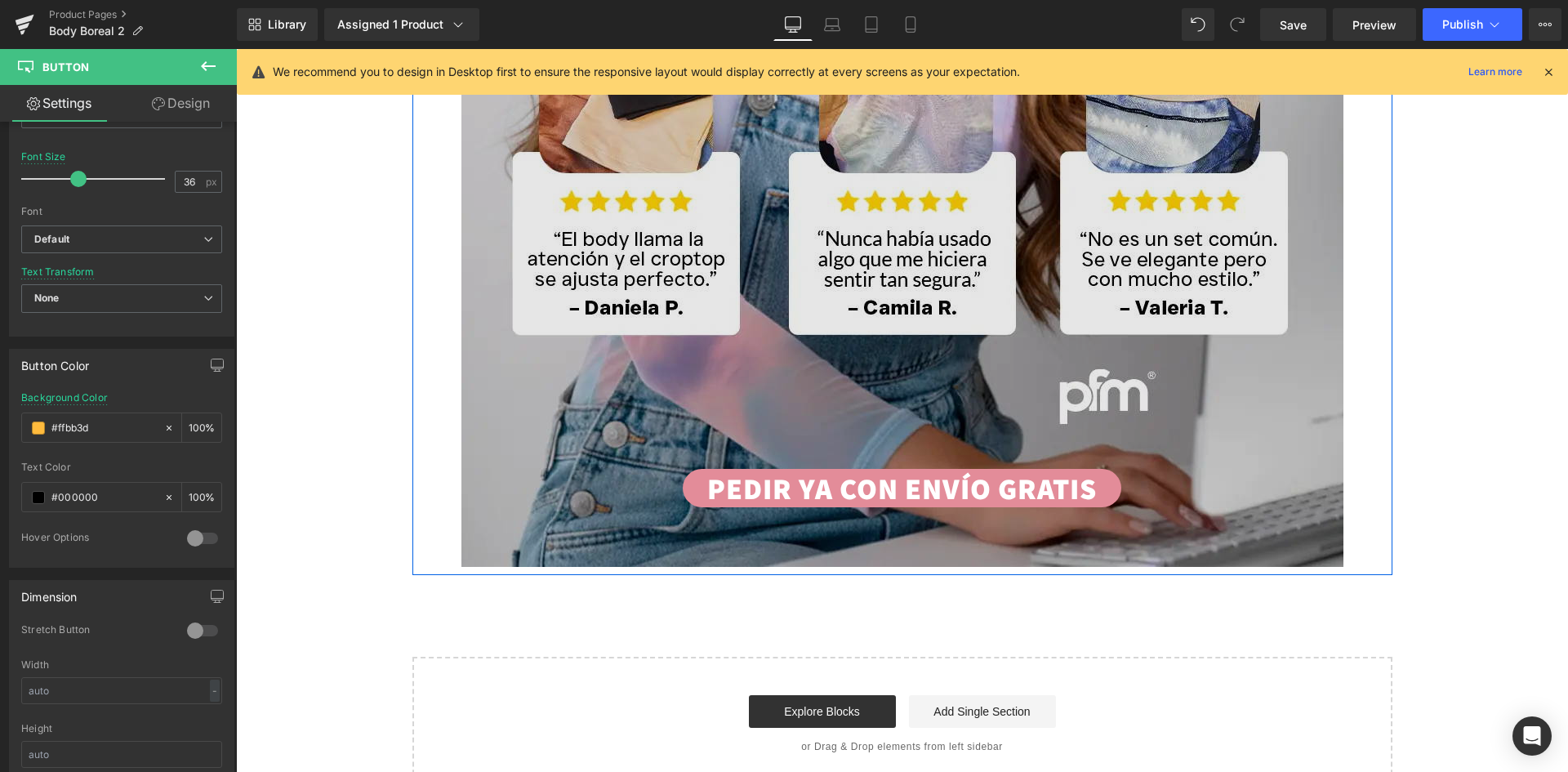
scroll to position [6616, 0]
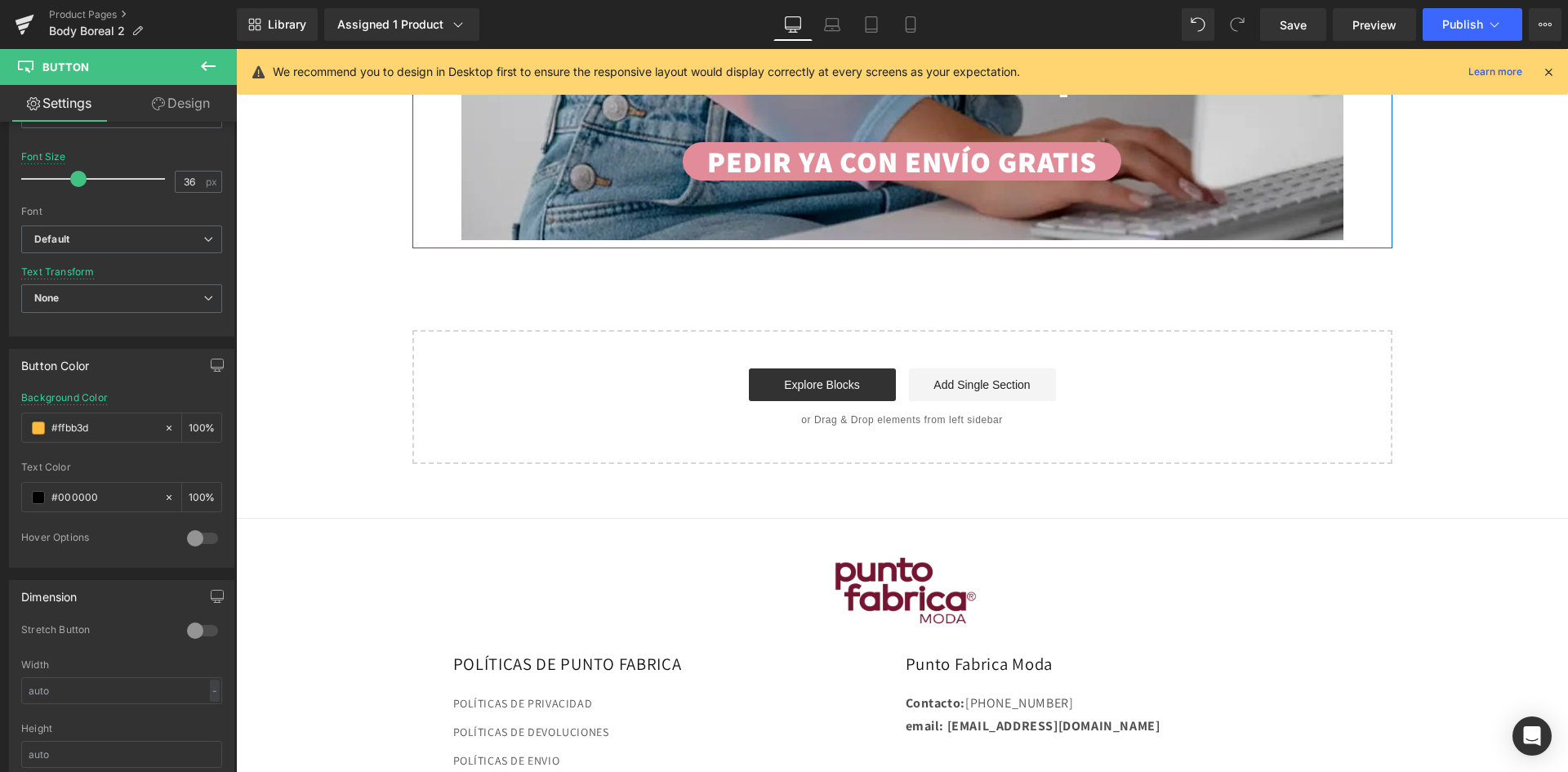
click at [1092, 157] on link "PEDIR YA CON ENVÍO GRATIS" at bounding box center [901, 161] width 438 height 38
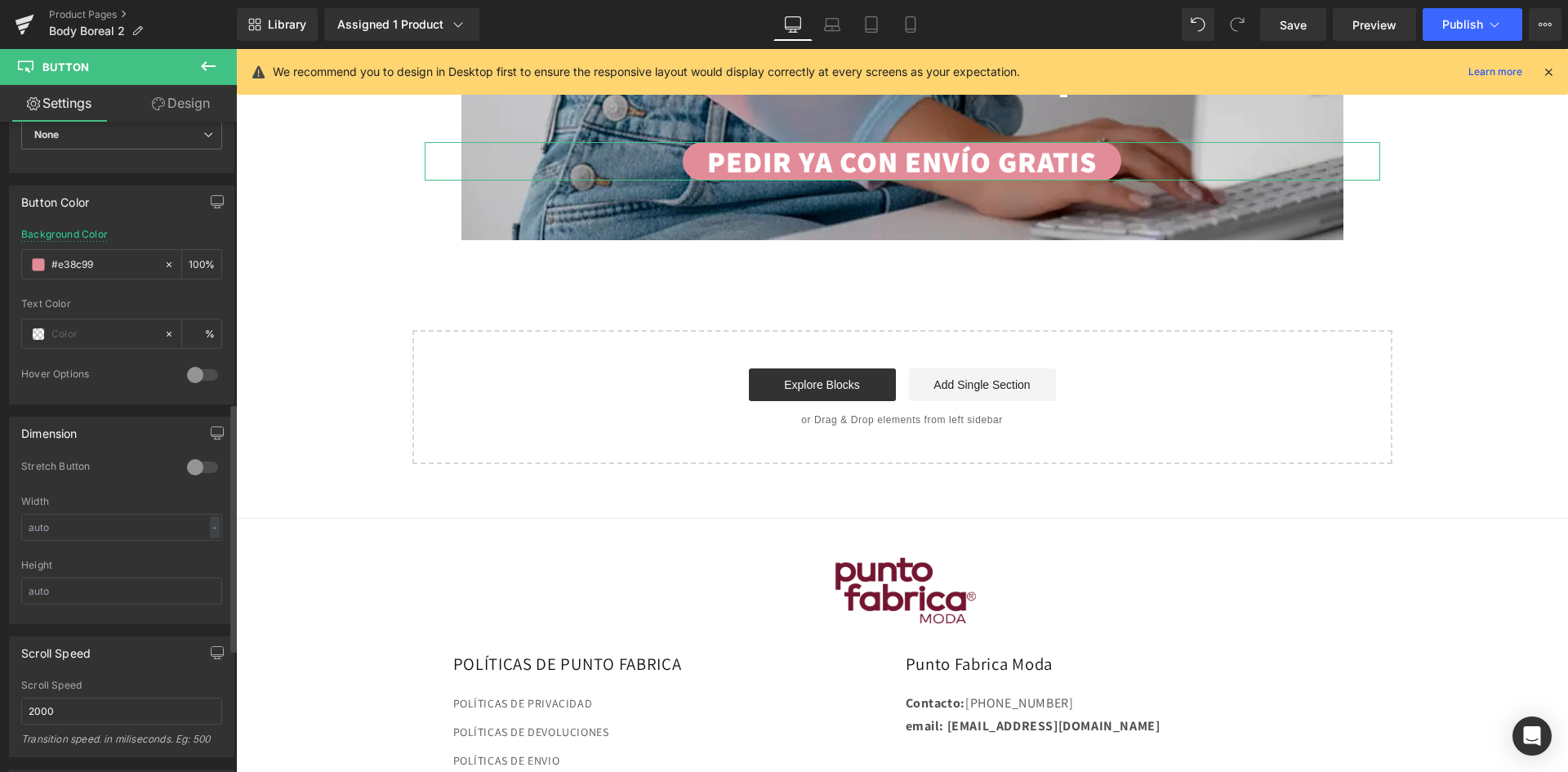
scroll to position [572, 0]
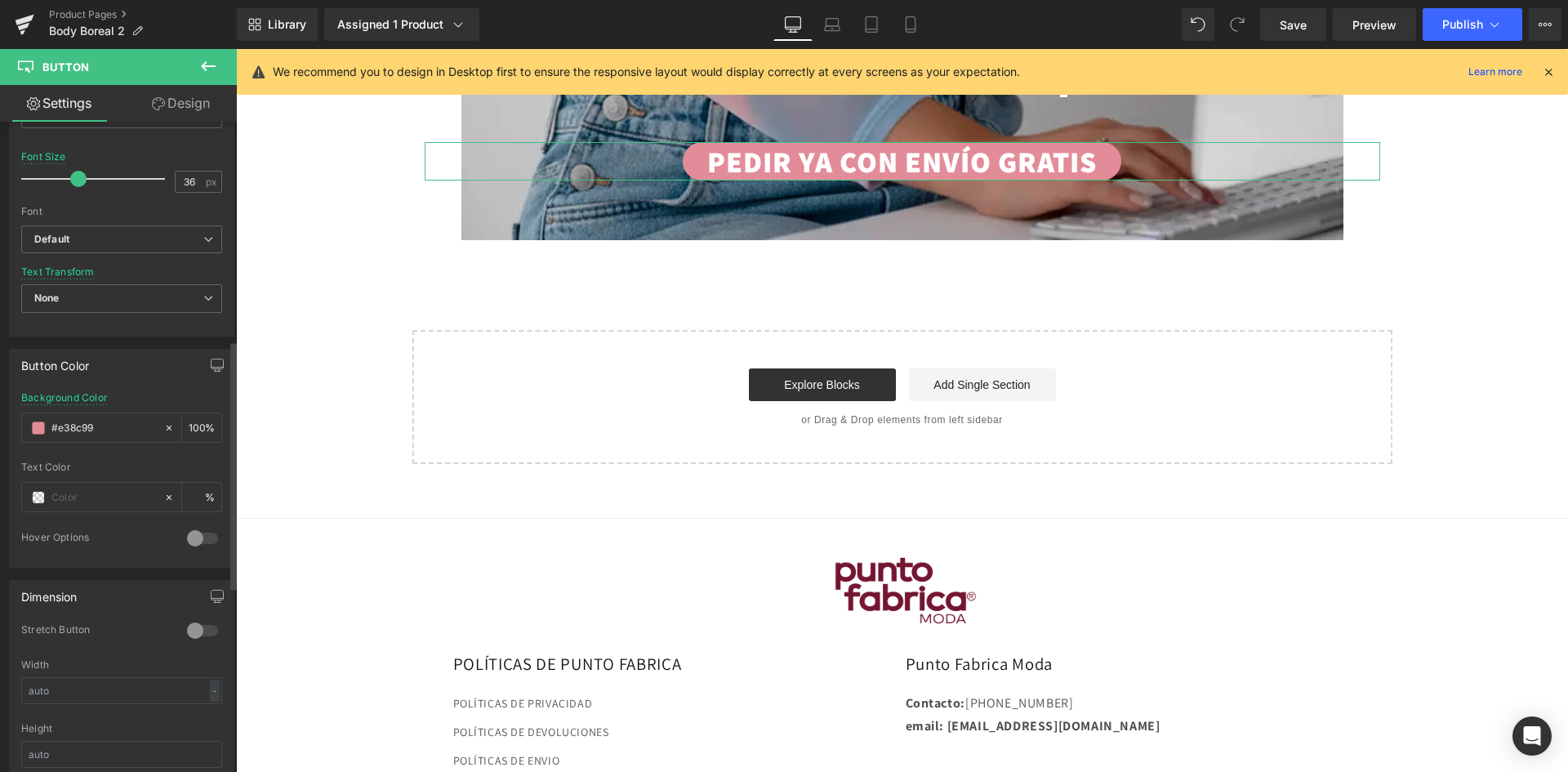
drag, startPoint x: 117, startPoint y: 429, endPoint x: 0, endPoint y: 430, distance: 117.0
click at [0, 425] on div "Button Color rgb(227, 140, 153) Background Color #e38c99 100 % Text Color % 0 H…" at bounding box center [122, 452] width 244 height 231
paste input "ffbb3d"
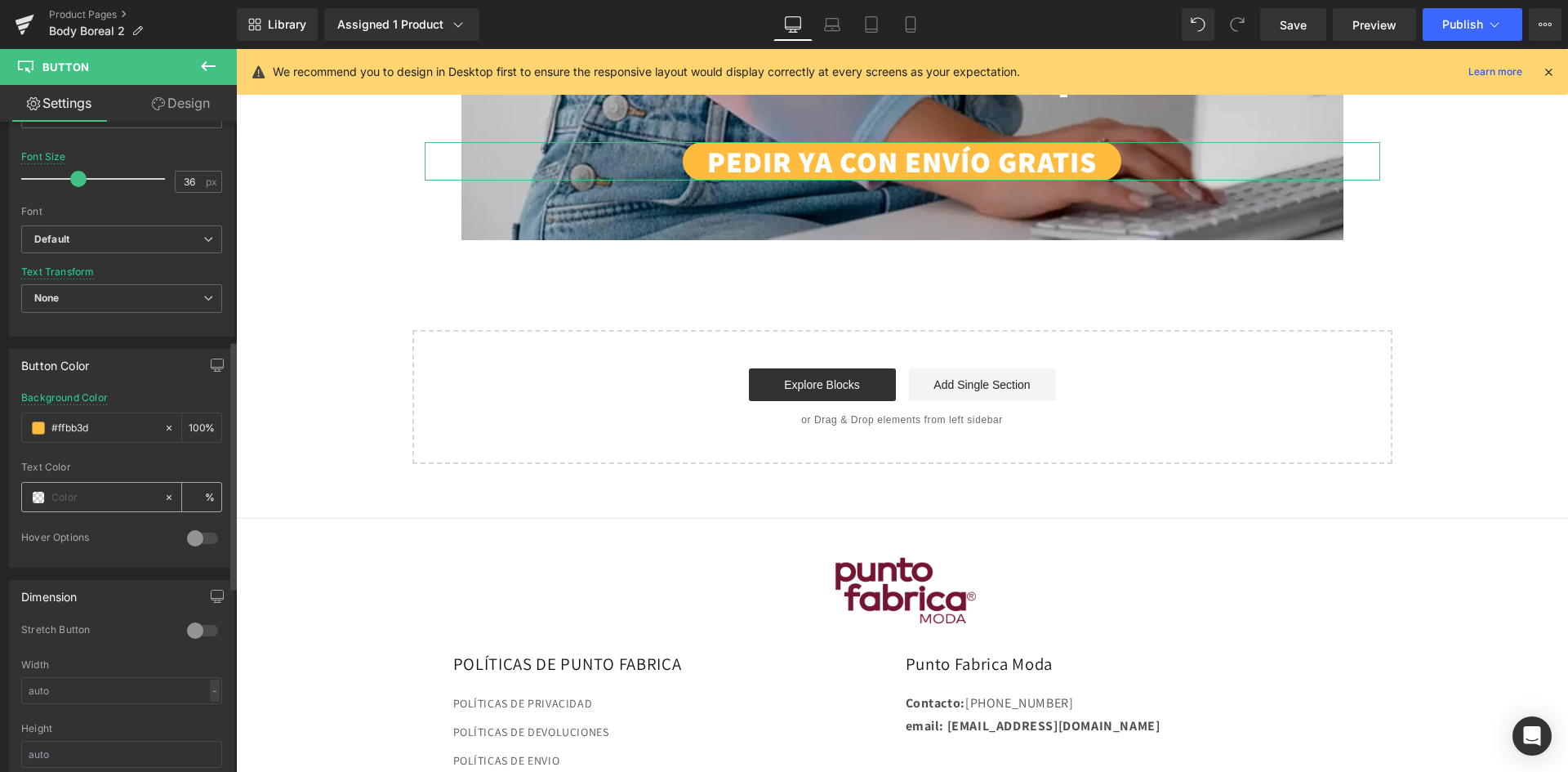
click at [35, 502] on span at bounding box center [38, 498] width 13 height 13
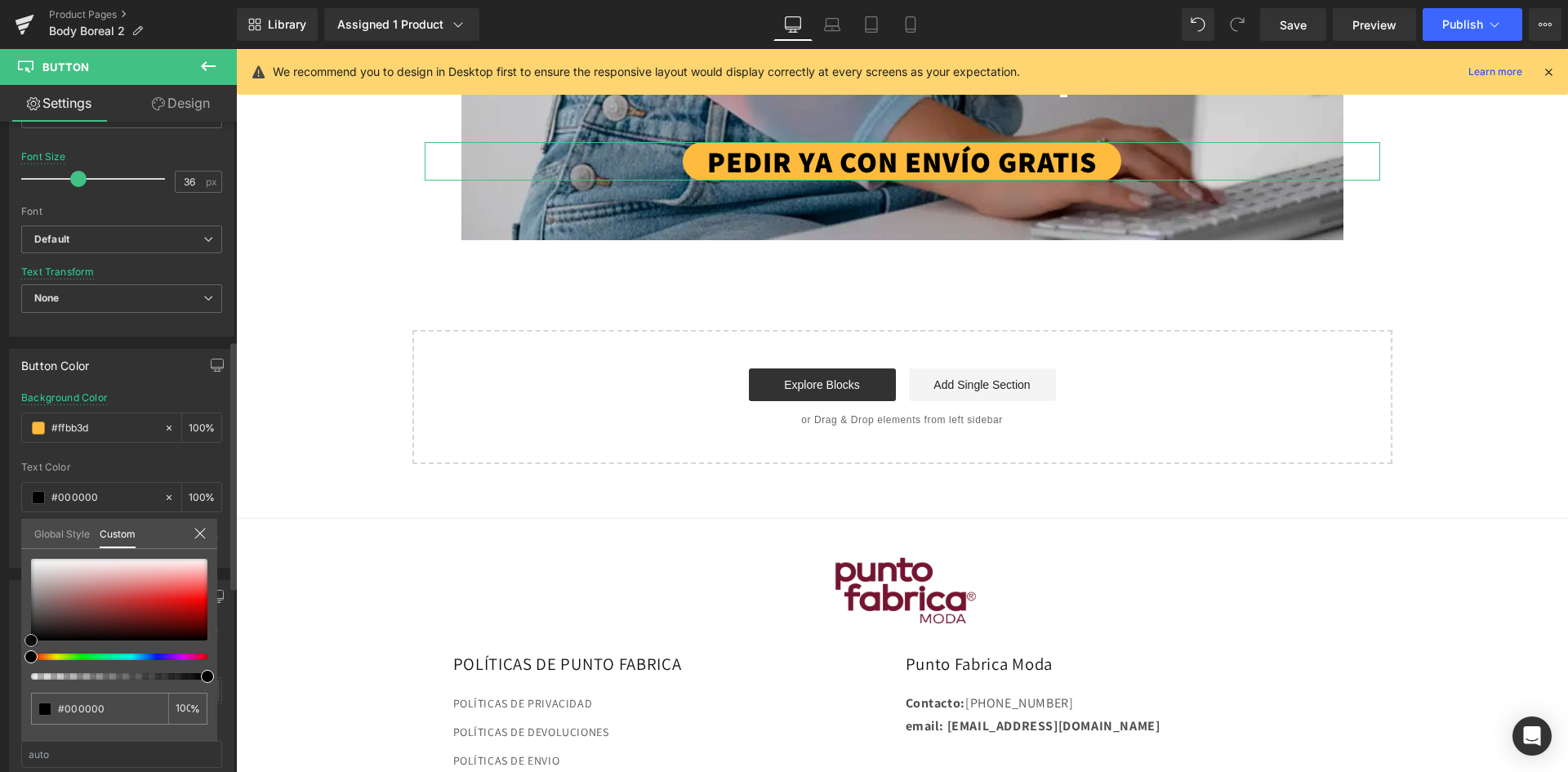
drag, startPoint x: 14, startPoint y: 651, endPoint x: 0, endPoint y: 672, distance: 25.2
click at [0, 568] on div "Button Color rgb(255, 187, 61) Background Color #ffbb3d 100 % rgba(0, 0, 0, 1) …" at bounding box center [122, 452] width 244 height 231
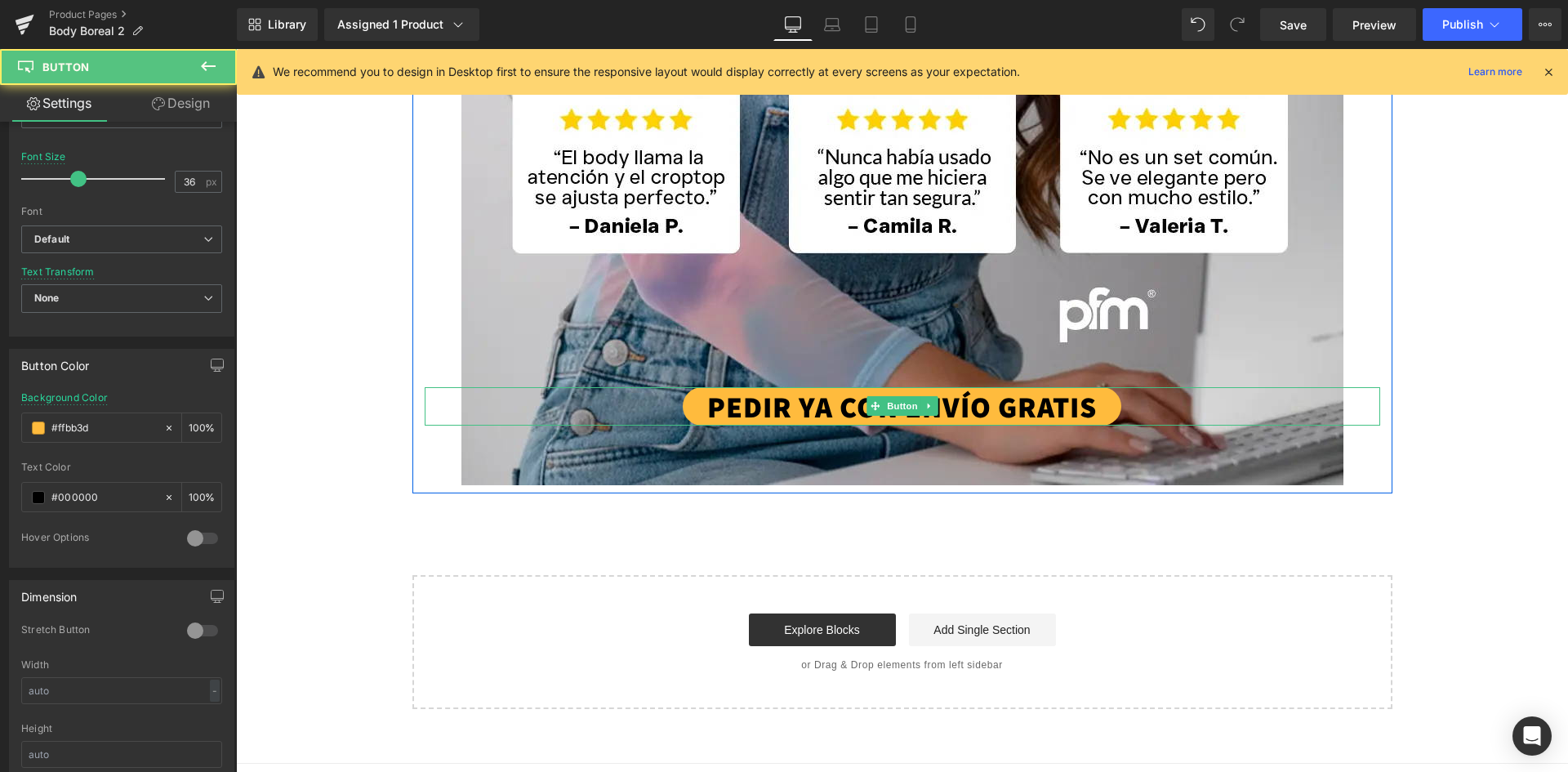
click at [814, 407] on link "PEDIR YA CON ENVÍO GRATIS" at bounding box center [901, 406] width 438 height 38
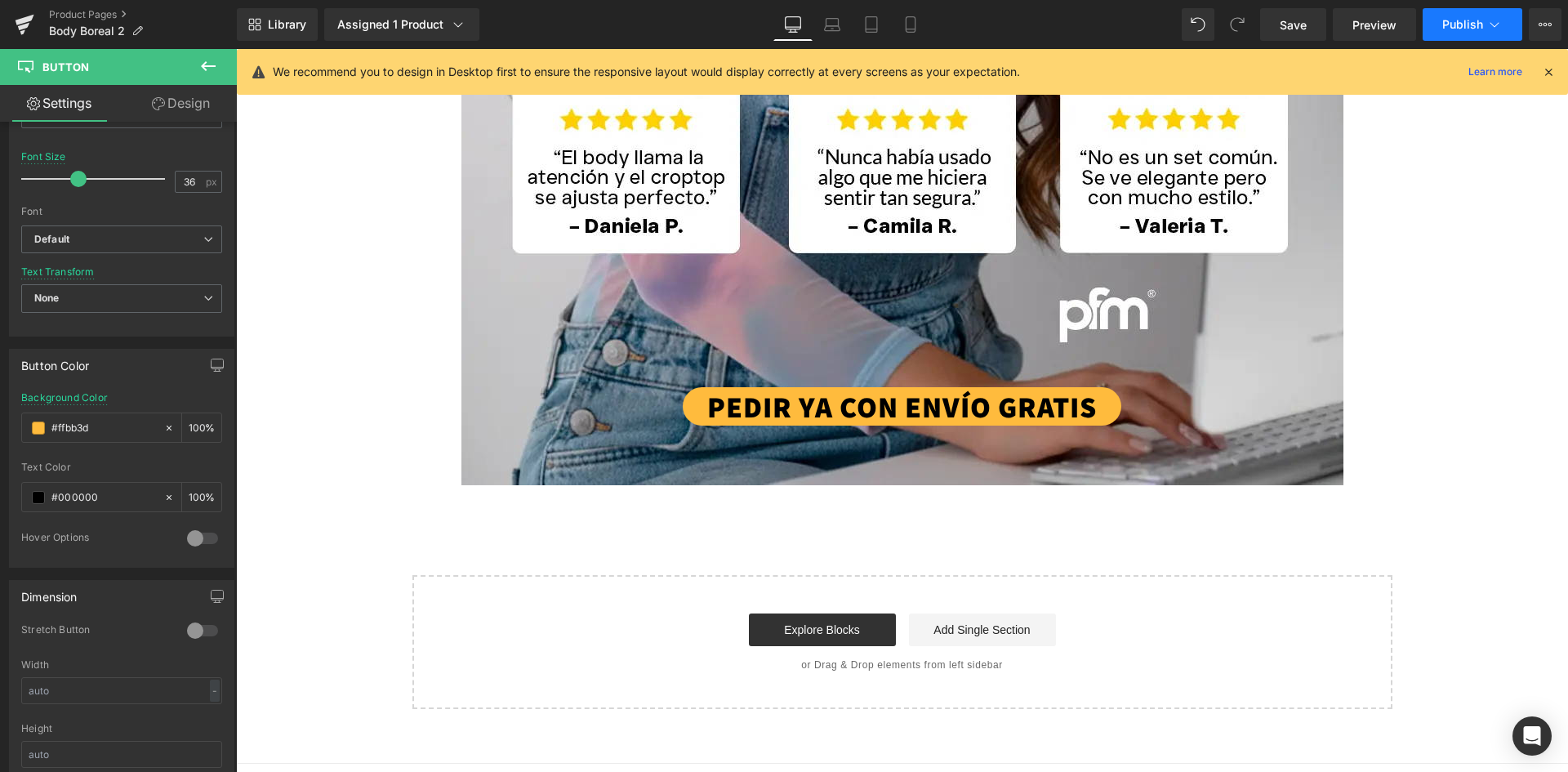
click at [1467, 23] on span "Publish" at bounding box center [1463, 24] width 41 height 13
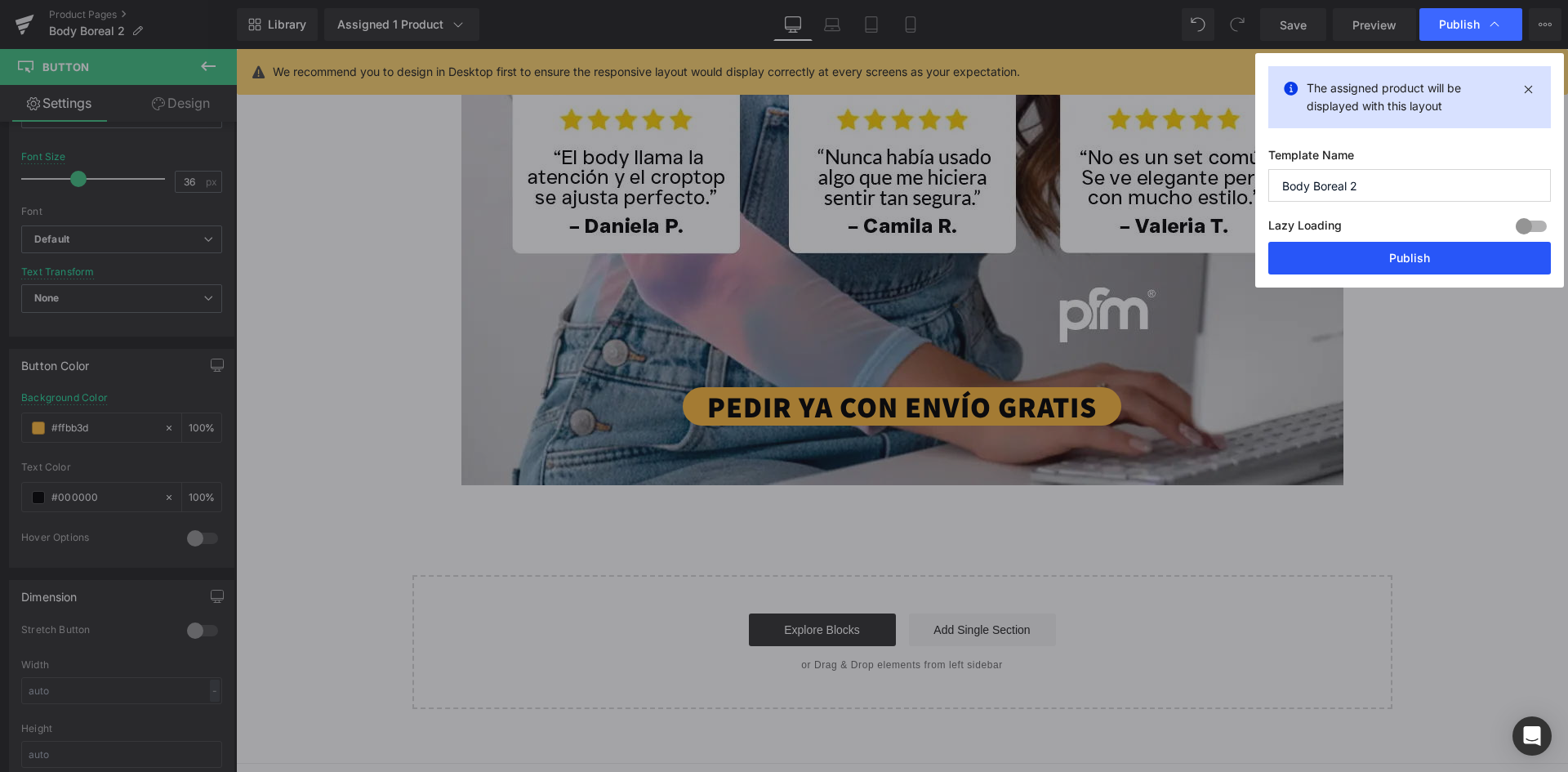
click at [1428, 257] on button "Publish" at bounding box center [1410, 258] width 283 height 33
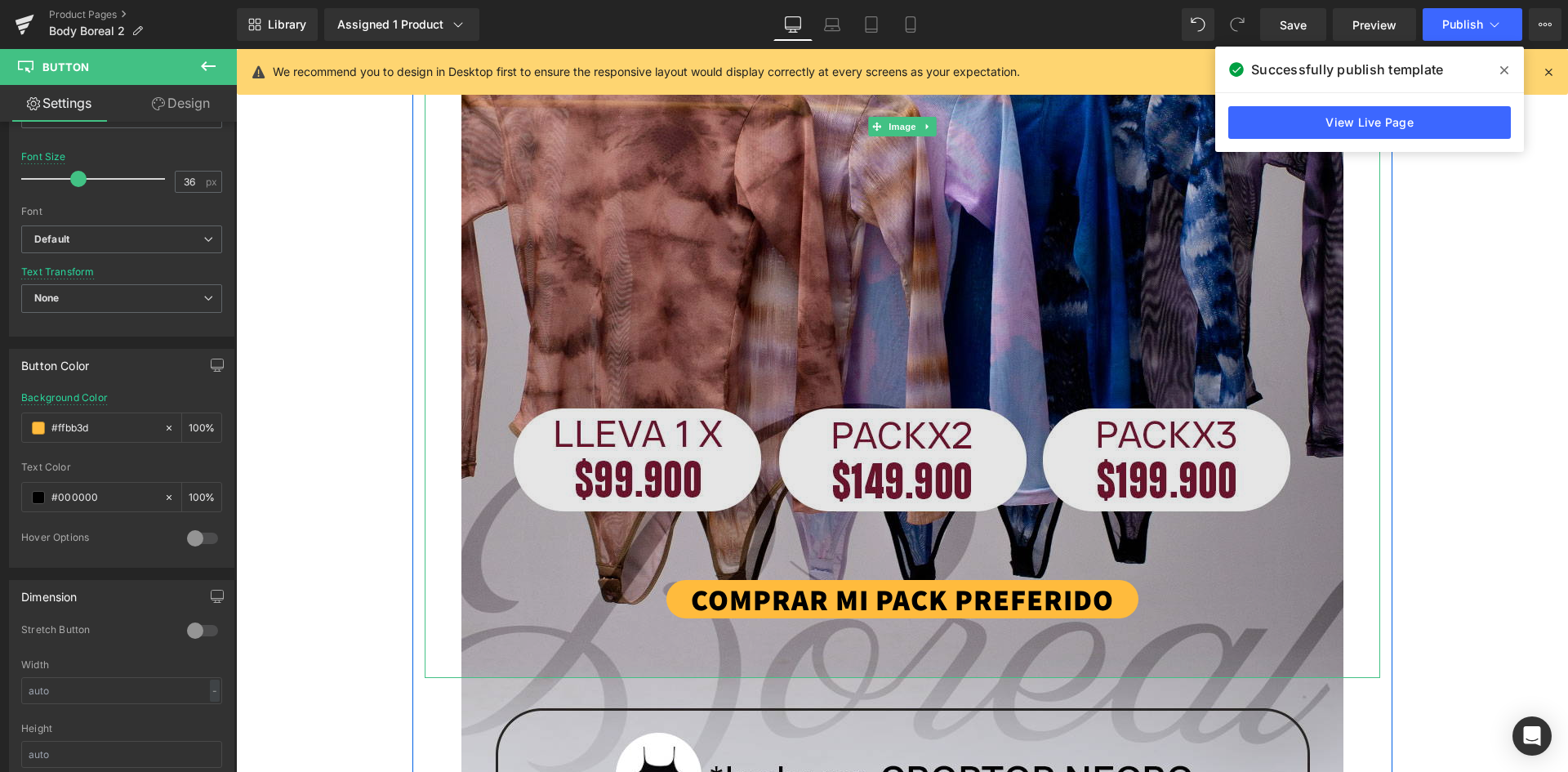
scroll to position [735, 0]
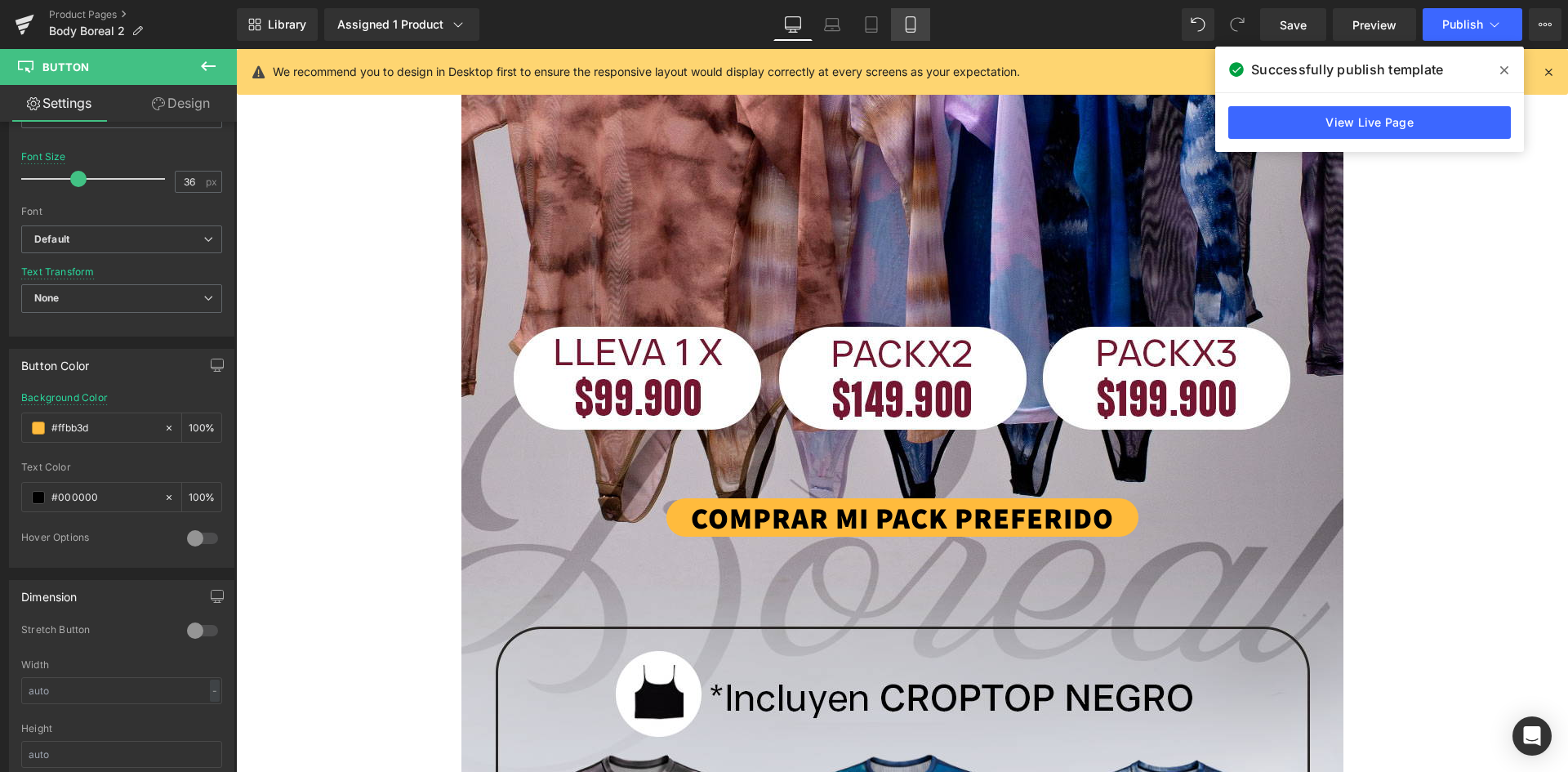
click at [912, 23] on icon at bounding box center [911, 25] width 17 height 17
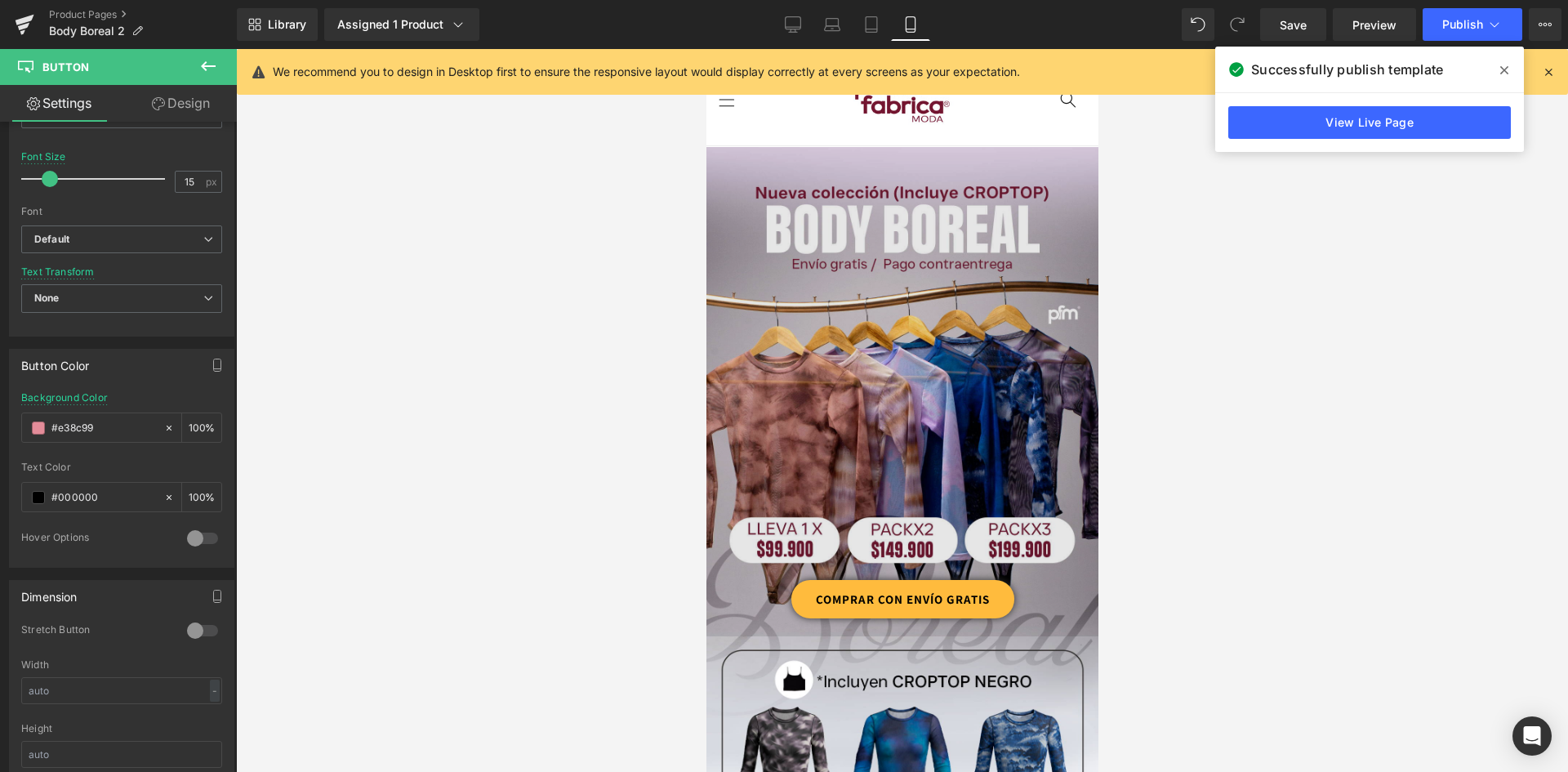
click at [986, 580] on link "COMPRAR CON ENVÍO GRATIS" at bounding box center [901, 599] width 223 height 38
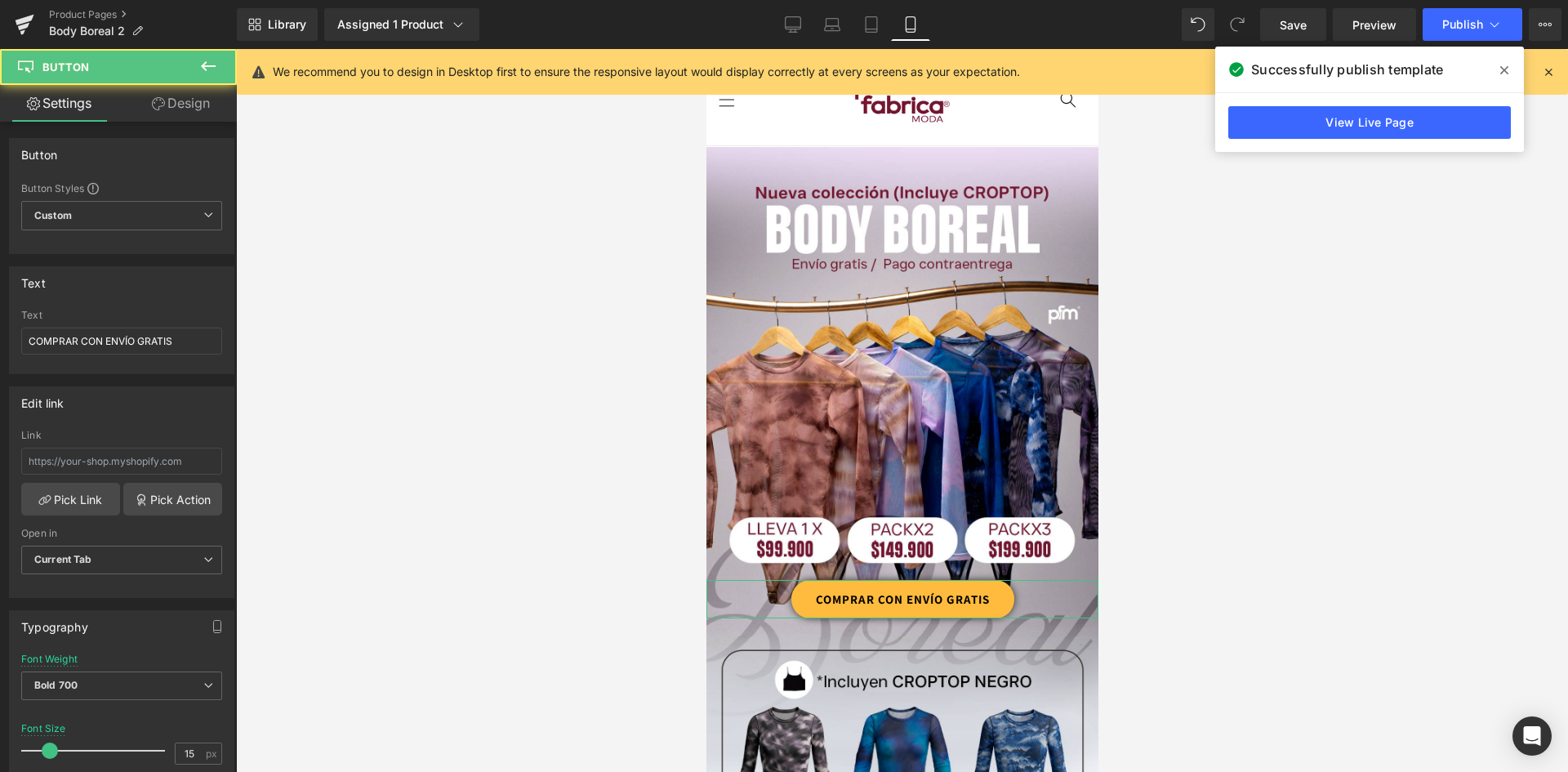
click at [182, 109] on link "Design" at bounding box center [181, 104] width 119 height 37
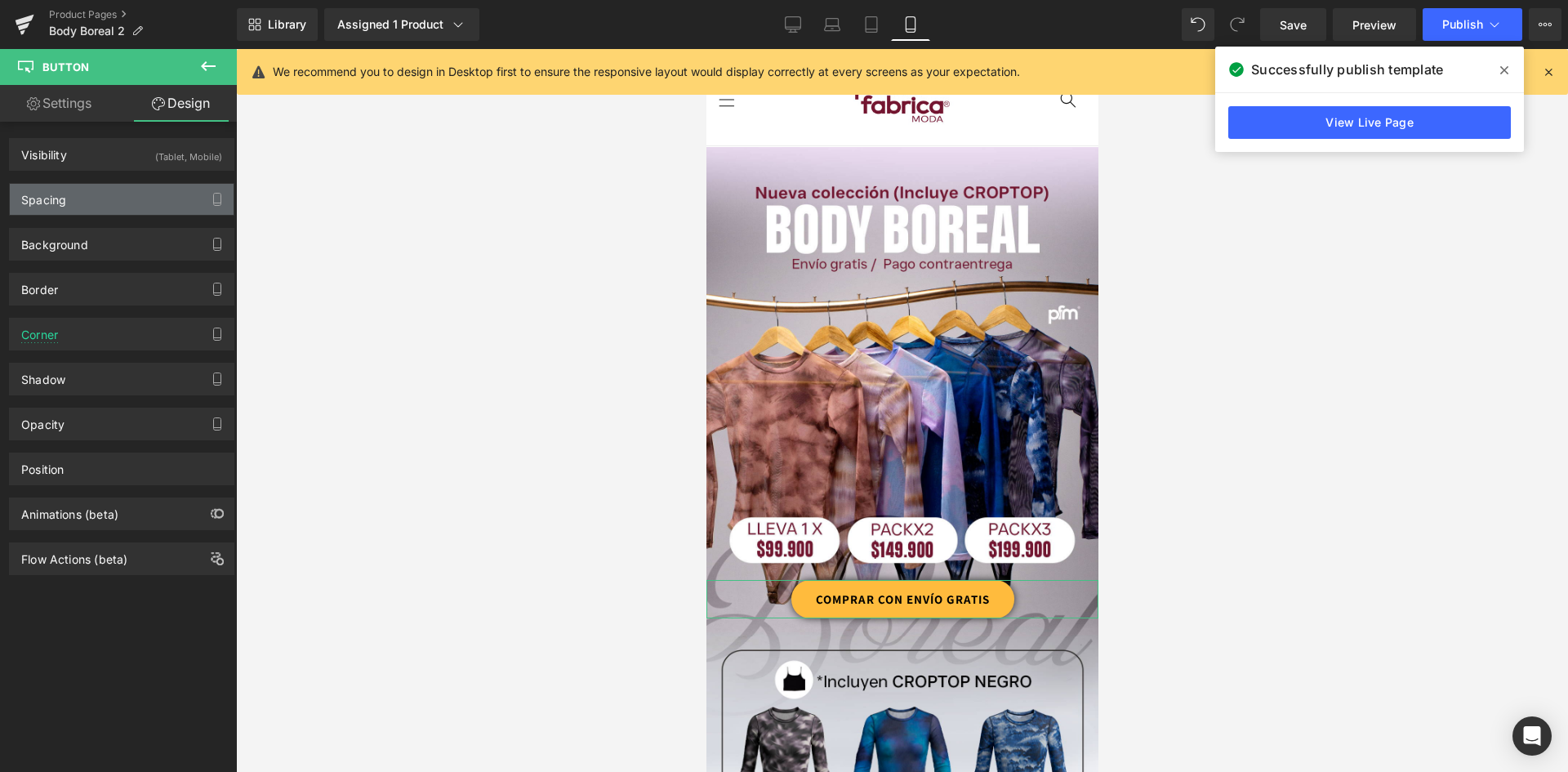
click at [76, 197] on div "Spacing" at bounding box center [122, 199] width 224 height 31
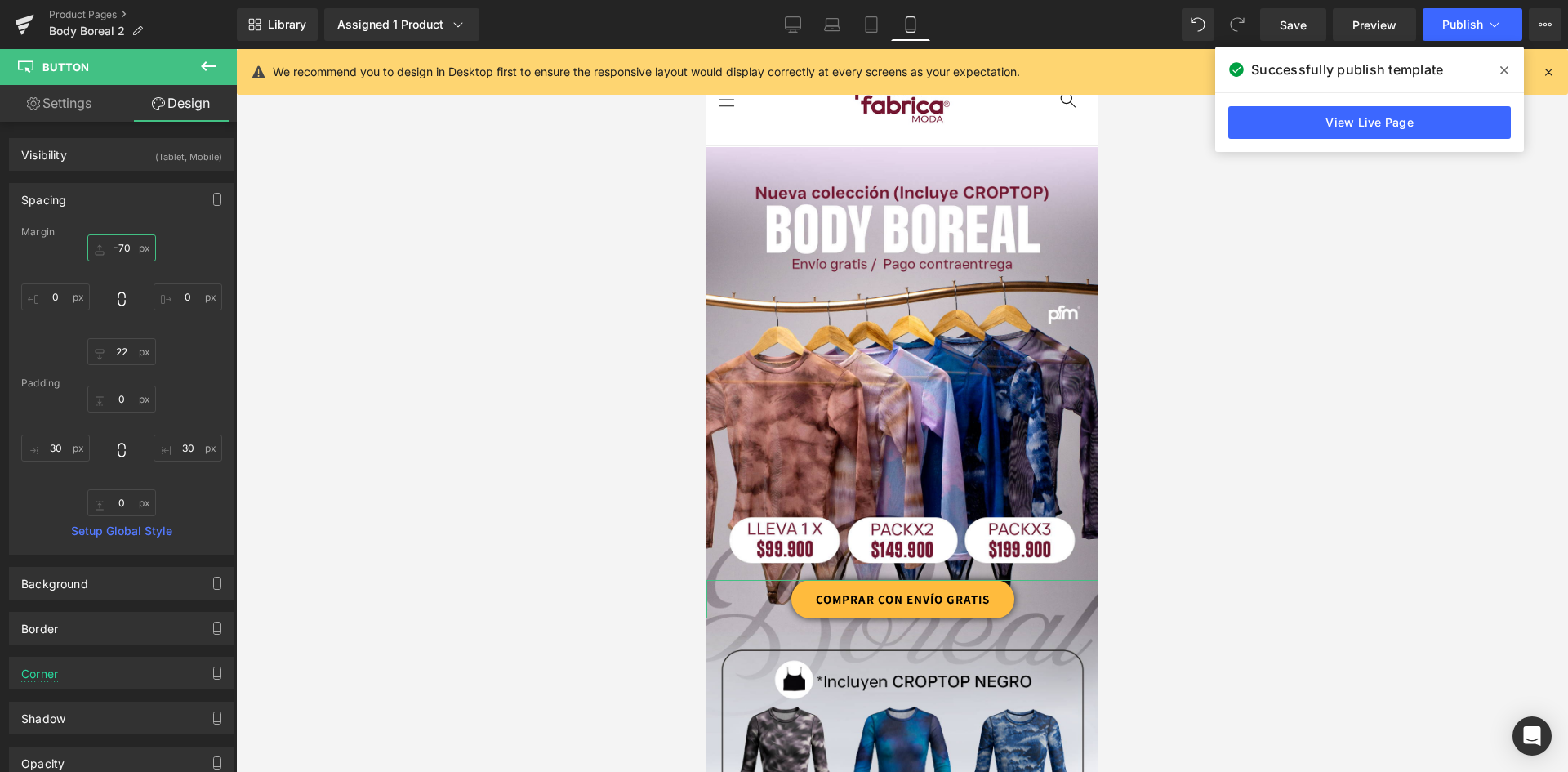
click at [122, 251] on input "-70" at bounding box center [121, 248] width 69 height 27
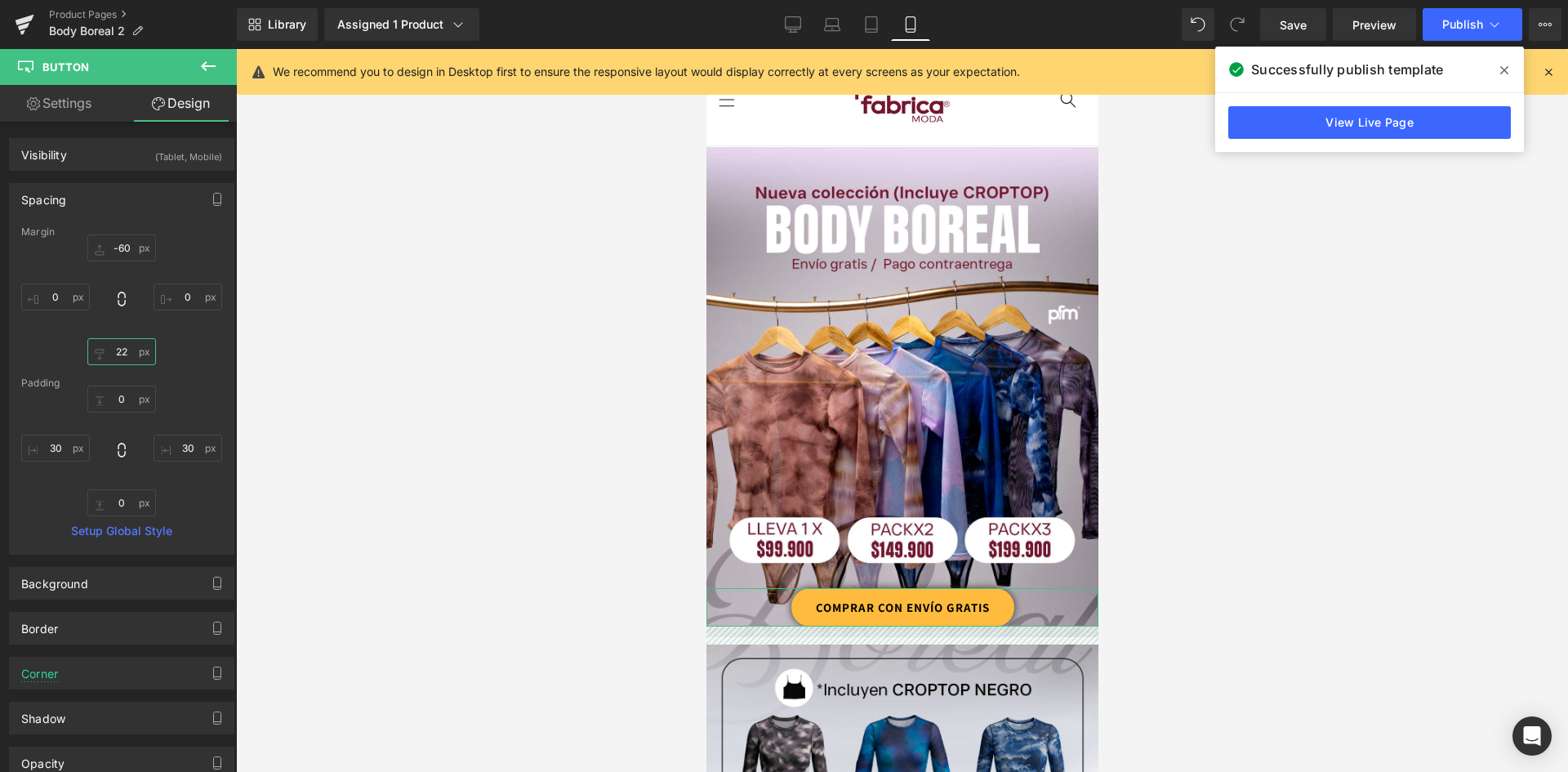
click at [123, 346] on input "22" at bounding box center [121, 351] width 69 height 27
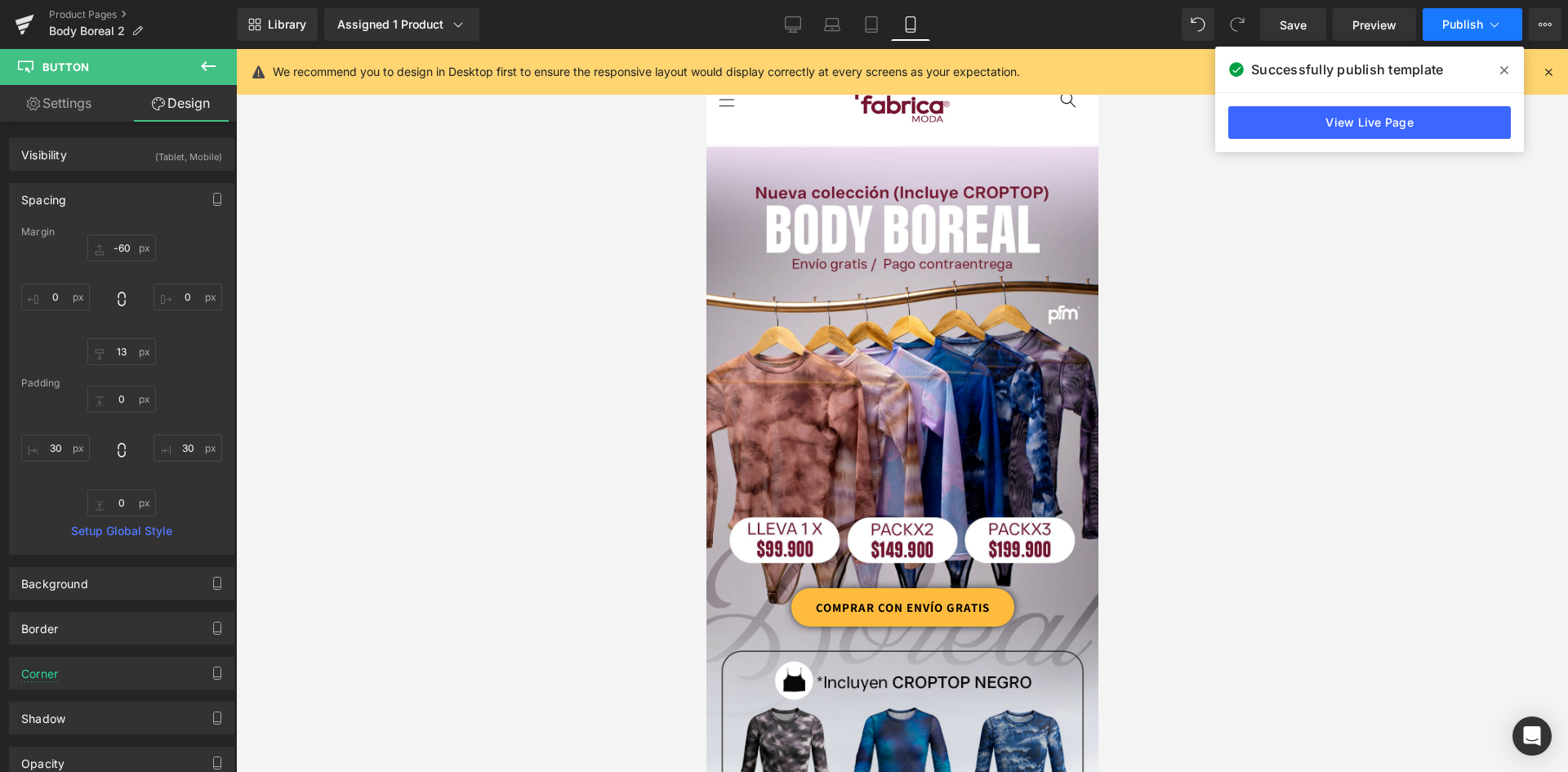
click at [1472, 24] on span "Publish" at bounding box center [1463, 24] width 41 height 13
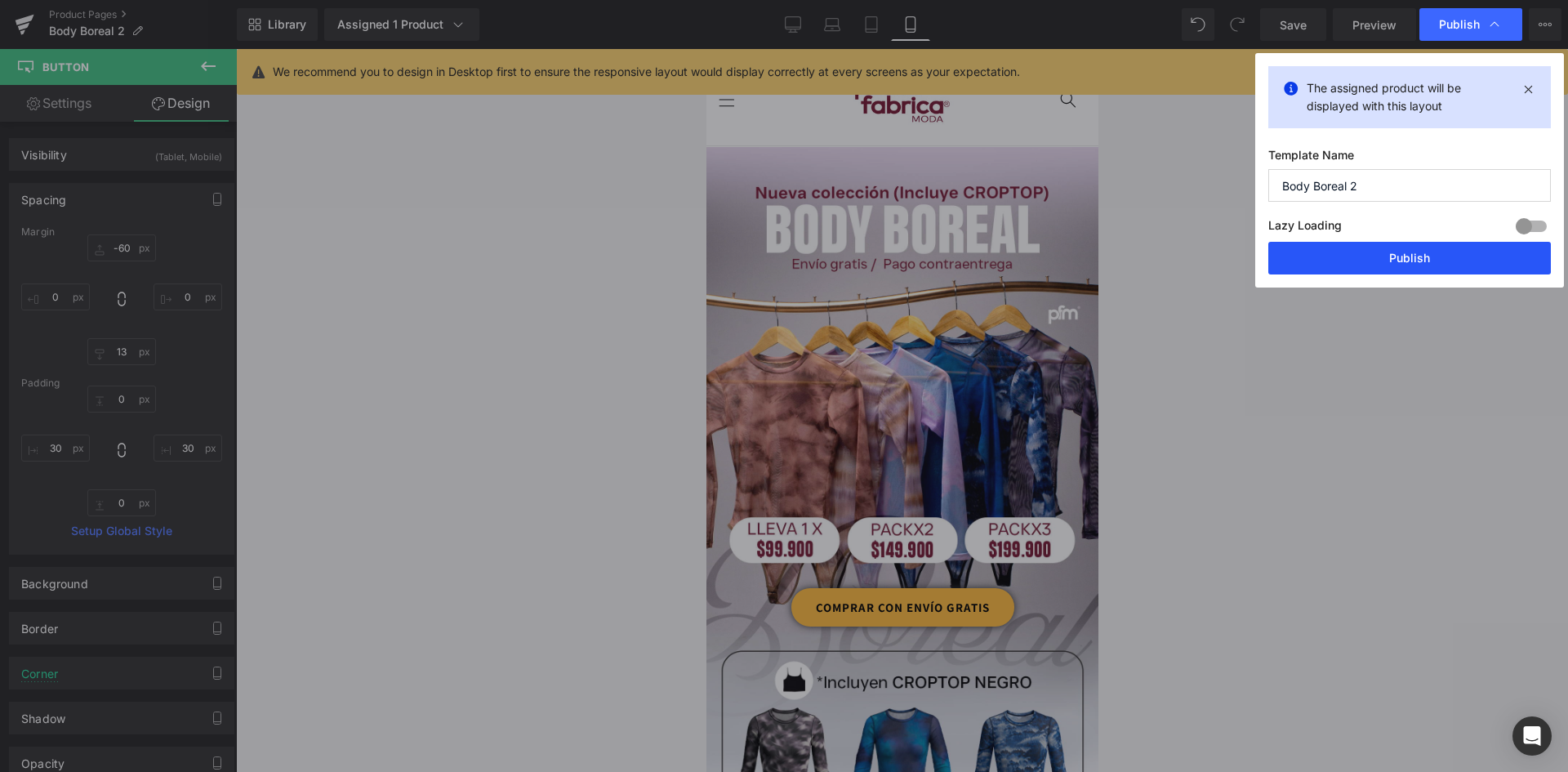
click at [1456, 248] on button "Publish" at bounding box center [1410, 258] width 283 height 33
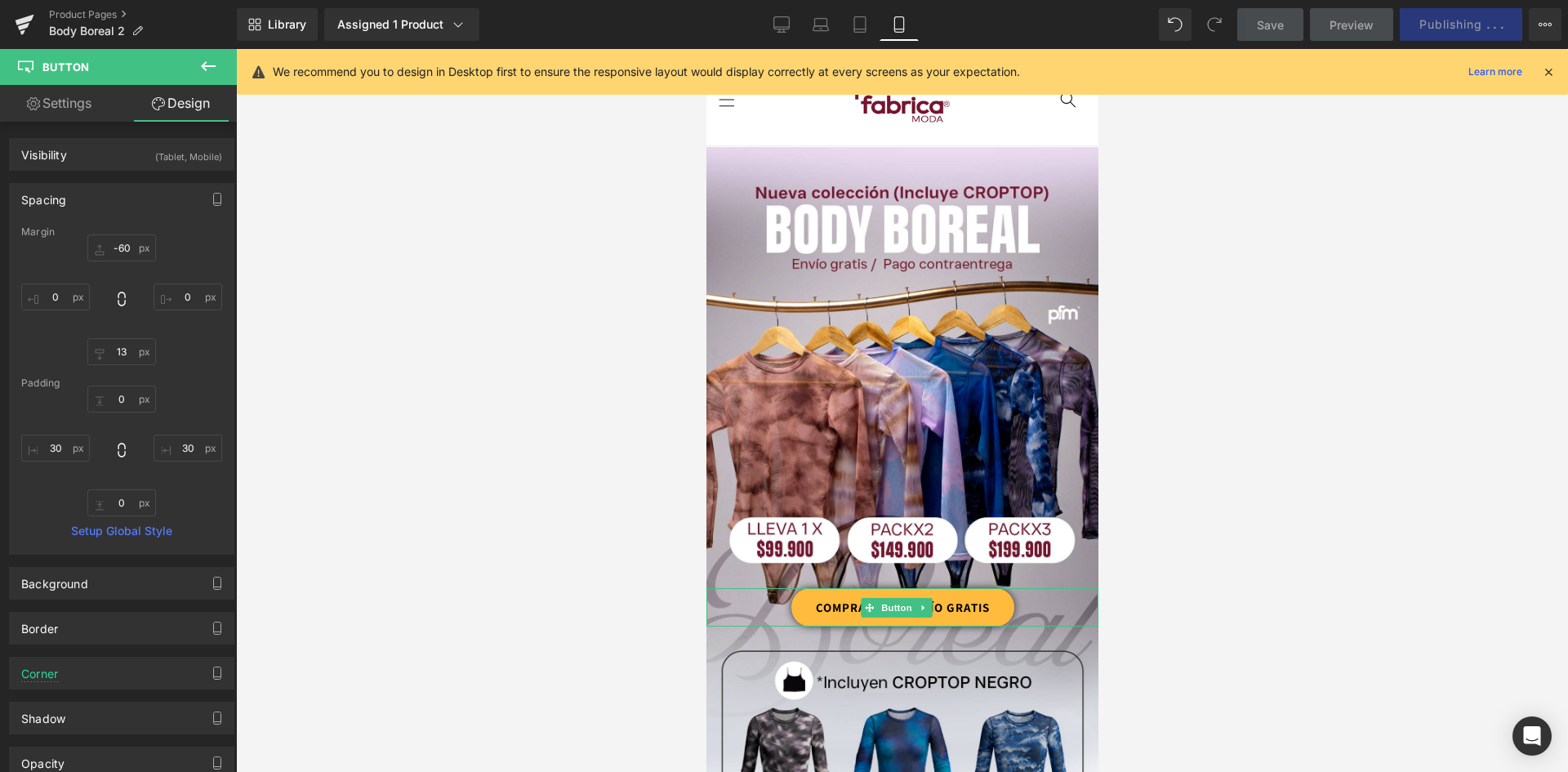
click at [992, 588] on link "COMPRAR CON ENVÍO GRATIS" at bounding box center [901, 607] width 223 height 38
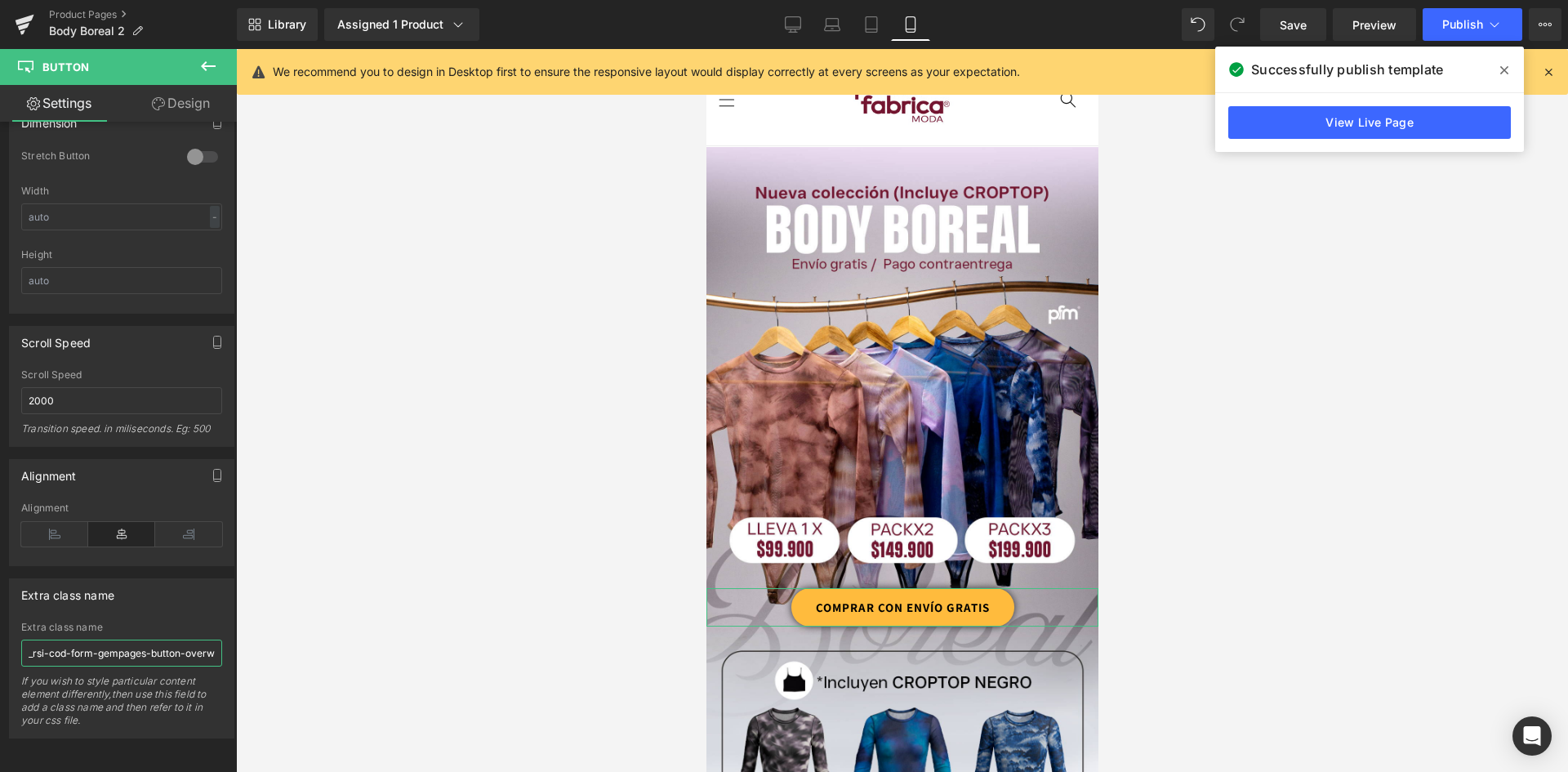
scroll to position [0, 146]
drag, startPoint x: 28, startPoint y: 640, endPoint x: 408, endPoint y: 642, distance: 380.0
click at [408, 642] on div "You are previewing how the will restyle your page. You can not edit Elements in…" at bounding box center [784, 400] width 1568 height 800
click at [53, 647] on input "_rsi-cod-form-gempages-button-overwrite _rsi-cod-form-is-gempage" at bounding box center [121, 653] width 201 height 27
click at [64, 640] on input "_rsi-cod-form-gempages-button-overwrite _rsi-cod-form-is-gempage" at bounding box center [121, 653] width 201 height 27
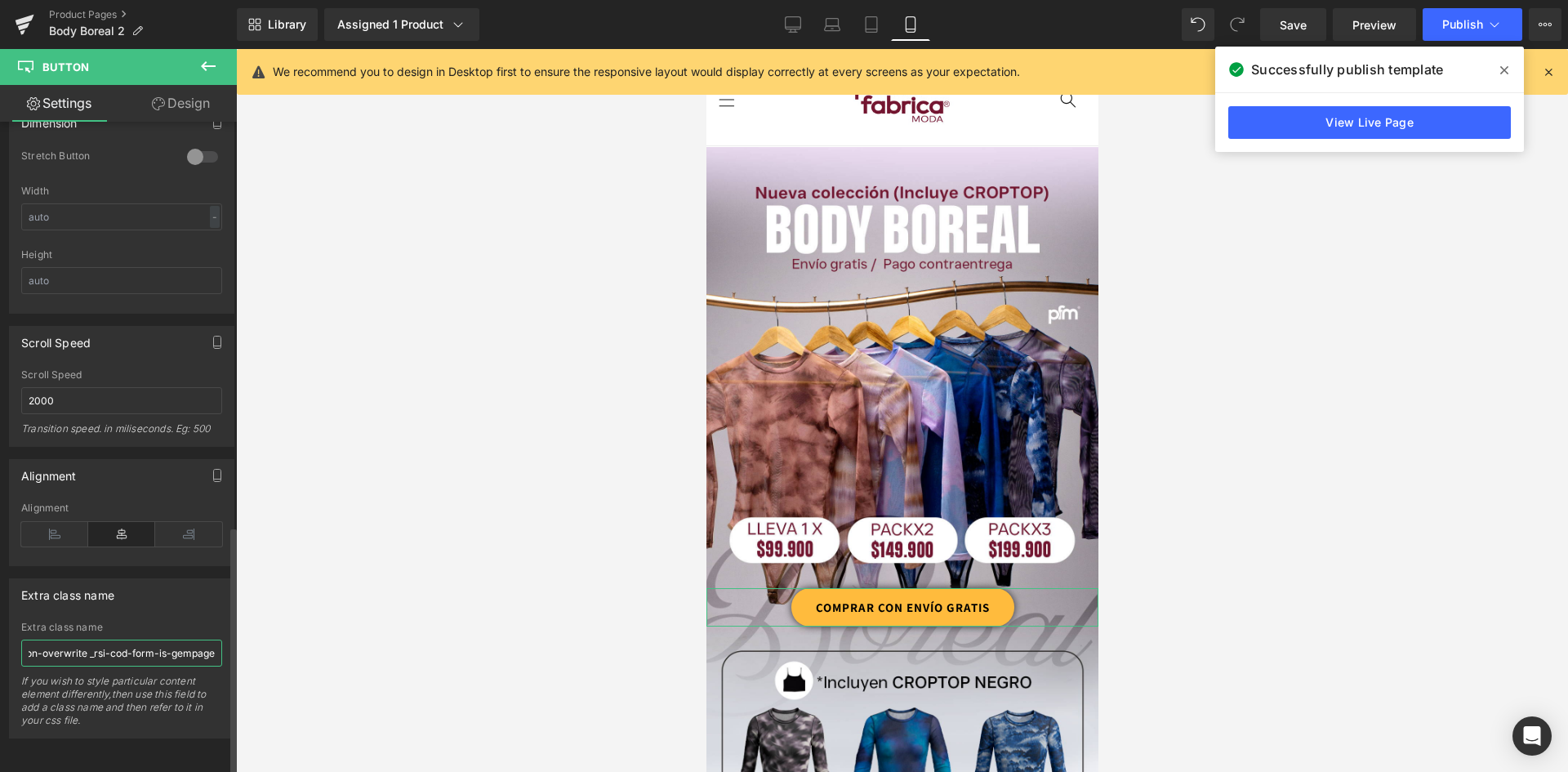
scroll to position [0, 0]
drag, startPoint x: 32, startPoint y: 637, endPoint x: 0, endPoint y: 637, distance: 32.0
click at [0, 637] on div "Extra class name _rsi-cod-form-gempages-button-overwrite _rsi-cod-form-is-gempa…" at bounding box center [122, 652] width 244 height 172
click at [41, 642] on input "_rsi-cod-form-gempages-button-overwrite _rsi-cod-form-is-gempage" at bounding box center [121, 653] width 201 height 27
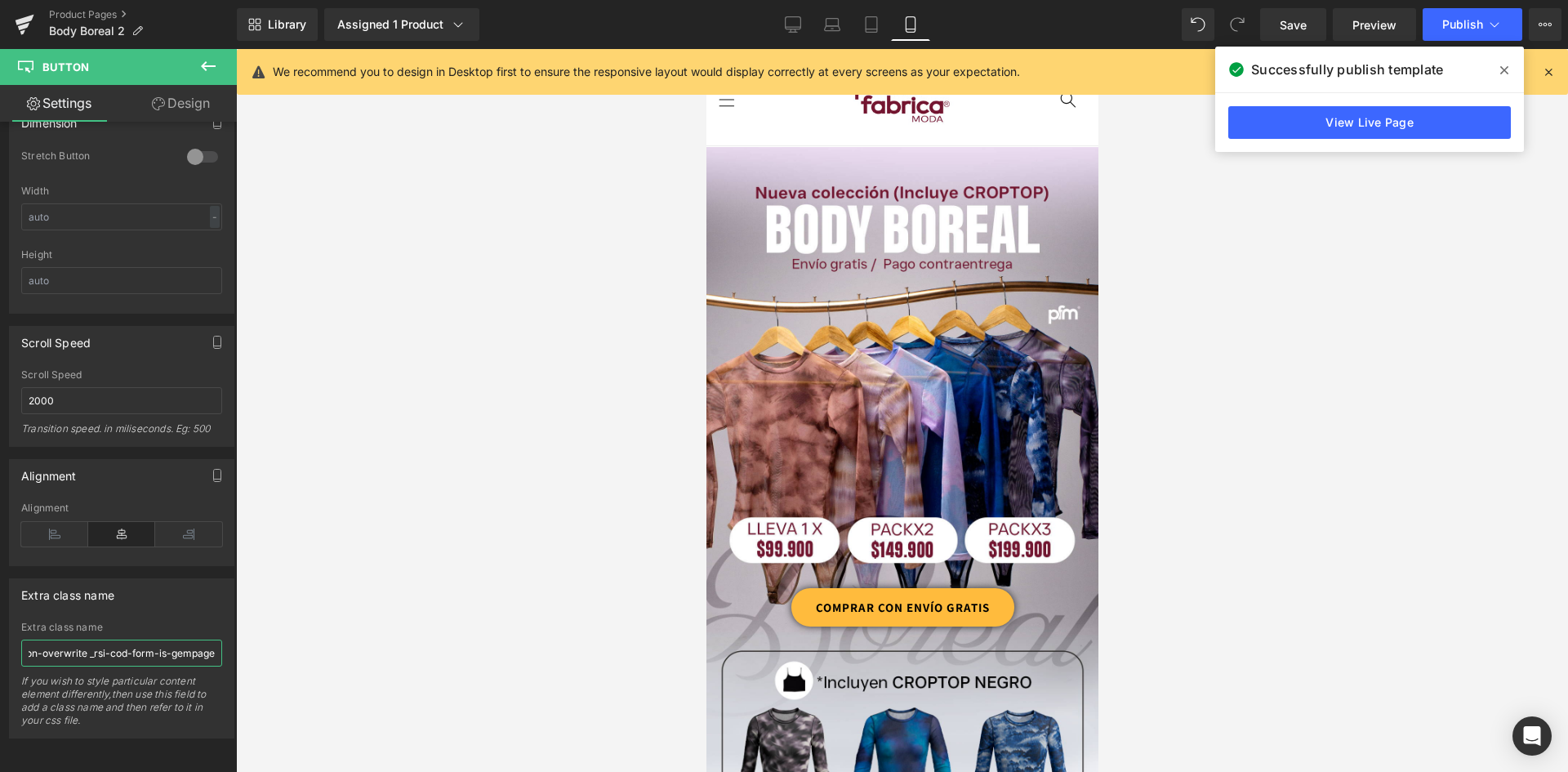
drag, startPoint x: 29, startPoint y: 640, endPoint x: 599, endPoint y: 639, distance: 570.0
click at [599, 640] on div "You are previewing how the will restyle your page. You can not edit Elements in…" at bounding box center [784, 400] width 1568 height 800
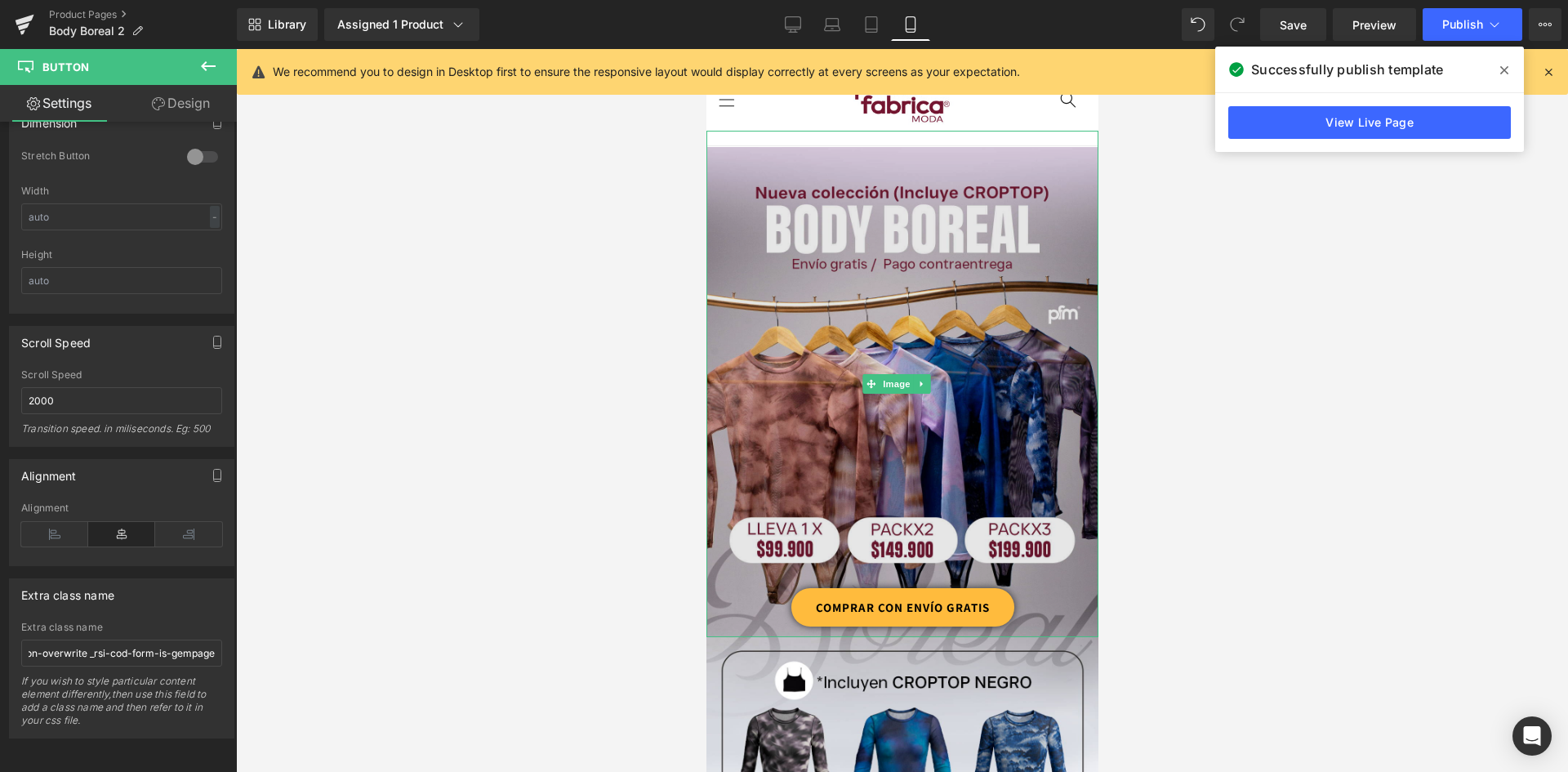
click at [880, 290] on img at bounding box center [901, 392] width 392 height 490
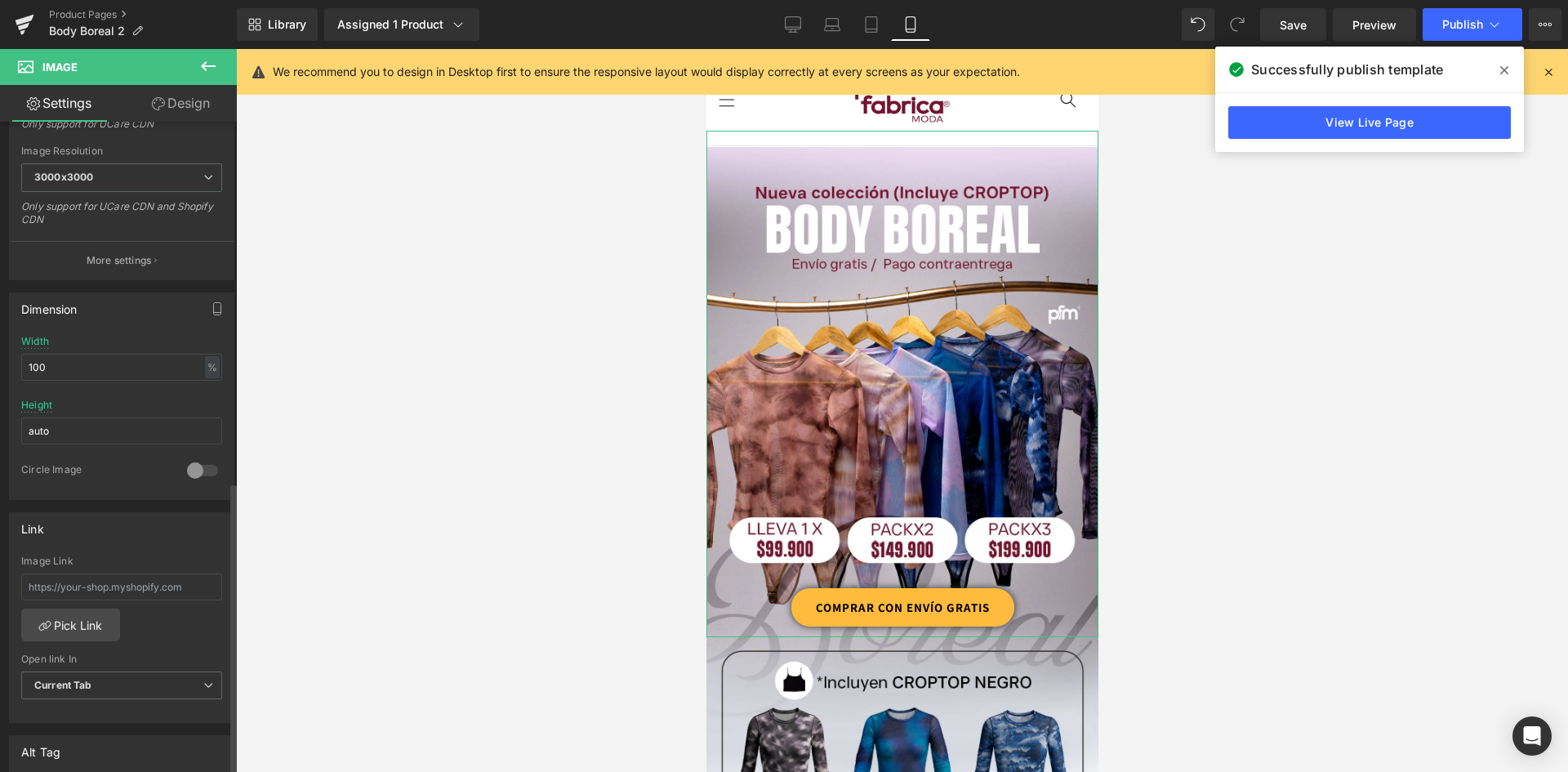
scroll to position [800, 0]
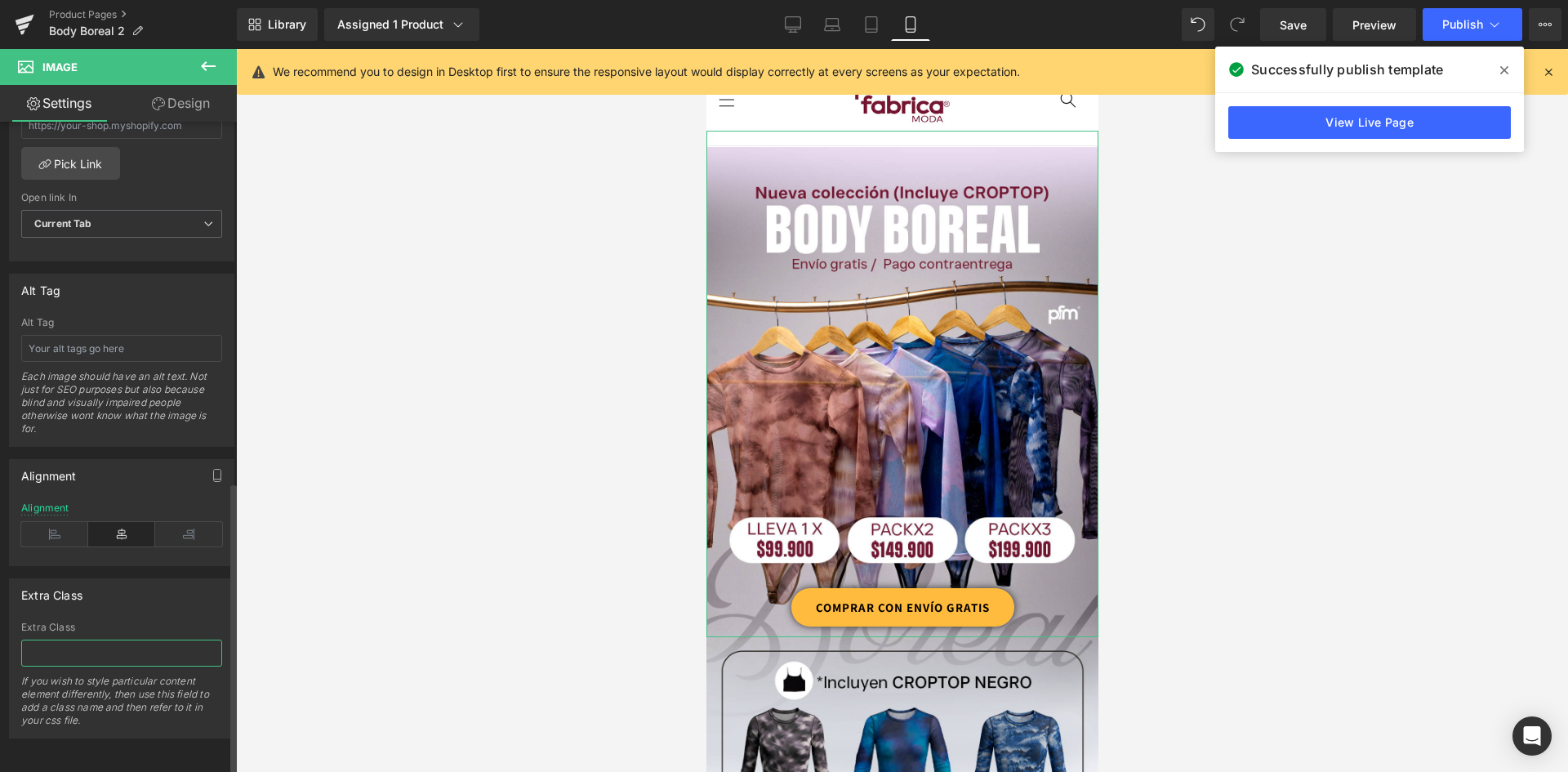
click at [122, 647] on input "text" at bounding box center [121, 653] width 201 height 27
paste input "_rsi-cod-form-gempages-button-overwrite _rsi-cod-form-is-gempage"
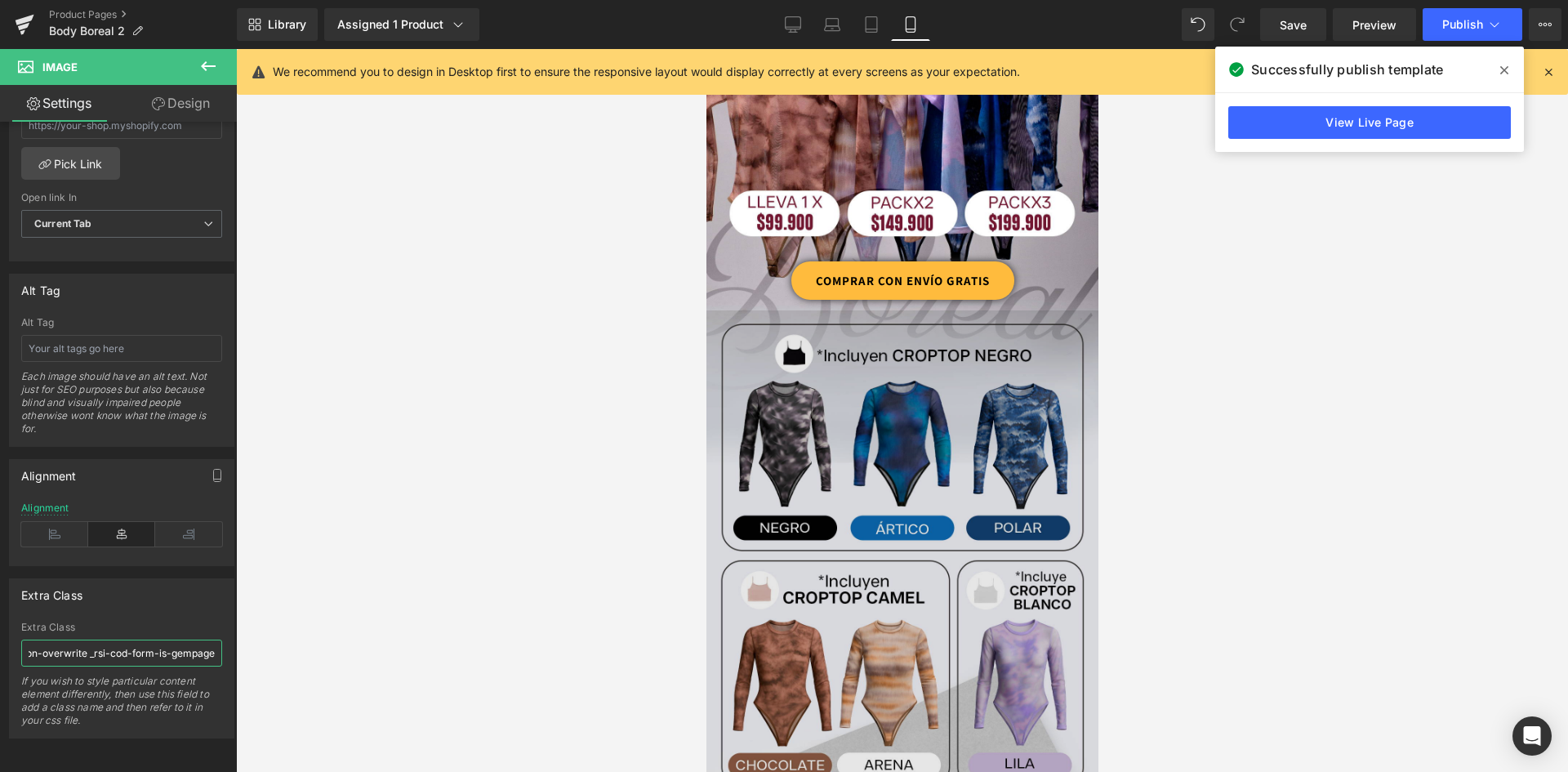
scroll to position [490, 0]
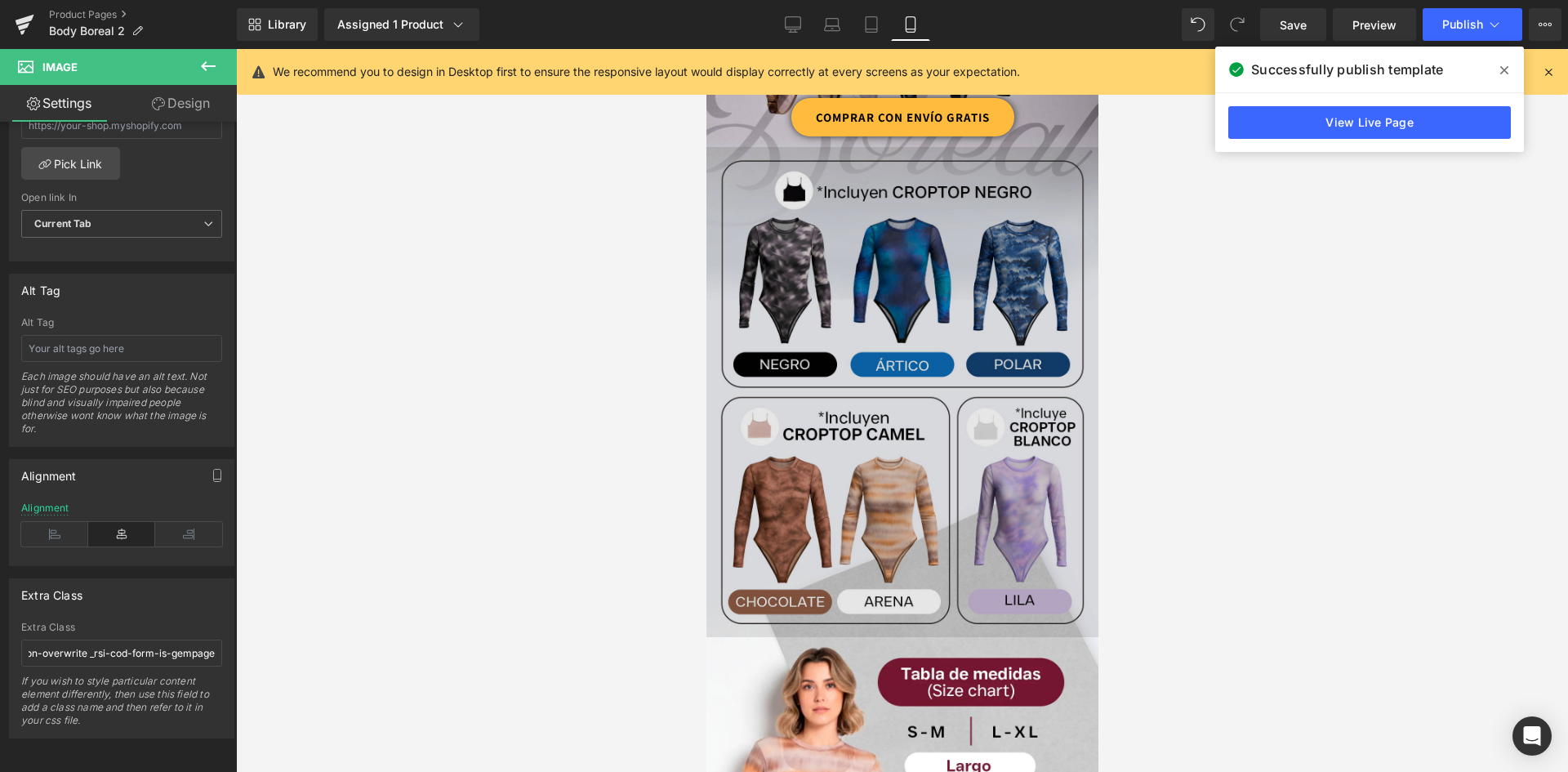
click at [901, 310] on img at bounding box center [901, 392] width 392 height 490
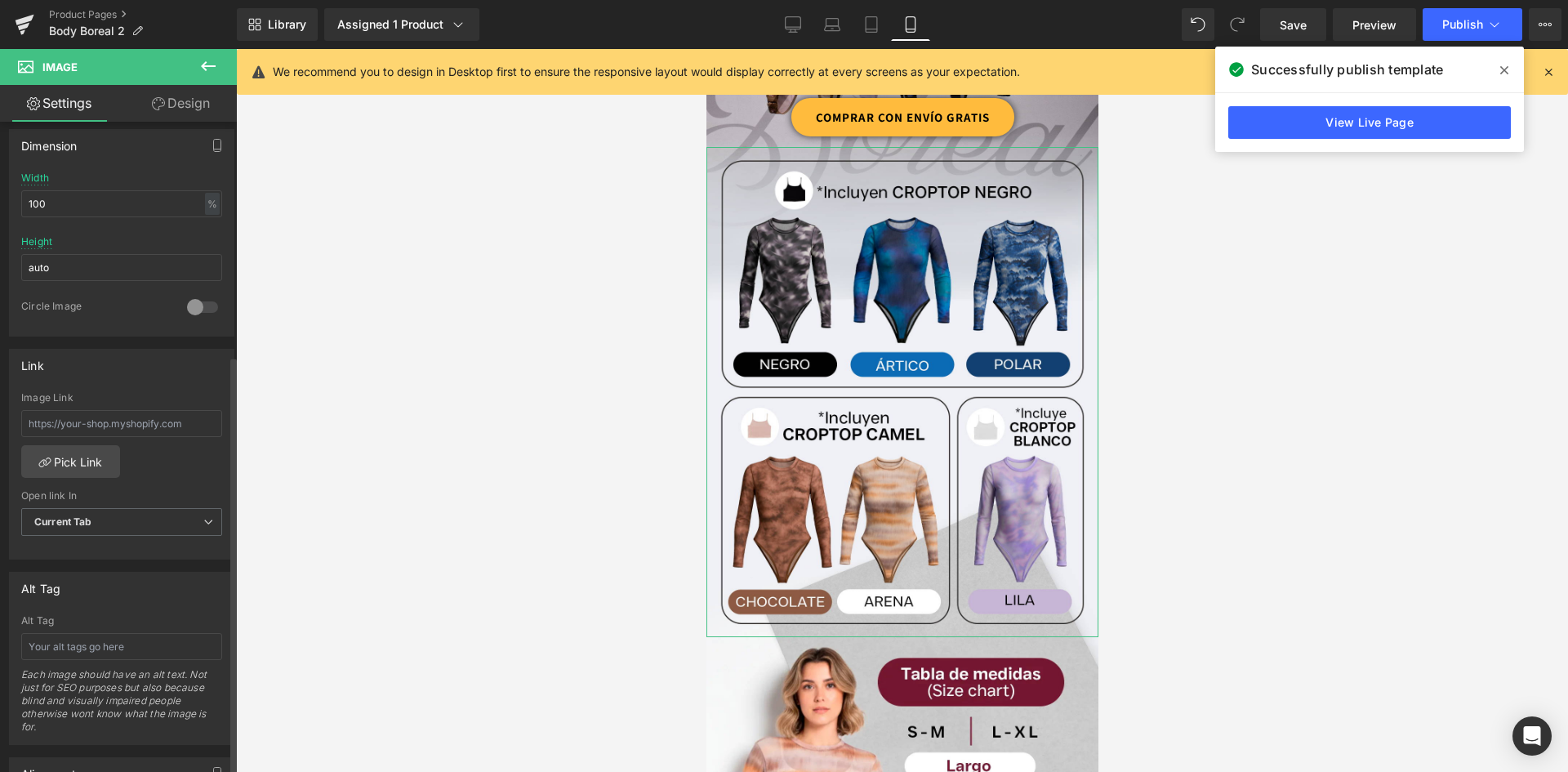
scroll to position [800, 0]
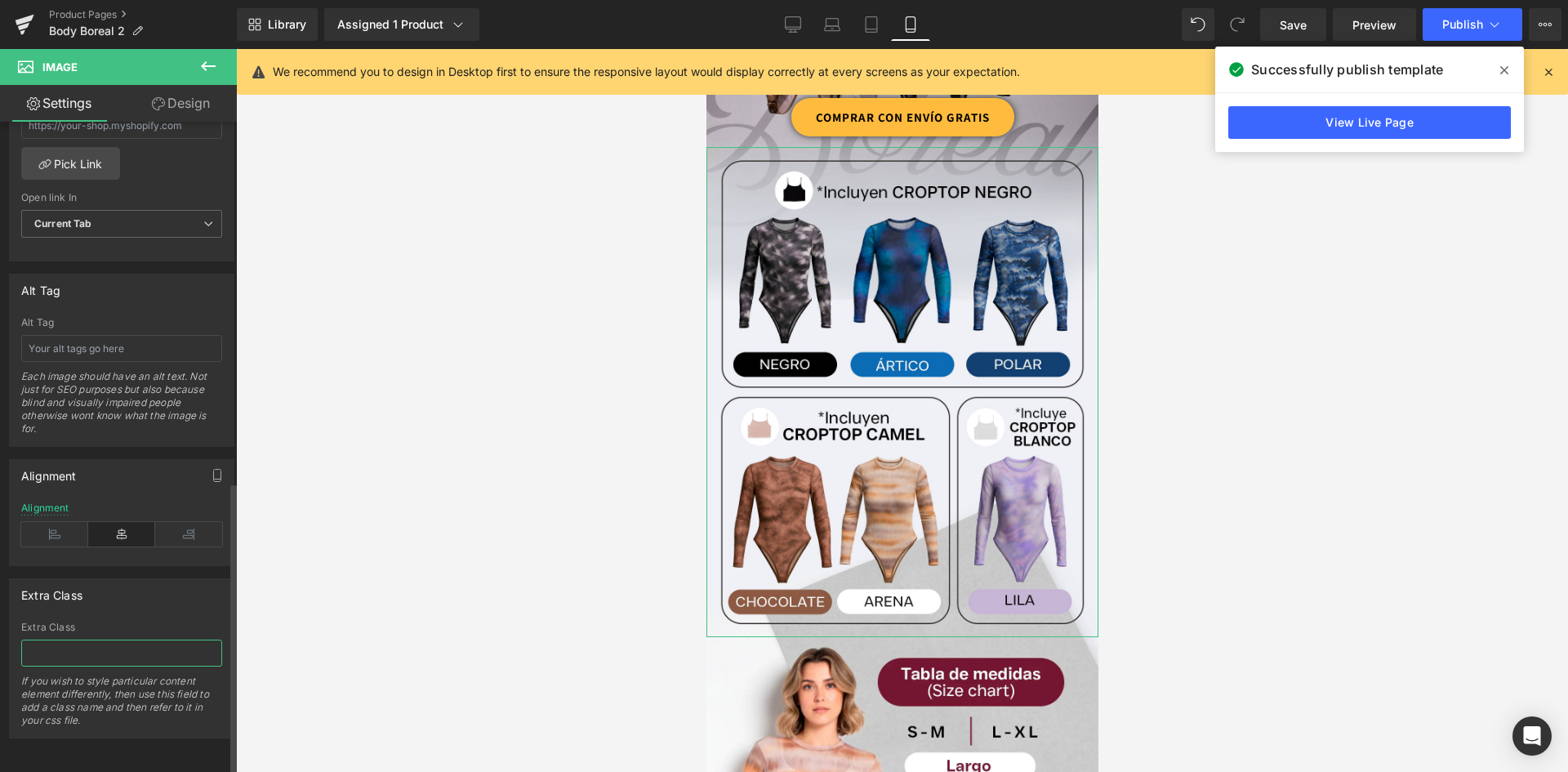
click at [114, 640] on input "text" at bounding box center [121, 653] width 201 height 27
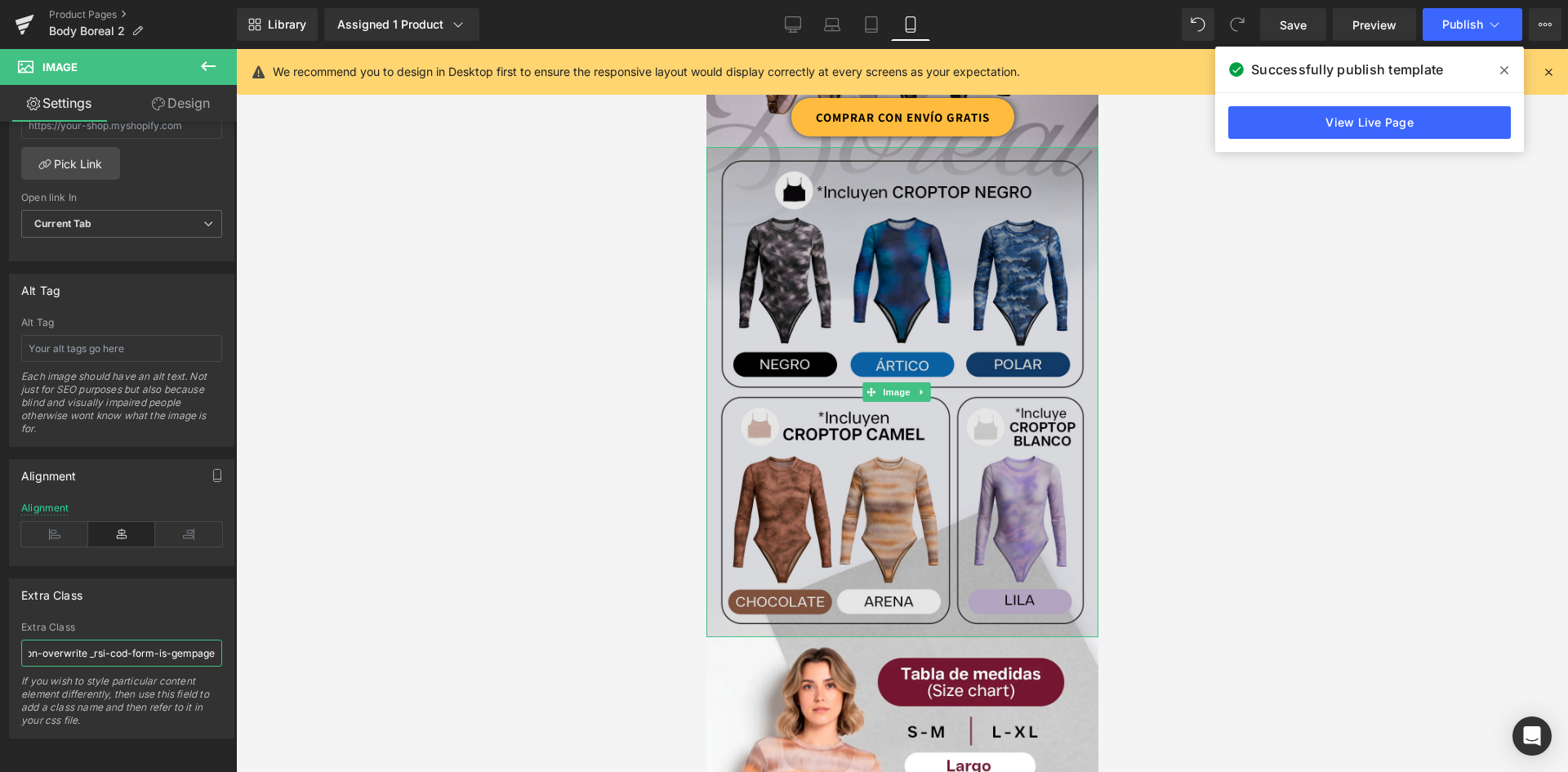
scroll to position [572, 0]
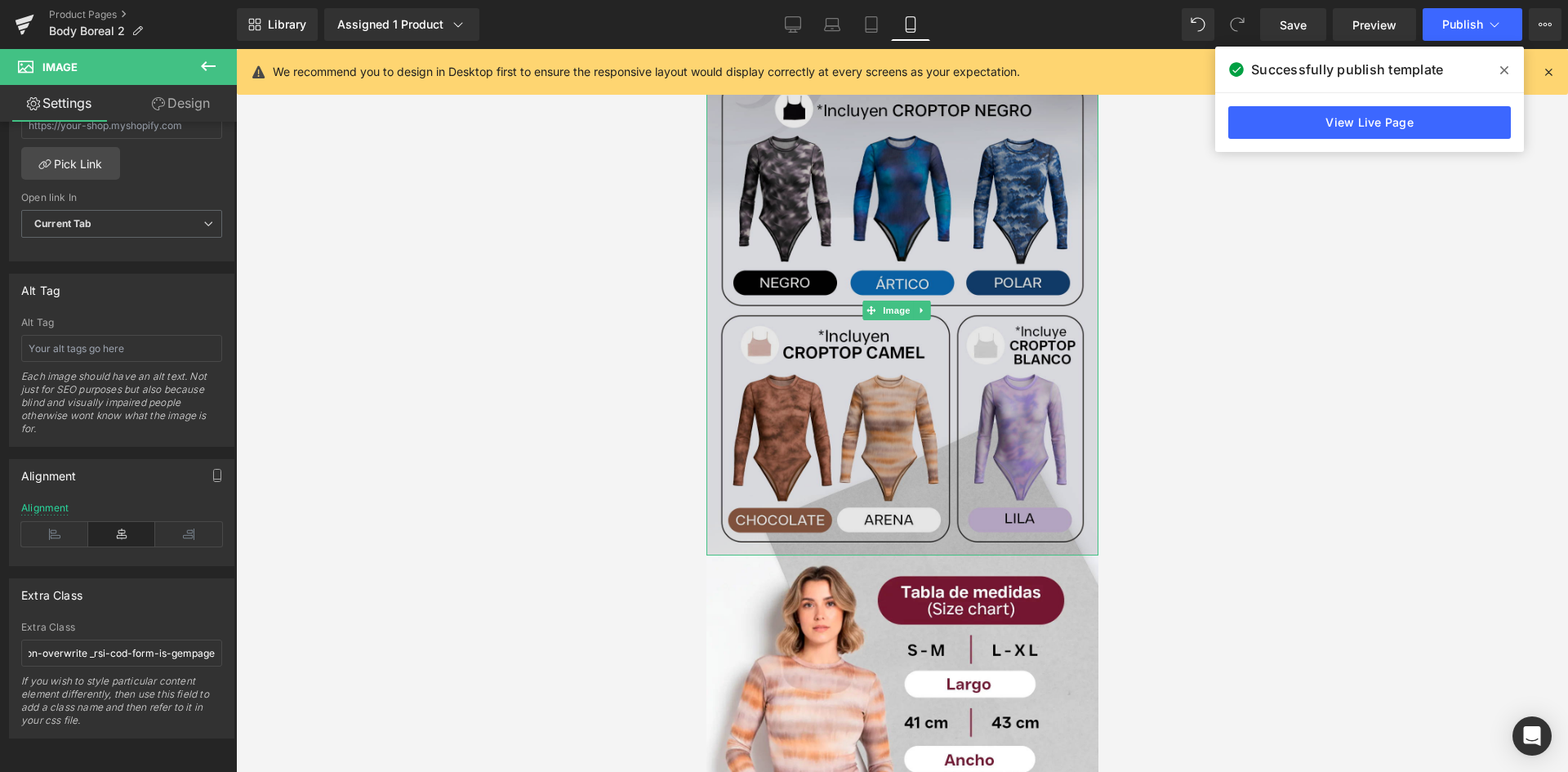
click at [815, 333] on img at bounding box center [901, 310] width 392 height 490
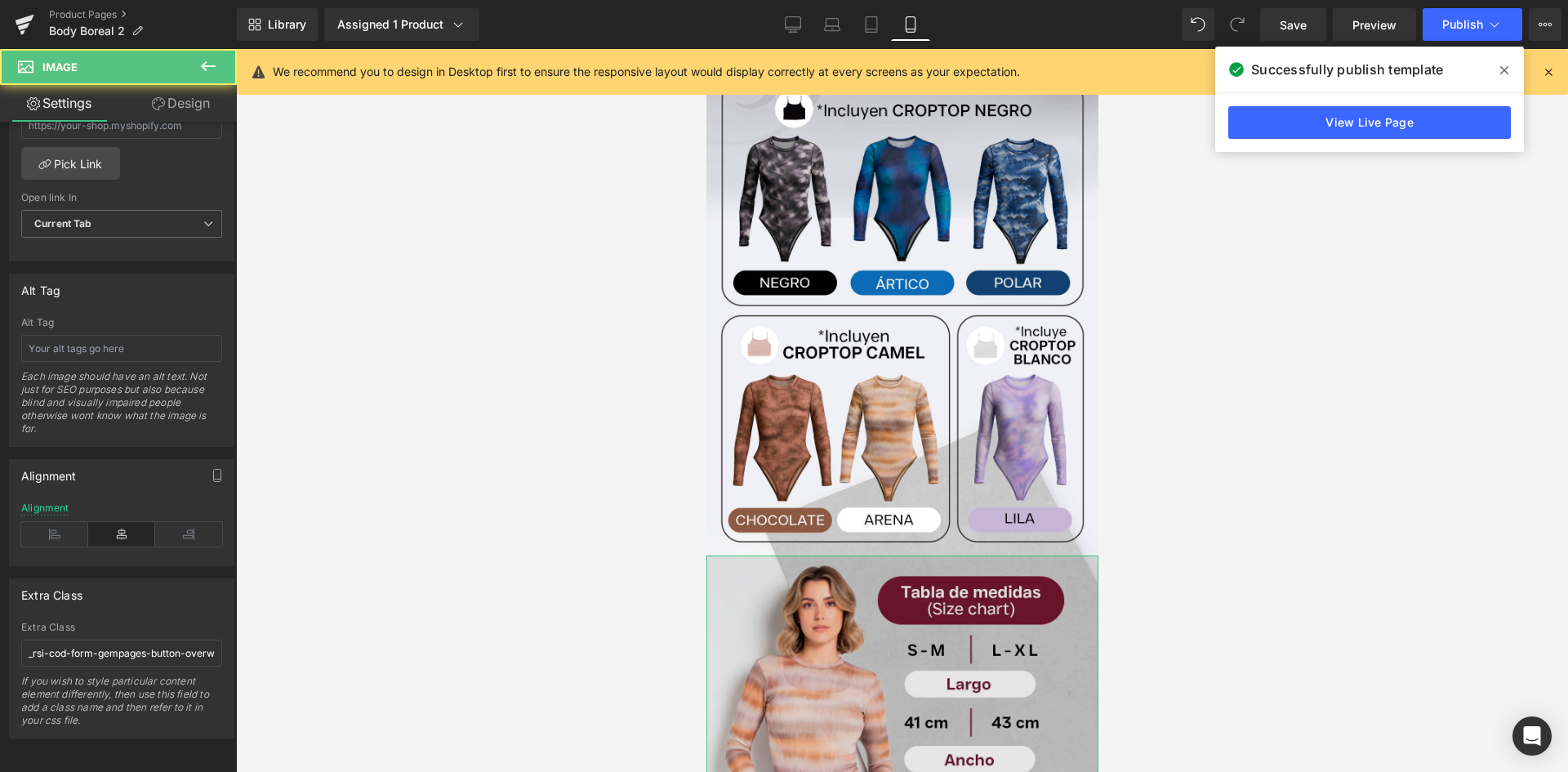
scroll to position [735, 0]
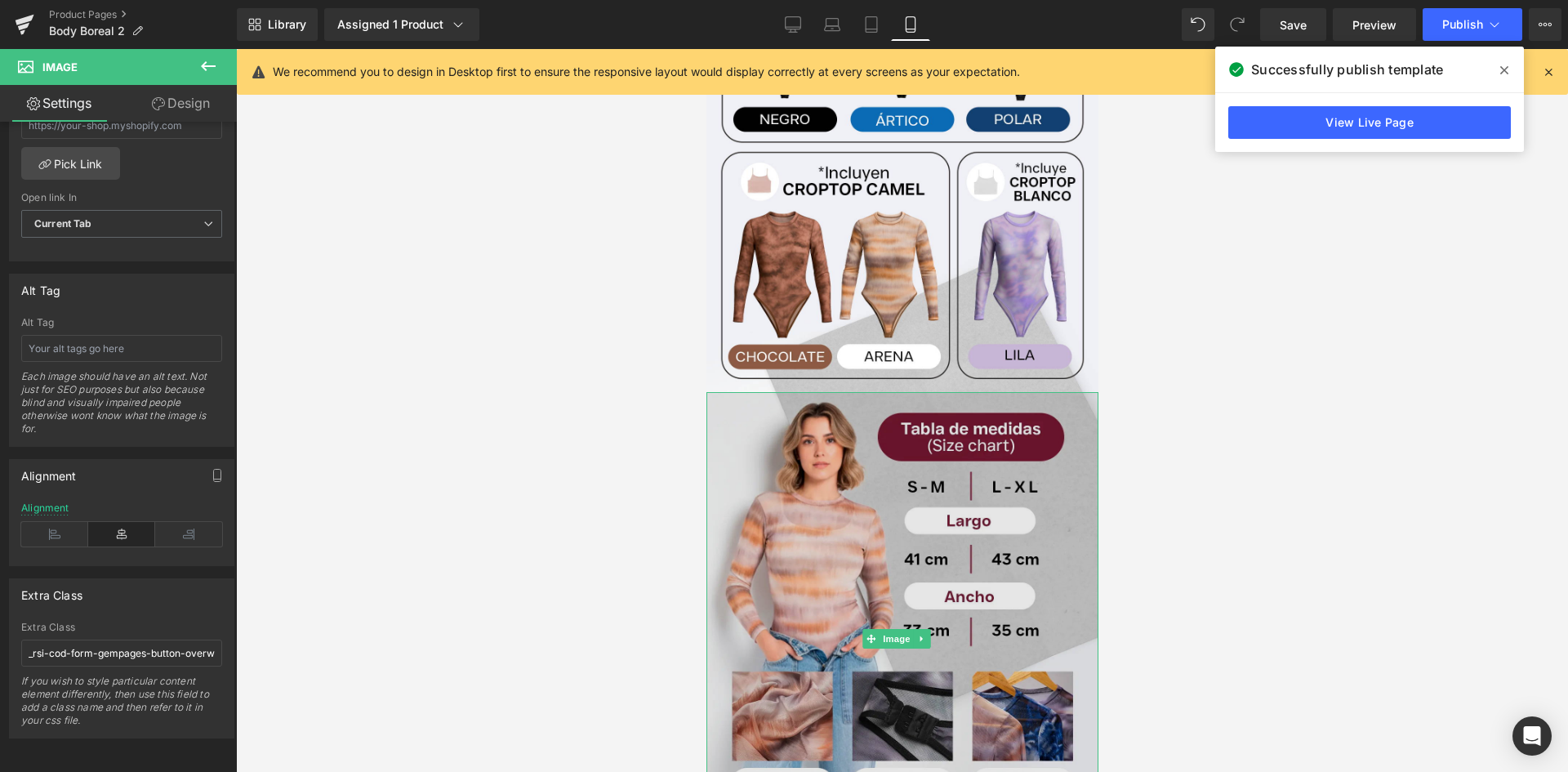
click at [812, 435] on img at bounding box center [901, 639] width 392 height 493
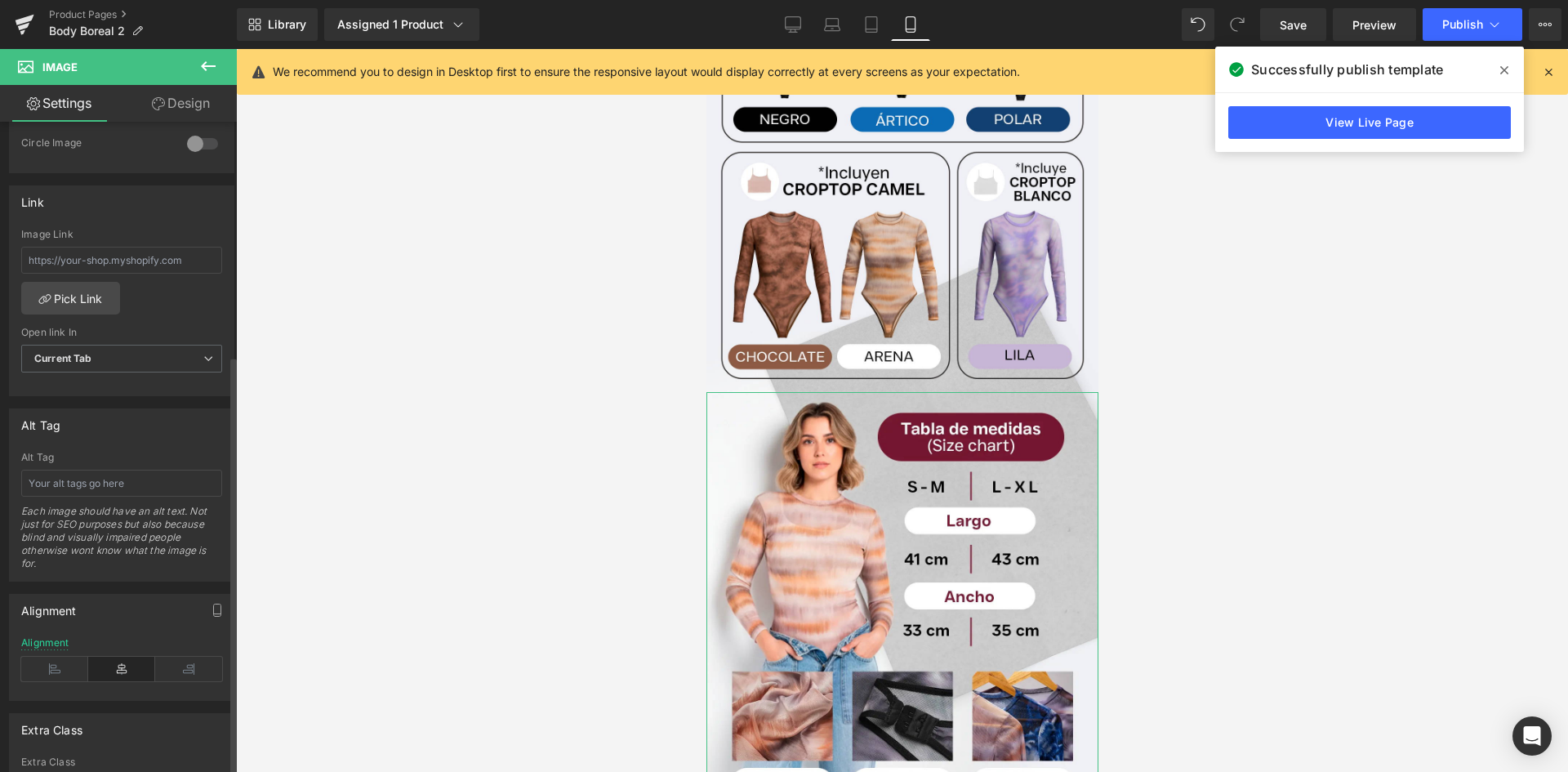
scroll to position [800, 0]
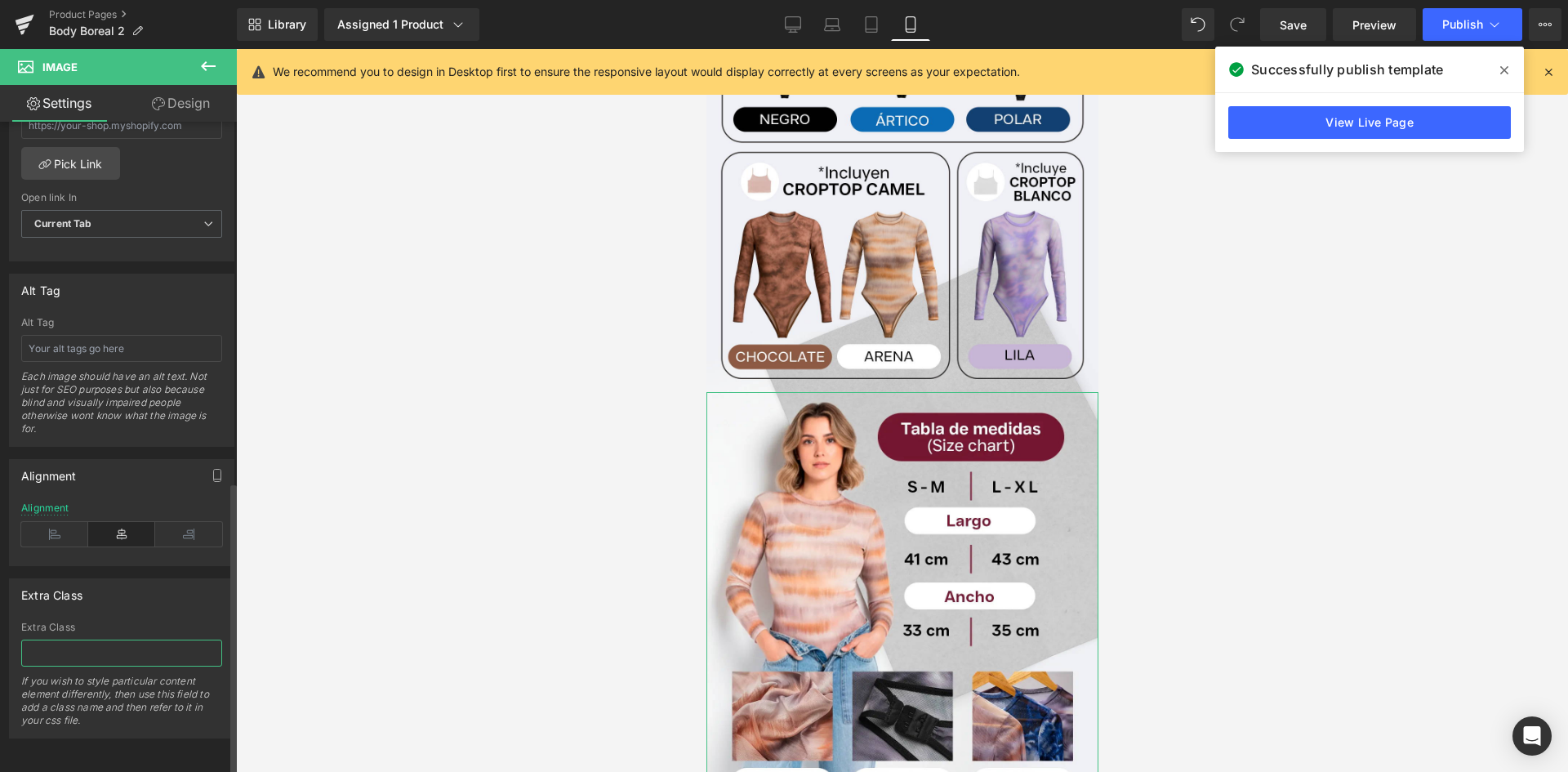
click at [86, 646] on input "text" at bounding box center [121, 653] width 201 height 27
paste input "_rsi-cod-form-gempages-button-overwrite _rsi-cod-form-is-gempage"
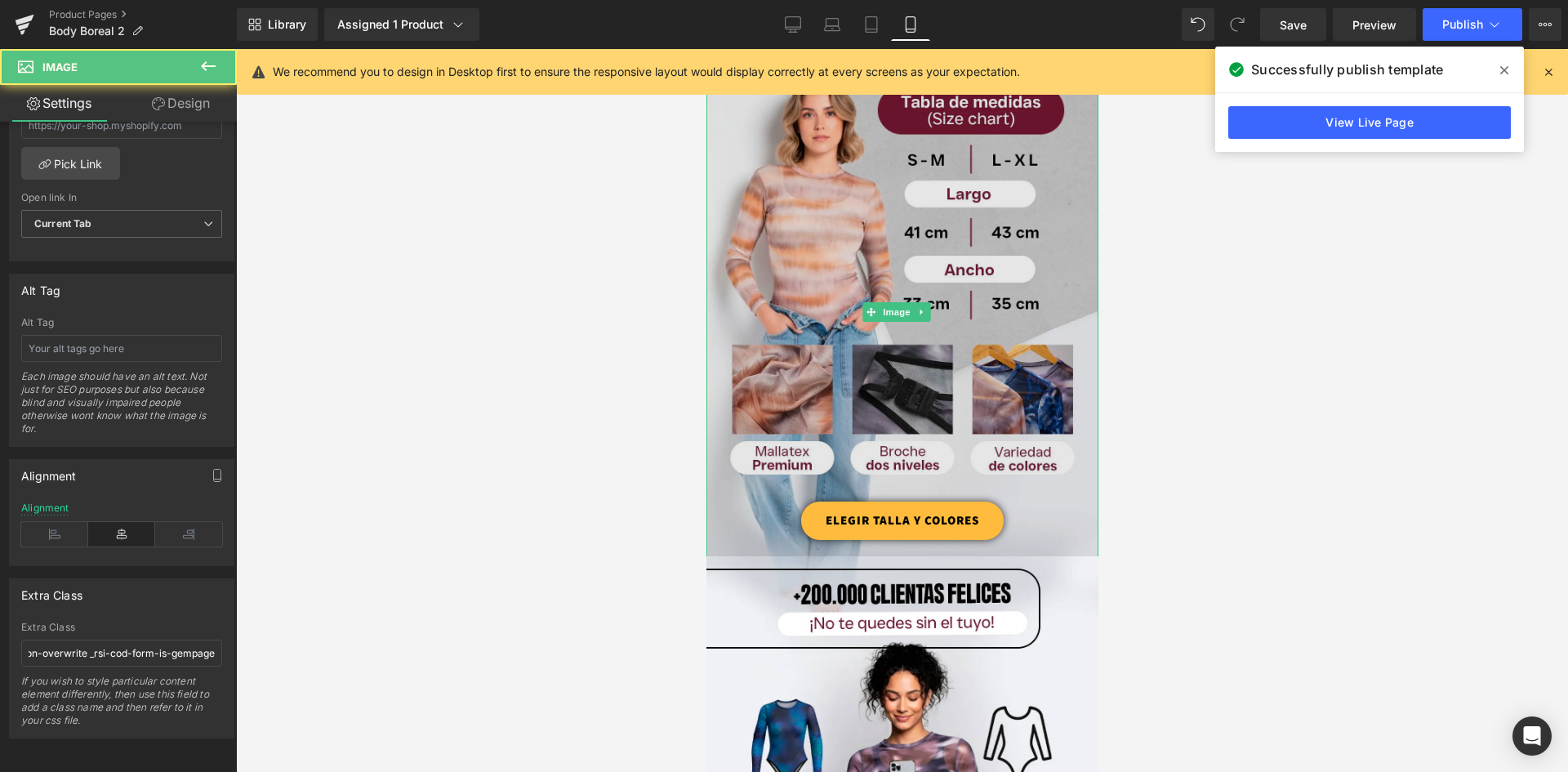
scroll to position [0, 0]
click at [802, 343] on img at bounding box center [901, 312] width 392 height 493
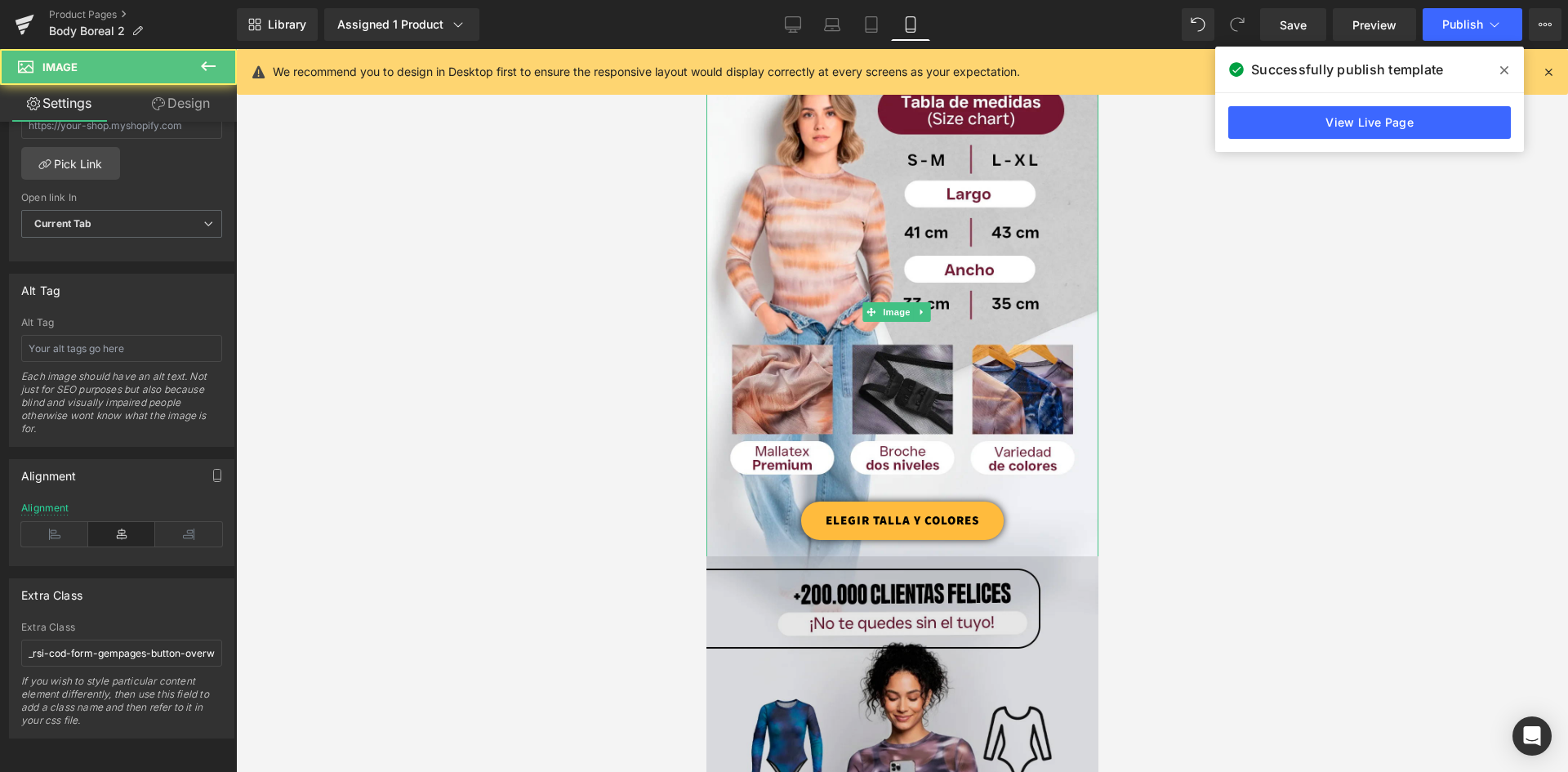
scroll to position [1307, 0]
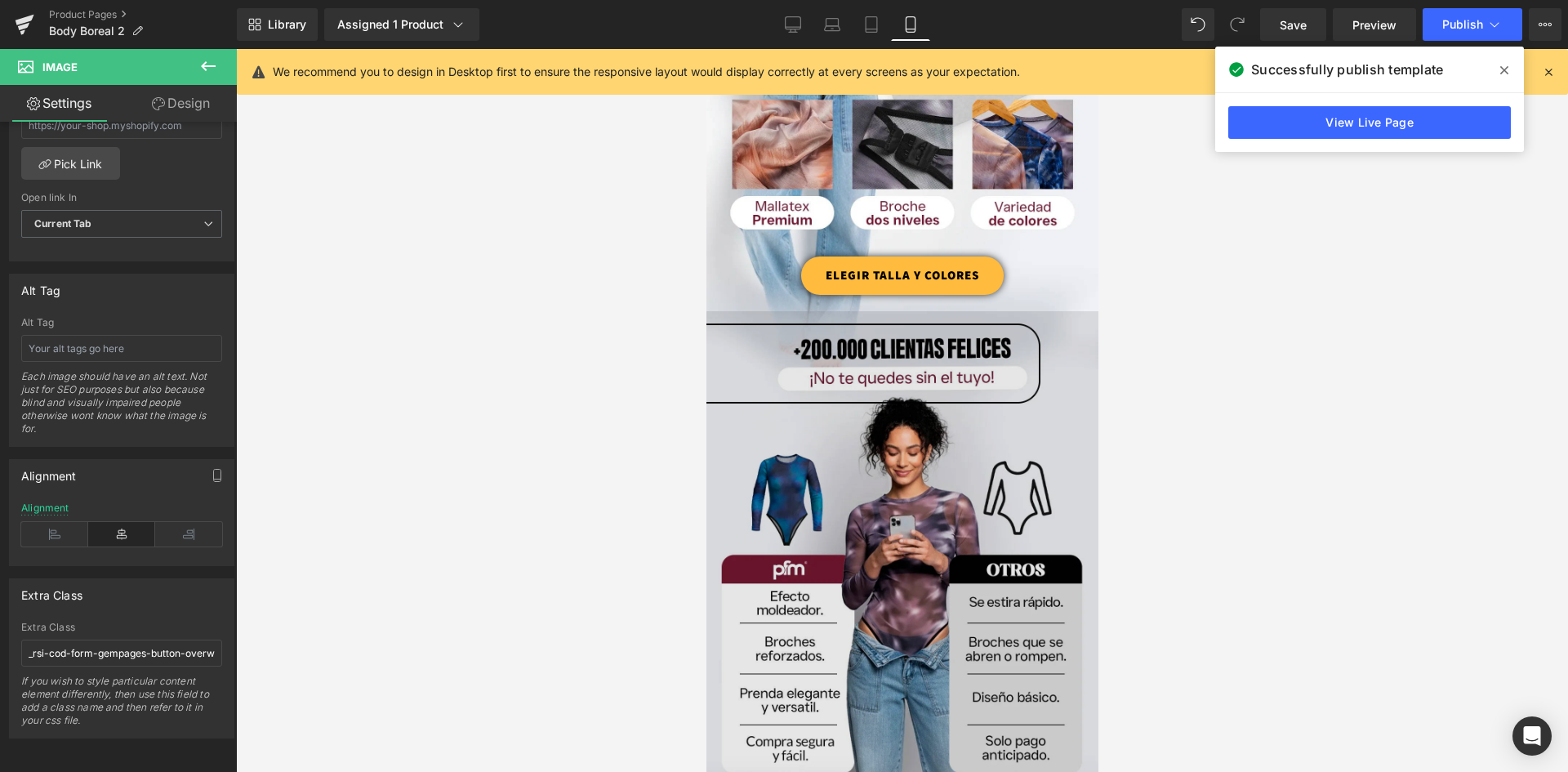
click at [772, 397] on img at bounding box center [901, 556] width 392 height 490
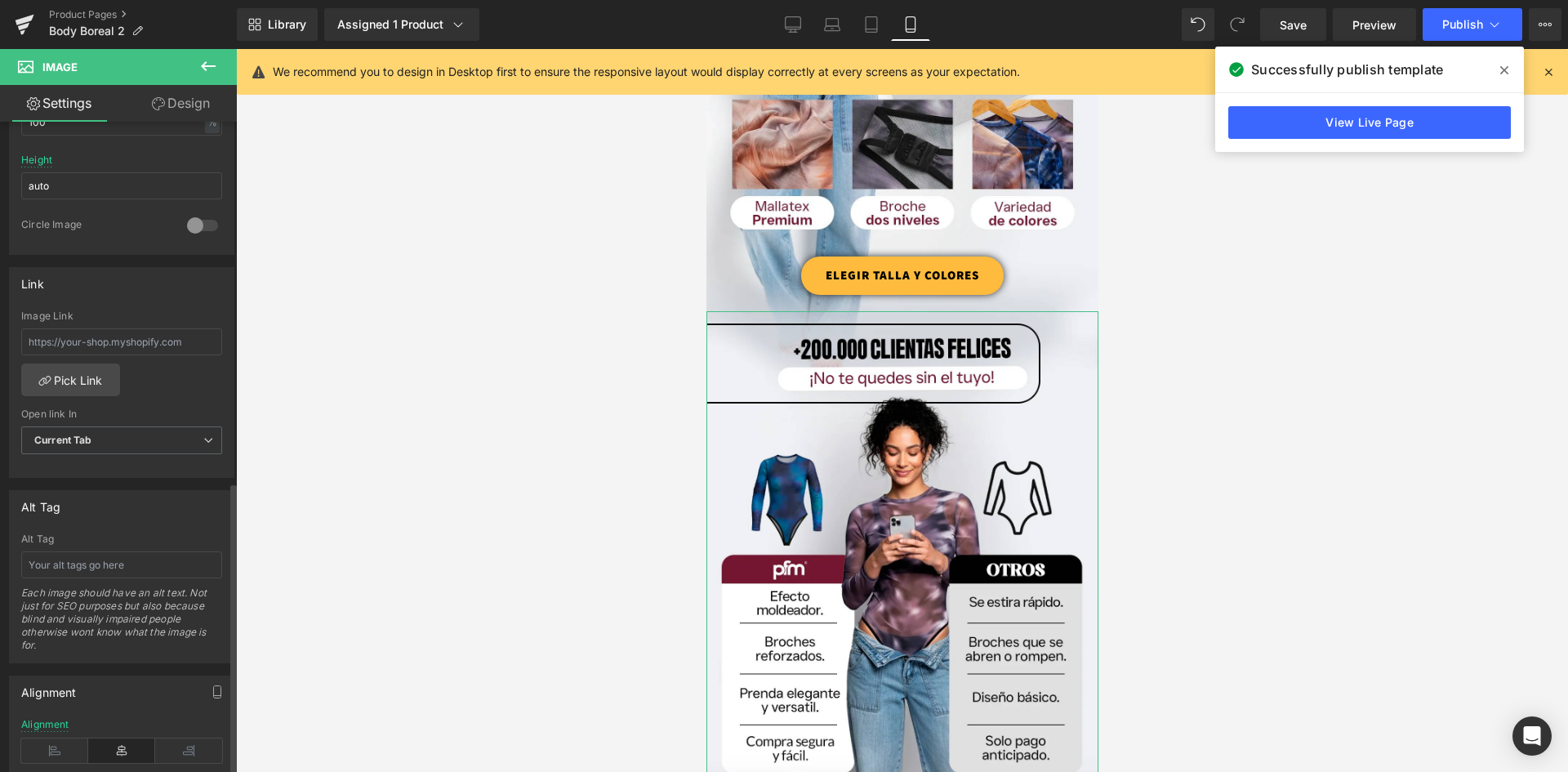
scroll to position [800, 0]
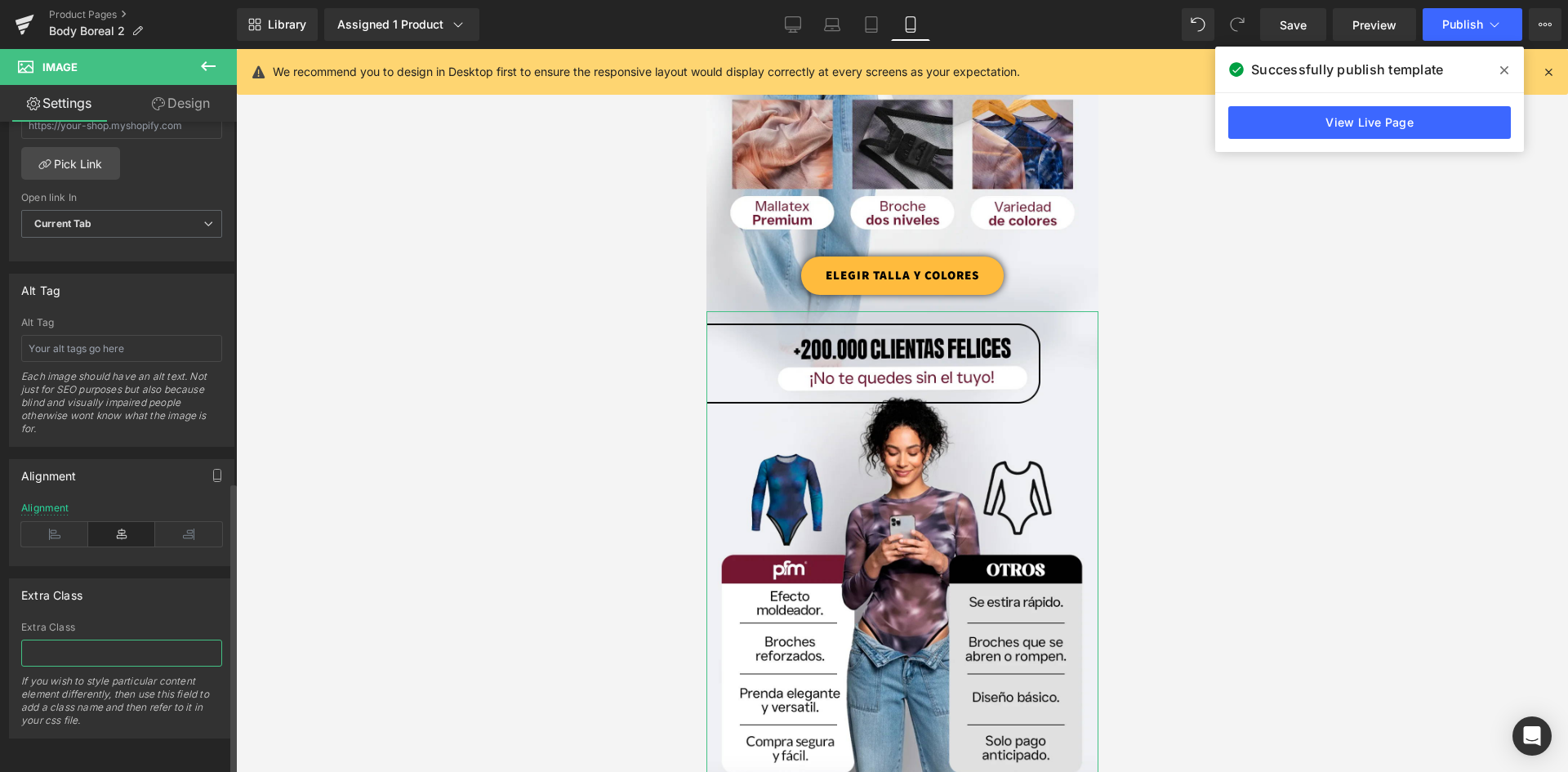
click at [85, 642] on input "text" at bounding box center [121, 653] width 201 height 27
paste input "_rsi-cod-form-gempages-button-overwrite _rsi-cod-form-is-gempage"
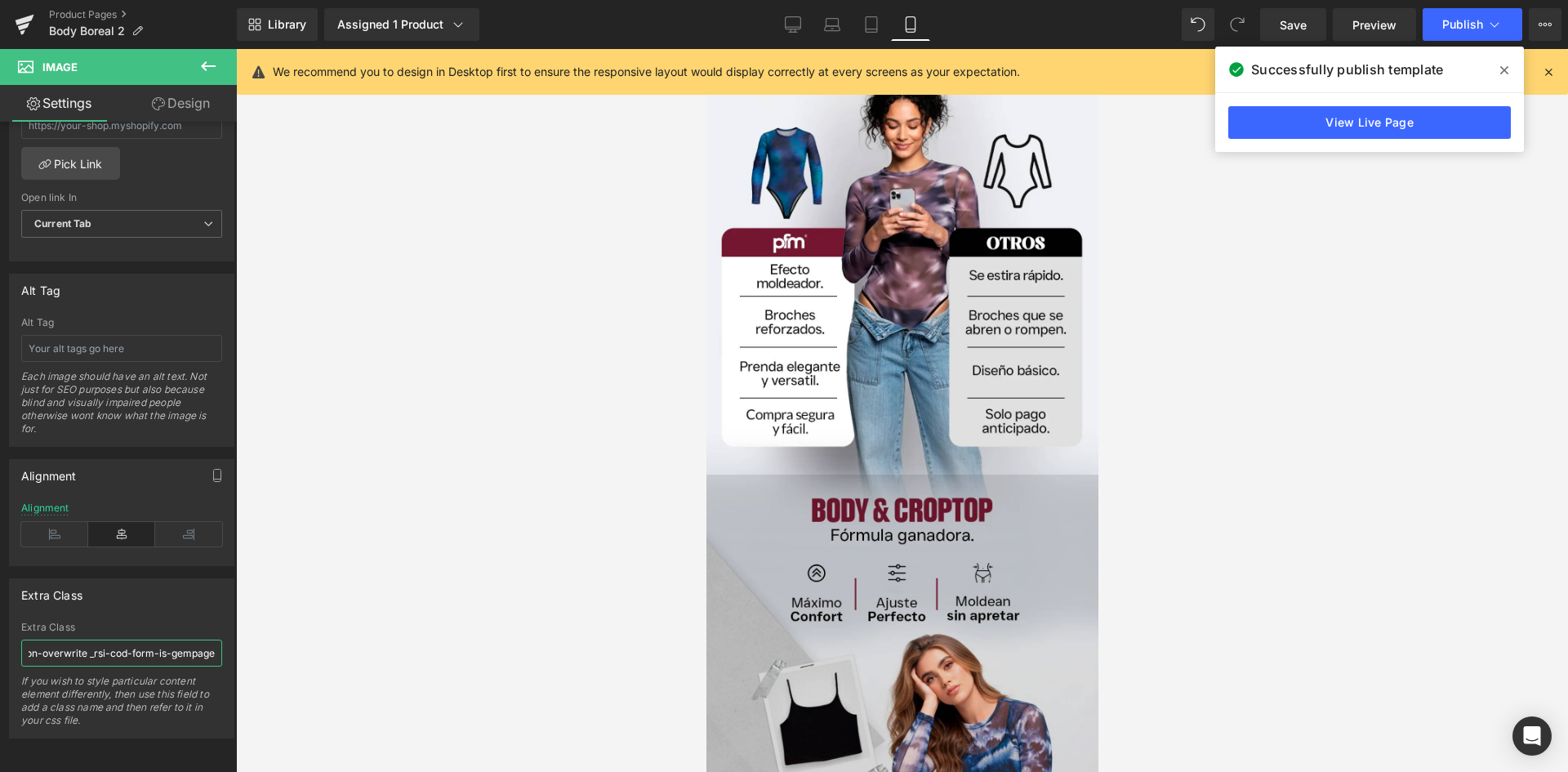
scroll to position [1797, 0]
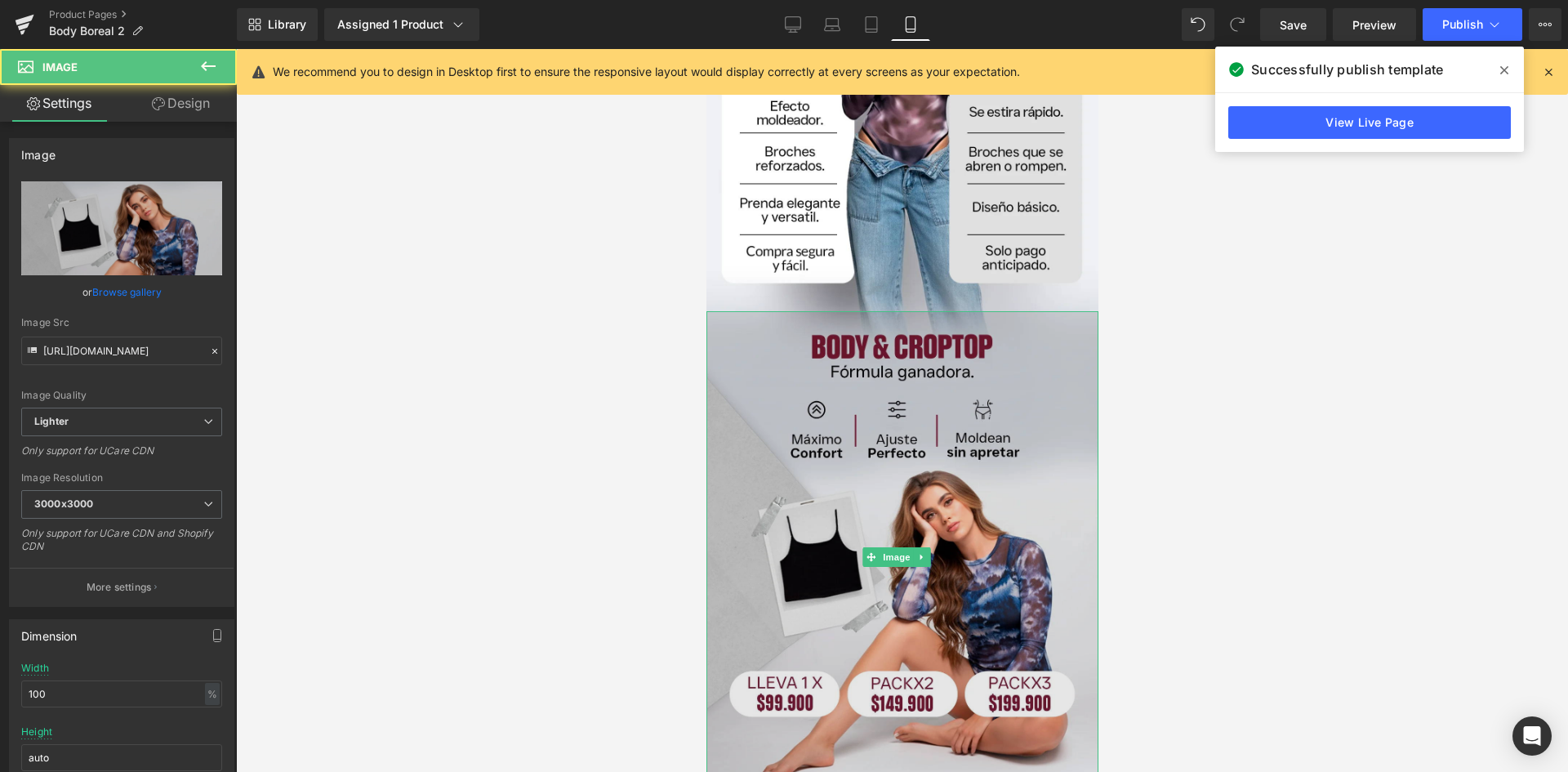
click at [776, 447] on img at bounding box center [901, 556] width 392 height 491
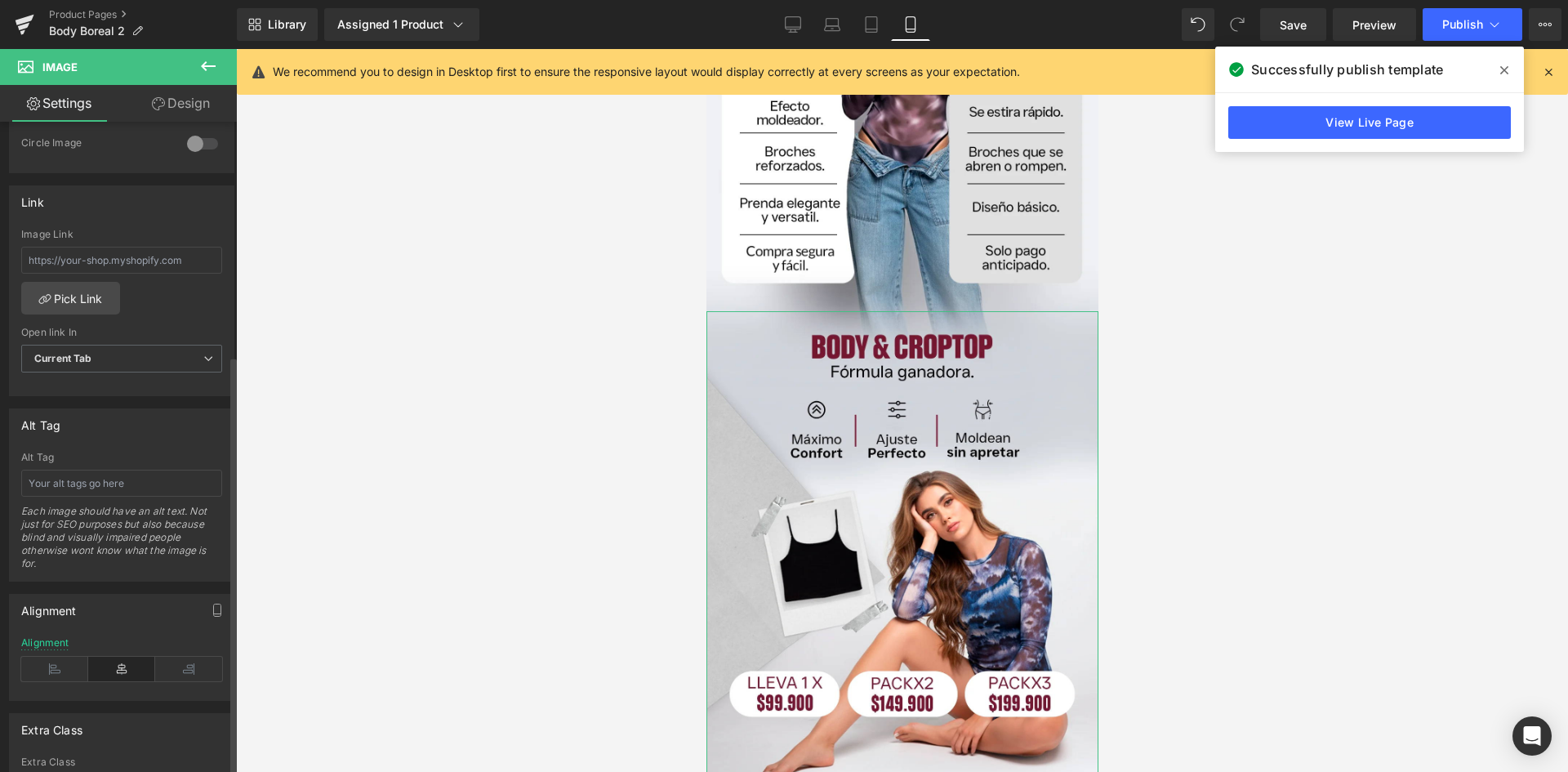
scroll to position [800, 0]
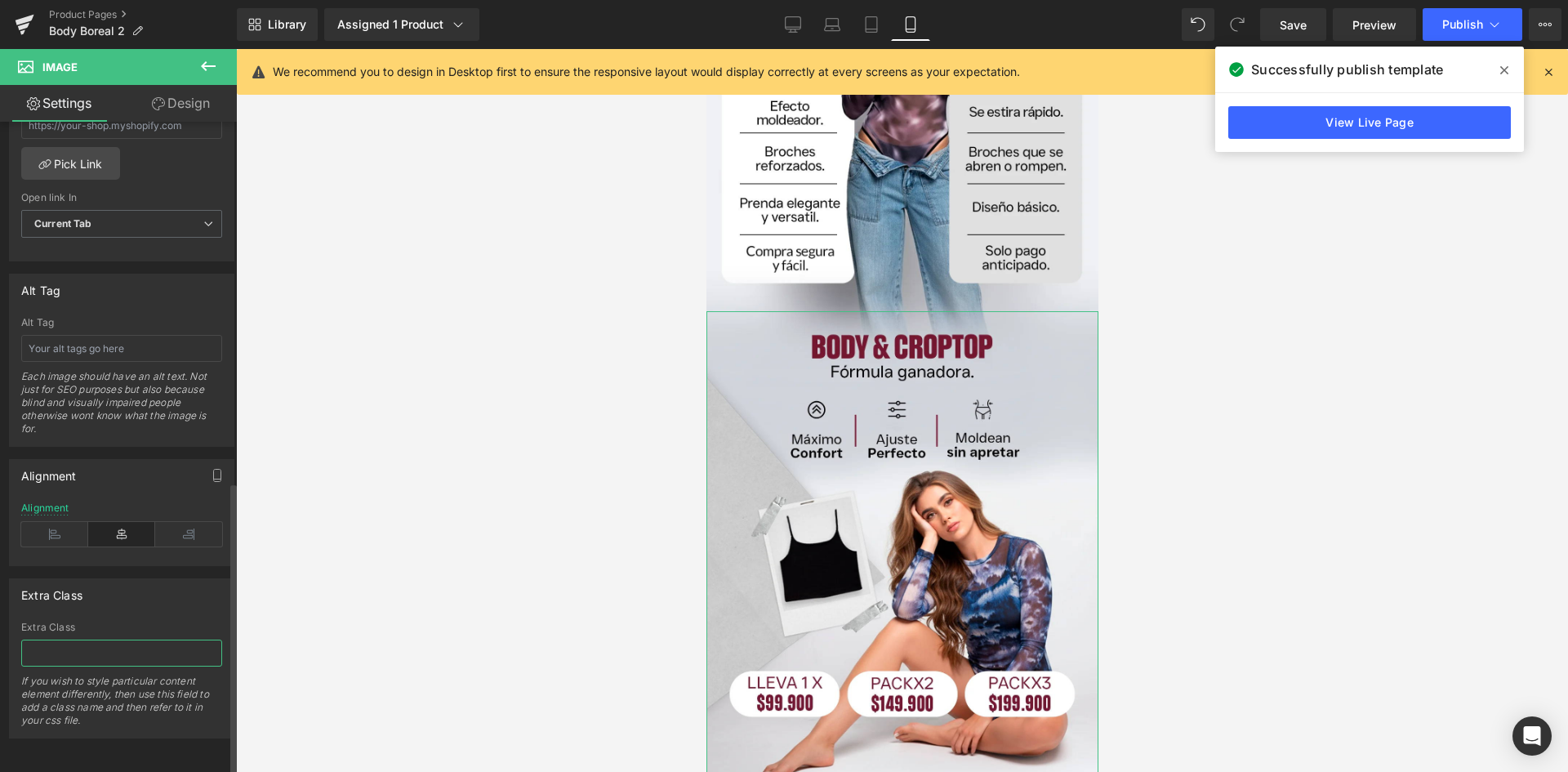
click at [75, 640] on input "text" at bounding box center [121, 653] width 201 height 27
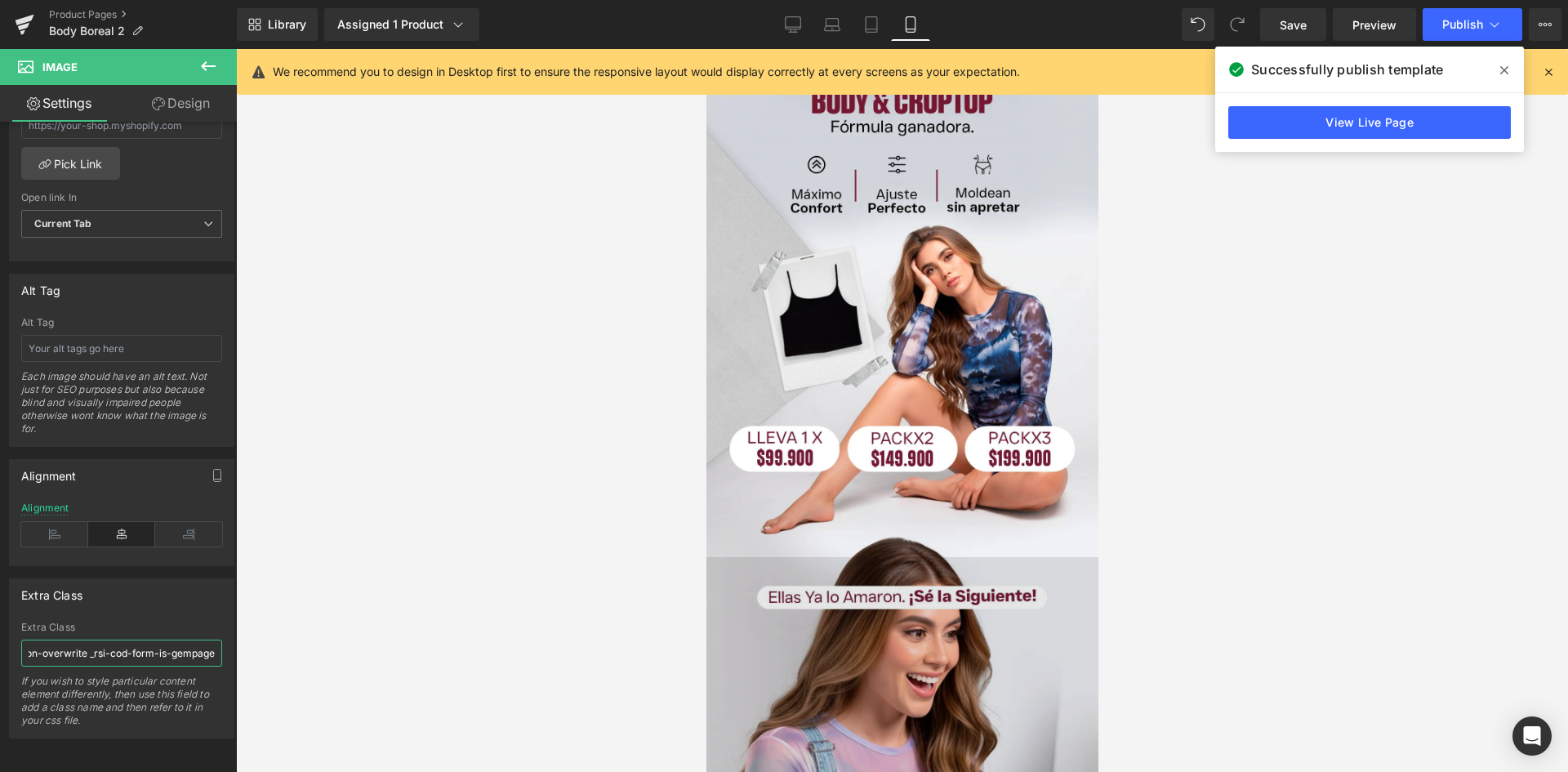
scroll to position [2287, 0]
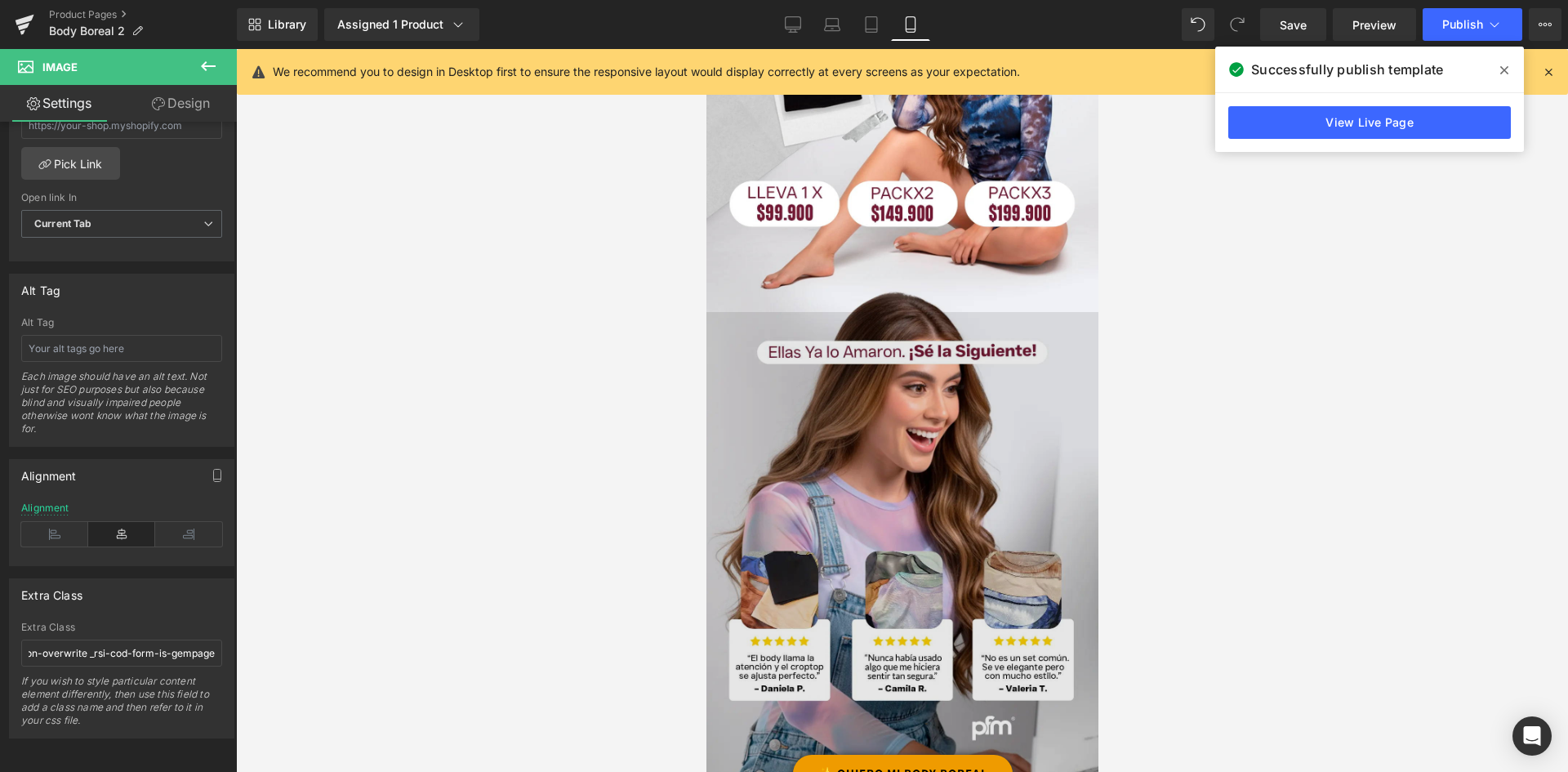
click at [757, 480] on img at bounding box center [901, 557] width 392 height 491
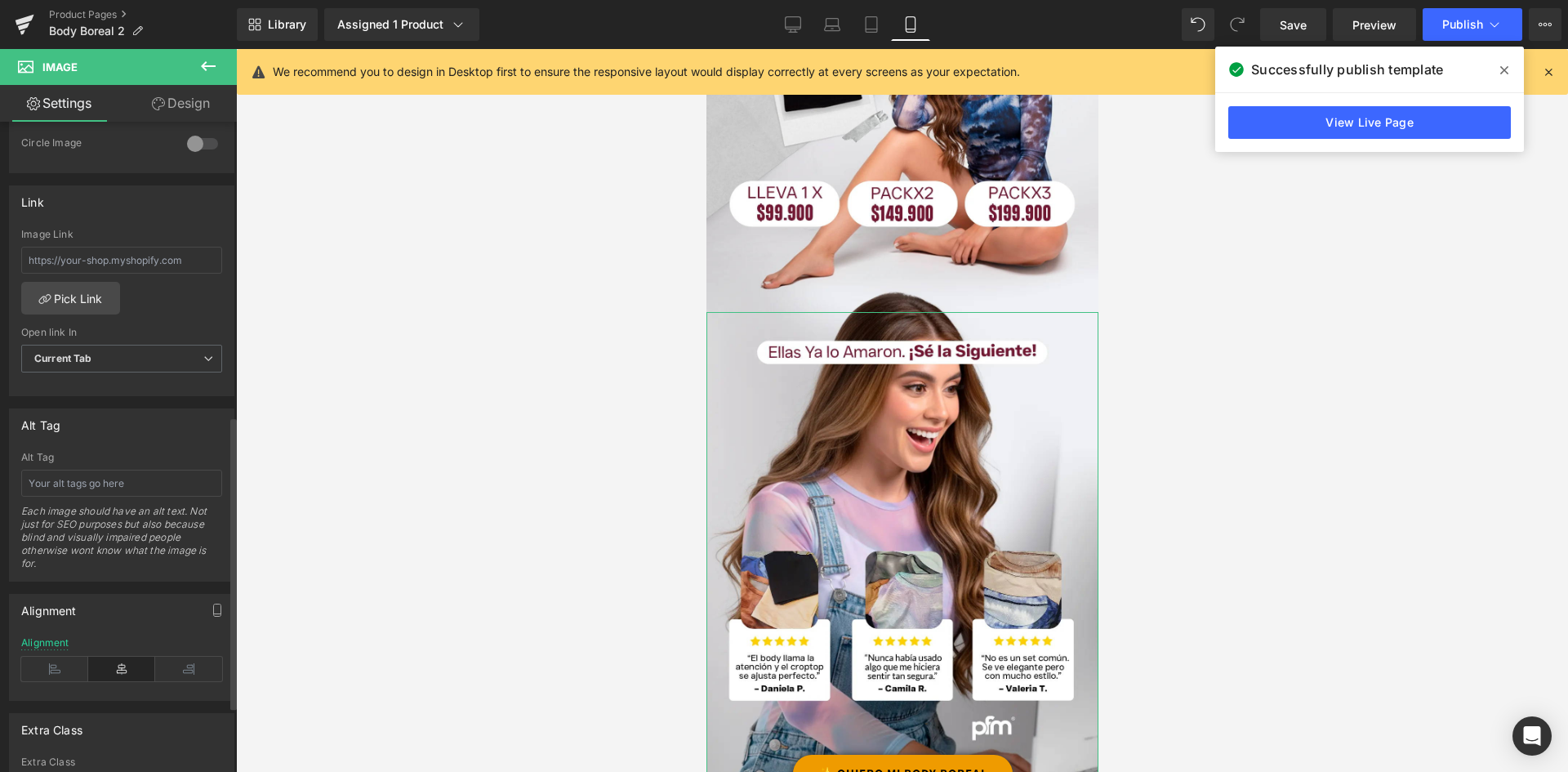
scroll to position [800, 0]
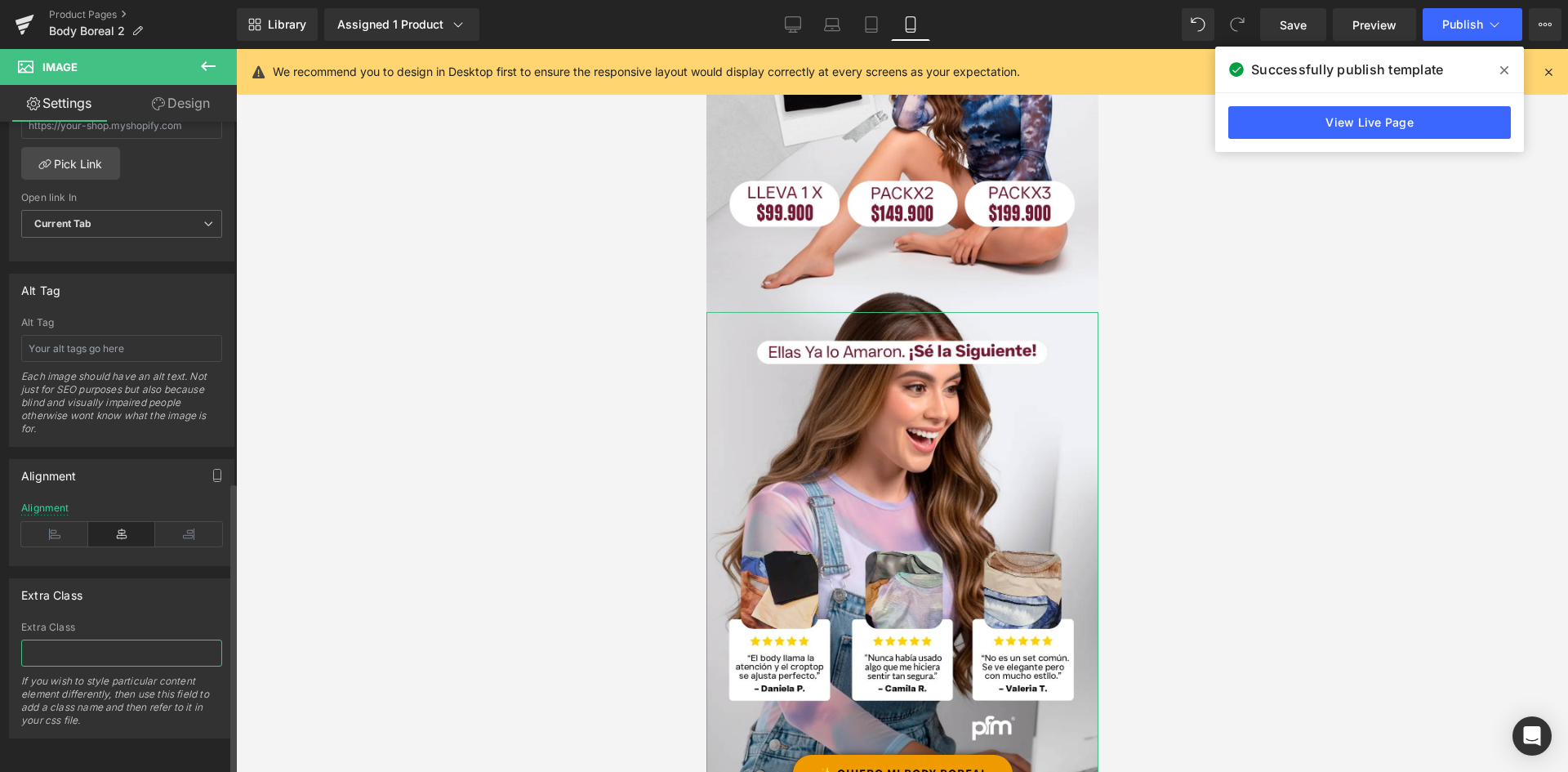
click at [94, 640] on input "text" at bounding box center [121, 653] width 201 height 27
paste input "_rsi-cod-form-gempages-button-overwrite _rsi-cod-form-is-gempage"
click at [1463, 23] on span "Publish" at bounding box center [1463, 24] width 41 height 13
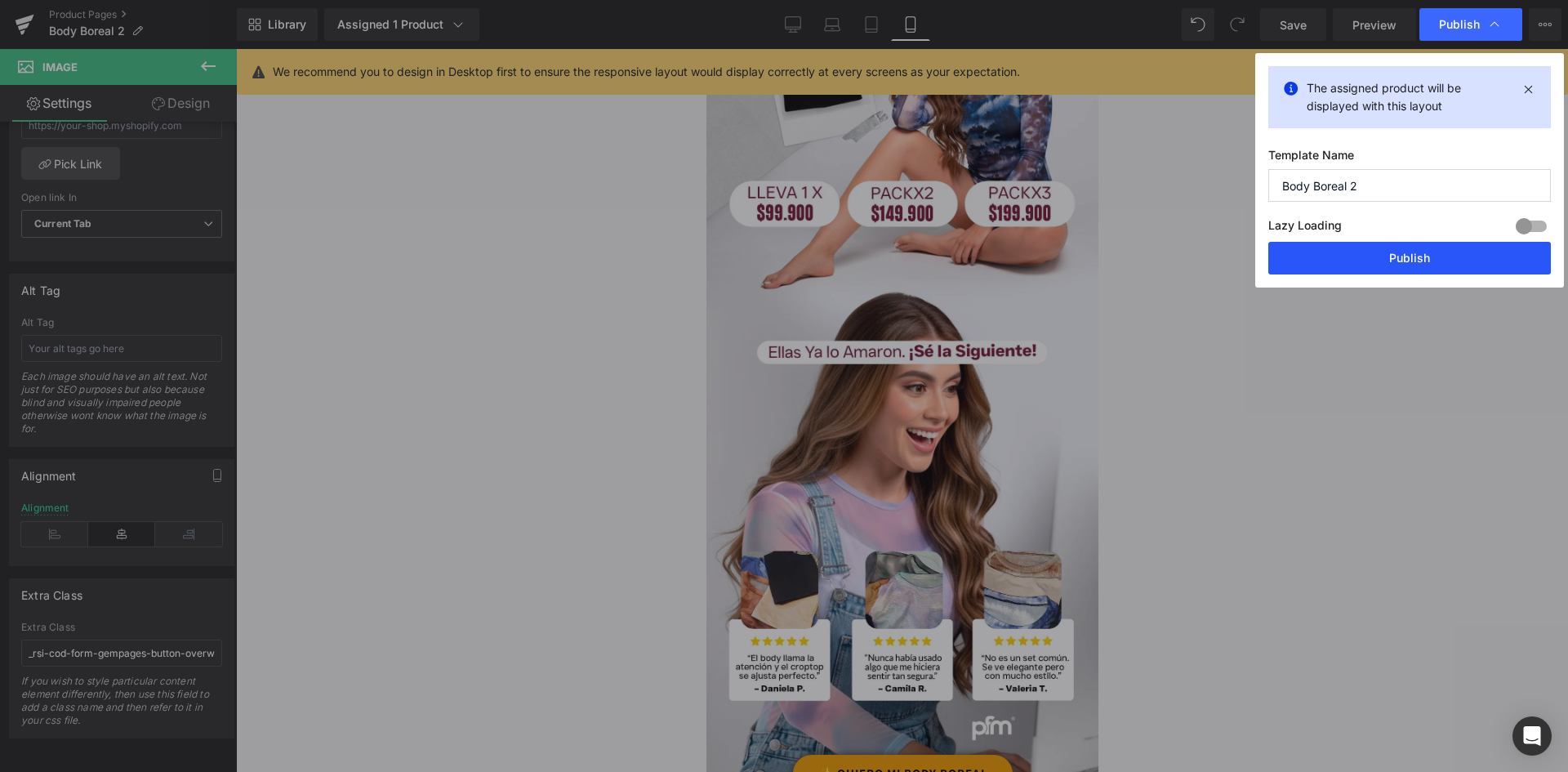
click at [1408, 258] on button "Publish" at bounding box center [1410, 258] width 283 height 33
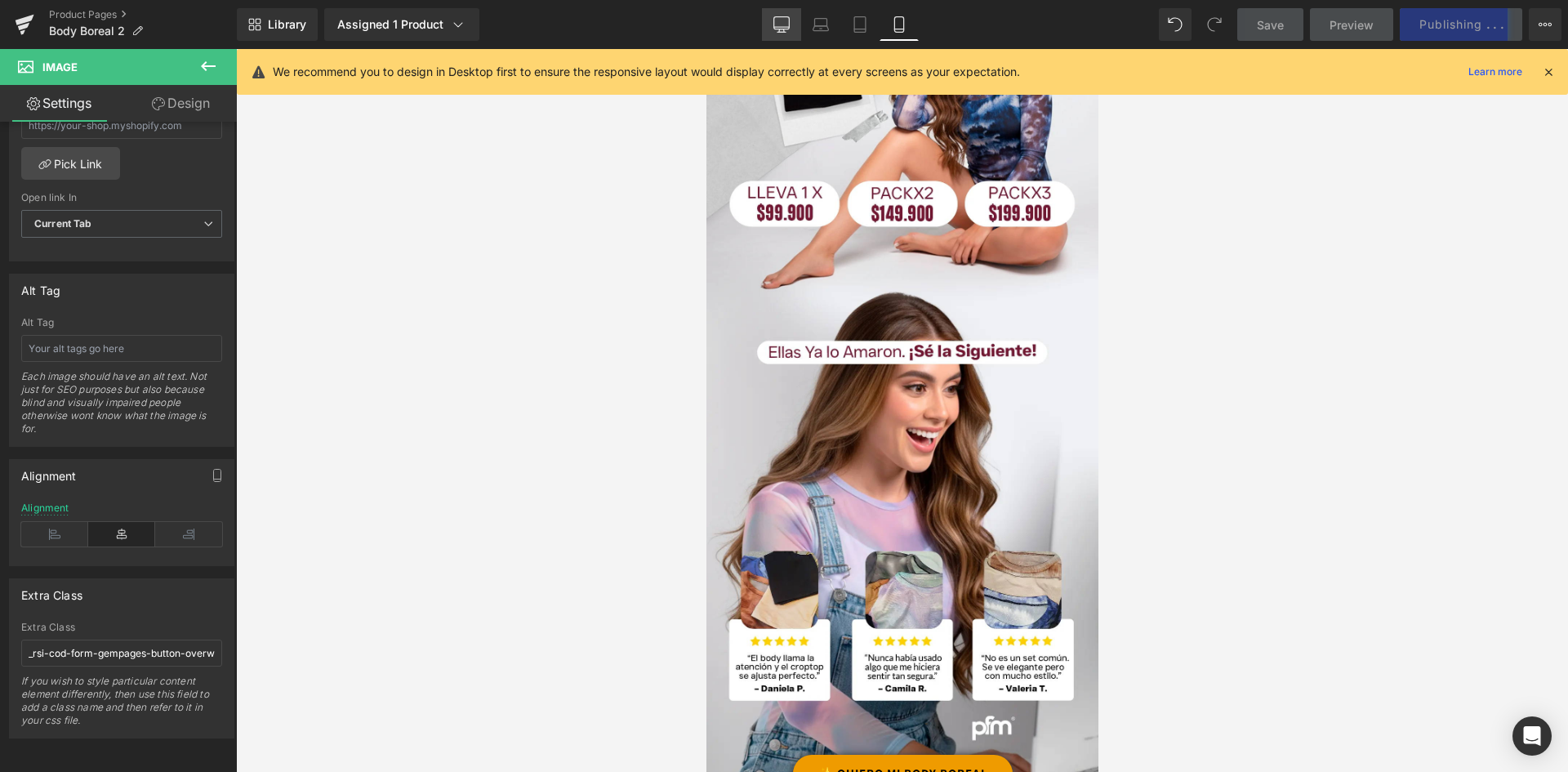
click at [785, 20] on icon at bounding box center [782, 25] width 17 height 17
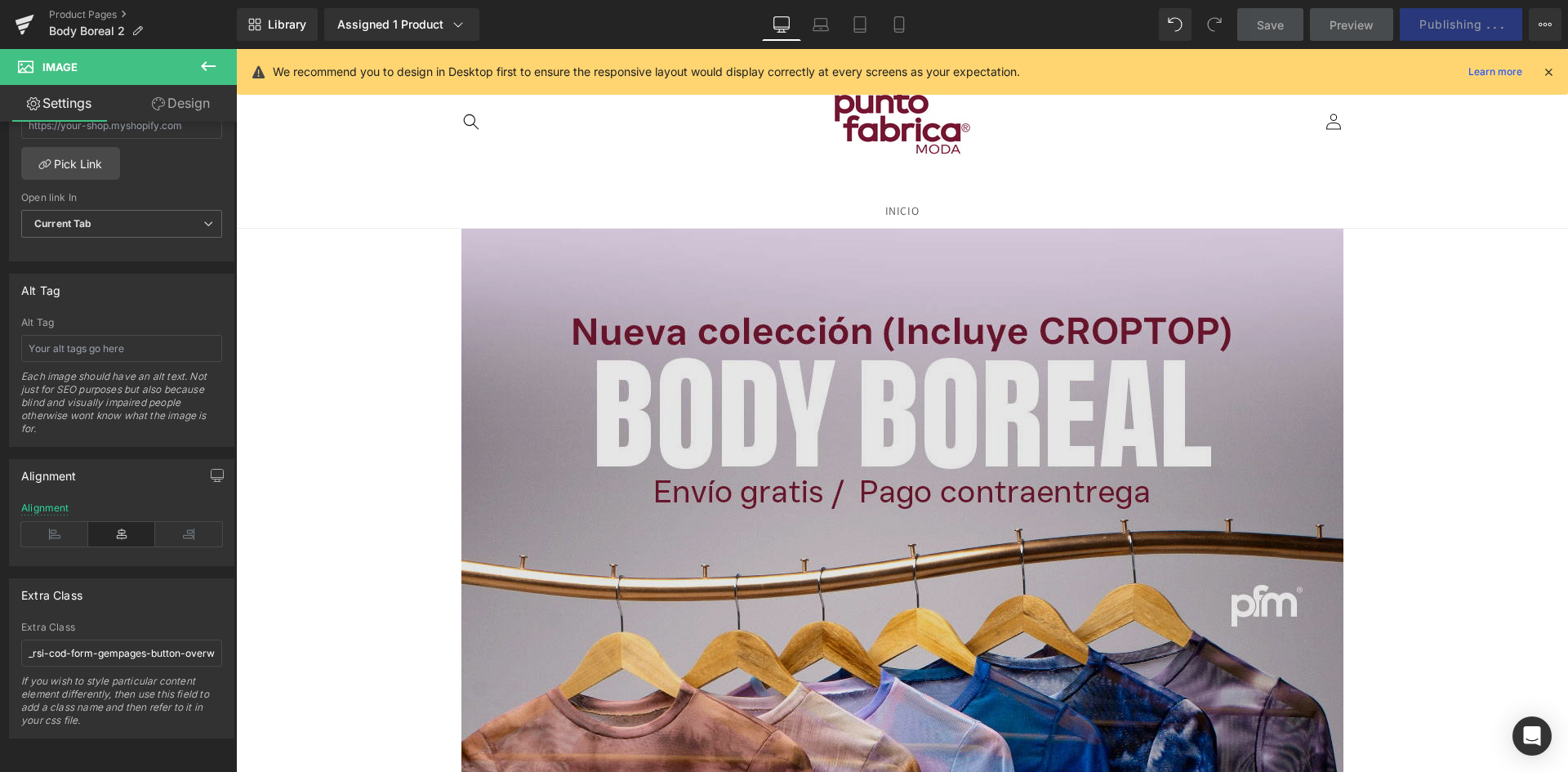
scroll to position [163, 0]
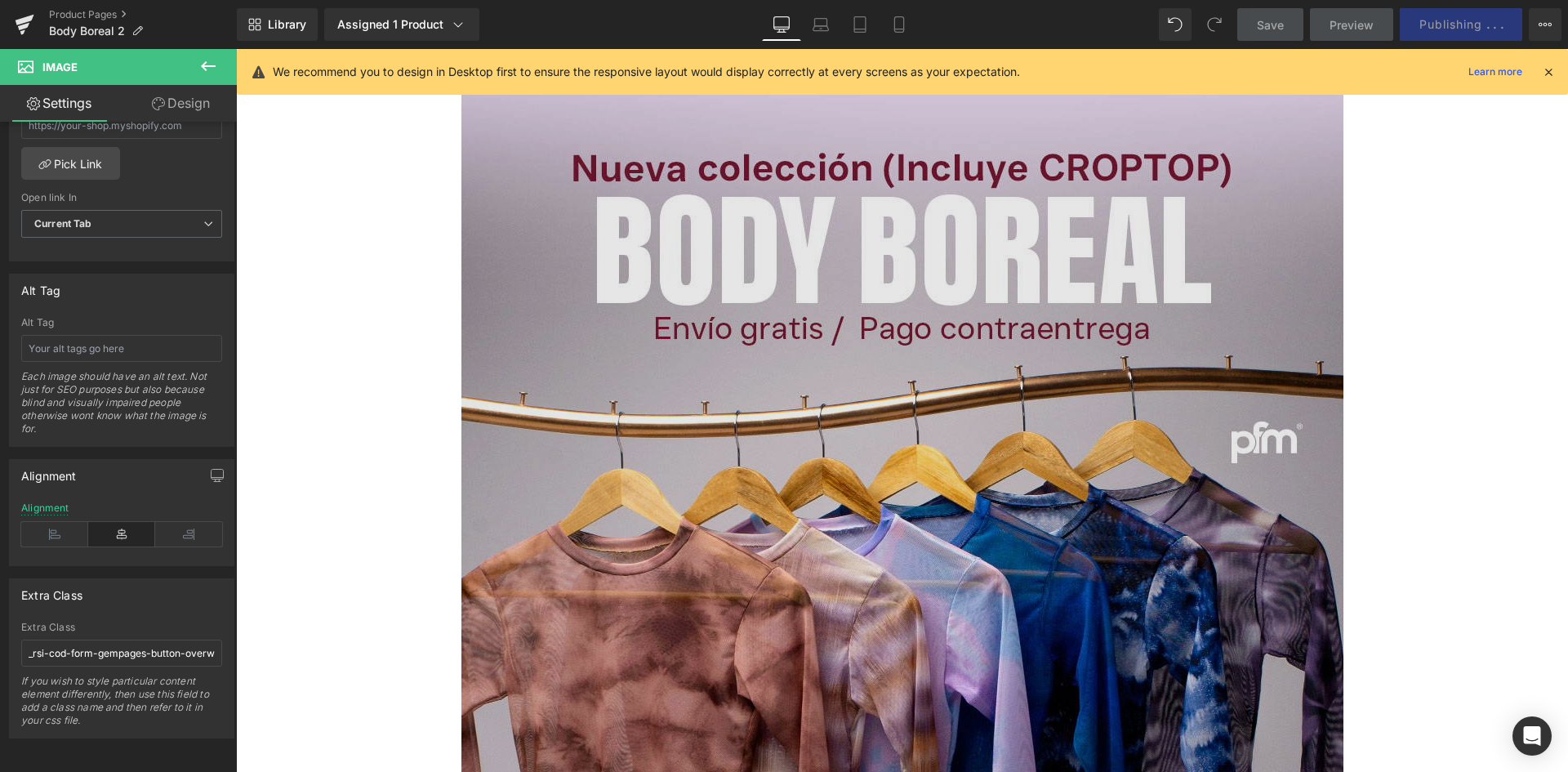
click at [682, 222] on img at bounding box center [902, 616] width 882 height 1102
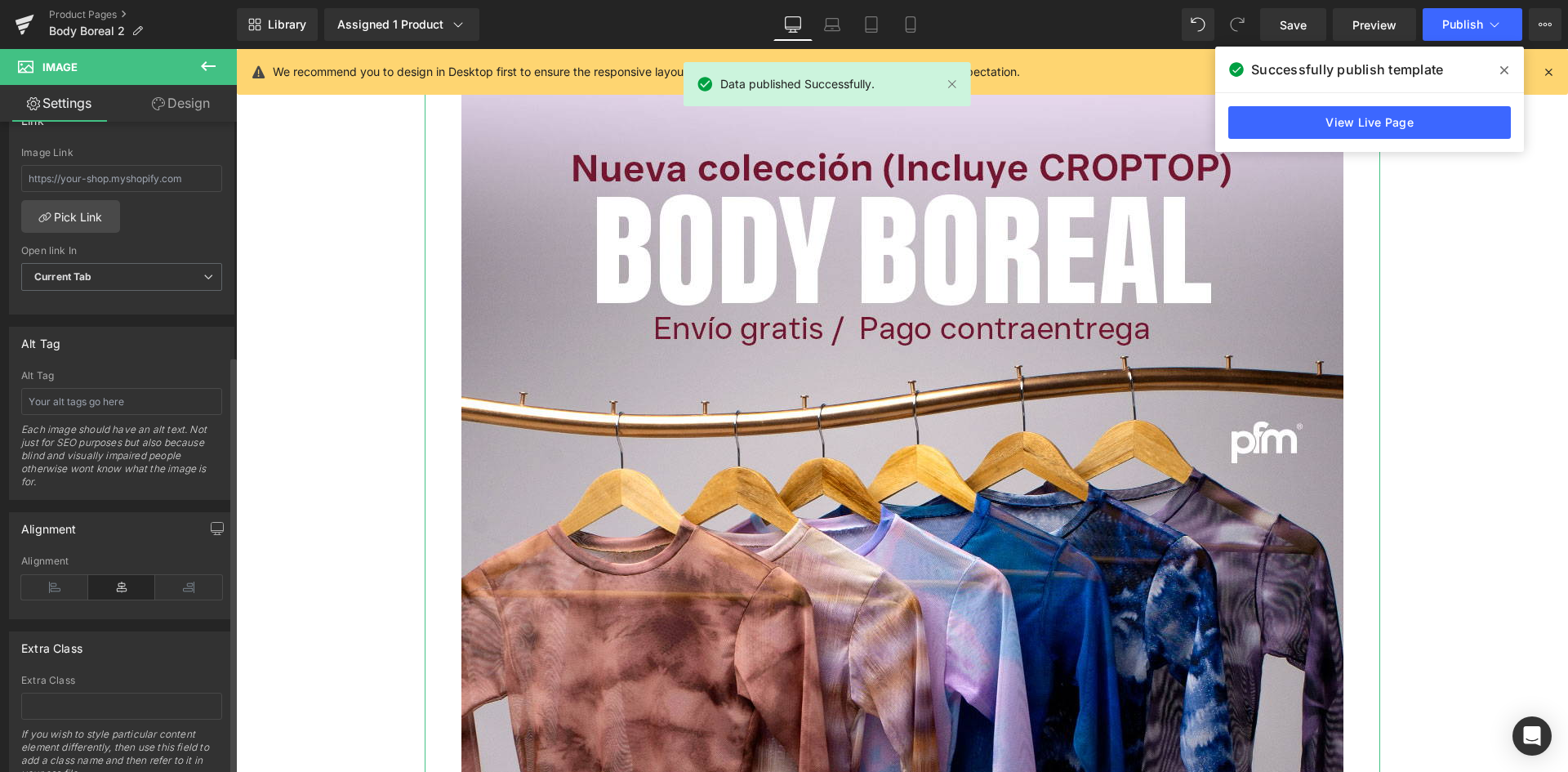
scroll to position [800, 0]
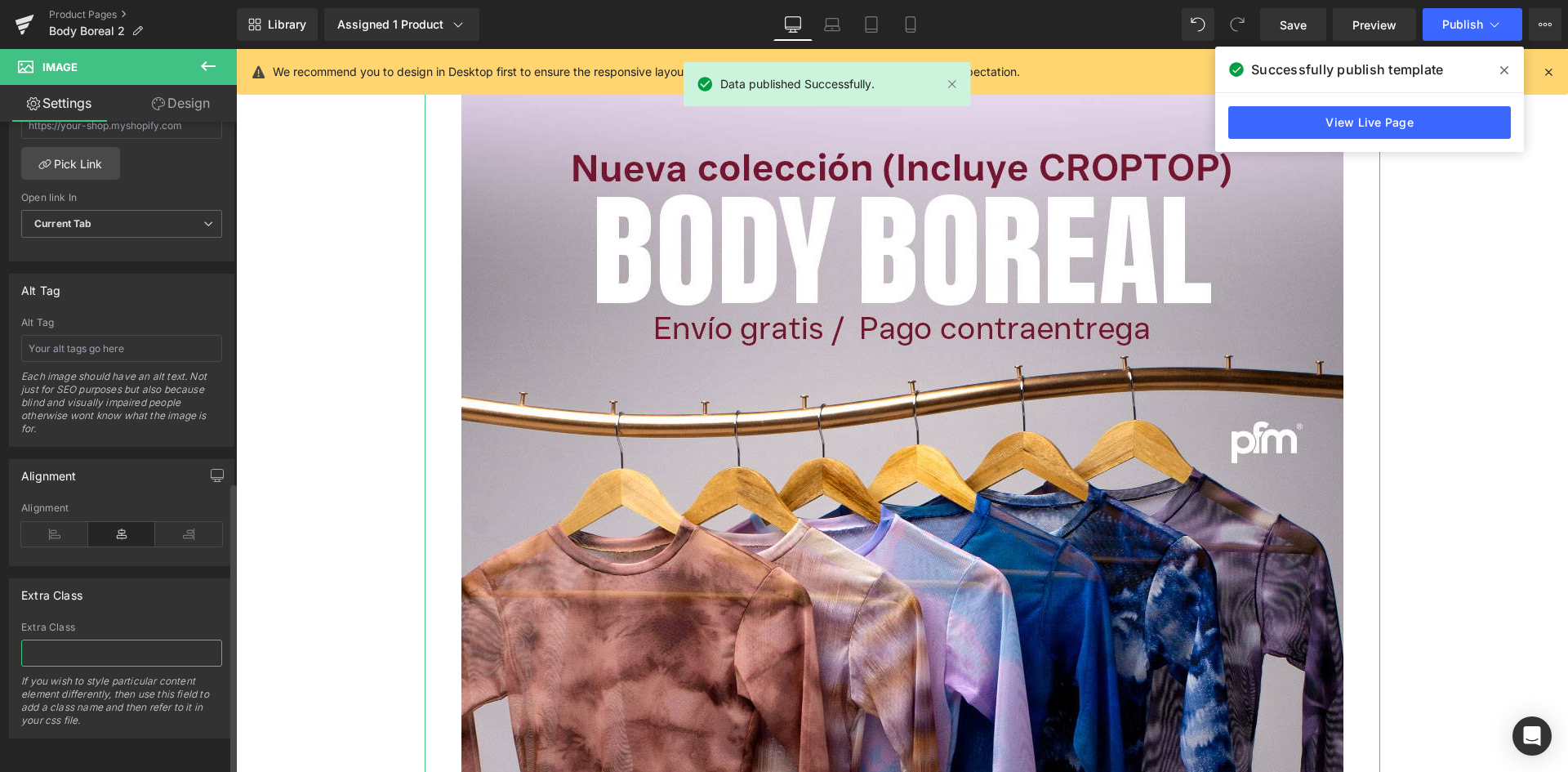
click at [97, 640] on input "text" at bounding box center [121, 653] width 201 height 27
paste input "_rsi-cod-form-gempages-button-overwrite _rsi-cod-form-is-gempage"
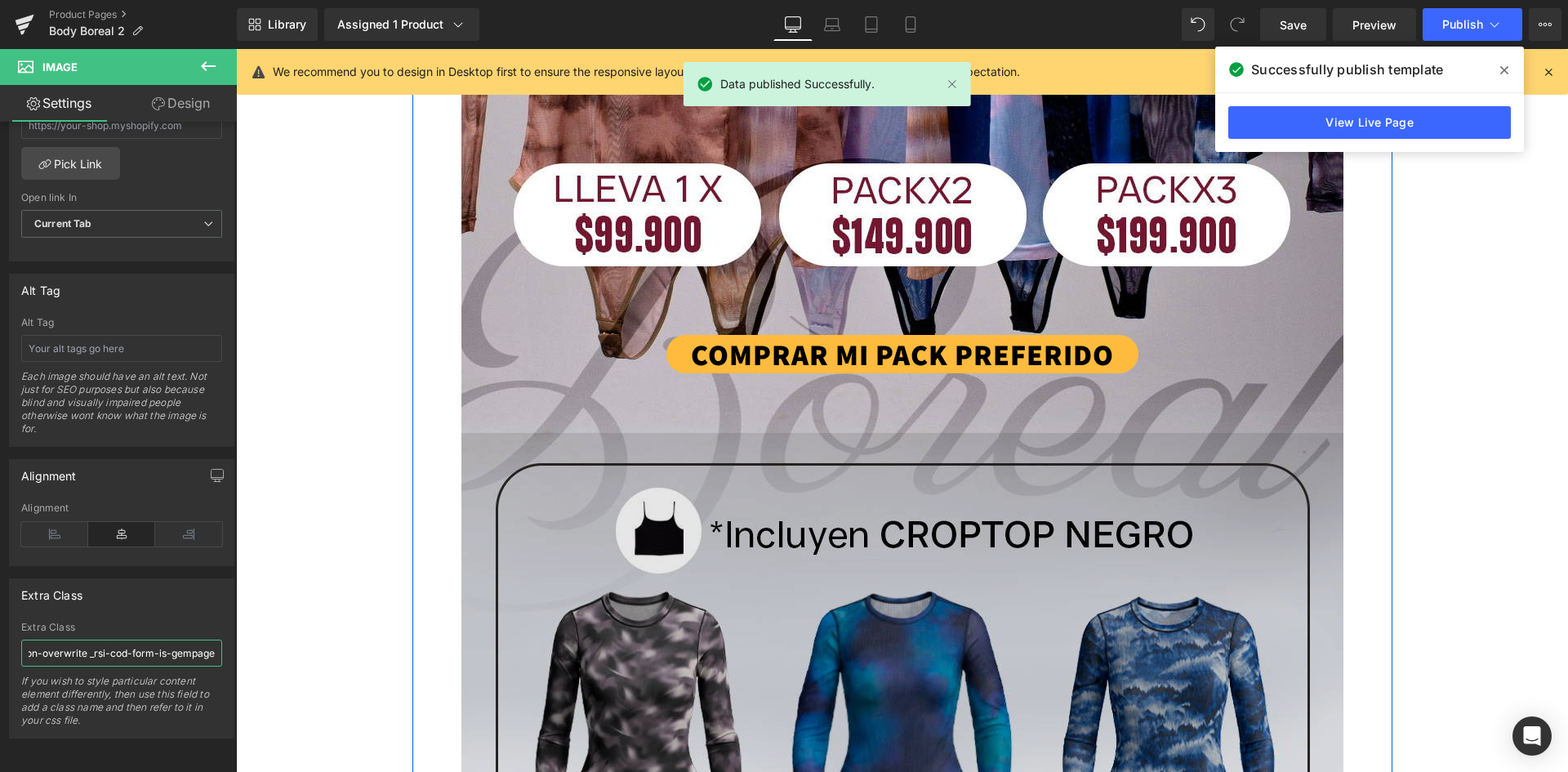
scroll to position [0, 0]
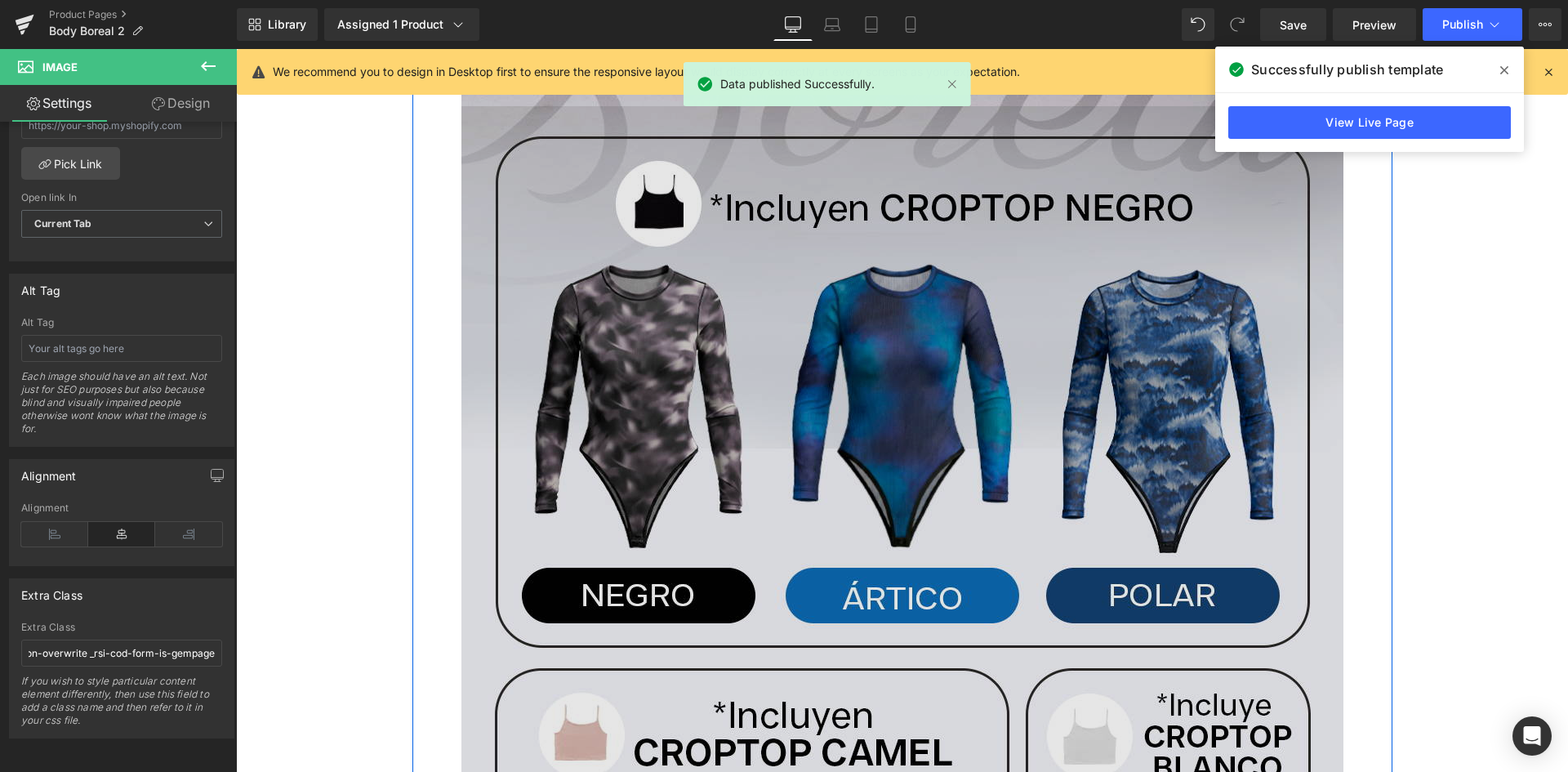
click at [694, 347] on img at bounding box center [902, 657] width 882 height 1102
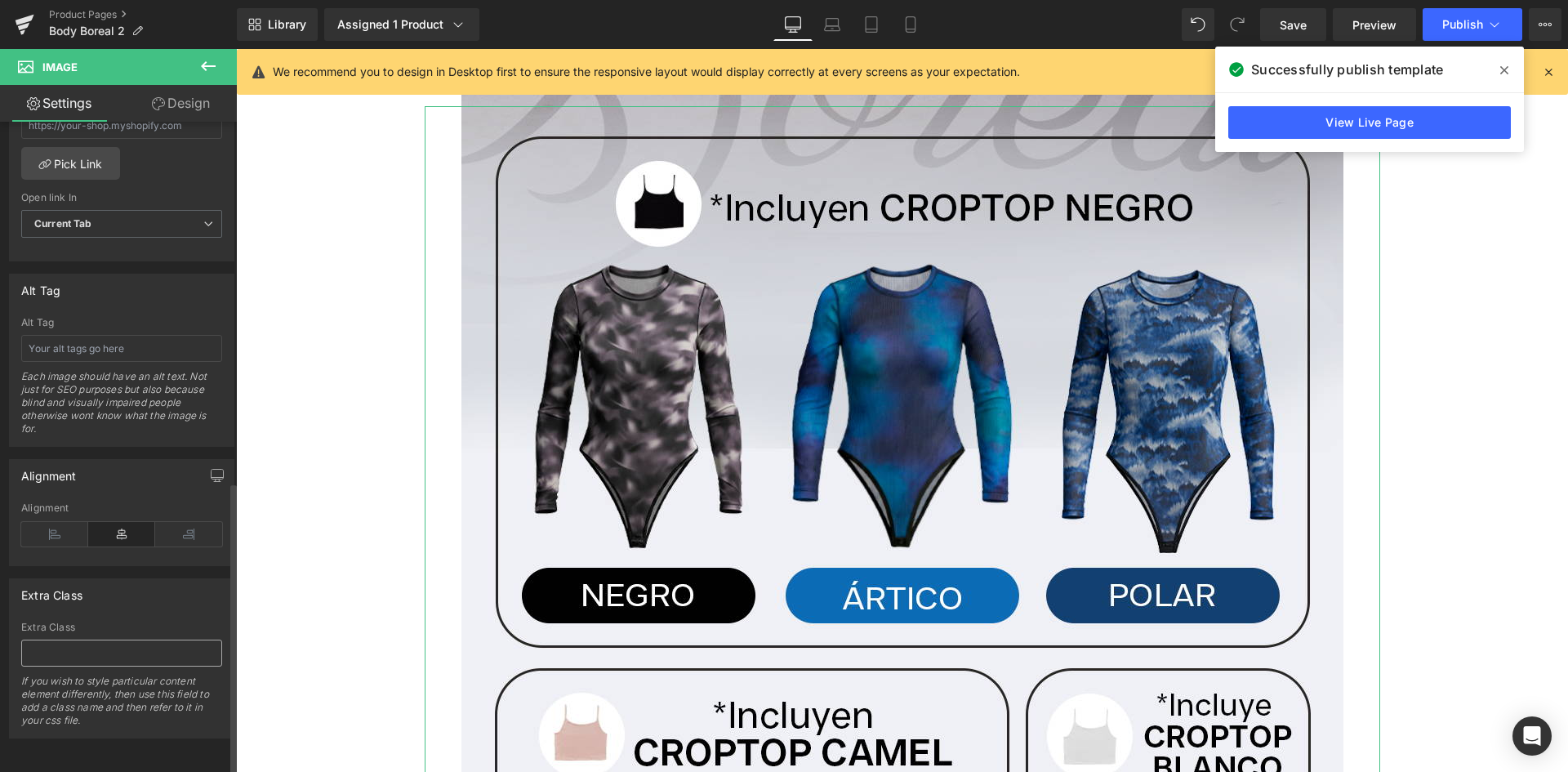
click at [117, 640] on input "text" at bounding box center [121, 653] width 201 height 27
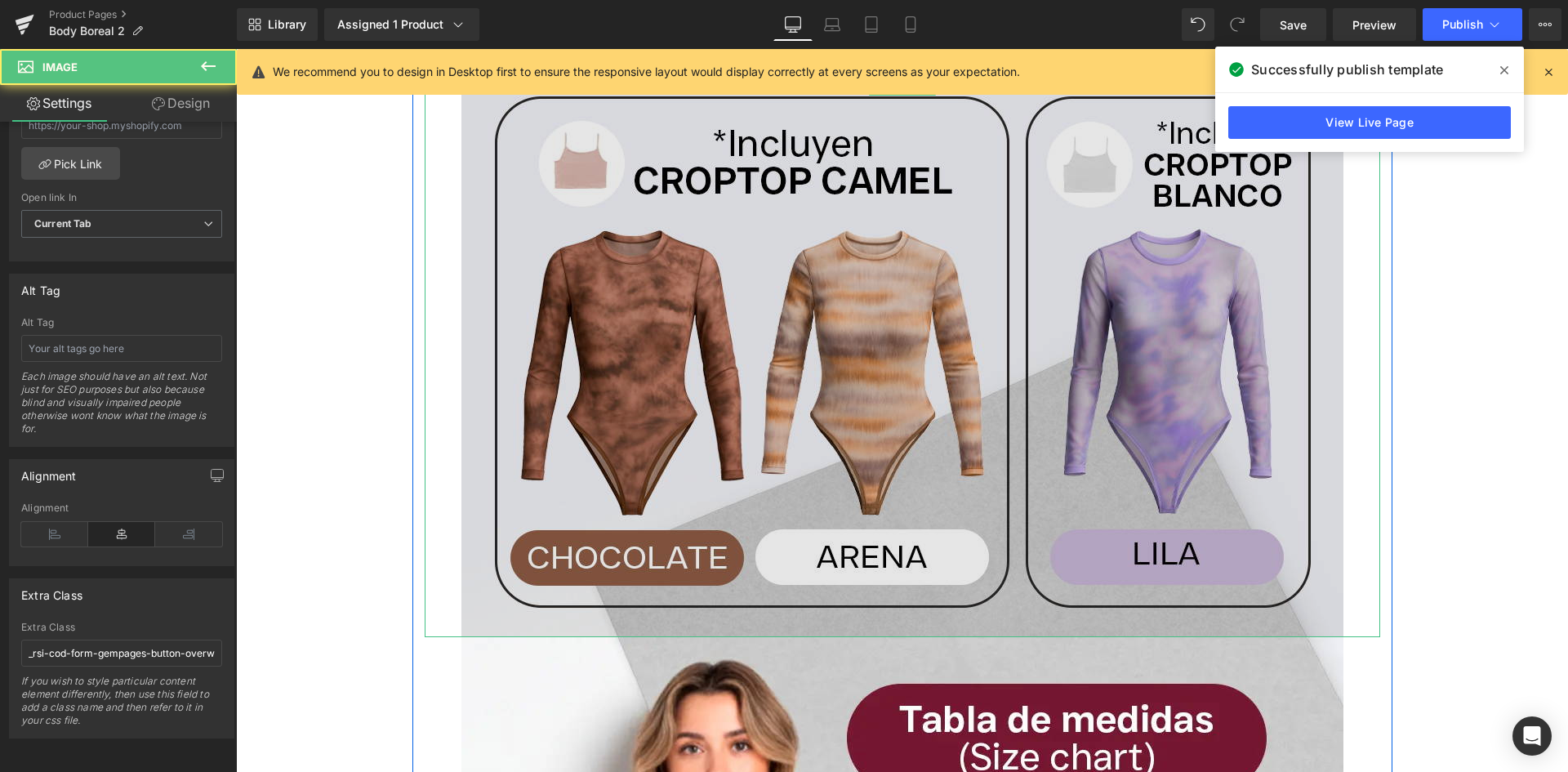
click at [642, 458] on img at bounding box center [902, 85] width 882 height 1102
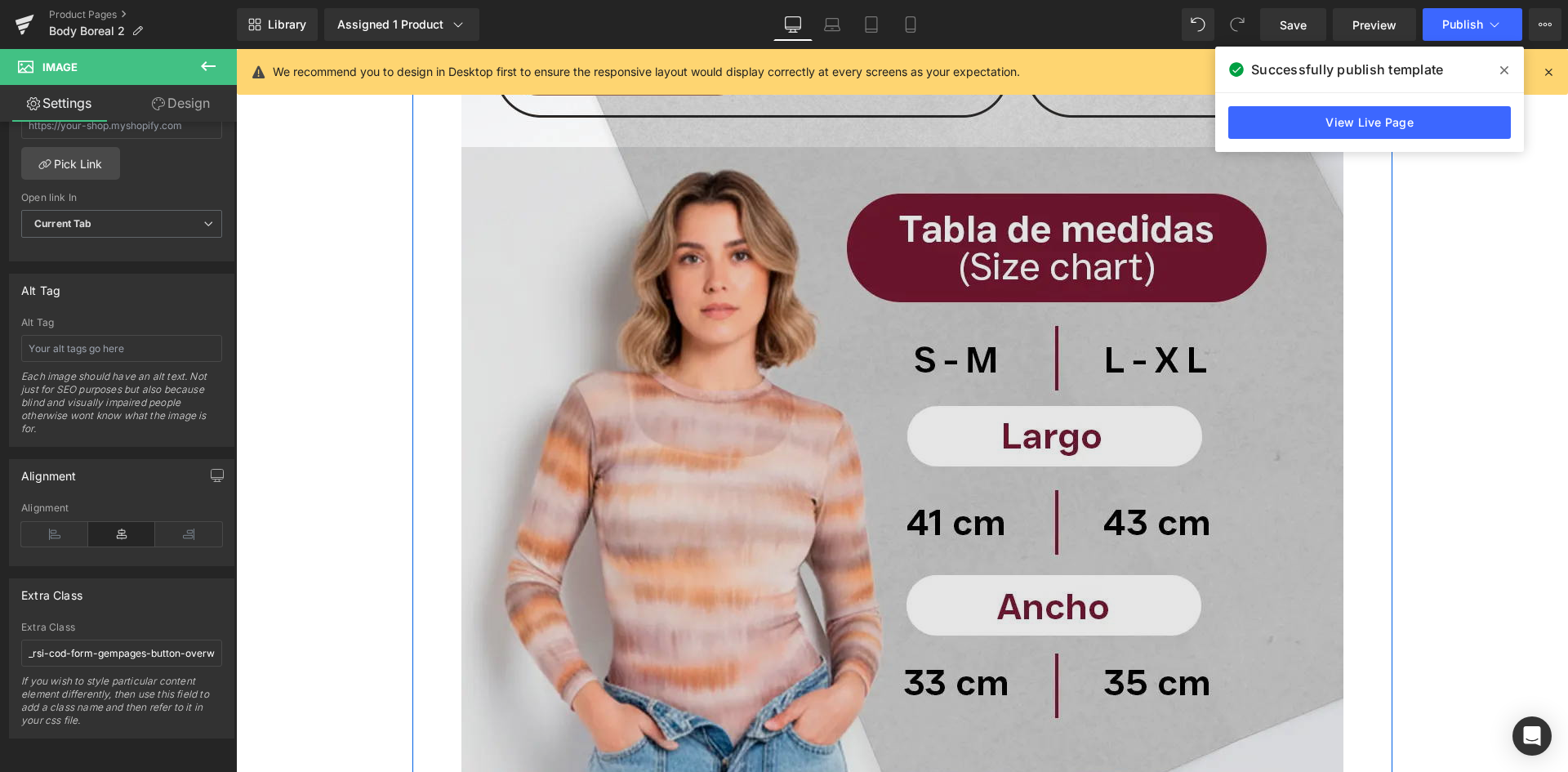
click at [621, 479] on img at bounding box center [902, 702] width 882 height 1109
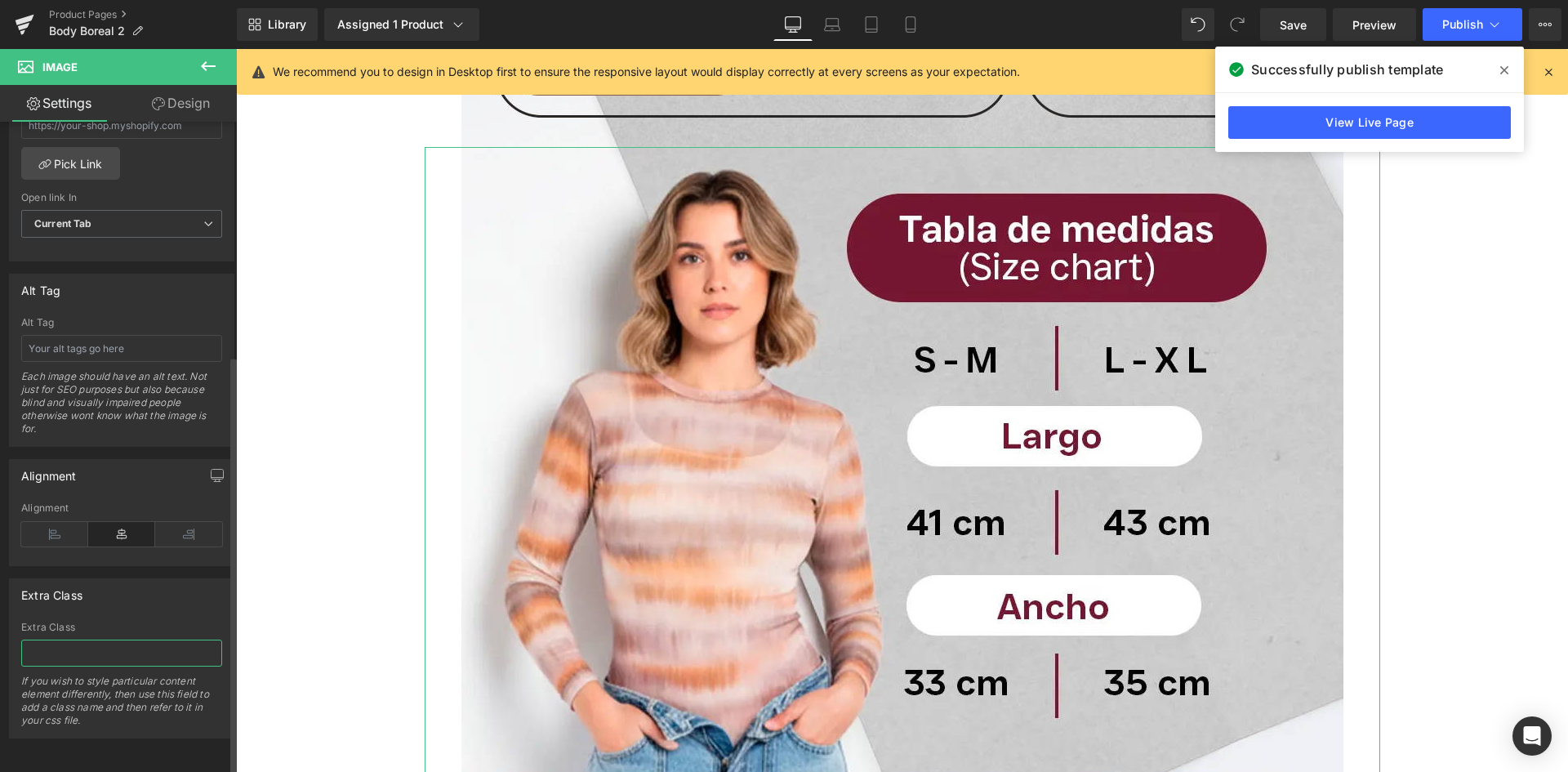
click at [90, 644] on input "text" at bounding box center [121, 653] width 201 height 27
paste input "_rsi-cod-form-gempages-button-overwrite _rsi-cod-form-is-gempage"
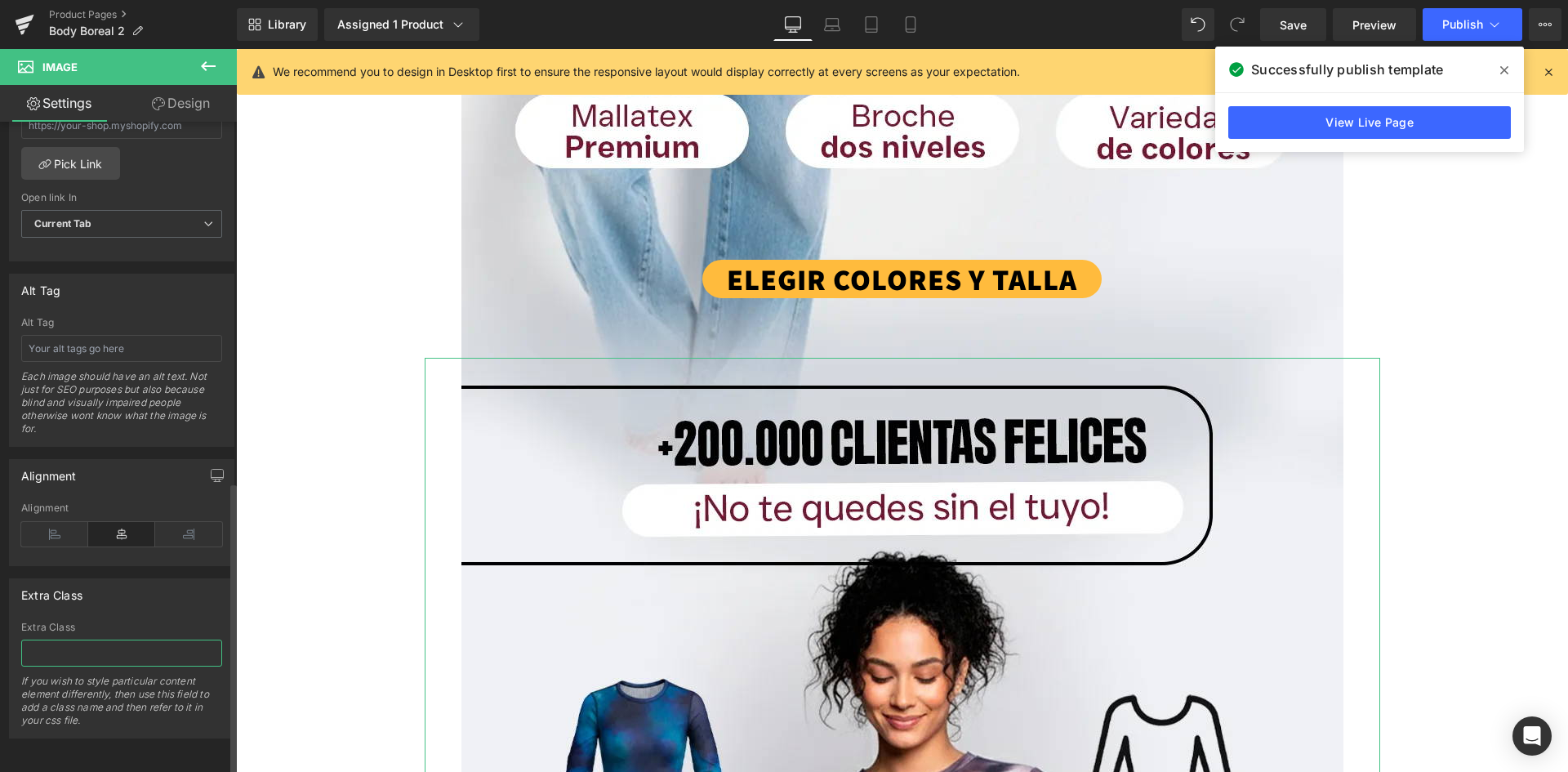
click at [87, 640] on input "text" at bounding box center [121, 653] width 201 height 27
paste input "_rsi-cod-form-gempages-button-overwrite _rsi-cod-form-is-gempage"
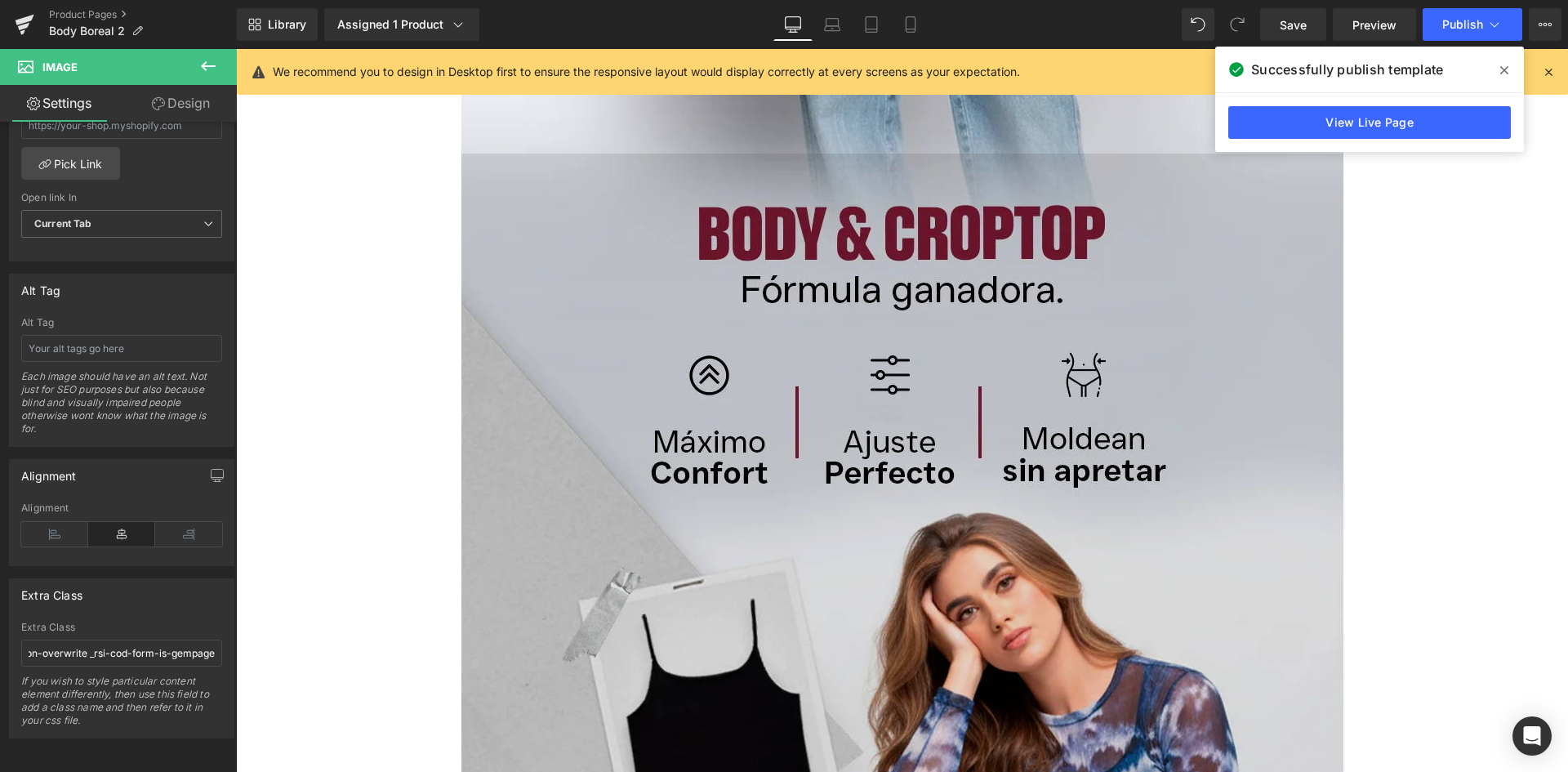
click at [605, 381] on img at bounding box center [902, 706] width 882 height 1105
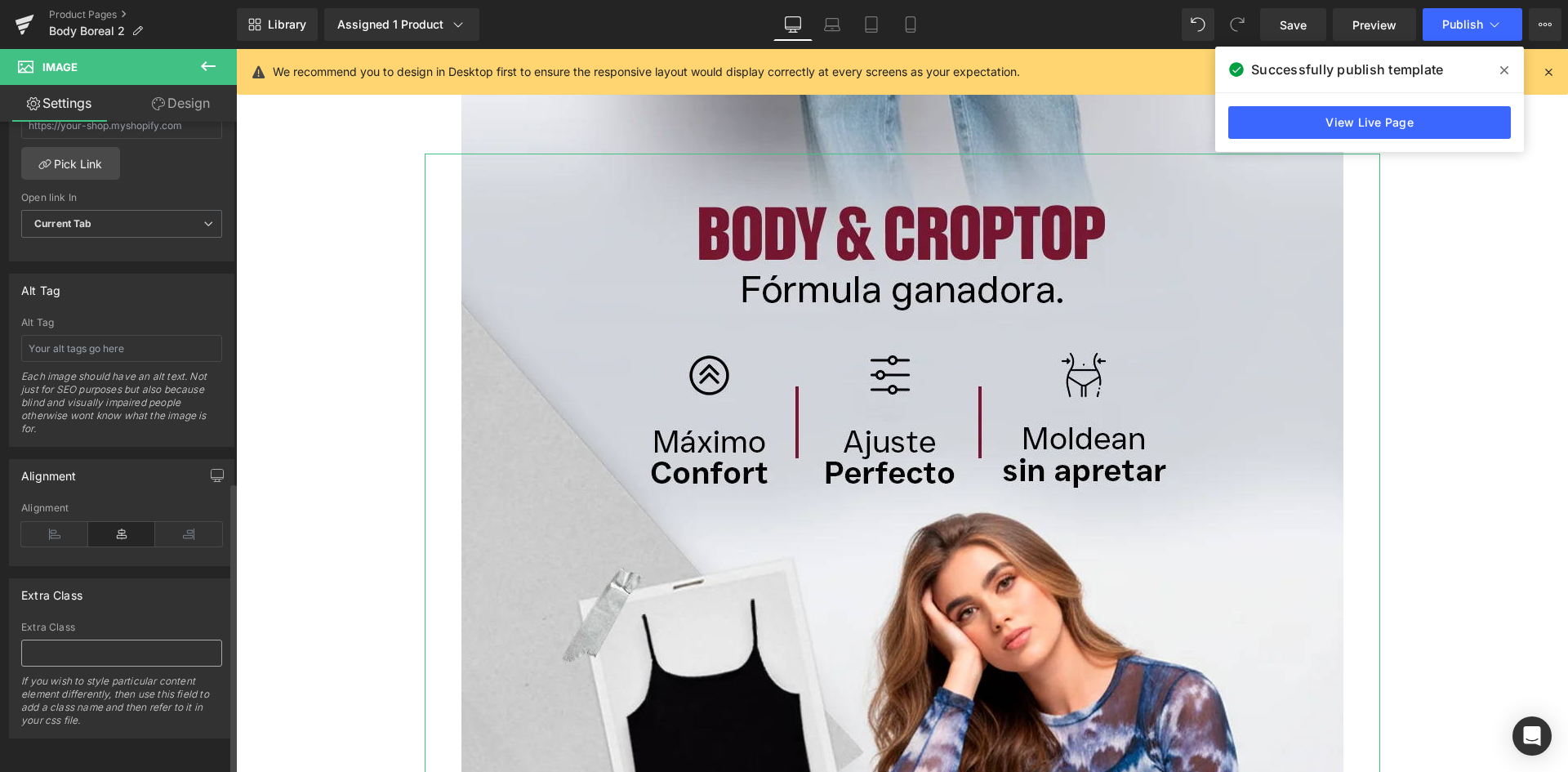
click at [106, 640] on input "text" at bounding box center [121, 653] width 201 height 27
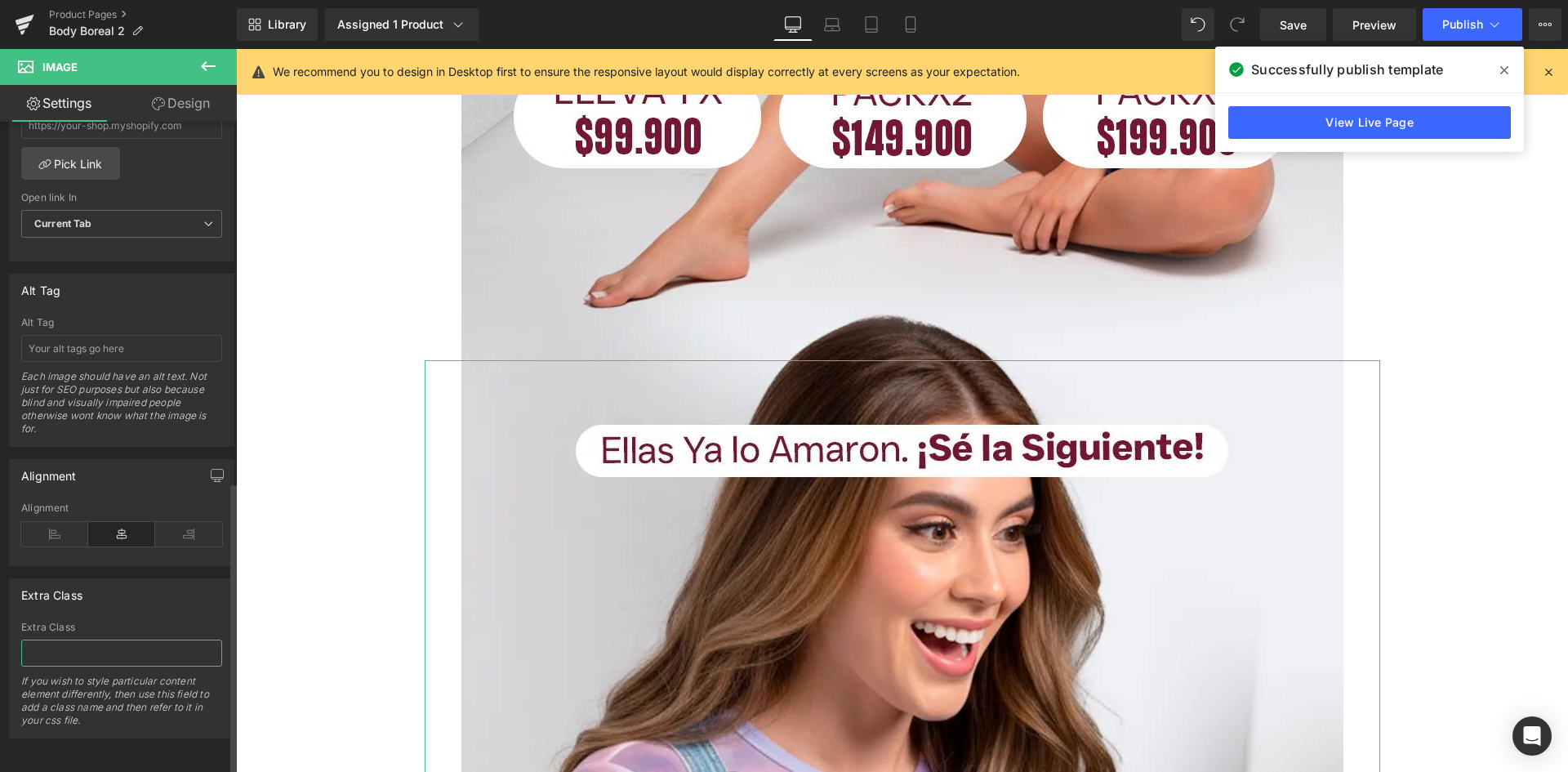
click at [87, 640] on input "text" at bounding box center [121, 653] width 201 height 27
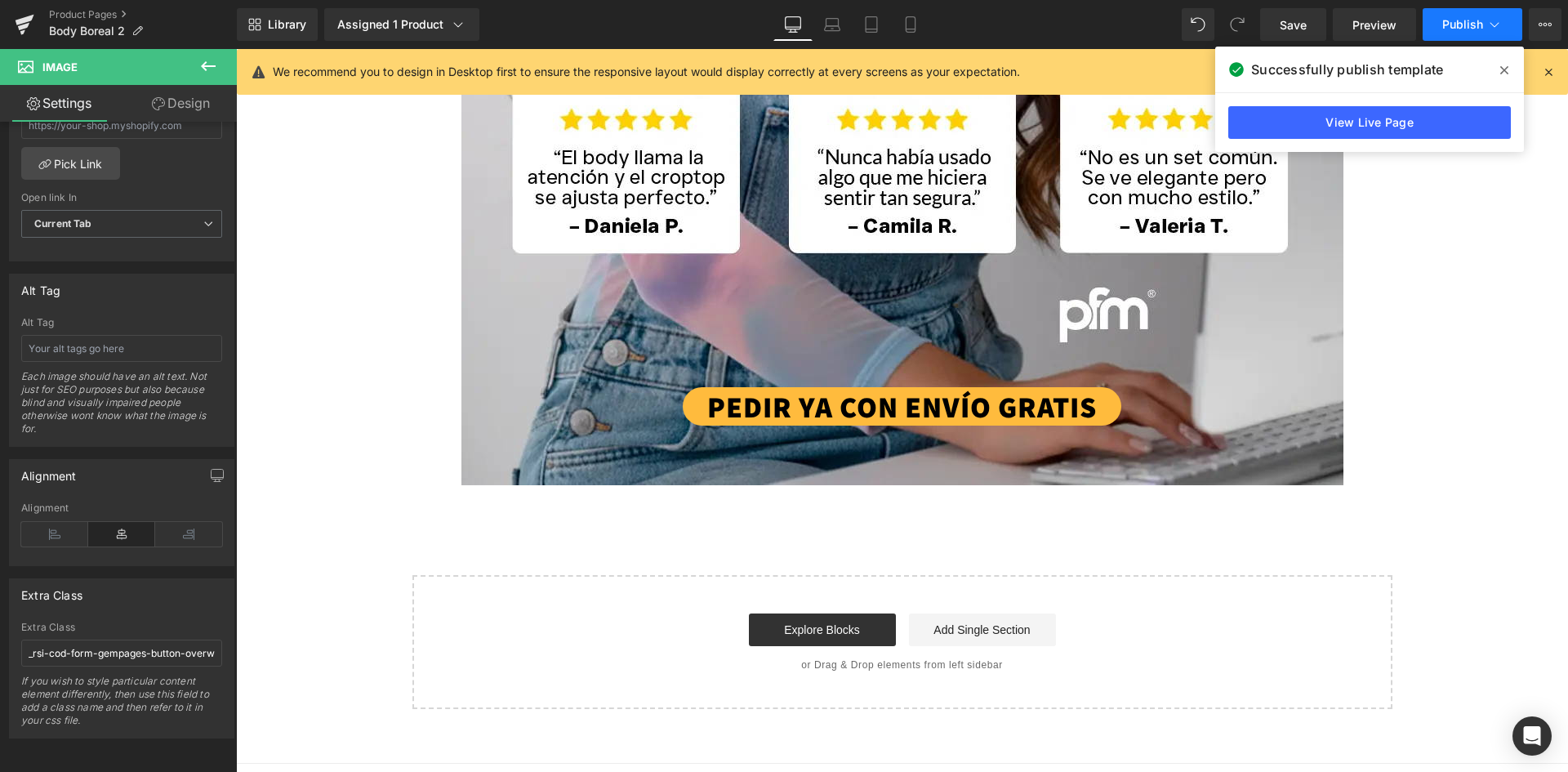
click at [1440, 29] on button "Publish" at bounding box center [1472, 24] width 100 height 33
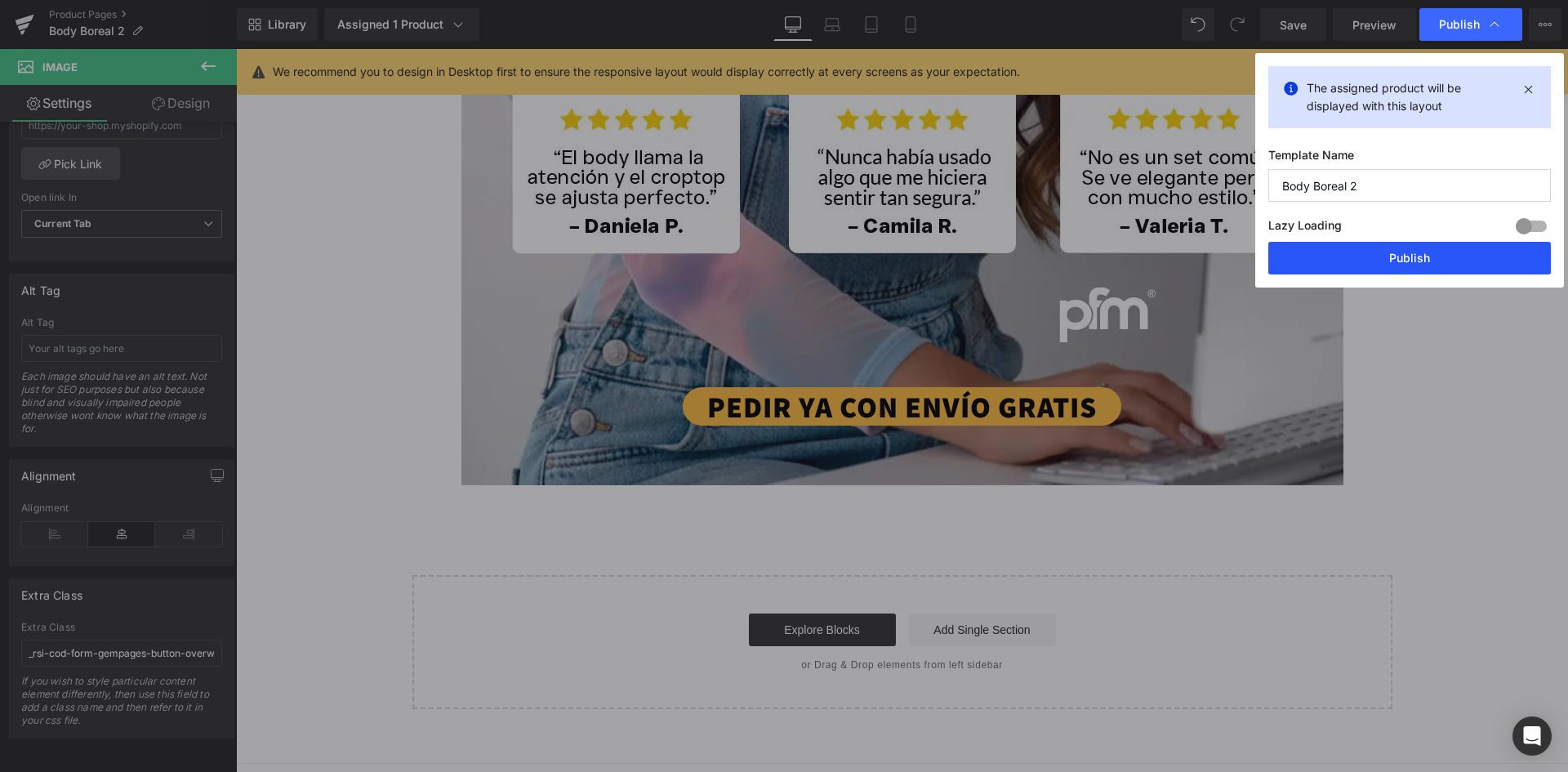
click at [1376, 247] on button "Publish" at bounding box center [1410, 258] width 283 height 33
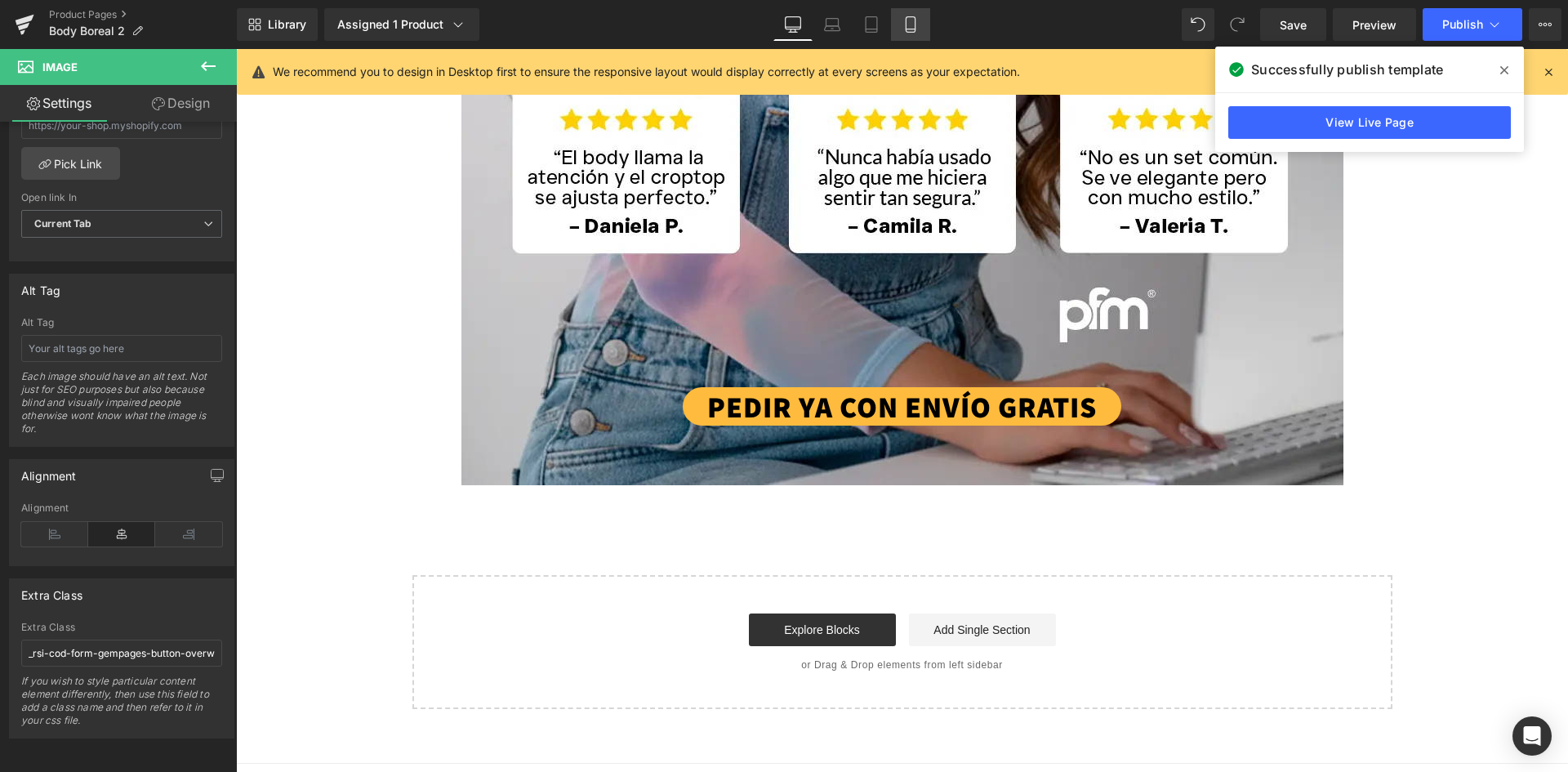
click at [913, 32] on icon at bounding box center [910, 25] width 9 height 16
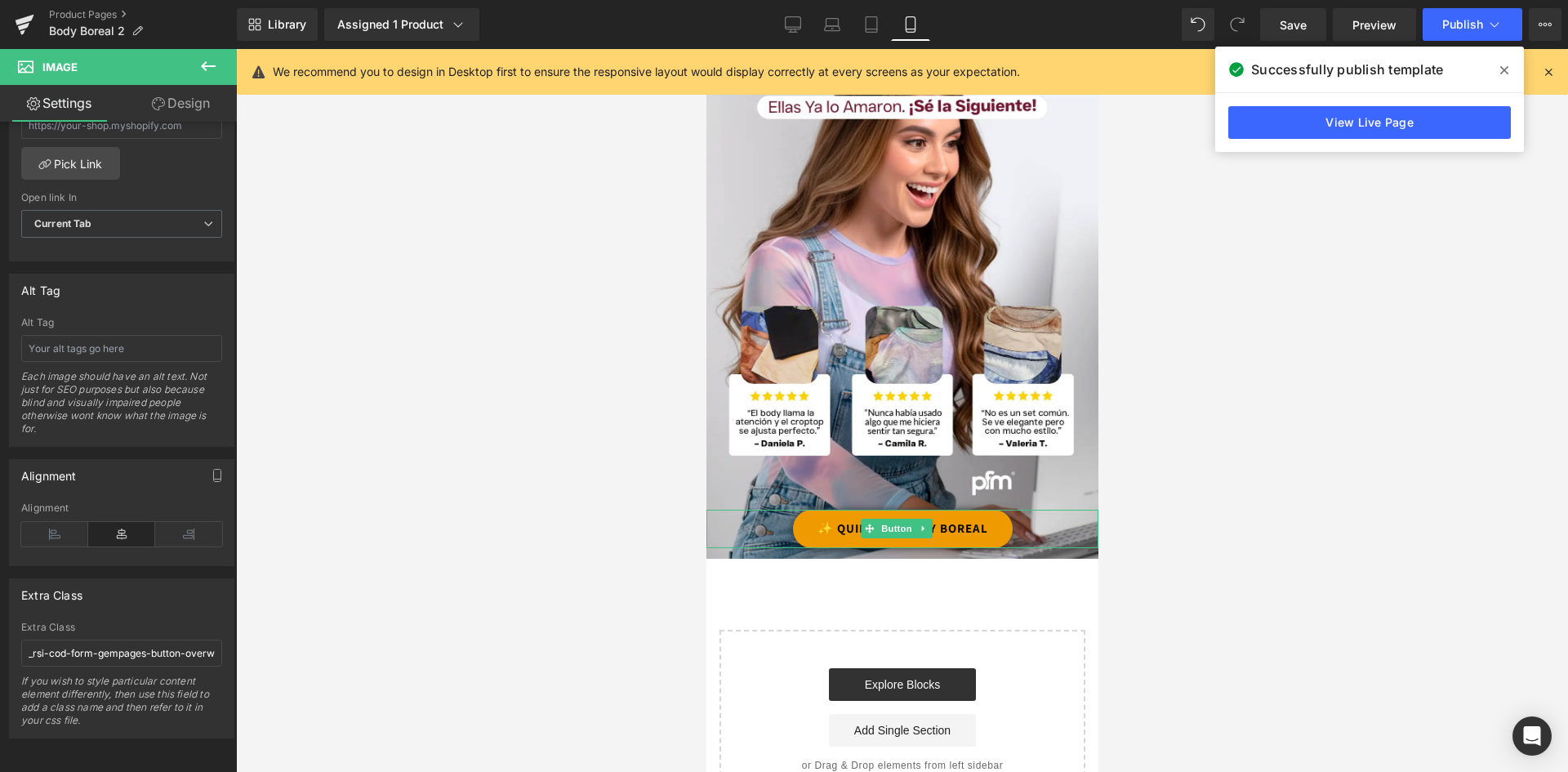
click at [994, 509] on link "✨ QUIERO MI BODY BOREAL" at bounding box center [901, 529] width 220 height 38
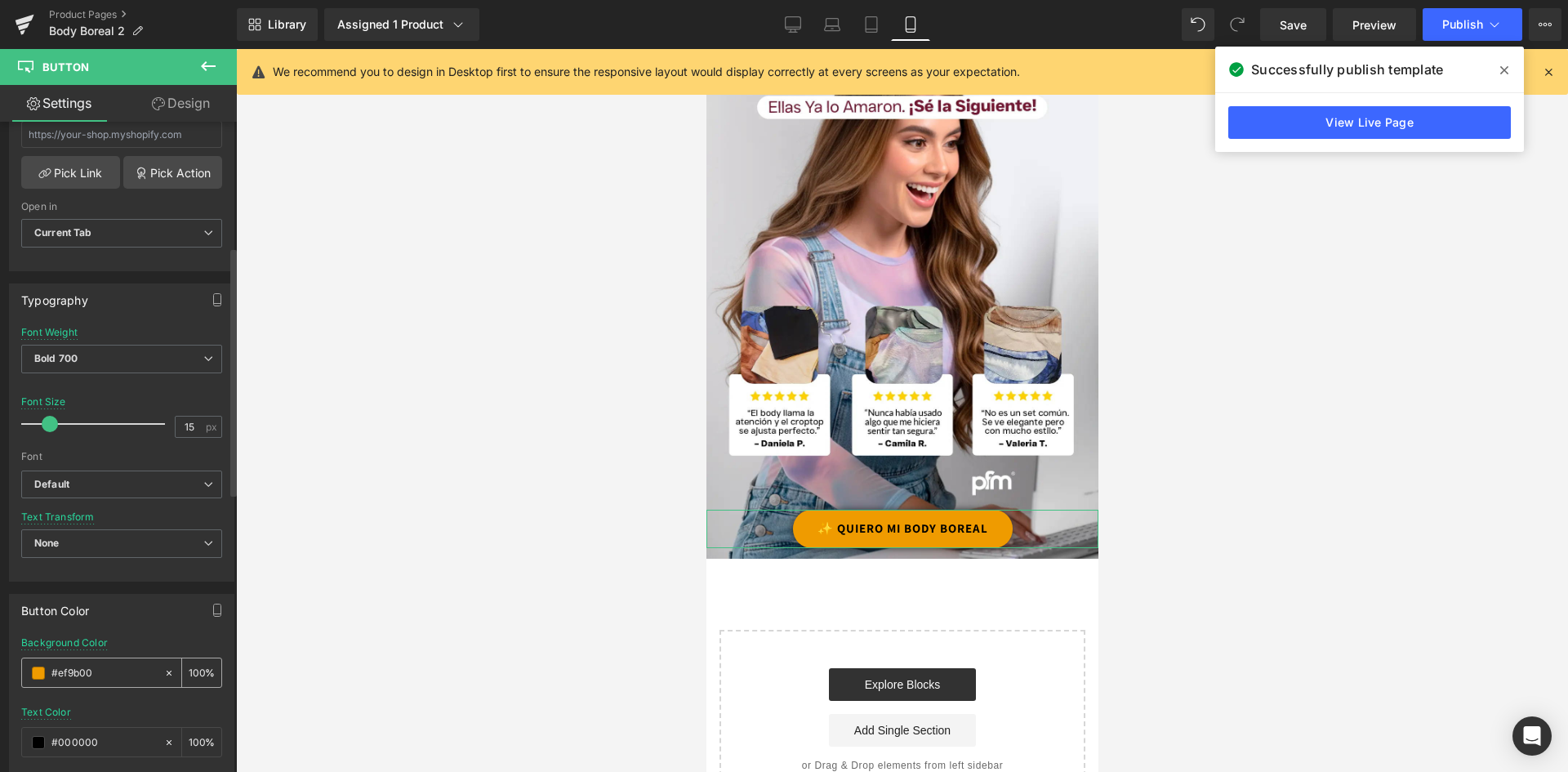
click at [97, 671] on input "#ef9b00" at bounding box center [104, 672] width 105 height 18
click at [42, 667] on span at bounding box center [38, 673] width 13 height 13
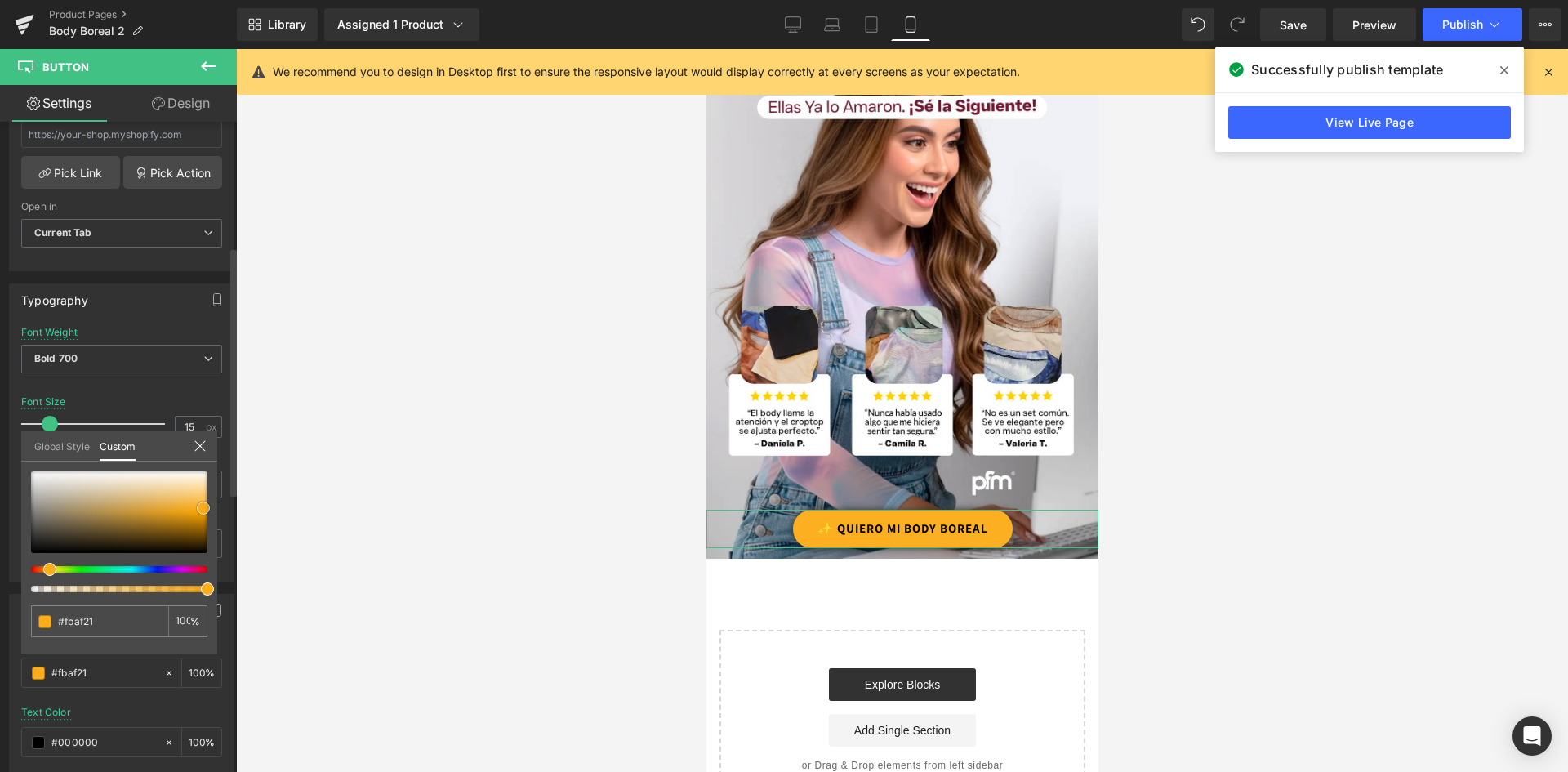
click at [202, 510] on span at bounding box center [203, 509] width 13 height 13
click at [390, 529] on div at bounding box center [901, 411] width 1332 height 723
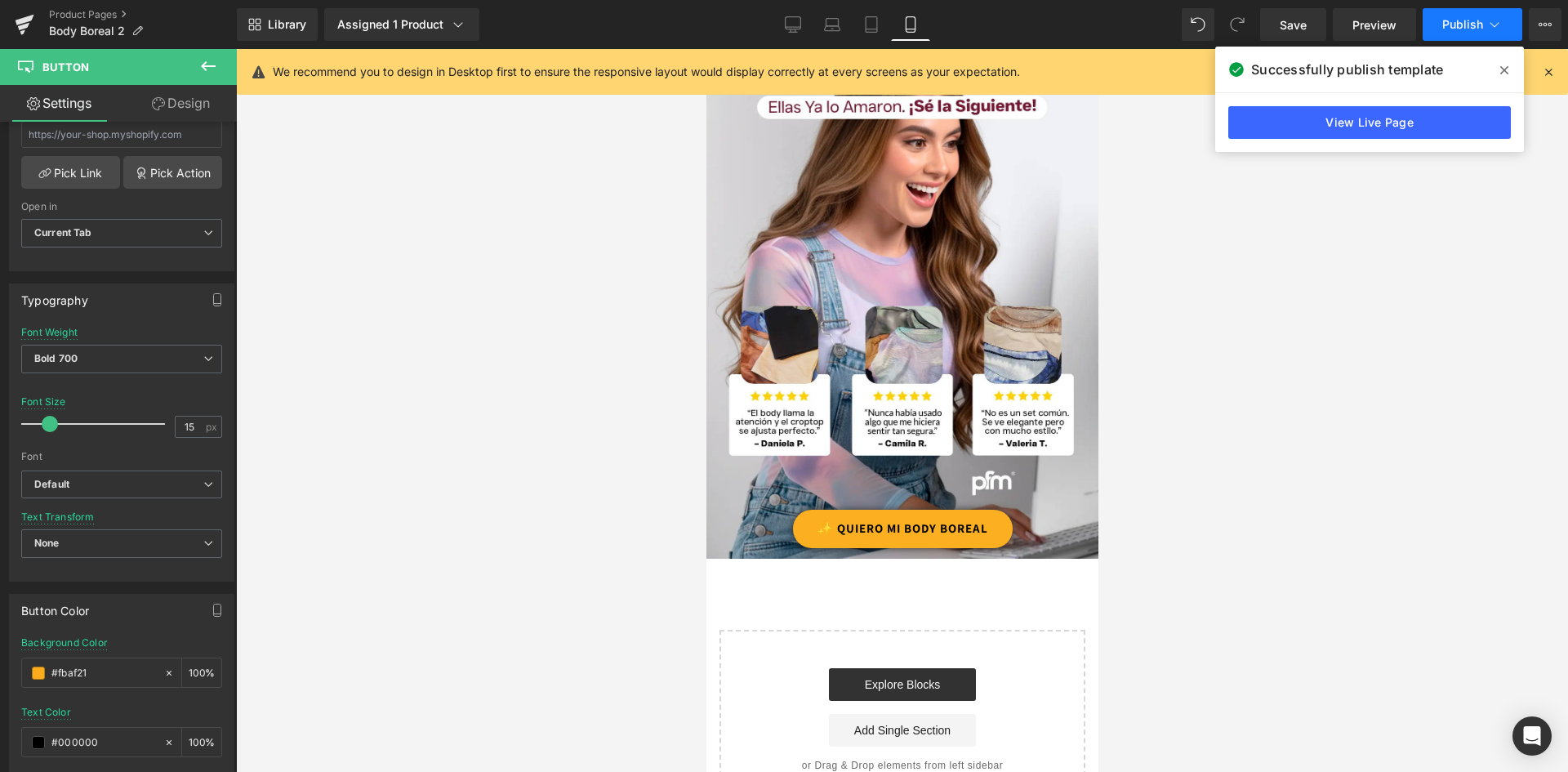
click at [1474, 27] on span "Publish" at bounding box center [1463, 24] width 41 height 13
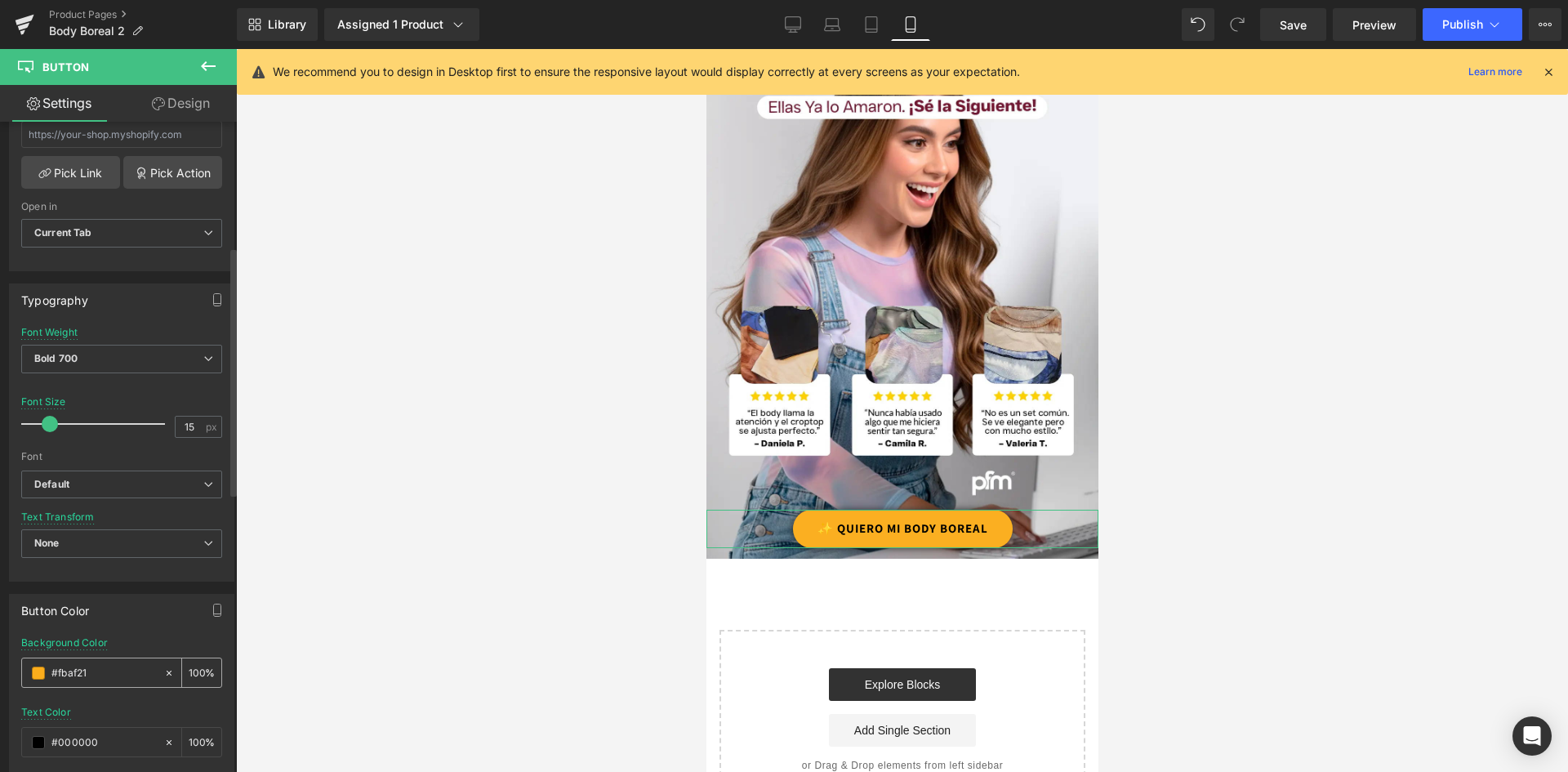
click at [97, 662] on div "#fbaf21" at bounding box center [92, 672] width 141 height 28
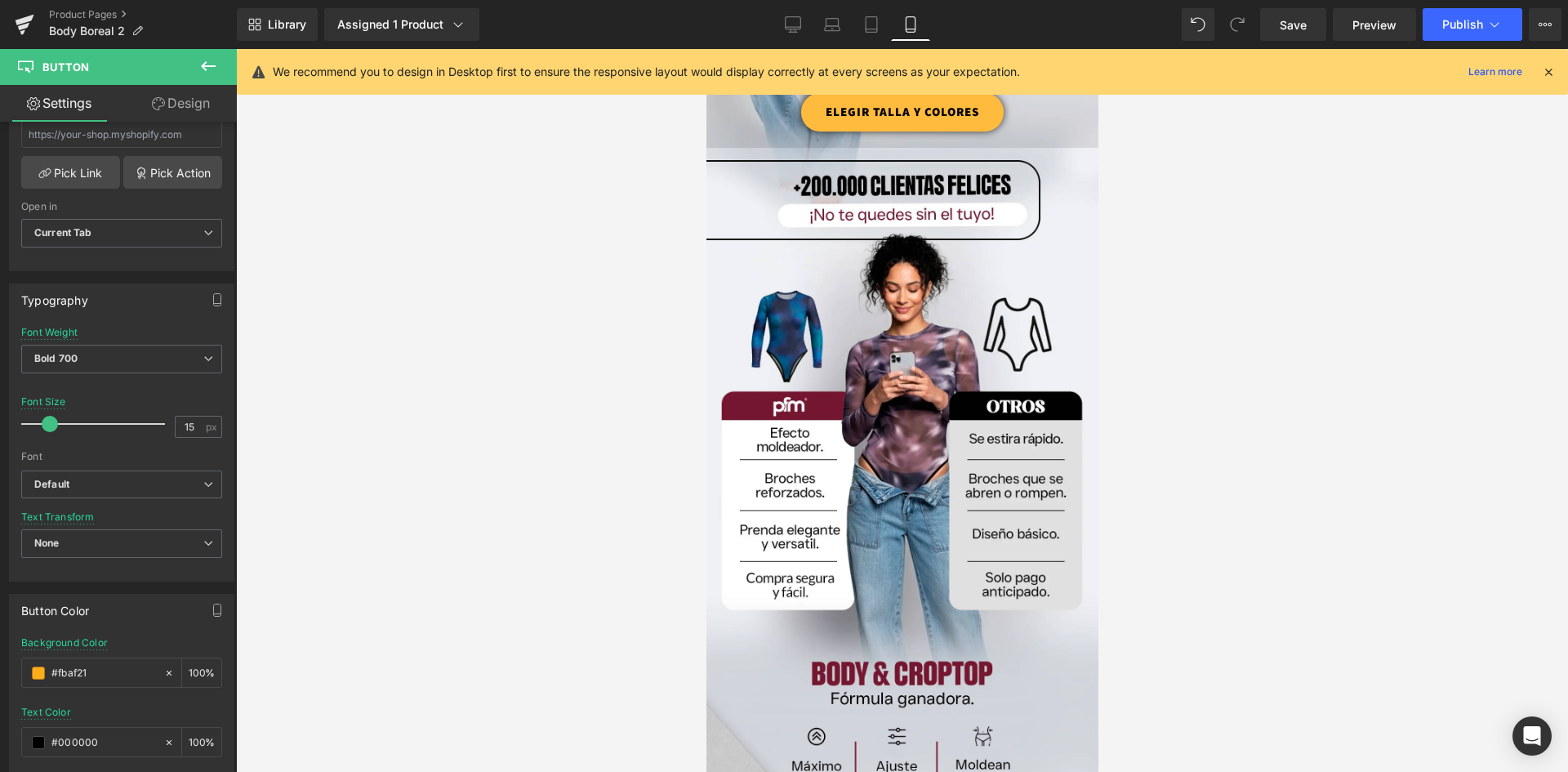
scroll to position [1143, 0]
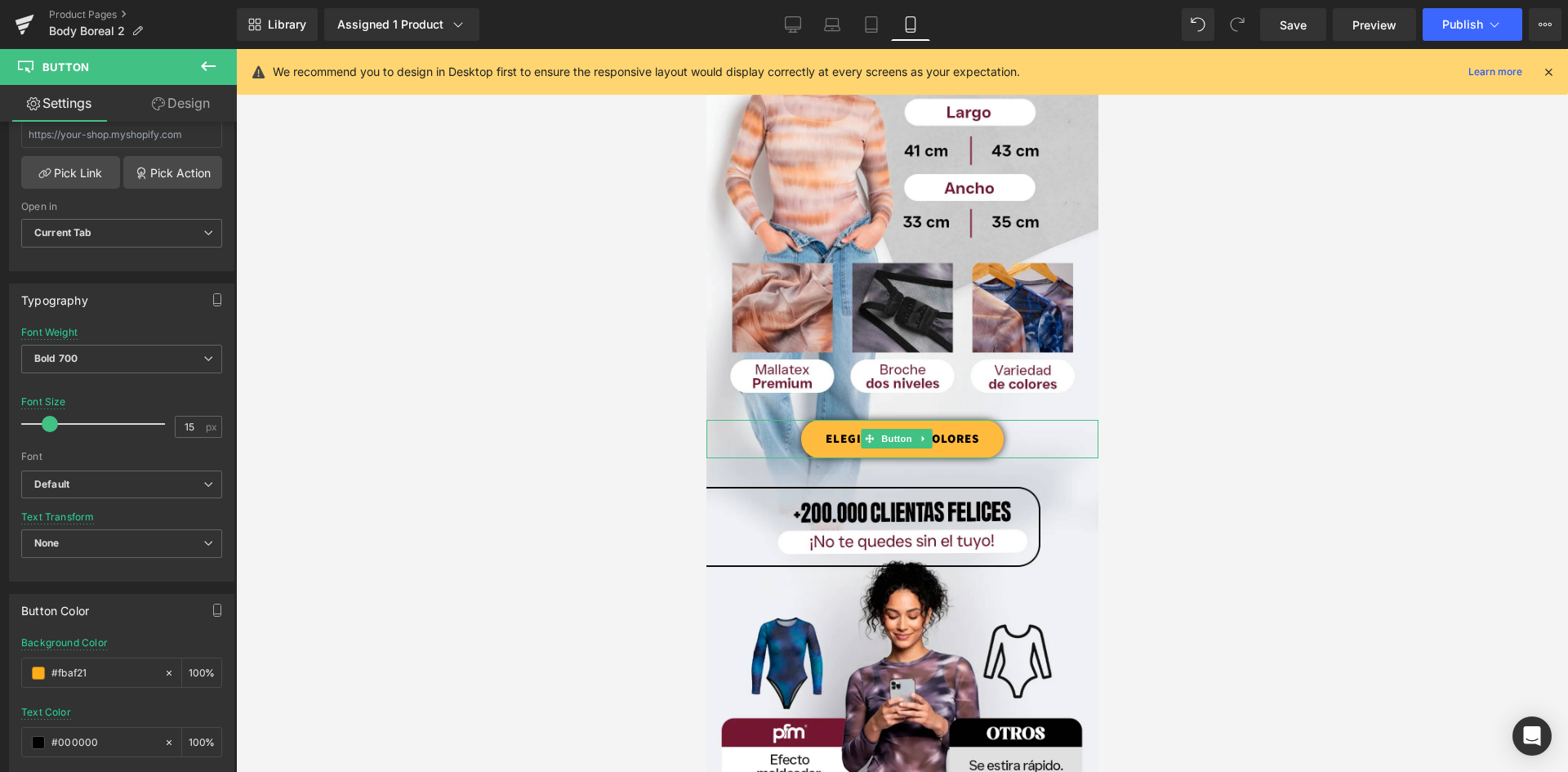
click at [973, 420] on link "ELEGIR TALLA Y COLORES" at bounding box center [901, 439] width 202 height 38
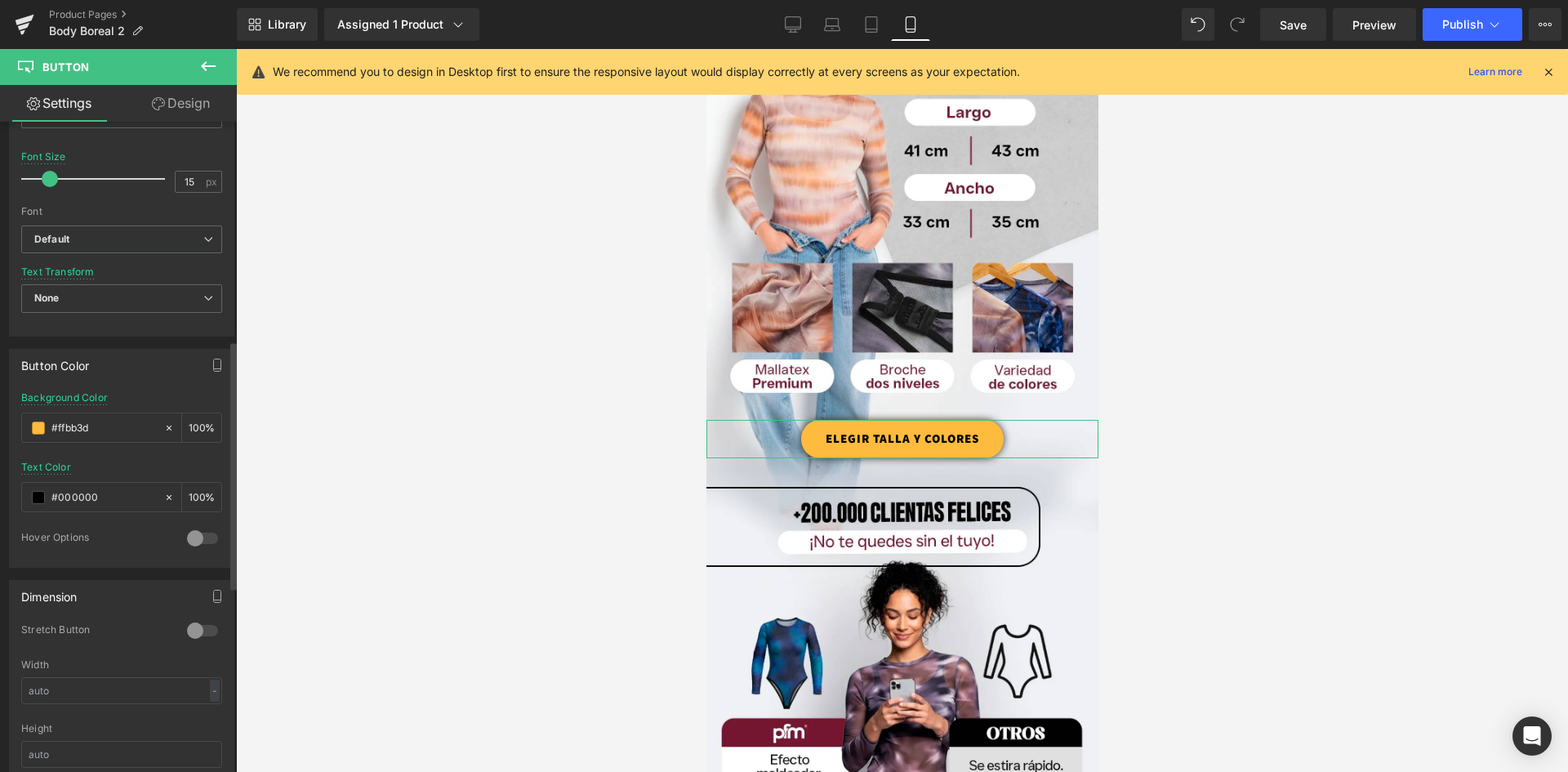
drag, startPoint x: 122, startPoint y: 432, endPoint x: 0, endPoint y: 415, distance: 123.2
click at [0, 415] on div "Button Color rgb(255, 187, 61) Background Color #ffbb3d 100 % rgba(0, 0, 0, 1) …" at bounding box center [122, 452] width 244 height 231
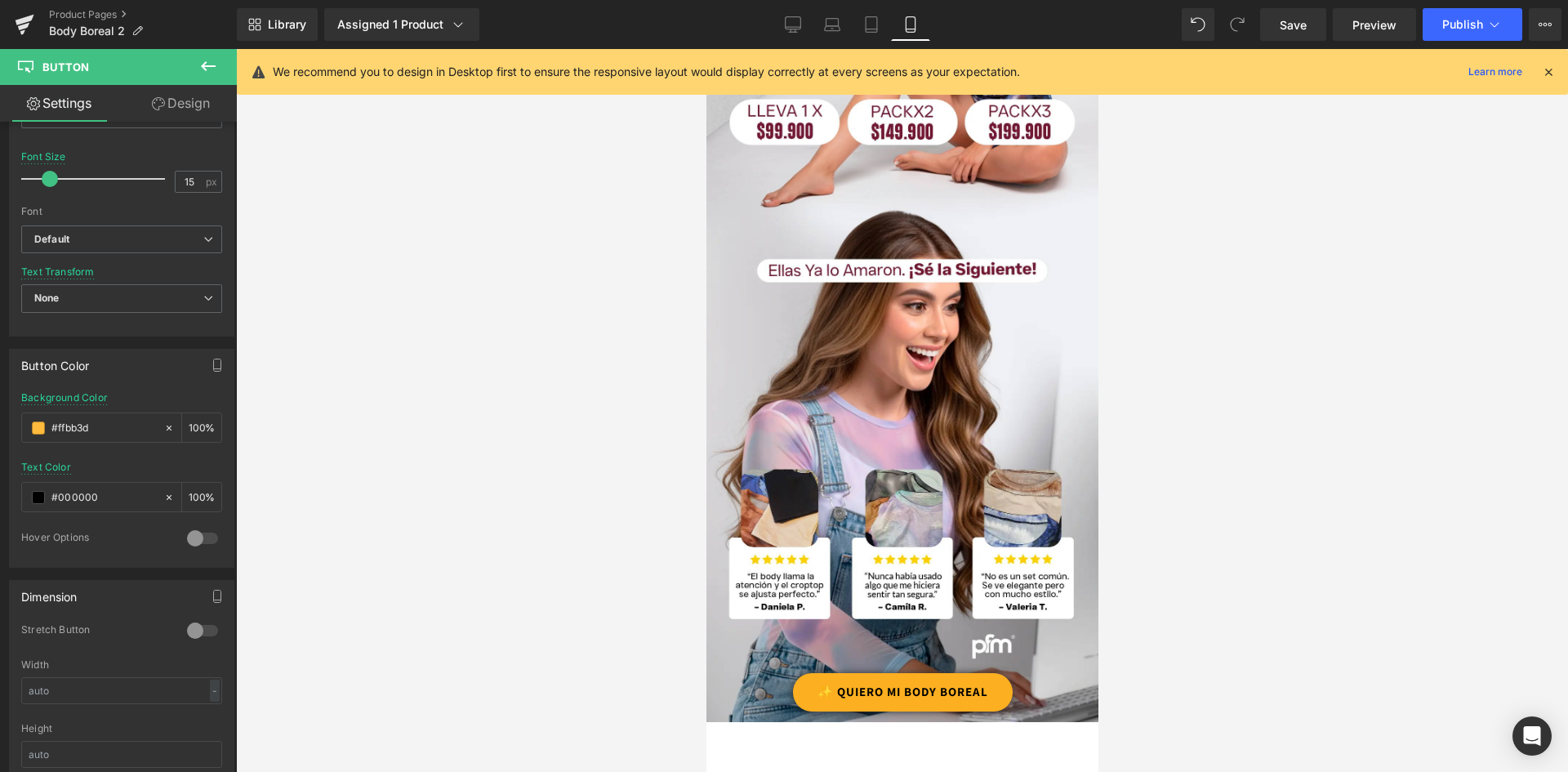
scroll to position [2696, 0]
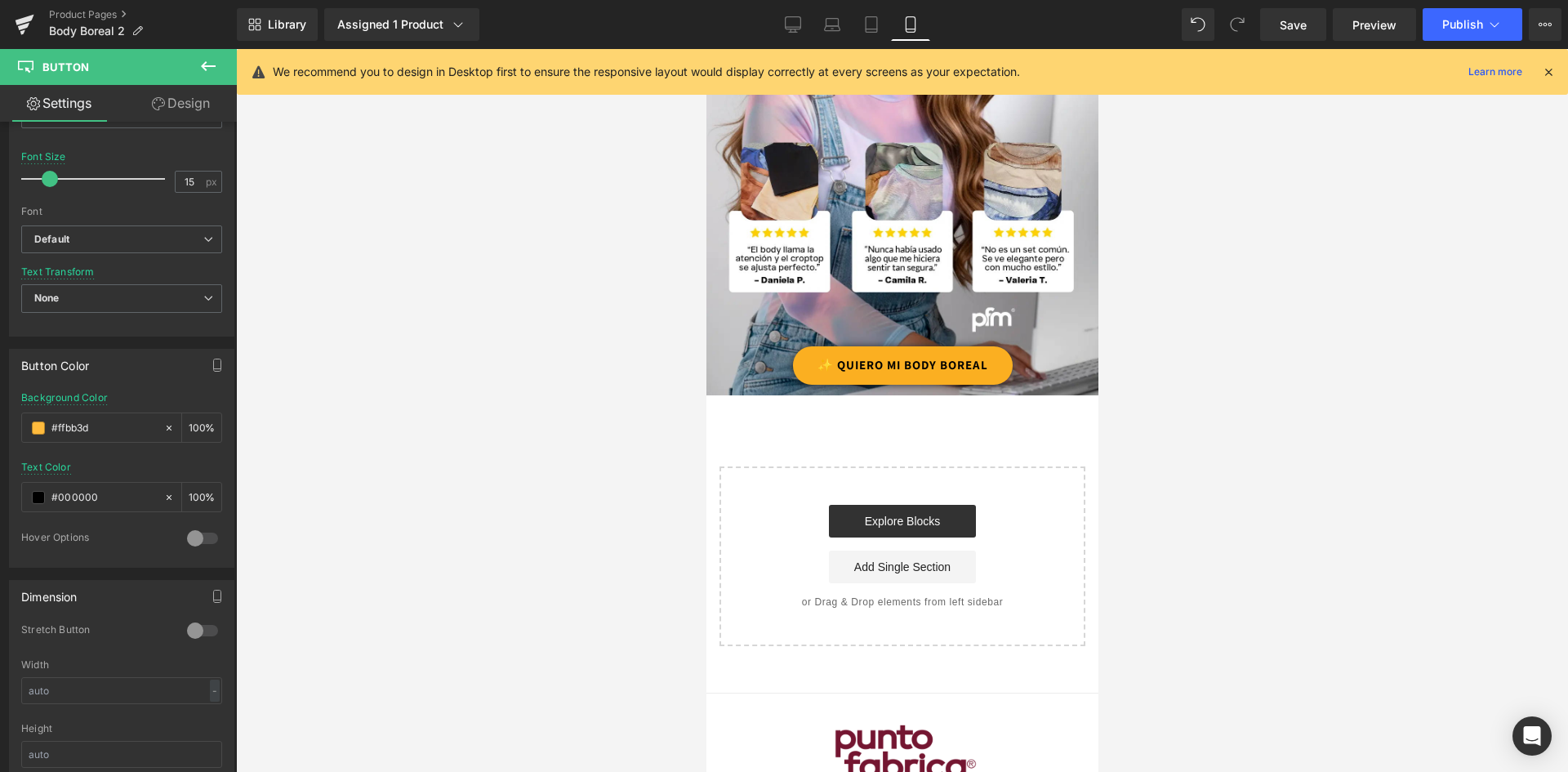
click at [993, 346] on link "✨ QUIERO MI BODY BOREAL" at bounding box center [901, 366] width 220 height 38
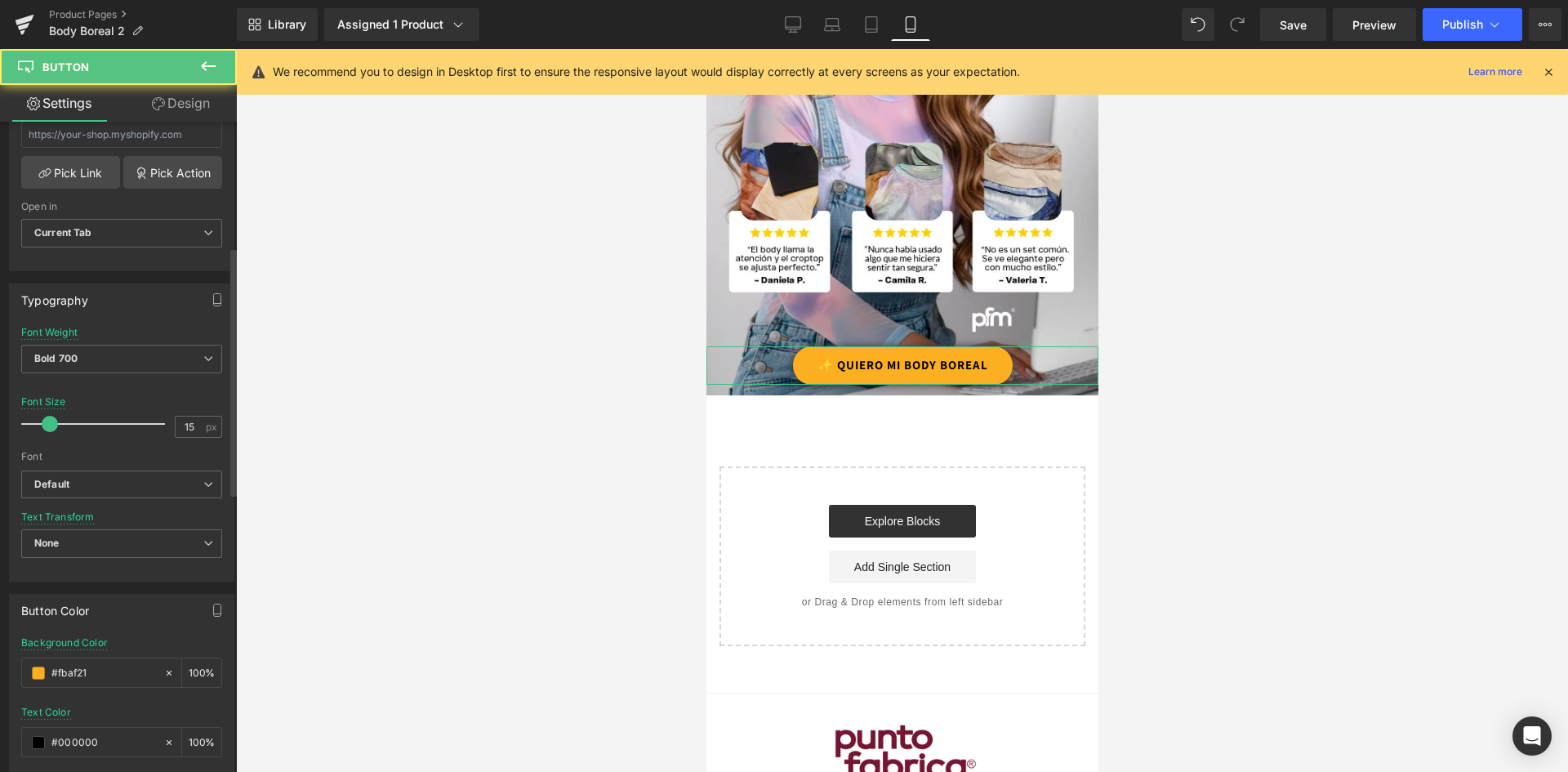
scroll to position [572, 0]
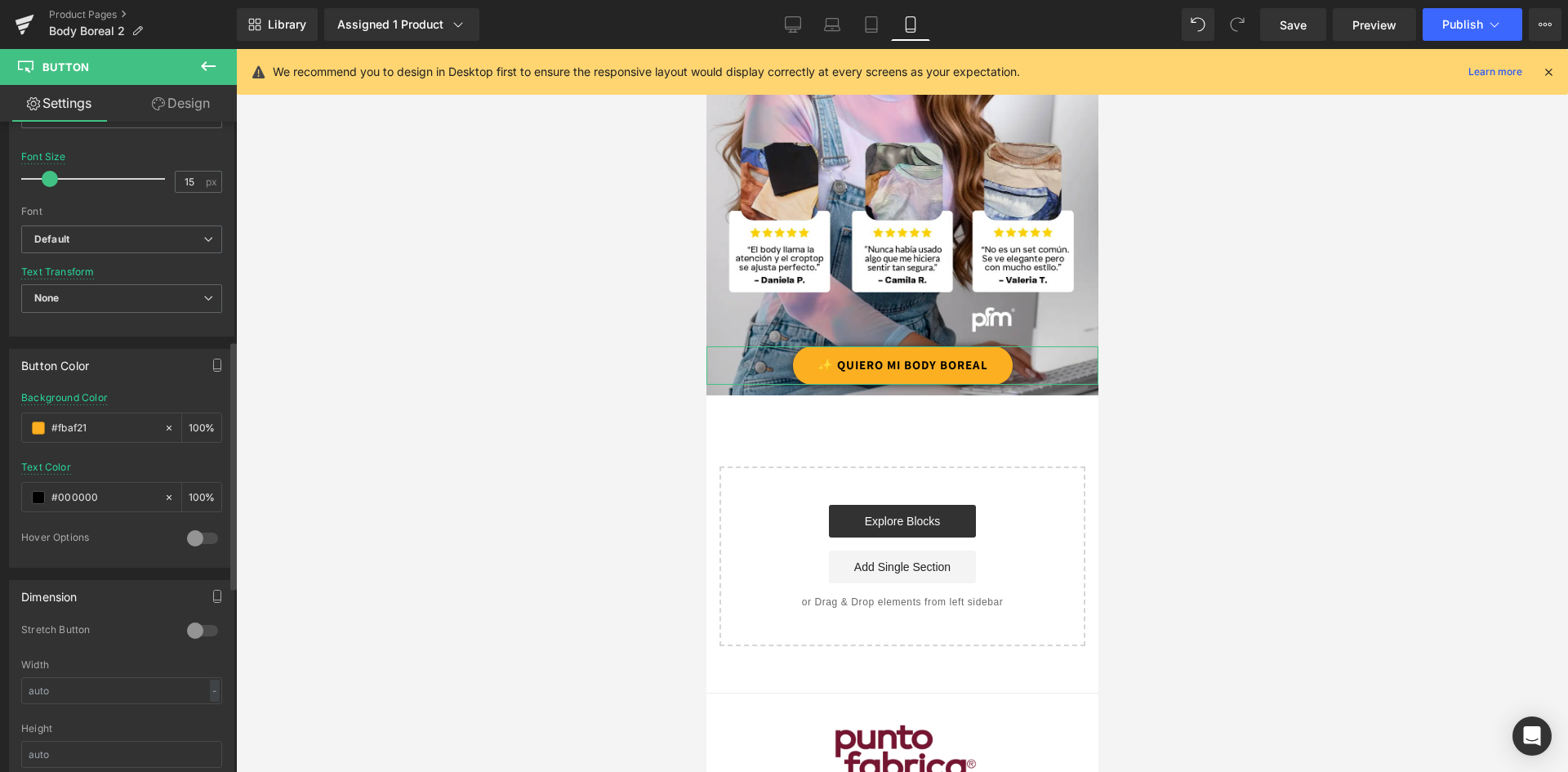
drag, startPoint x: 111, startPoint y: 424, endPoint x: 0, endPoint y: 424, distance: 111.0
click at [0, 424] on div "Button Color rgba(251, 175, 33, 1) Background Color #fbaf21 100 % rgba(0, 0, 0,…" at bounding box center [122, 452] width 244 height 231
click at [416, 392] on div at bounding box center [901, 411] width 1332 height 723
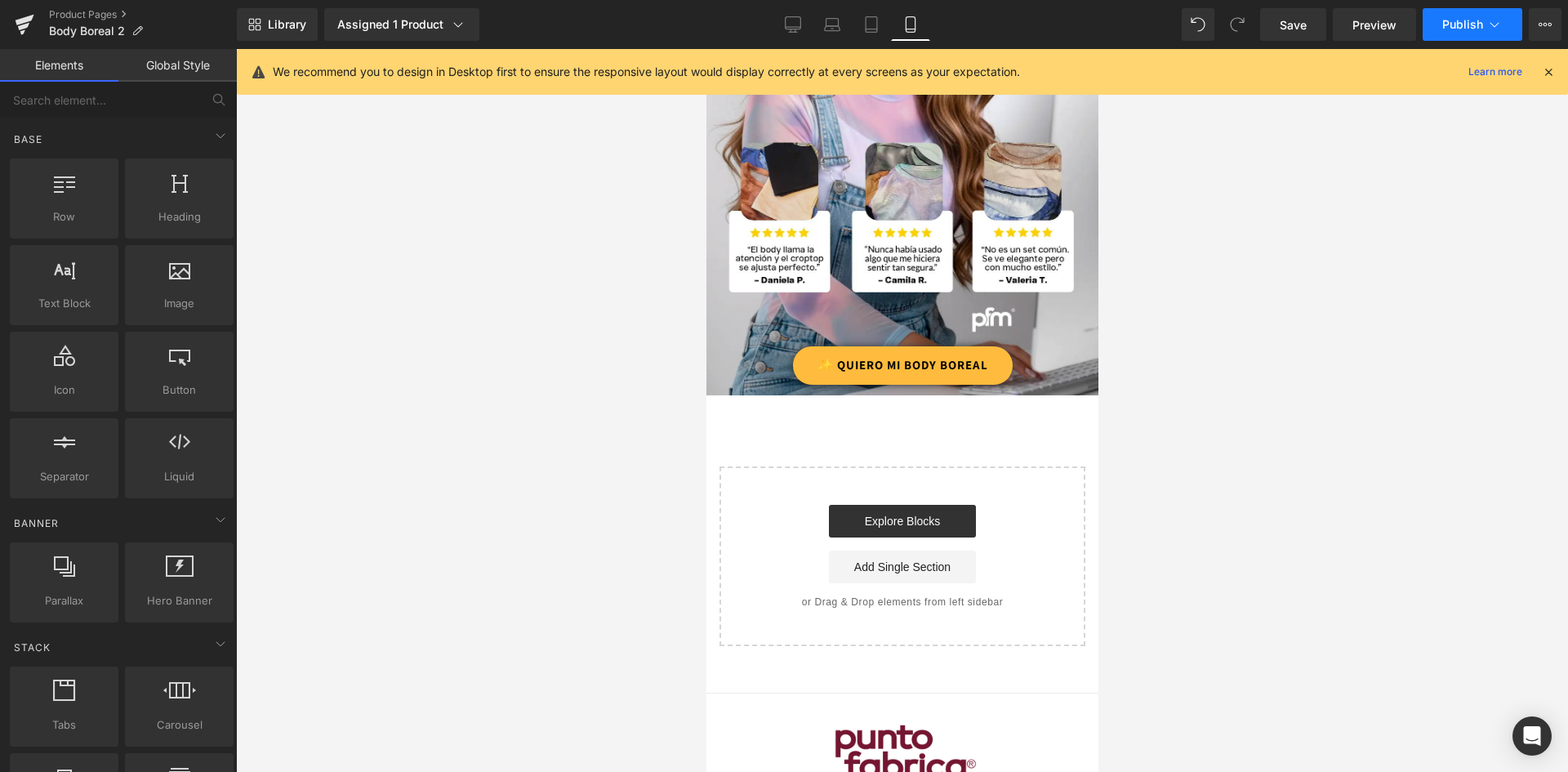
click at [1483, 14] on button "Publish" at bounding box center [1472, 24] width 100 height 33
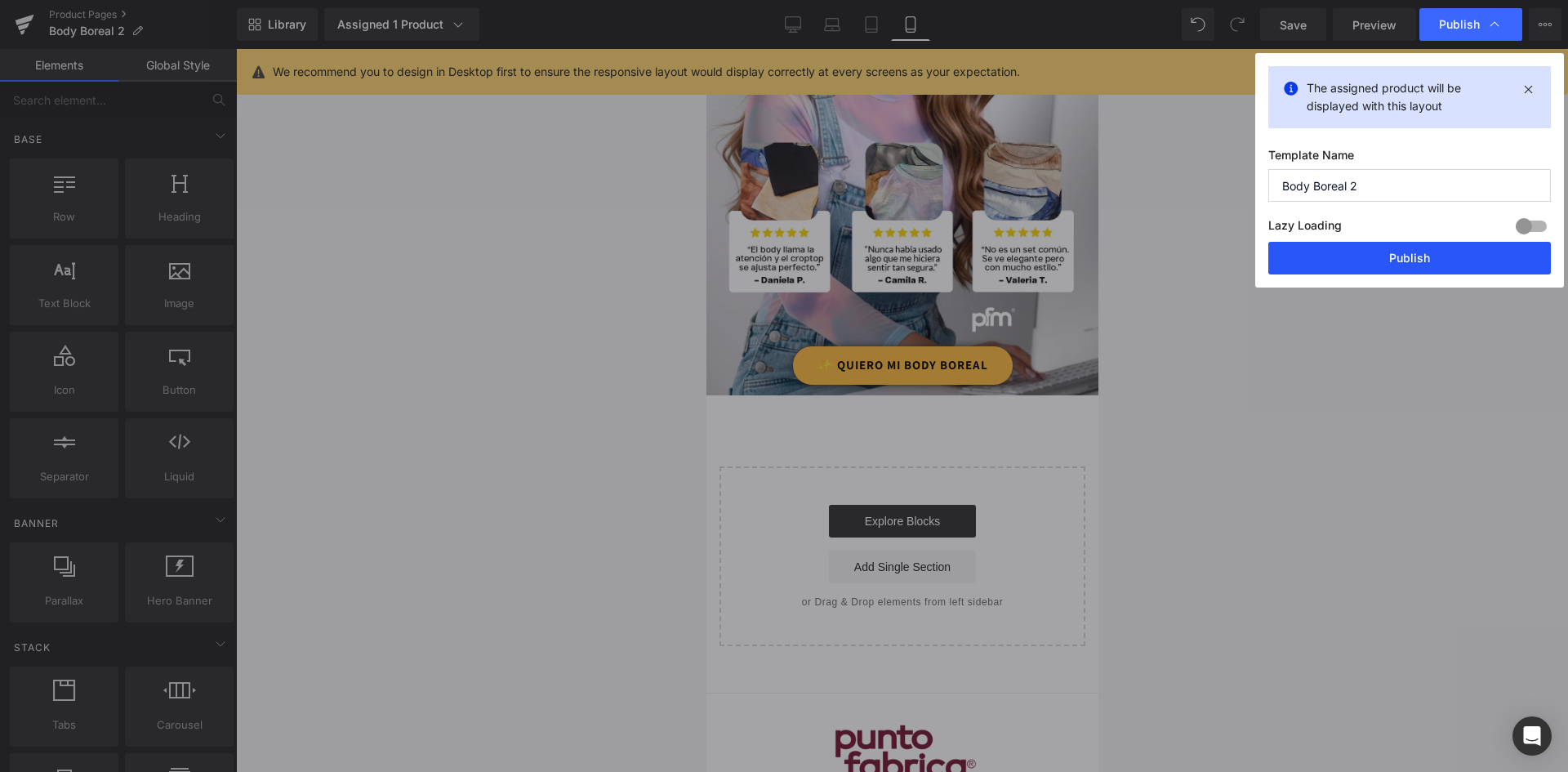
click at [1417, 262] on button "Publish" at bounding box center [1410, 258] width 283 height 33
